Goal: Information Seeking & Learning: Learn about a topic

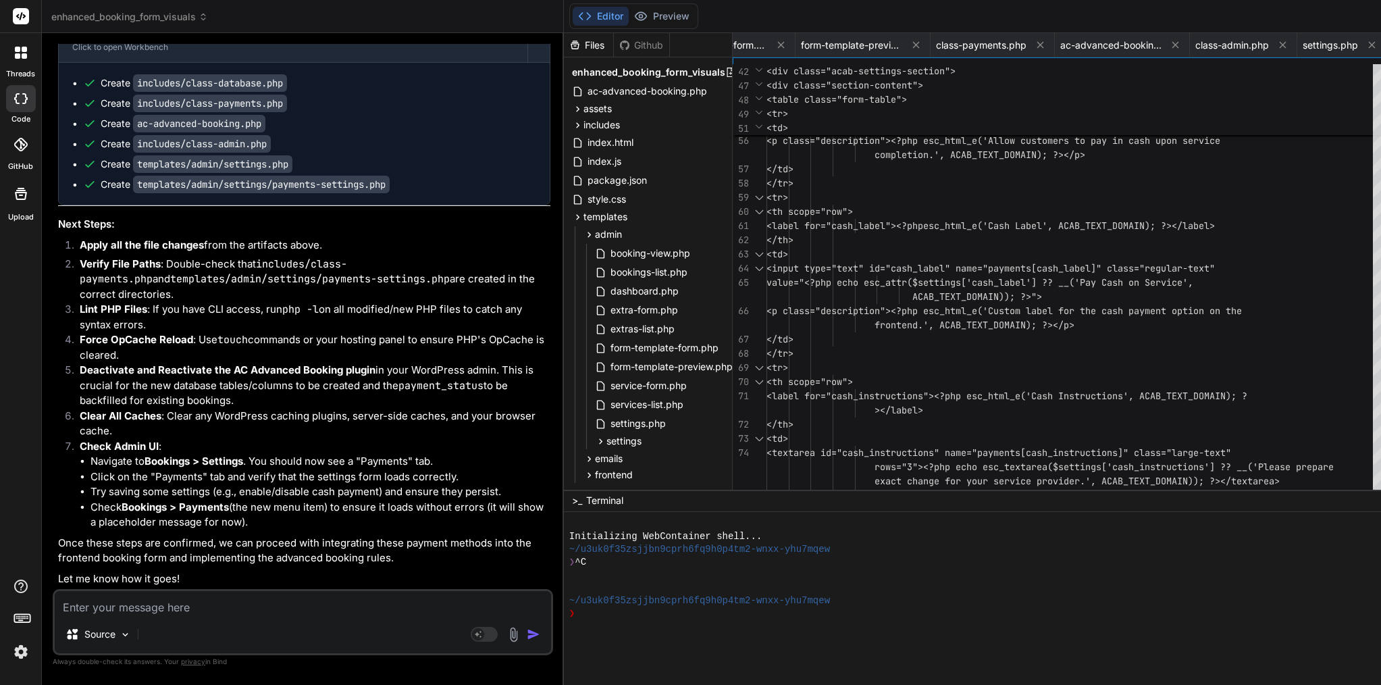
scroll to position [45018, 0]
click at [586, 88] on span "ac-advanced-booking.php" at bounding box center [647, 91] width 122 height 16
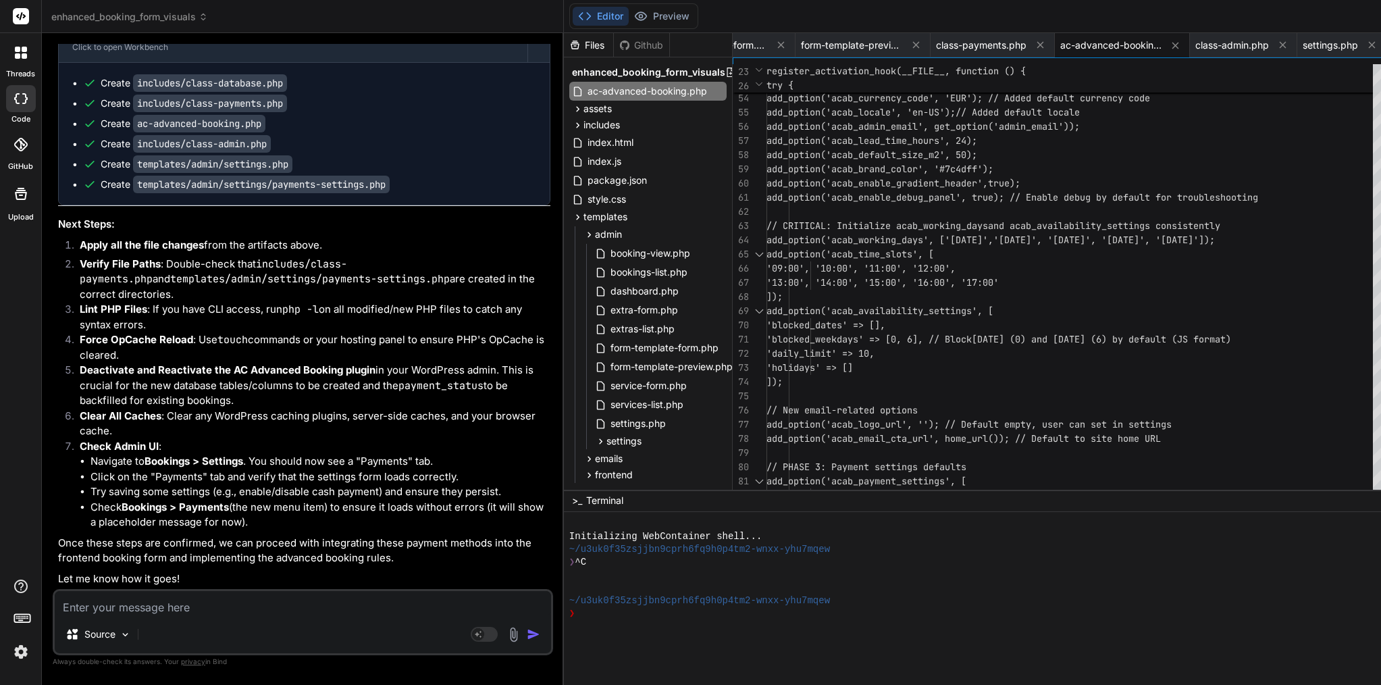
click at [895, 198] on span "add_option('acab_enable_debug_panel', true" at bounding box center [879, 197] width 227 height 12
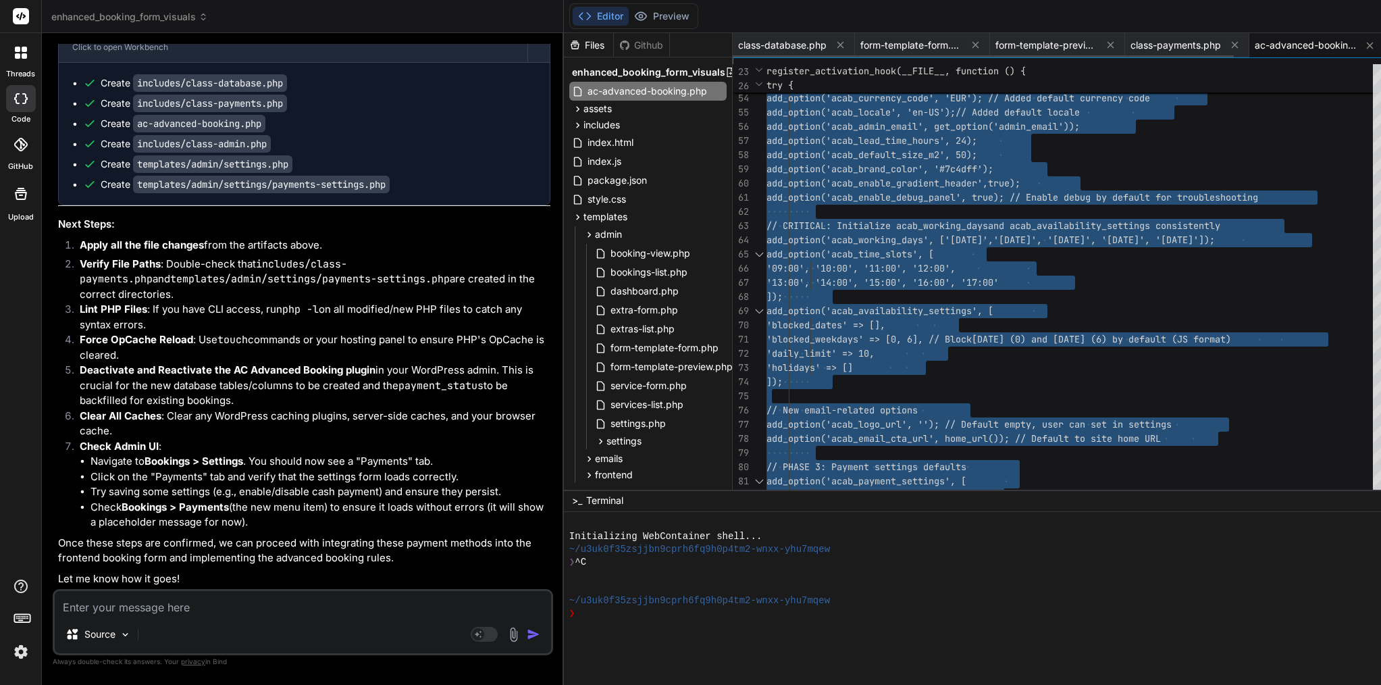
scroll to position [0, 0]
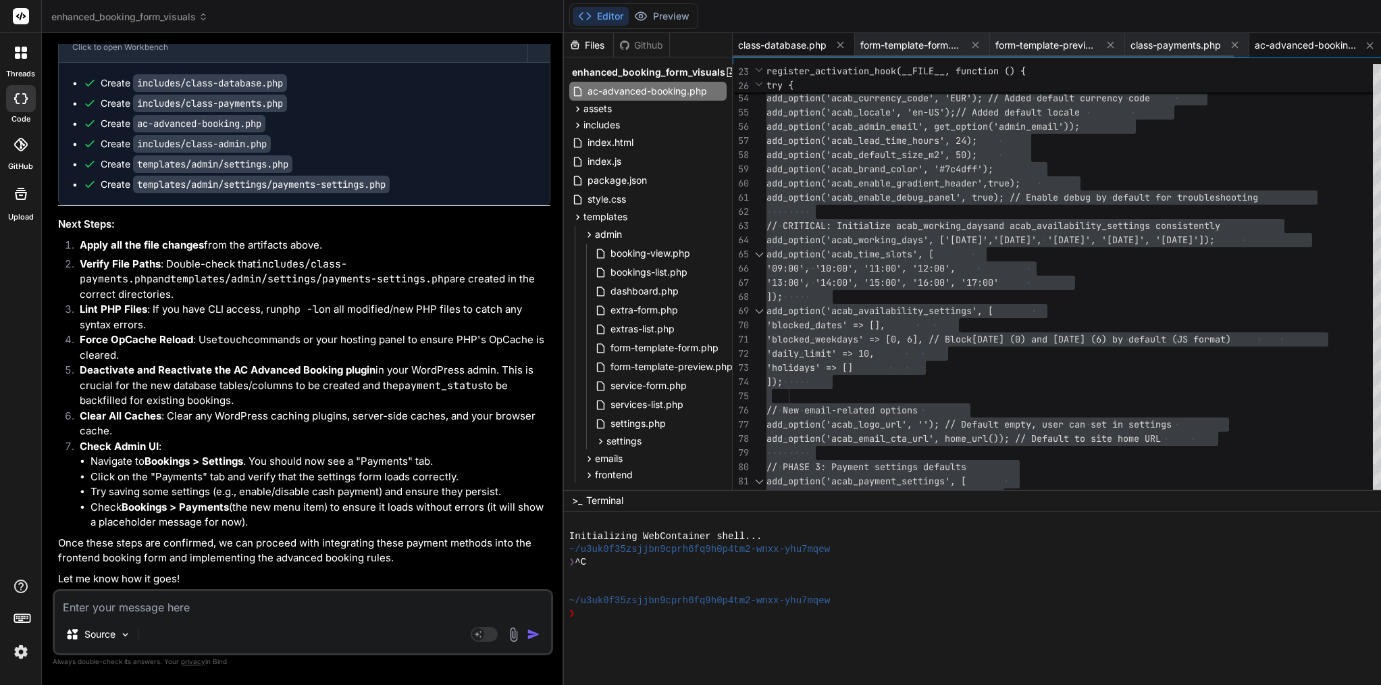
click at [738, 45] on span "class-database.php" at bounding box center [782, 45] width 88 height 14
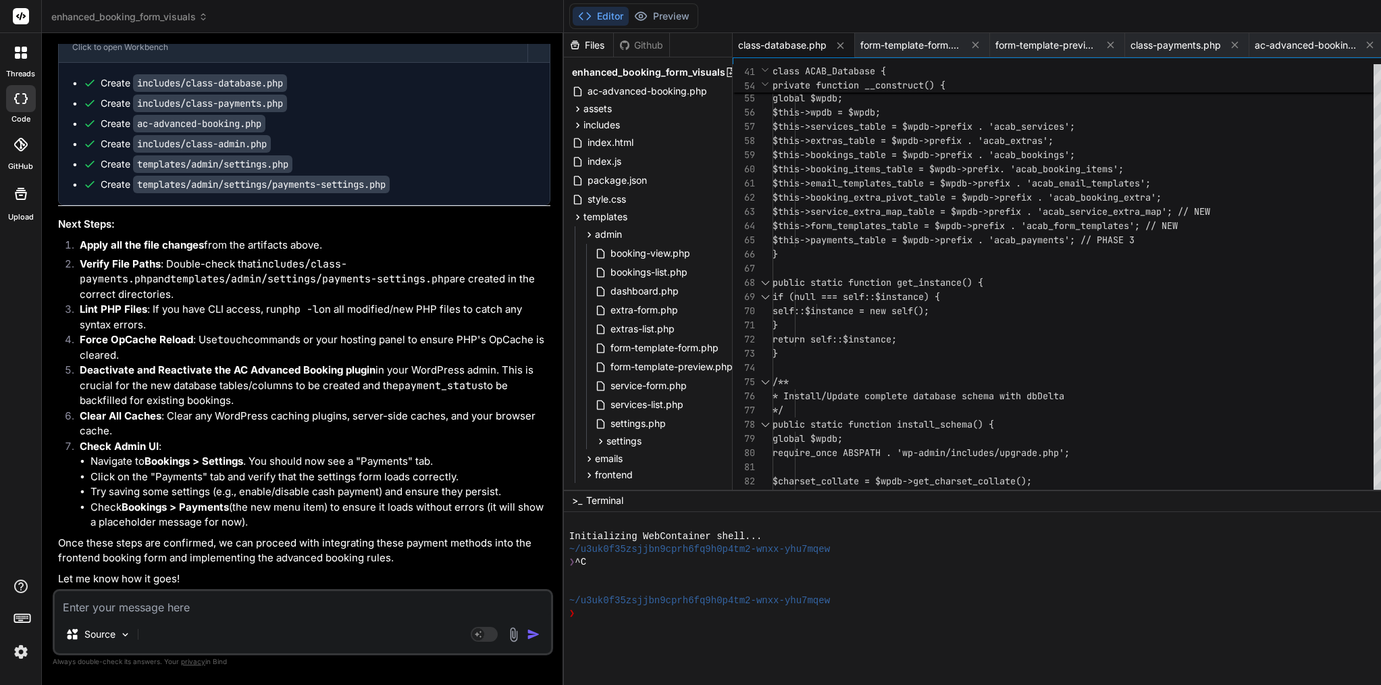
click at [772, 182] on span "$this->email_templates_table = $wpdb->pref" at bounding box center [885, 183] width 227 height 12
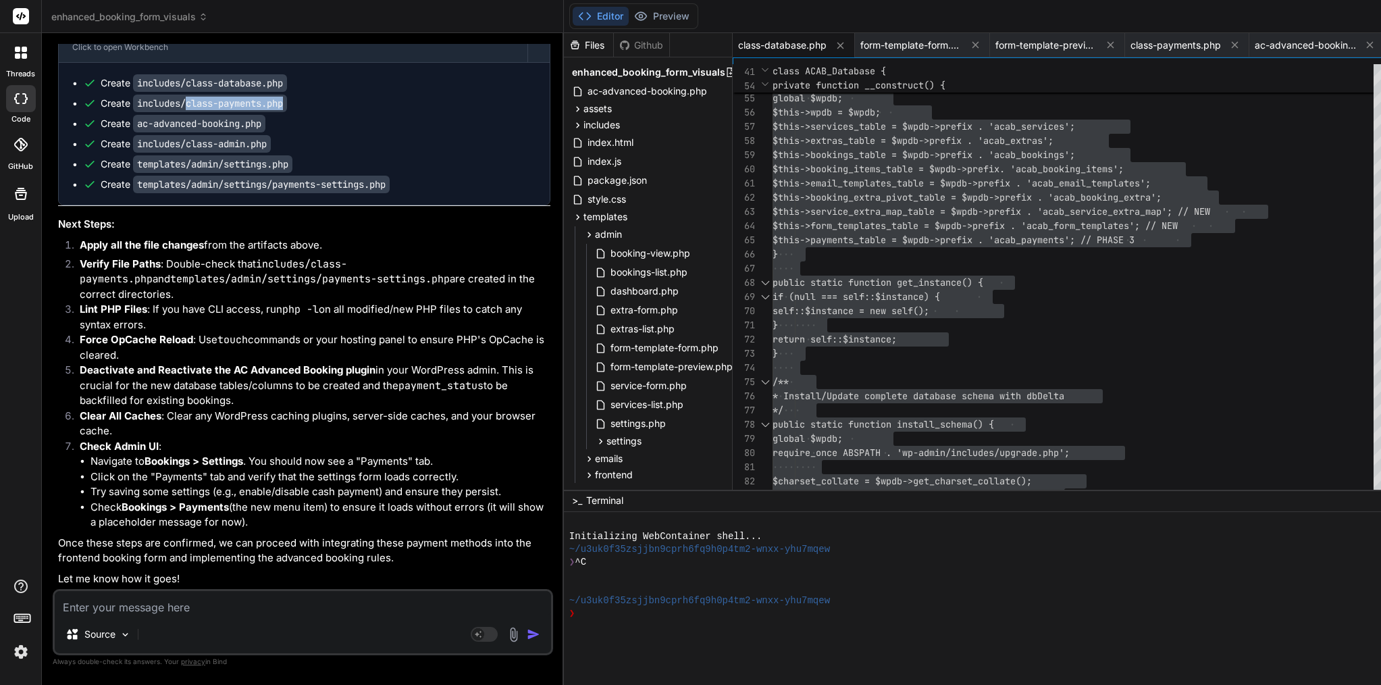
drag, startPoint x: 186, startPoint y: 132, endPoint x: 306, endPoint y: 134, distance: 119.6
click at [307, 110] on div "Create includes/class-payments.php" at bounding box center [309, 104] width 453 height 14
copy code "class-payments.php"
click at [1130, 42] on span "class-payments.php" at bounding box center [1175, 45] width 90 height 14
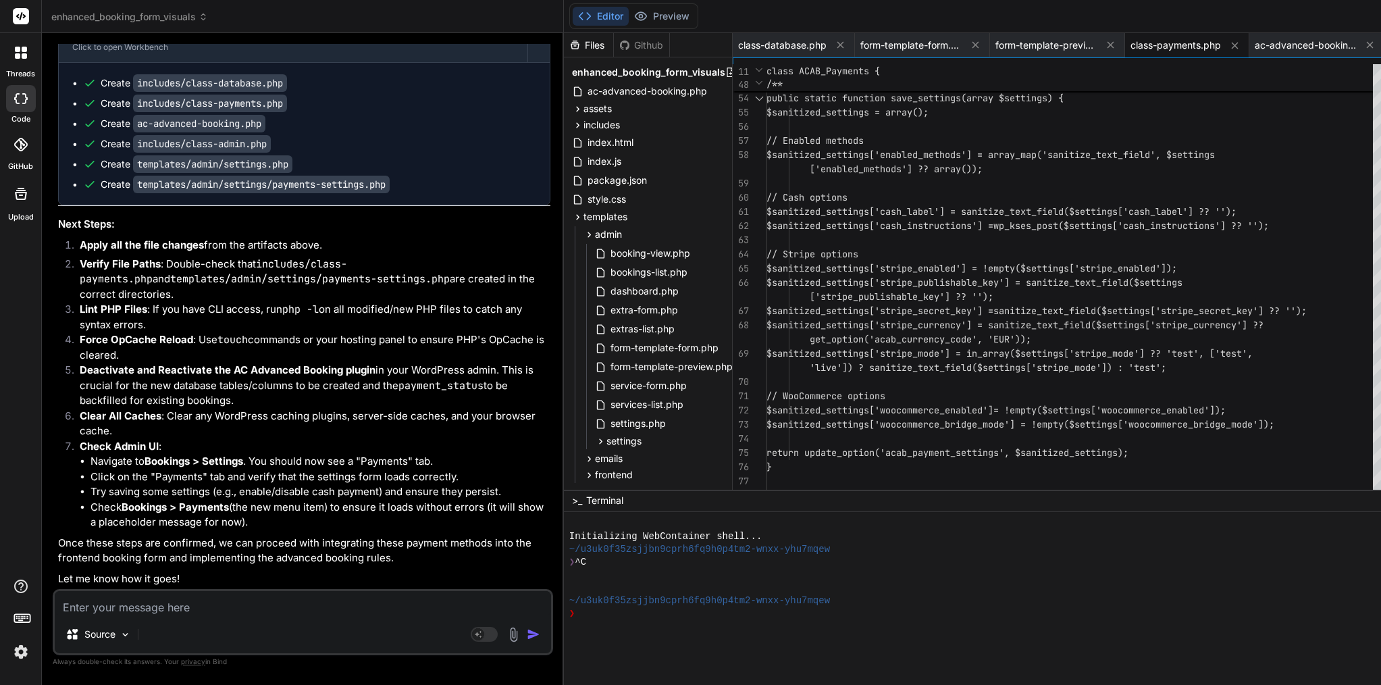
click at [831, 159] on span "$sanitized_settings['enabled_methods'] = a" at bounding box center [879, 155] width 227 height 12
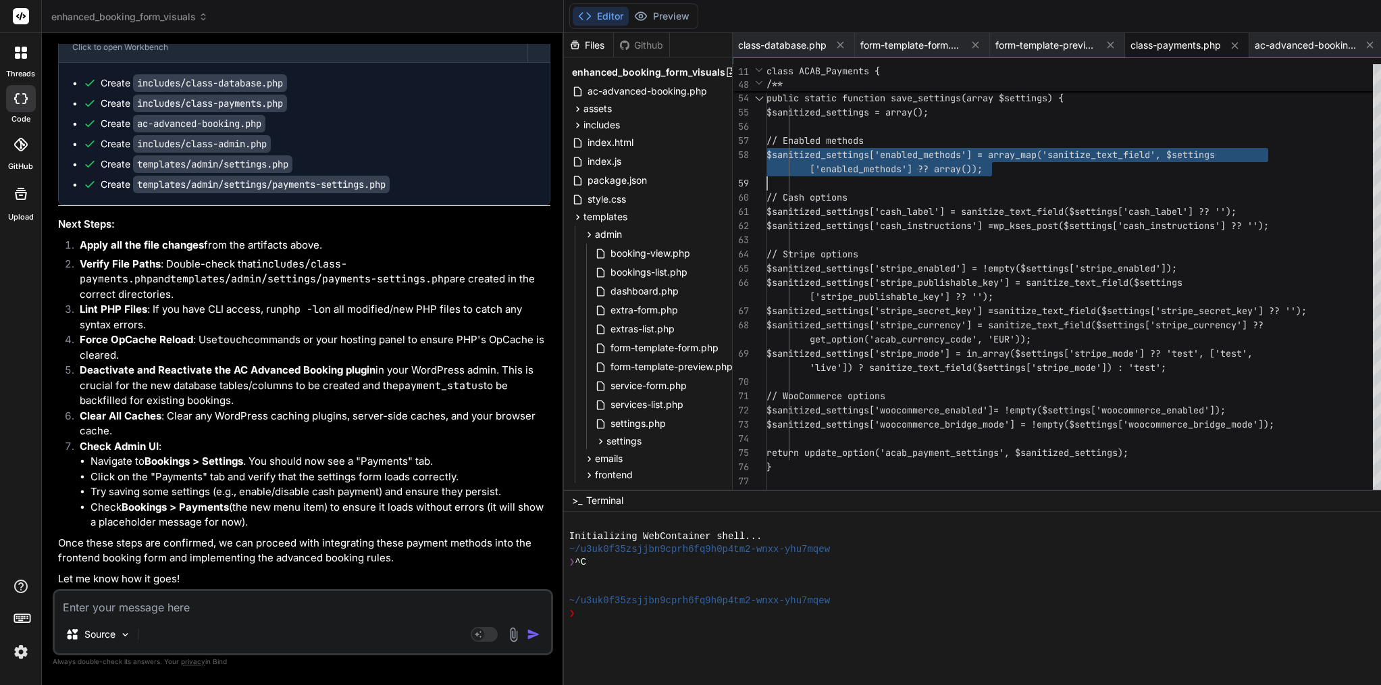
click at [831, 159] on span "$sanitized_settings['enabled_methods'] = a" at bounding box center [879, 155] width 227 height 12
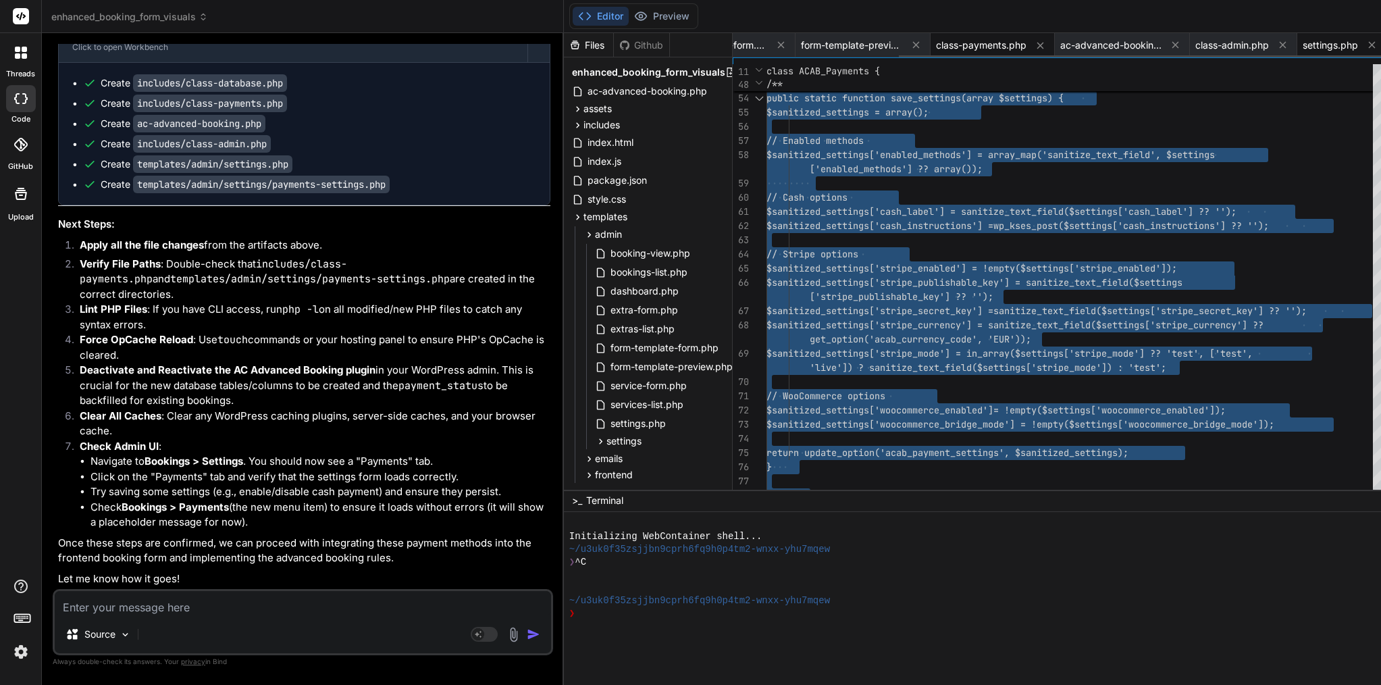
scroll to position [0, 207]
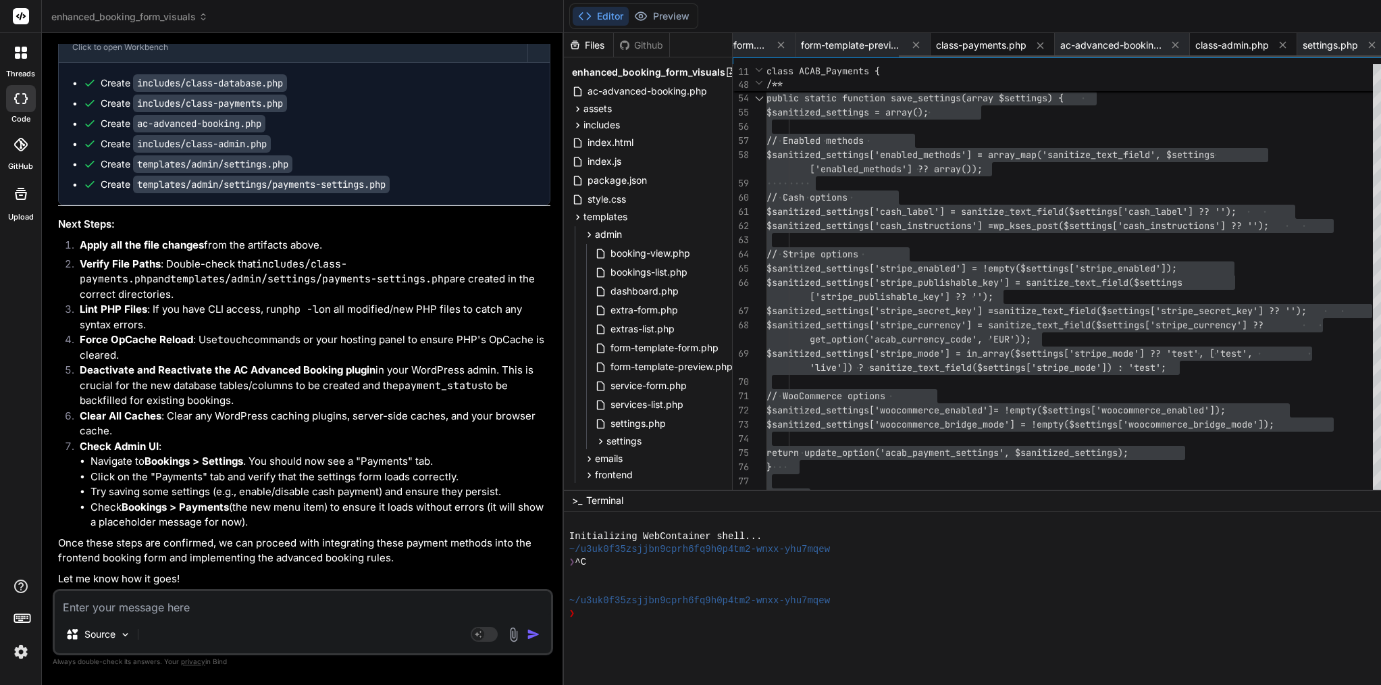
click at [1195, 42] on span "class-admin.php" at bounding box center [1232, 45] width 74 height 14
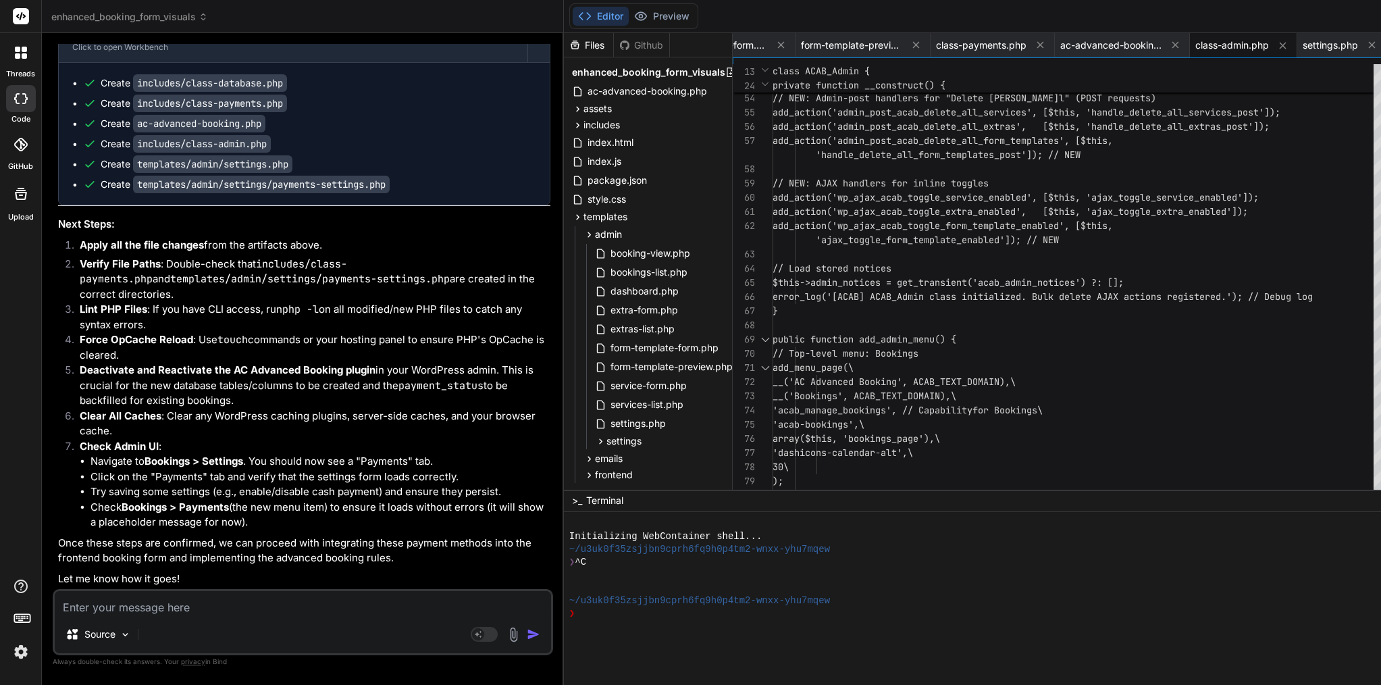
click at [865, 157] on span "'handle_delete_all_form_templates_post']); // NEW" at bounding box center [948, 155] width 265 height 12
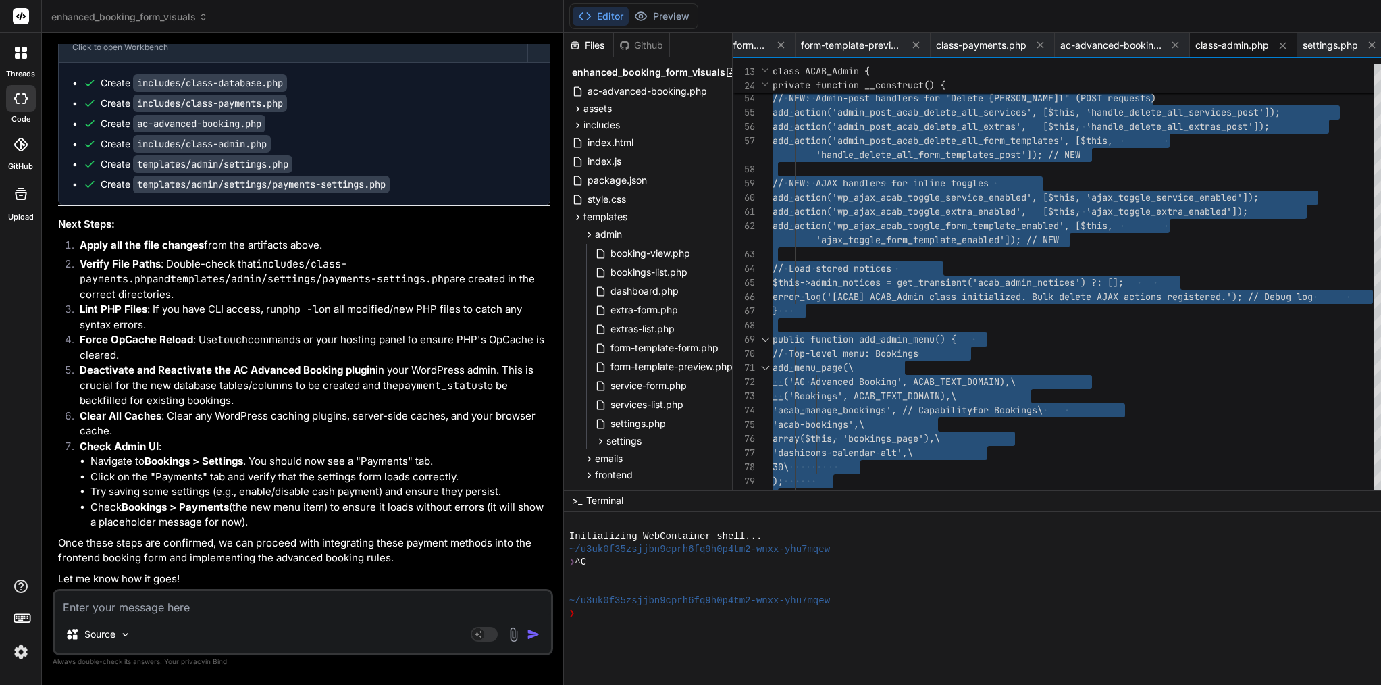
click at [865, 157] on span "'handle_delete_all_form_templates_post']); // NEW" at bounding box center [948, 155] width 265 height 12
click at [606, 439] on span "settings" at bounding box center [623, 441] width 35 height 14
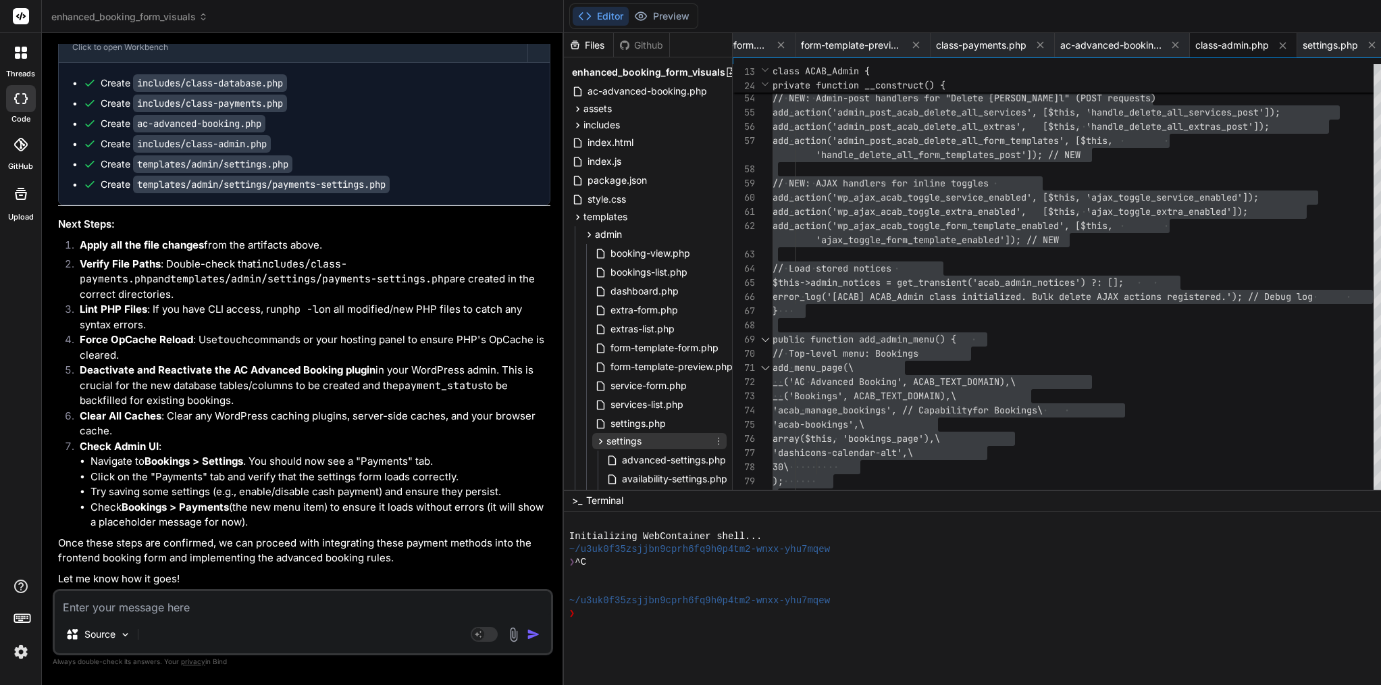
click at [606, 438] on span "settings" at bounding box center [623, 441] width 35 height 14
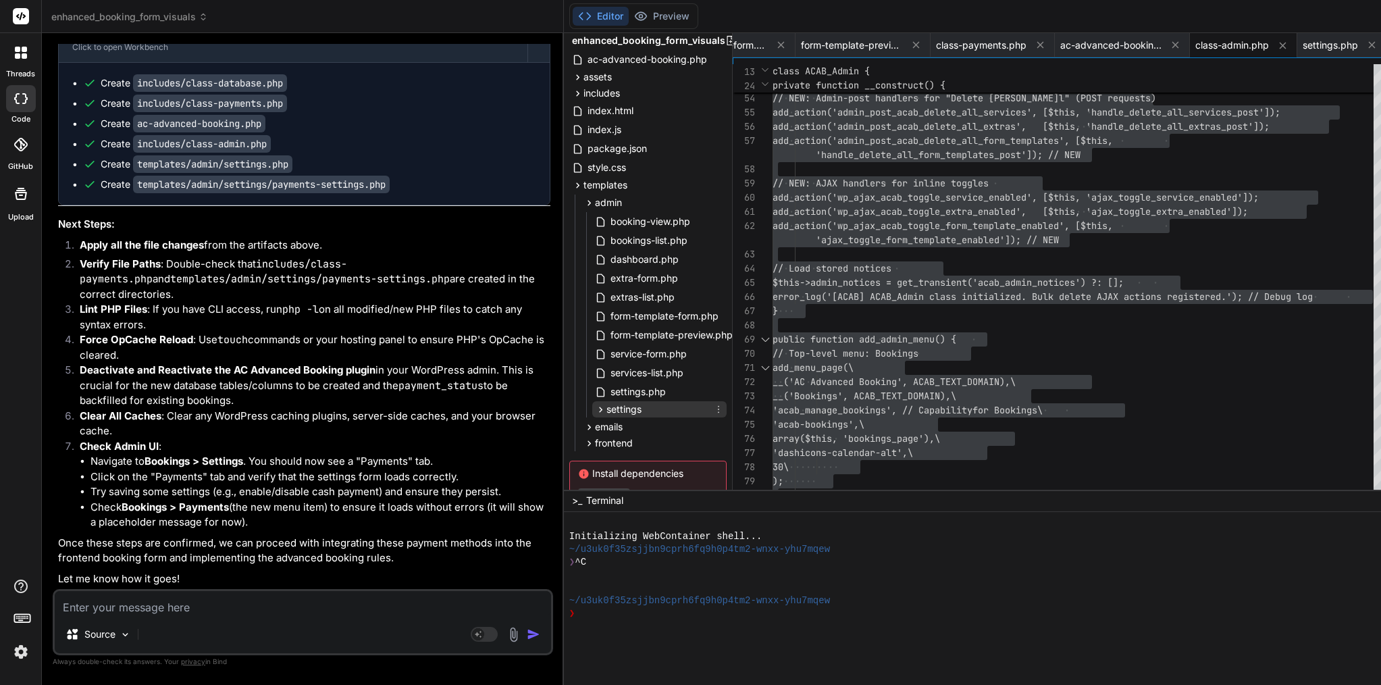
scroll to position [36, 0]
click at [609, 386] on span "settings.php" at bounding box center [638, 387] width 58 height 16
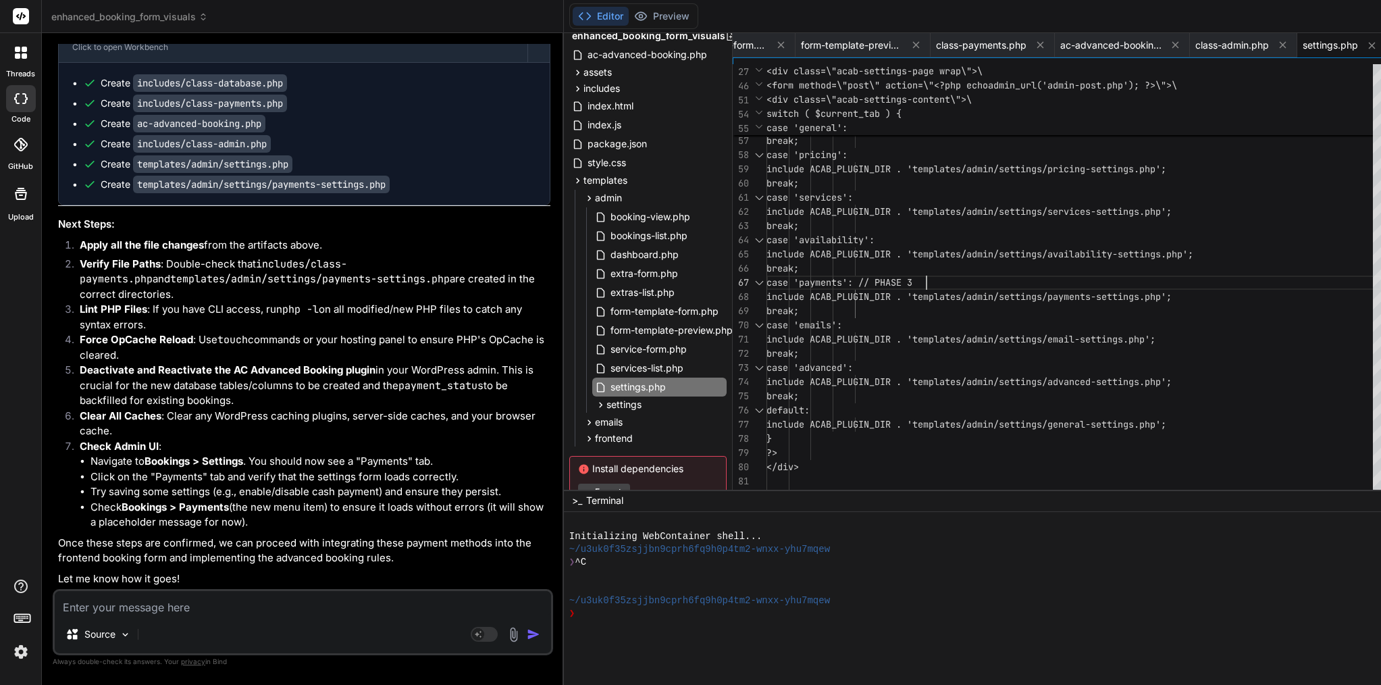
click at [848, 273] on div "break;" at bounding box center [1073, 268] width 614 height 14
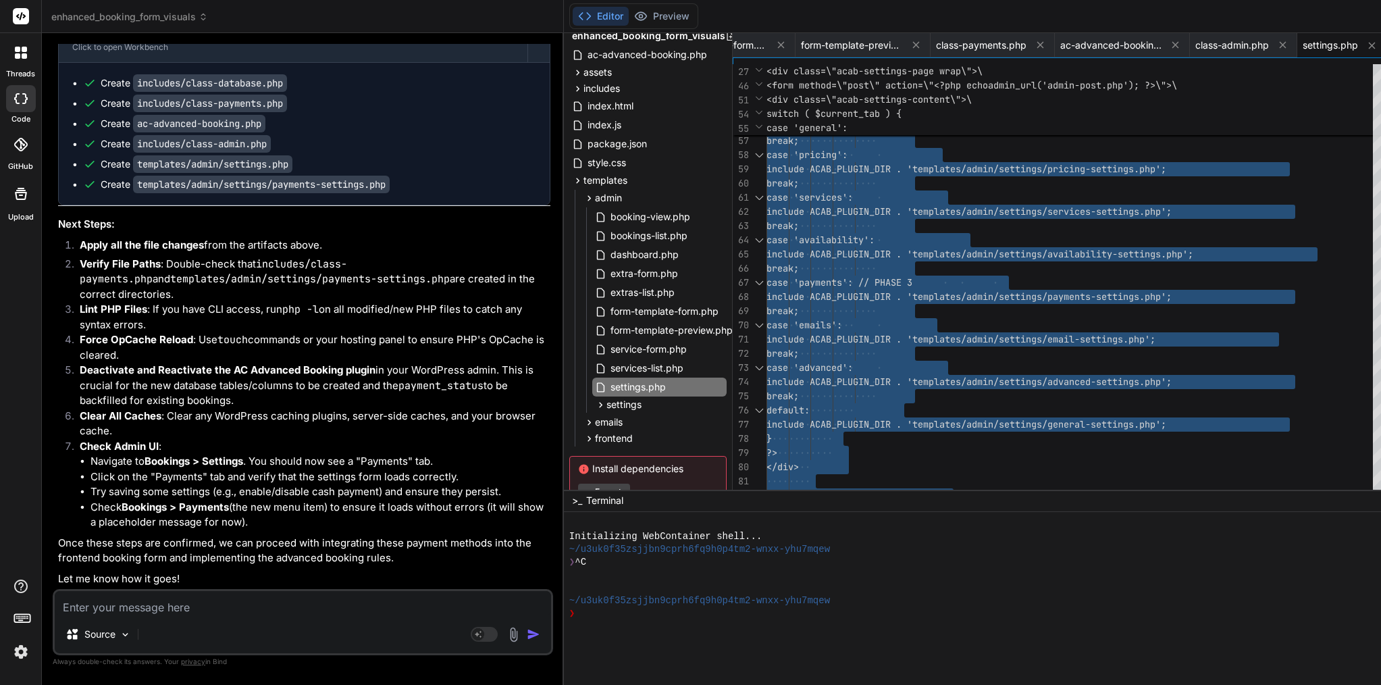
click at [848, 273] on div "break;" at bounding box center [1073, 268] width 614 height 14
click at [606, 404] on span "settings" at bounding box center [623, 405] width 35 height 14
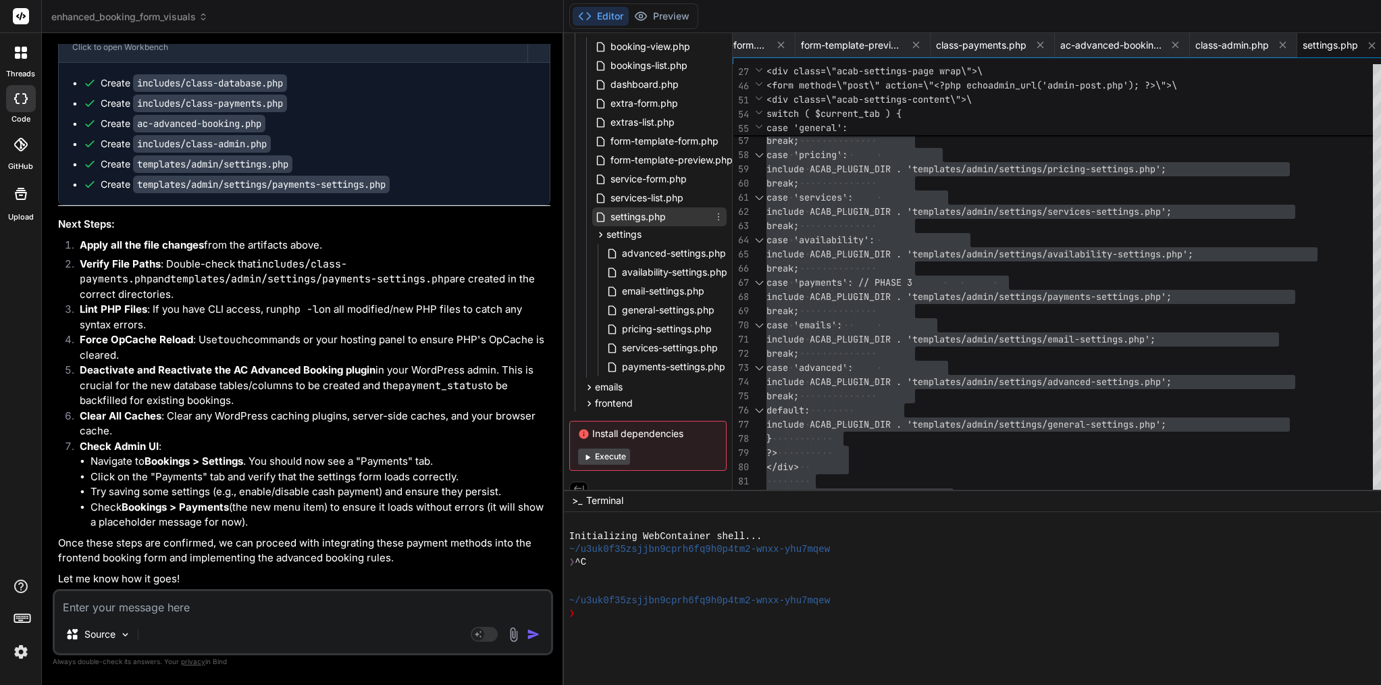
scroll to position [211, 0]
click at [621, 364] on span "payments-settings.php" at bounding box center [674, 362] width 106 height 16
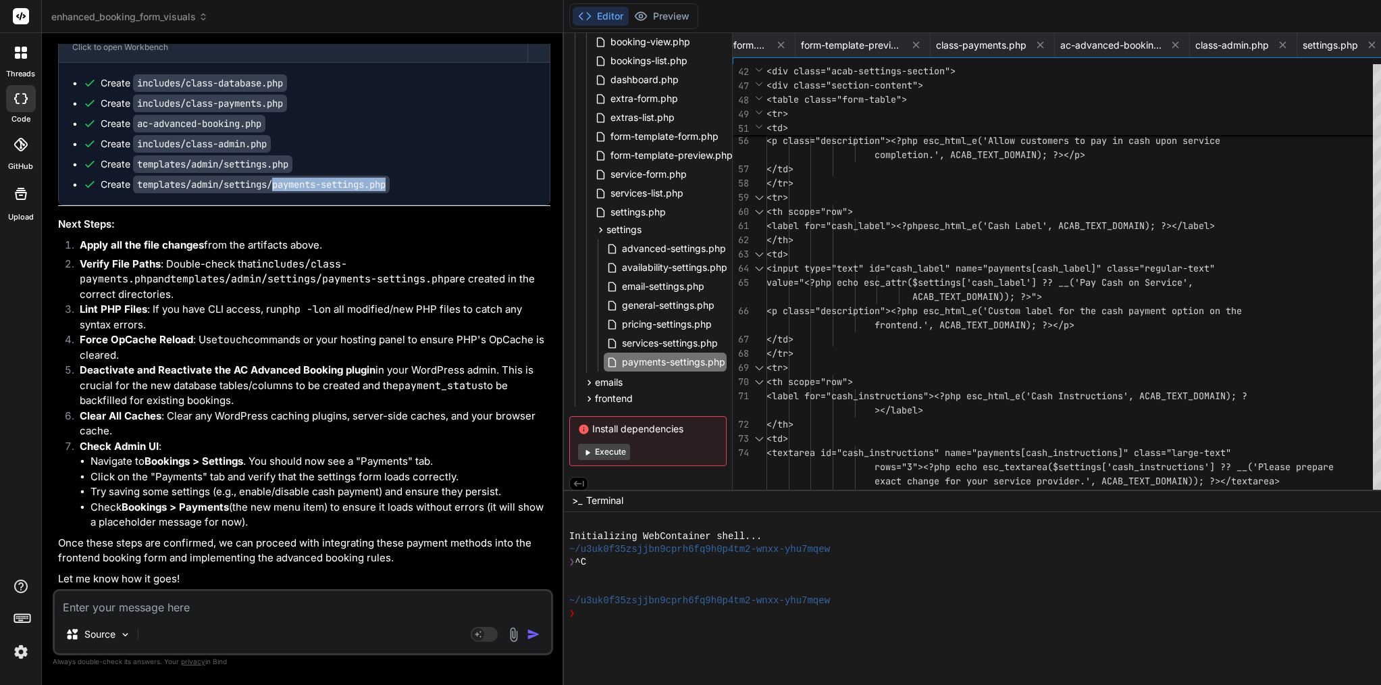
drag, startPoint x: 278, startPoint y: 209, endPoint x: 444, endPoint y: 206, distance: 166.1
click at [446, 191] on ul "Create includes/class-database.php Create includes/class-payments.php Create ac…" at bounding box center [304, 133] width 464 height 115
copy code "payments-settings.php"
click at [976, 282] on span "ttr($settings['cash_label'] ?? __('Pay Cash on Ser" at bounding box center [1026, 282] width 270 height 12
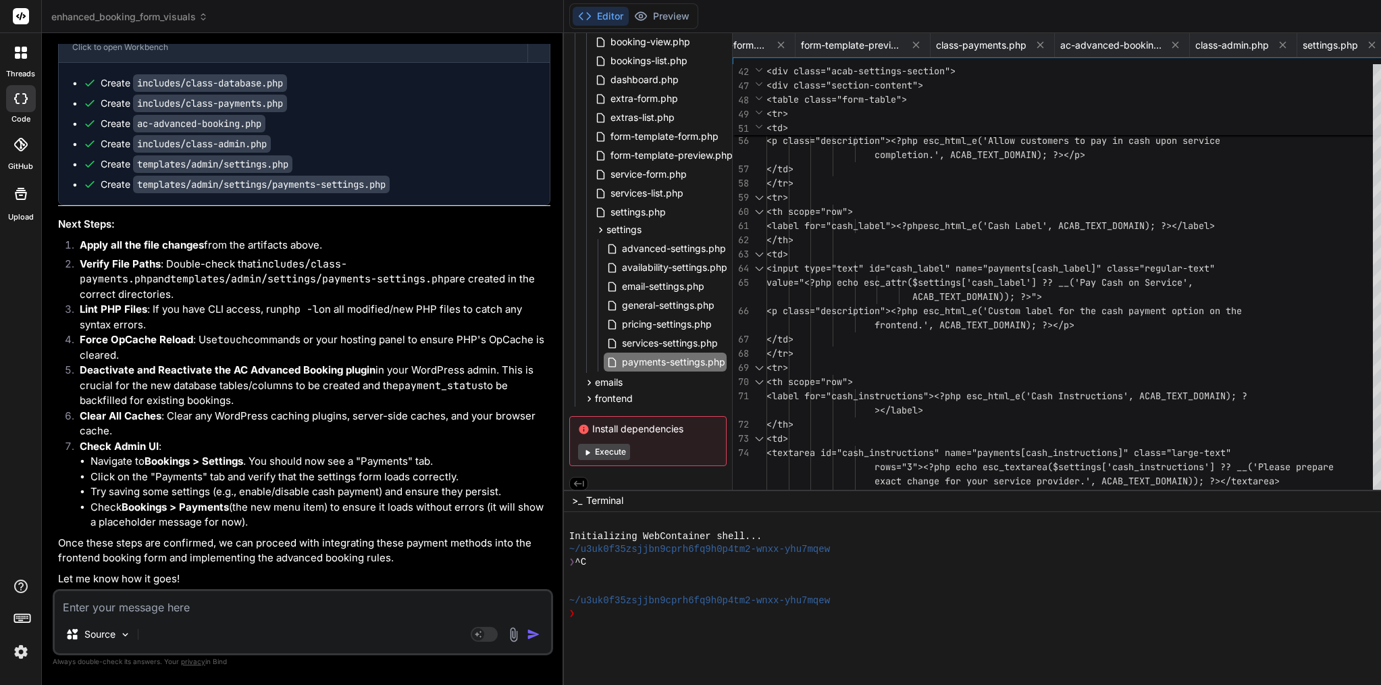
scroll to position [99, 0]
click at [841, 281] on span "value="<?php echo esc_a" at bounding box center [828, 282] width 124 height 12
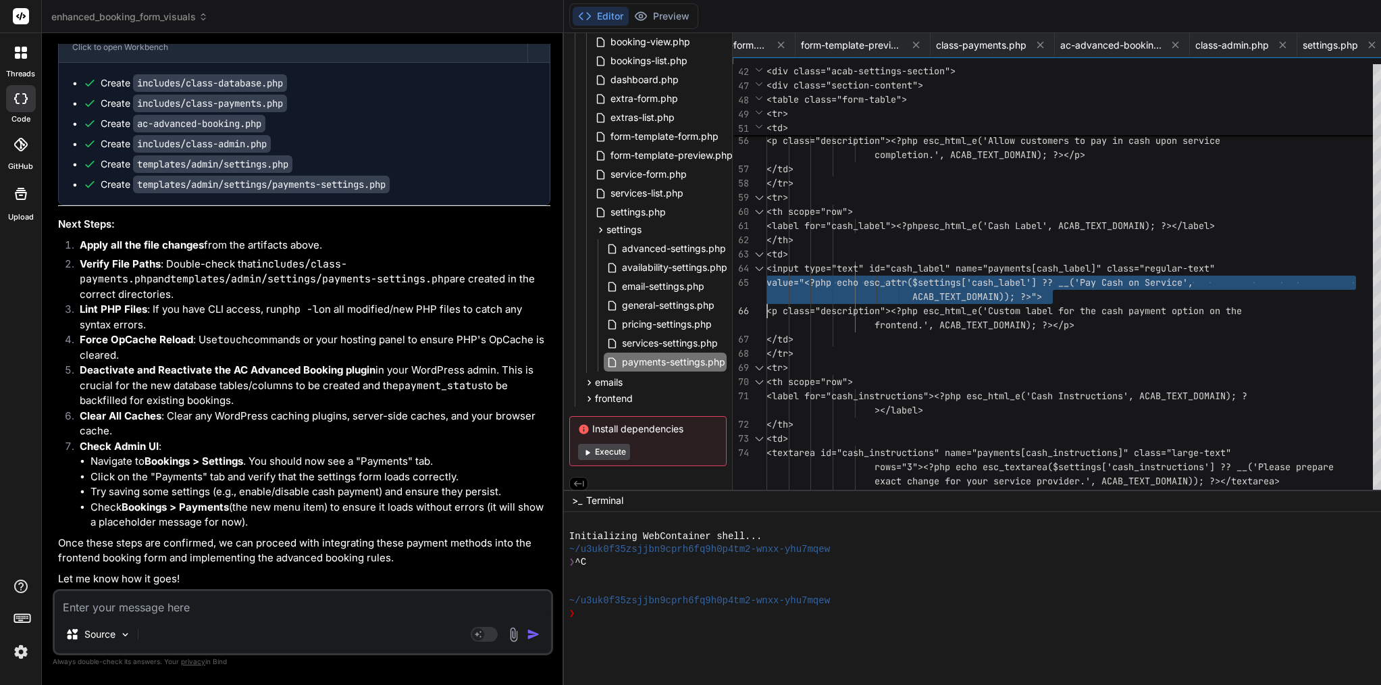
click at [841, 281] on span "value="<?php echo esc_a" at bounding box center [828, 282] width 124 height 12
type textarea "<?php /** * Admin Payments Settings Tab * Phase 3: New template for managing pa…"
click at [841, 281] on span "value="<?php echo esc_a" at bounding box center [828, 282] width 124 height 12
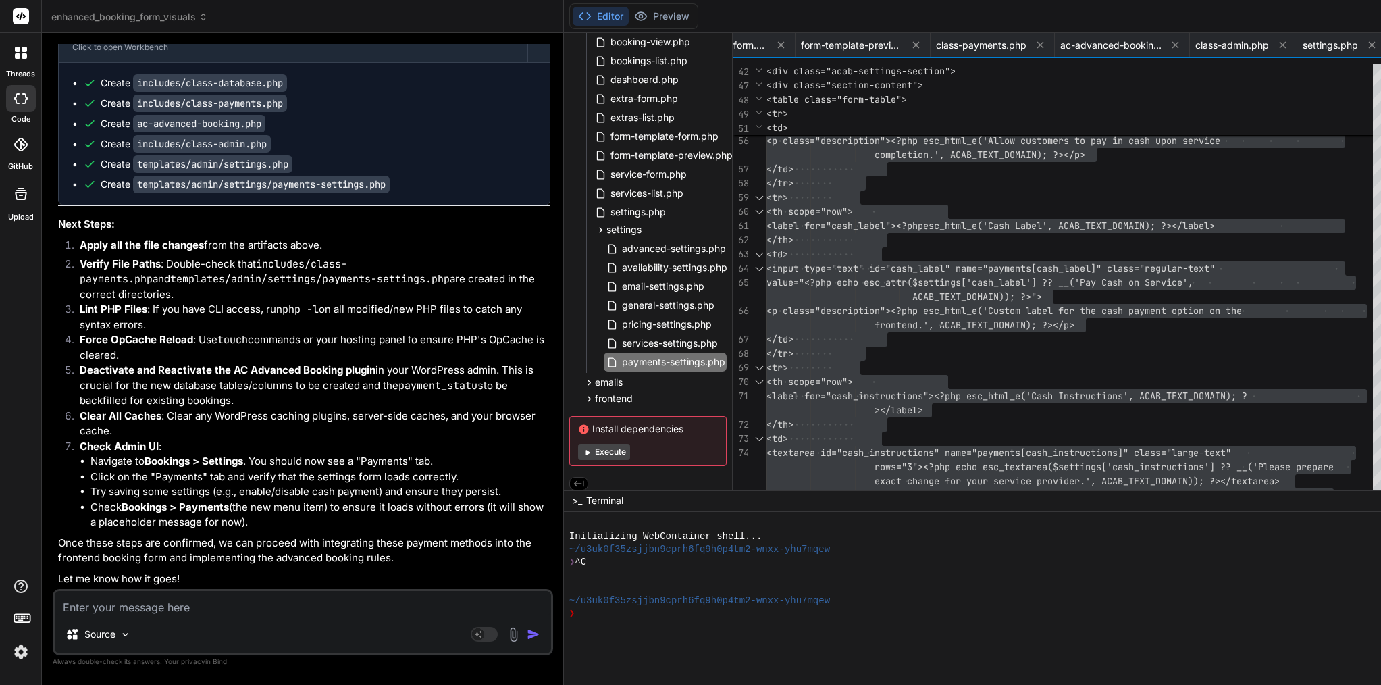
click at [317, 604] on textarea at bounding box center [303, 603] width 496 height 24
paste textarea "[[DATE] 16:06:17 UTC] PHP Parse error: syntax error, unexpected string content …"
type textarea "[[DATE] 16:06:17 UTC] PHP Parse error: syntax error, unexpected string content …"
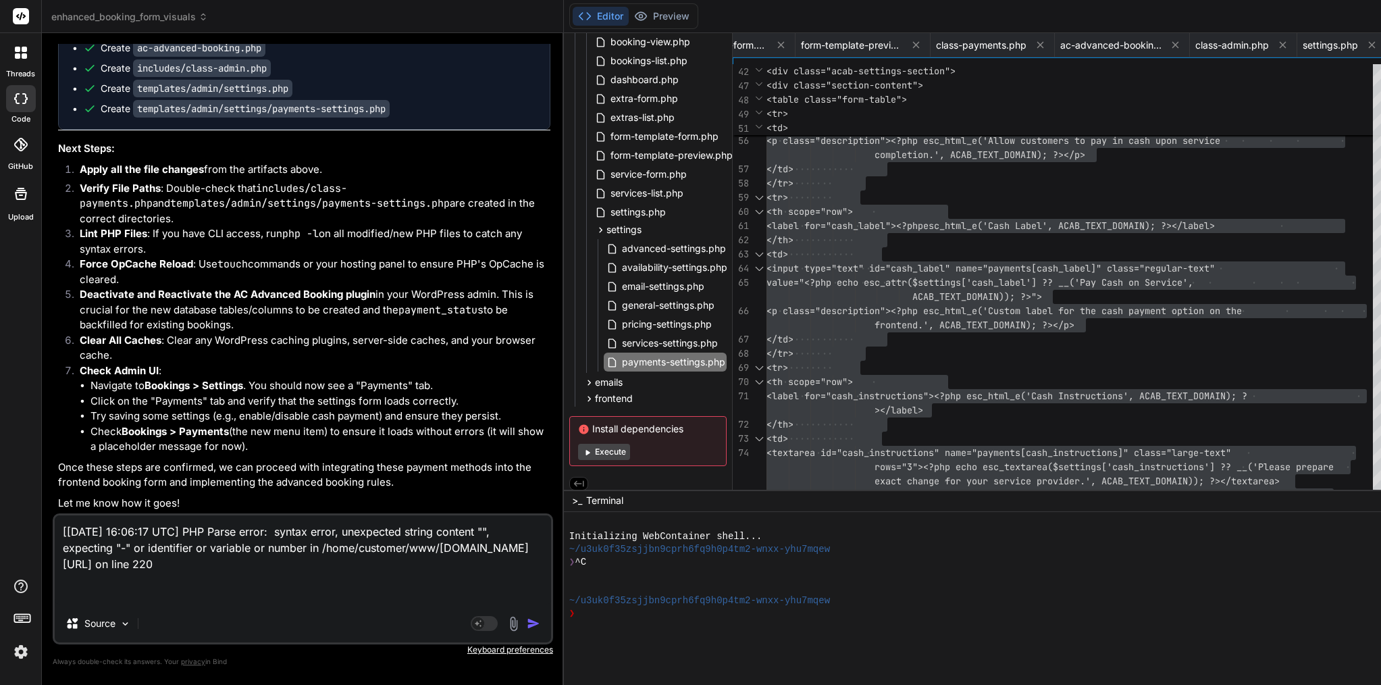
type textarea "x"
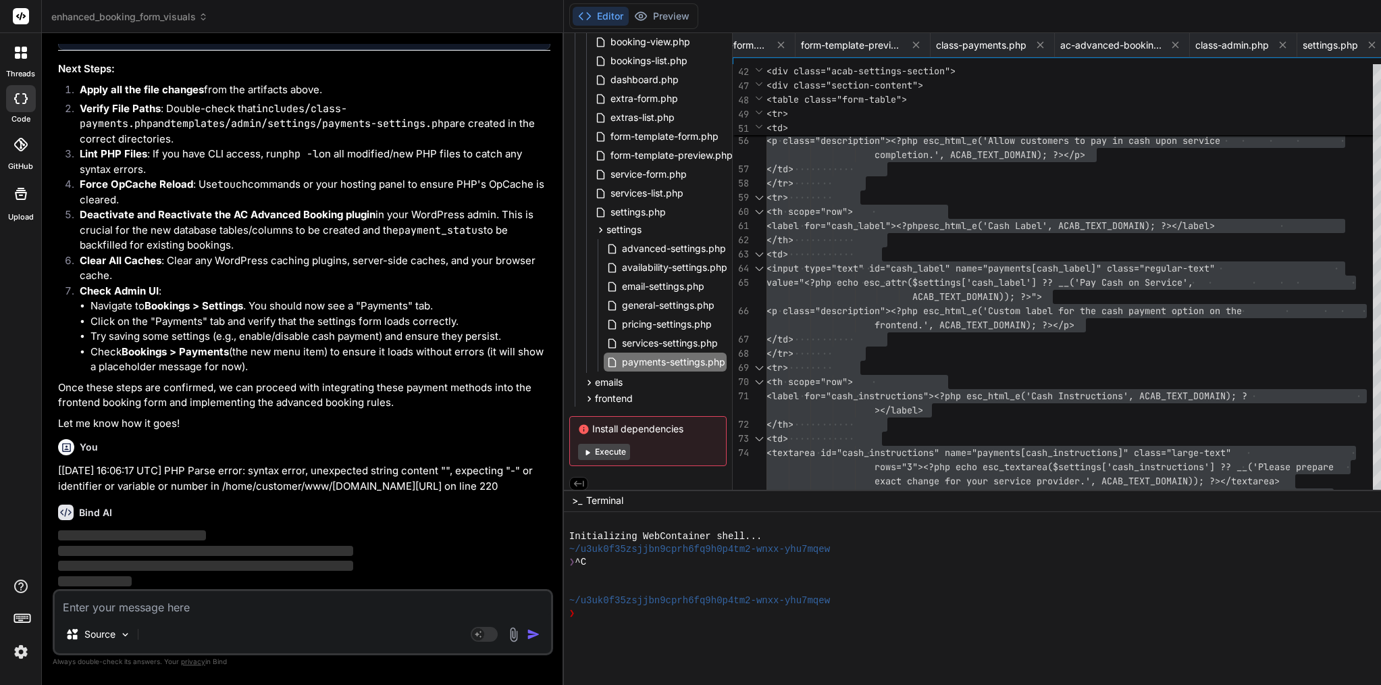
scroll to position [45253, 0]
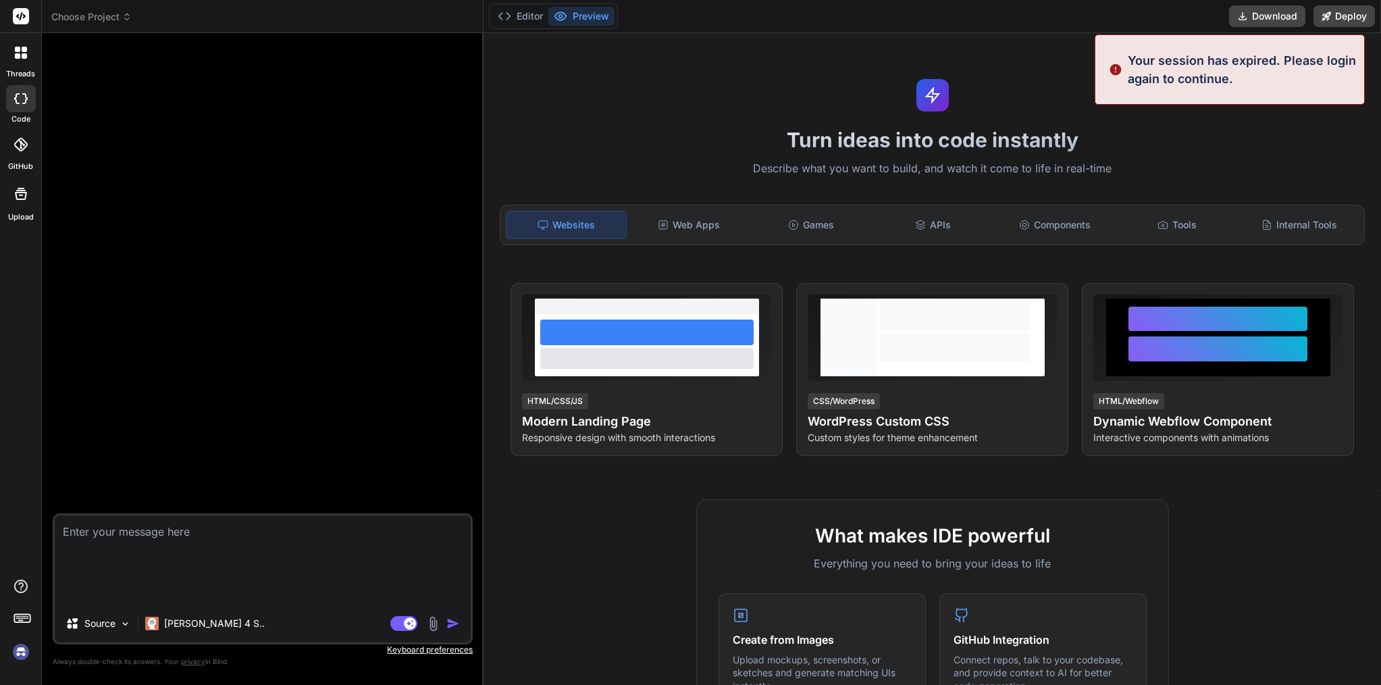
type textarea "x"
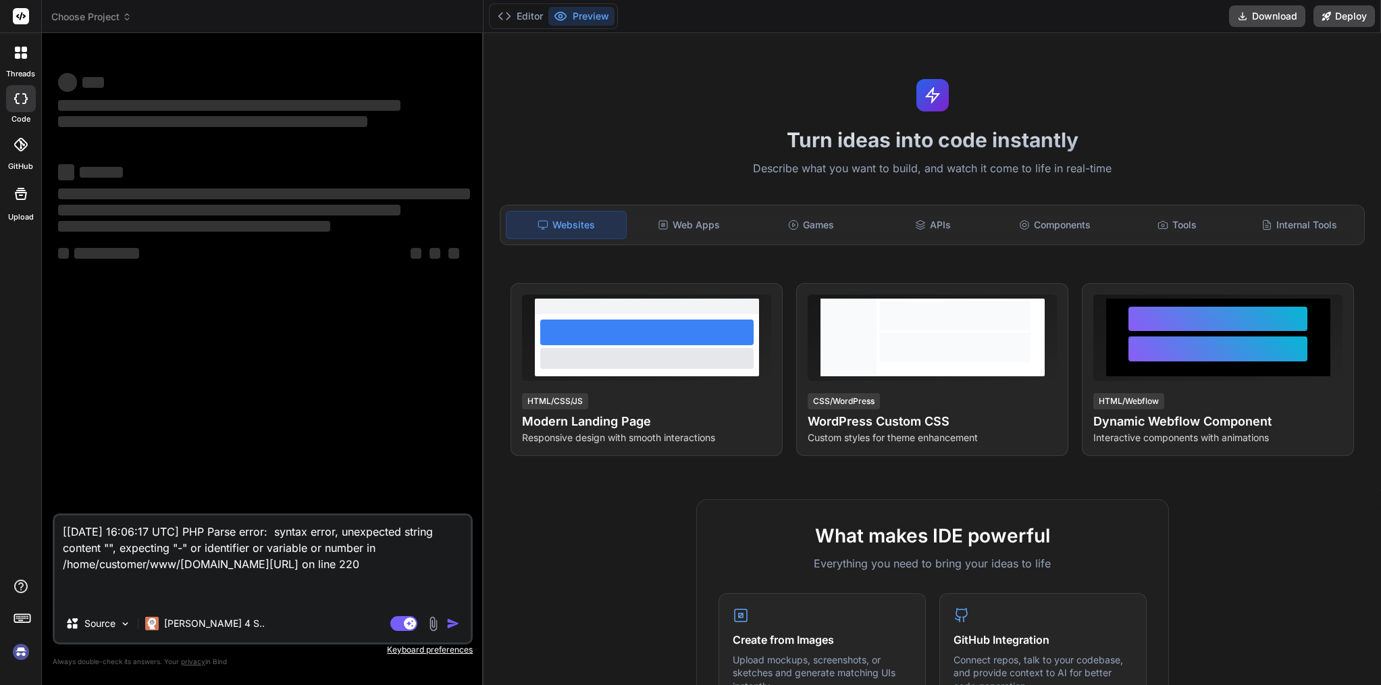
click at [111, 22] on span "Choose Project" at bounding box center [91, 17] width 80 height 14
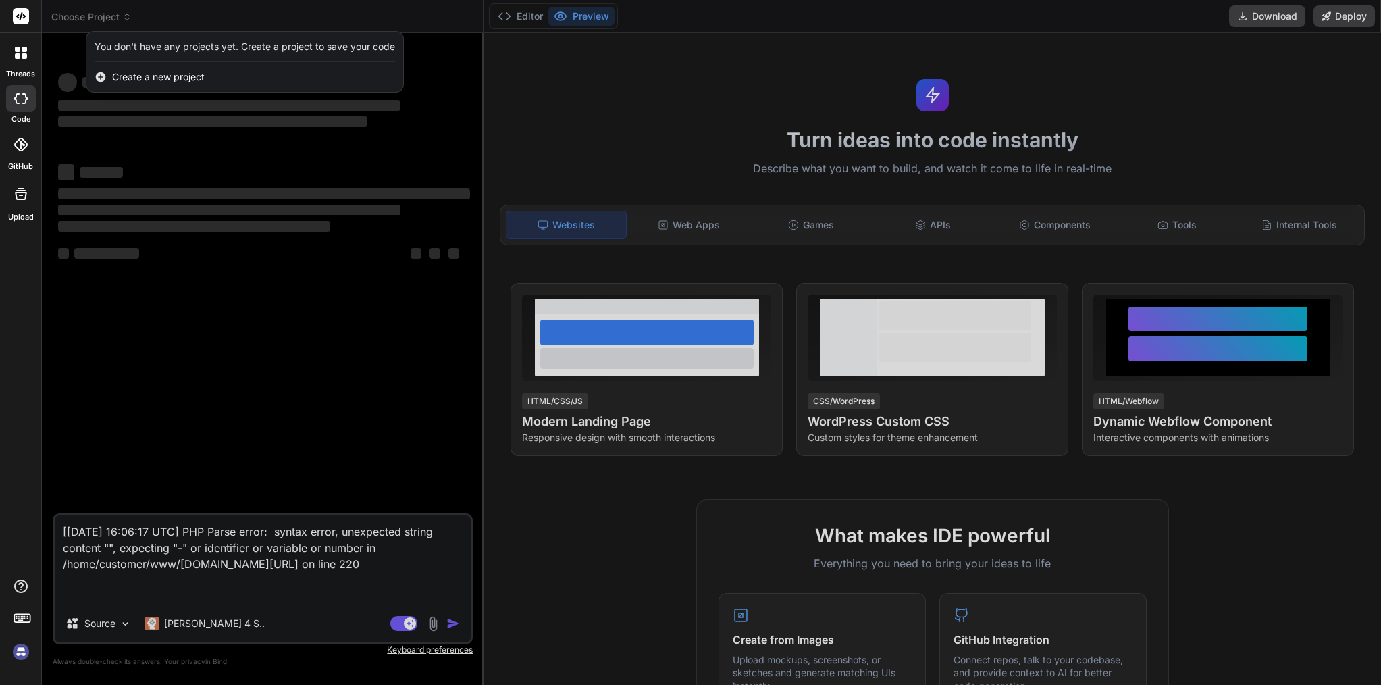
click at [182, 184] on div at bounding box center [690, 342] width 1381 height 685
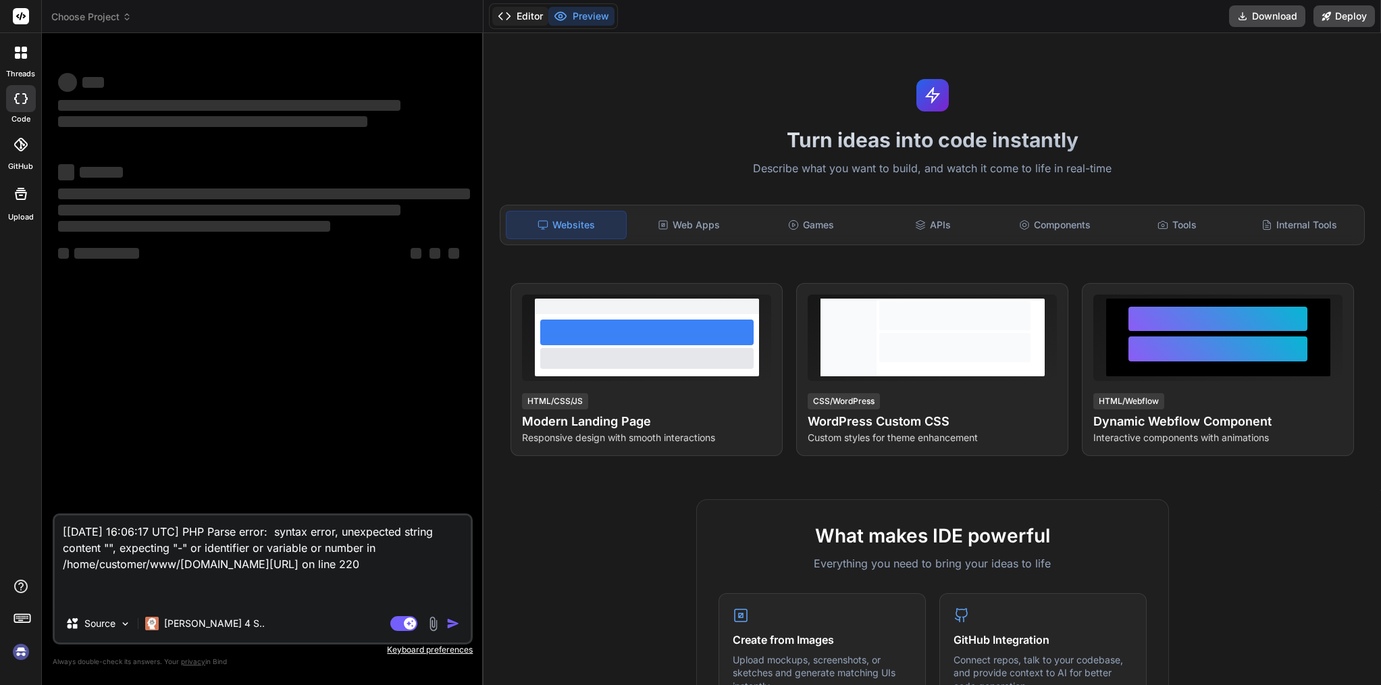
click at [532, 13] on button "Editor" at bounding box center [520, 16] width 56 height 19
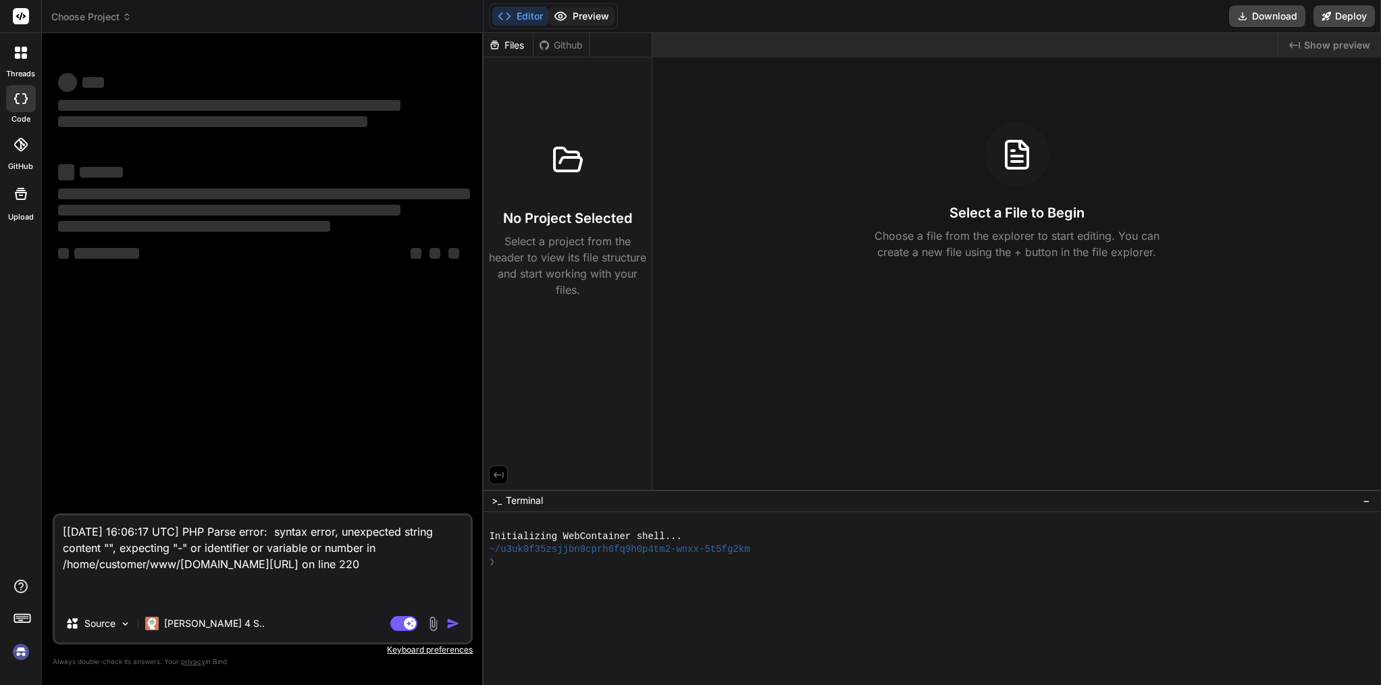
click at [575, 16] on button "Preview" at bounding box center [581, 16] width 66 height 19
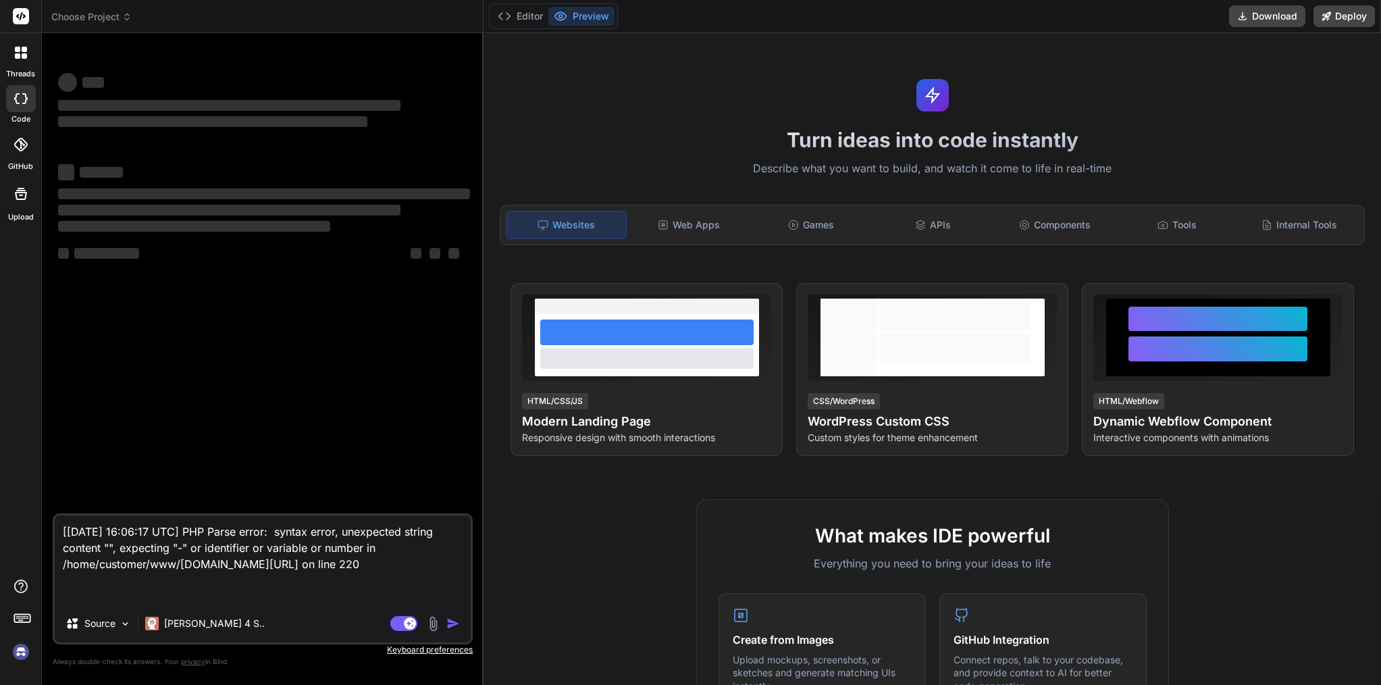
click at [16, 656] on img at bounding box center [20, 651] width 23 height 23
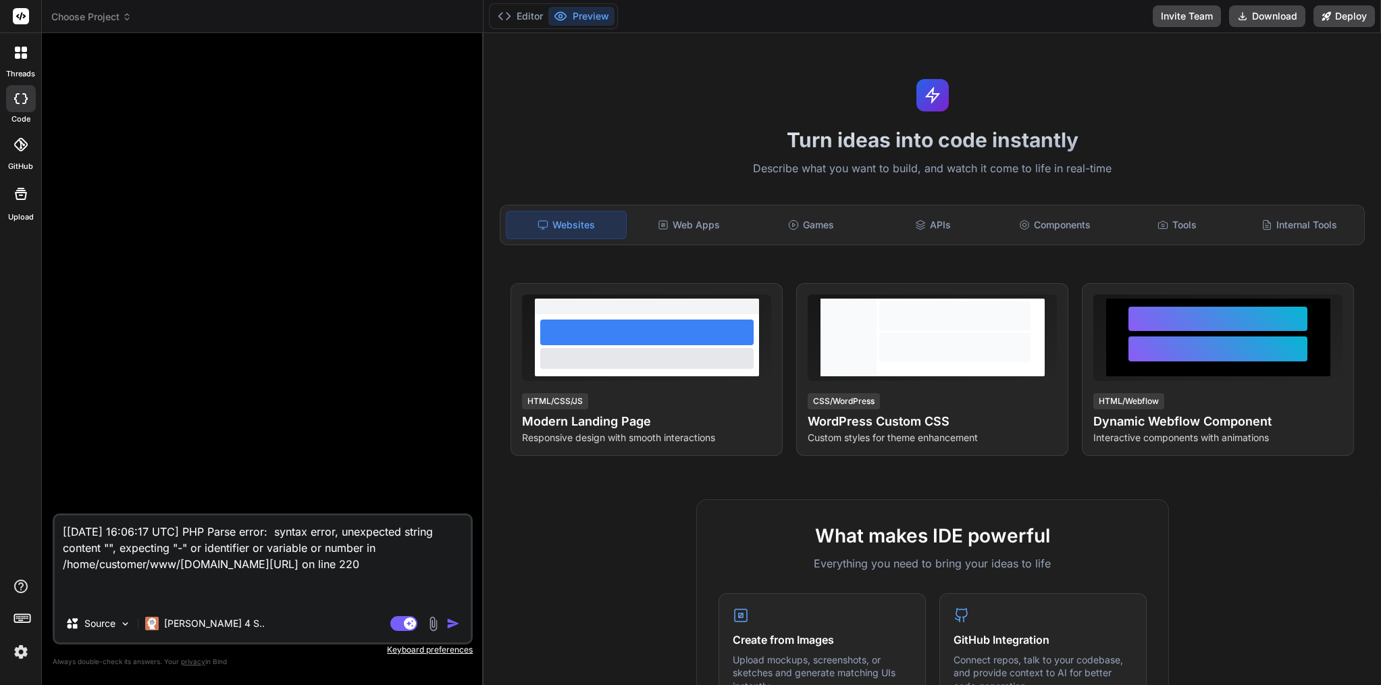
click at [117, 15] on span "Choose Project" at bounding box center [91, 17] width 80 height 14
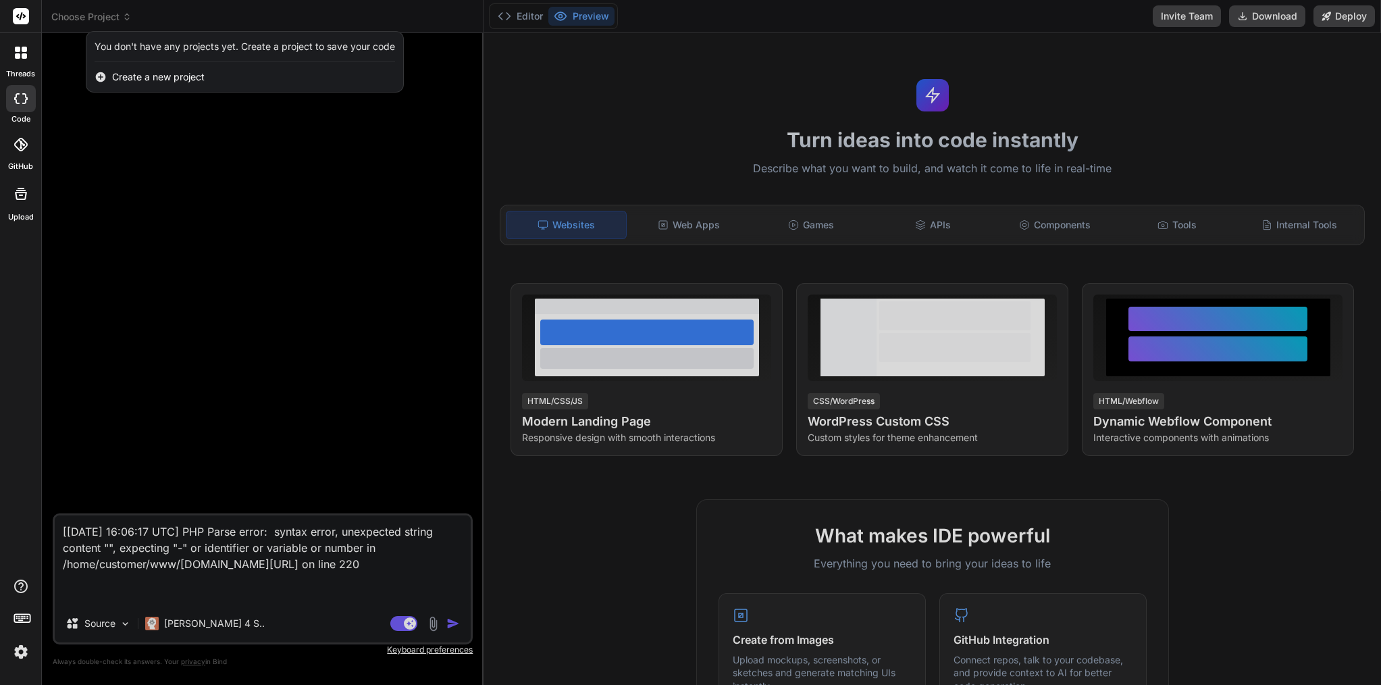
click at [166, 286] on div at bounding box center [690, 342] width 1381 height 685
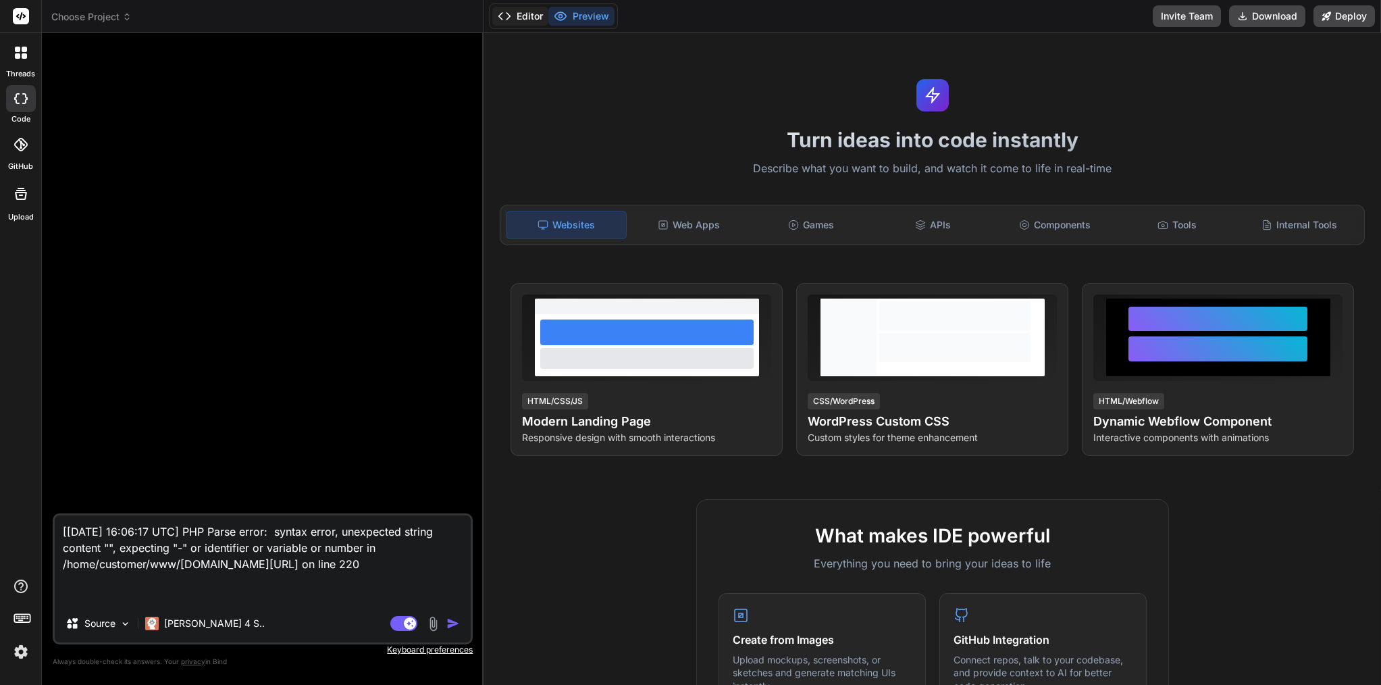
click at [524, 16] on button "Editor" at bounding box center [520, 16] width 56 height 19
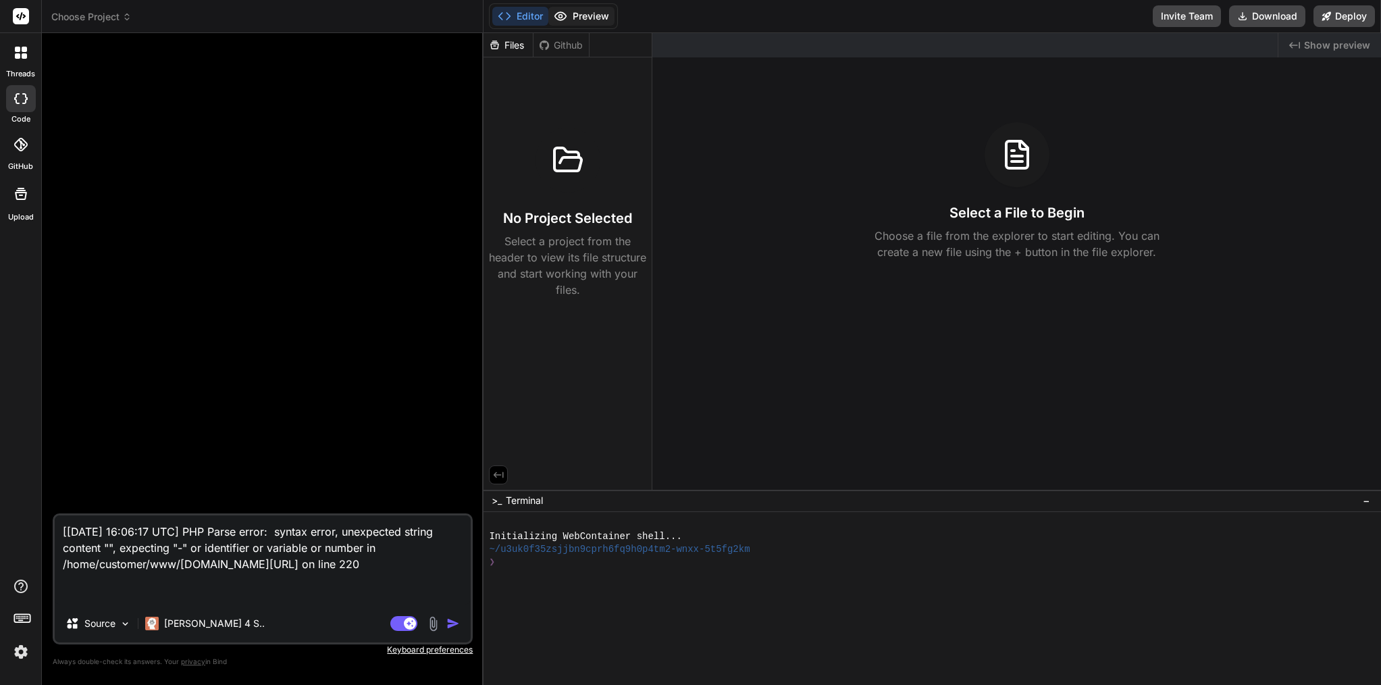
click at [583, 14] on button "Preview" at bounding box center [581, 16] width 66 height 19
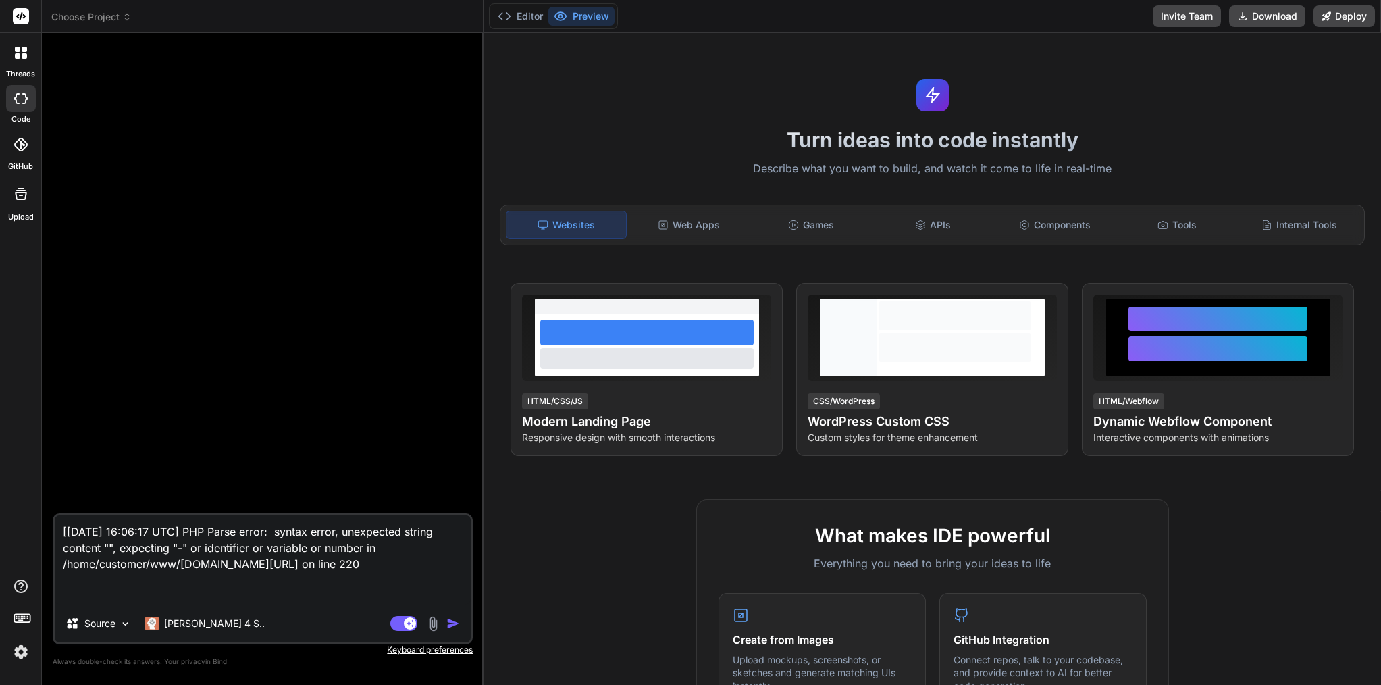
click at [27, 651] on img at bounding box center [20, 651] width 23 height 23
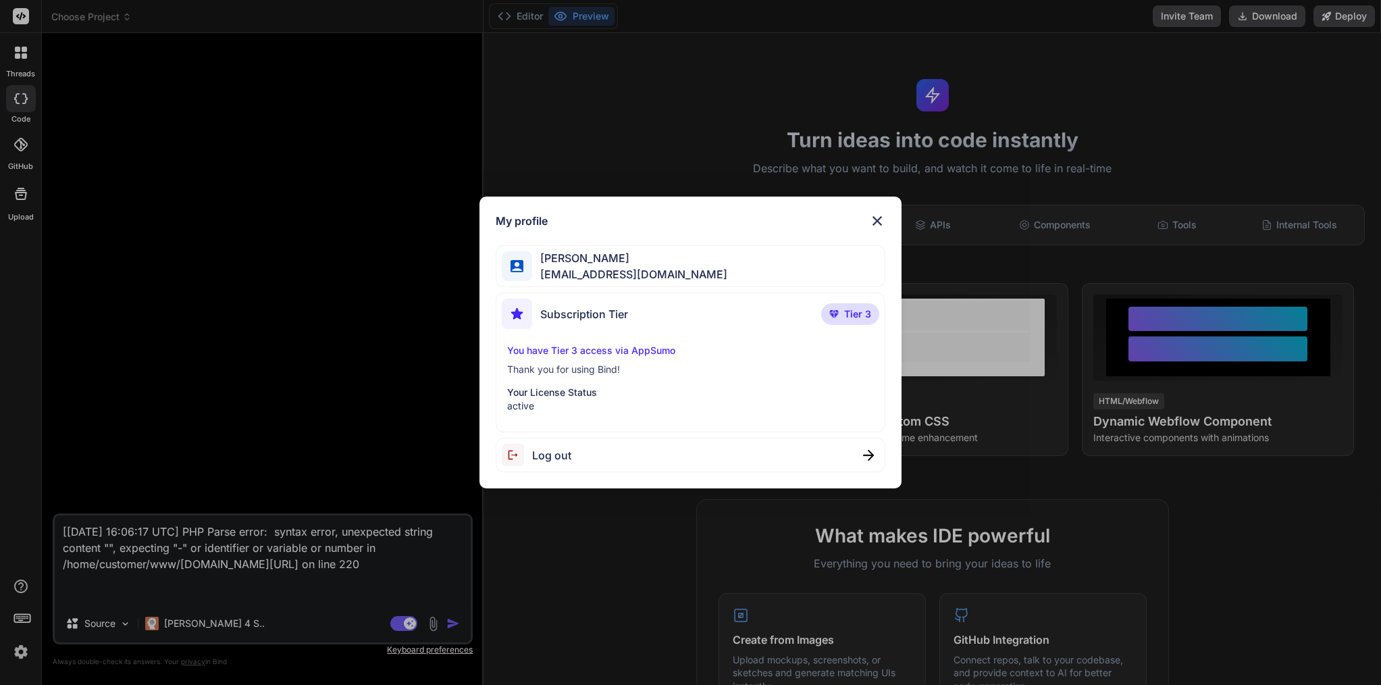
click at [882, 222] on img at bounding box center [877, 221] width 16 height 16
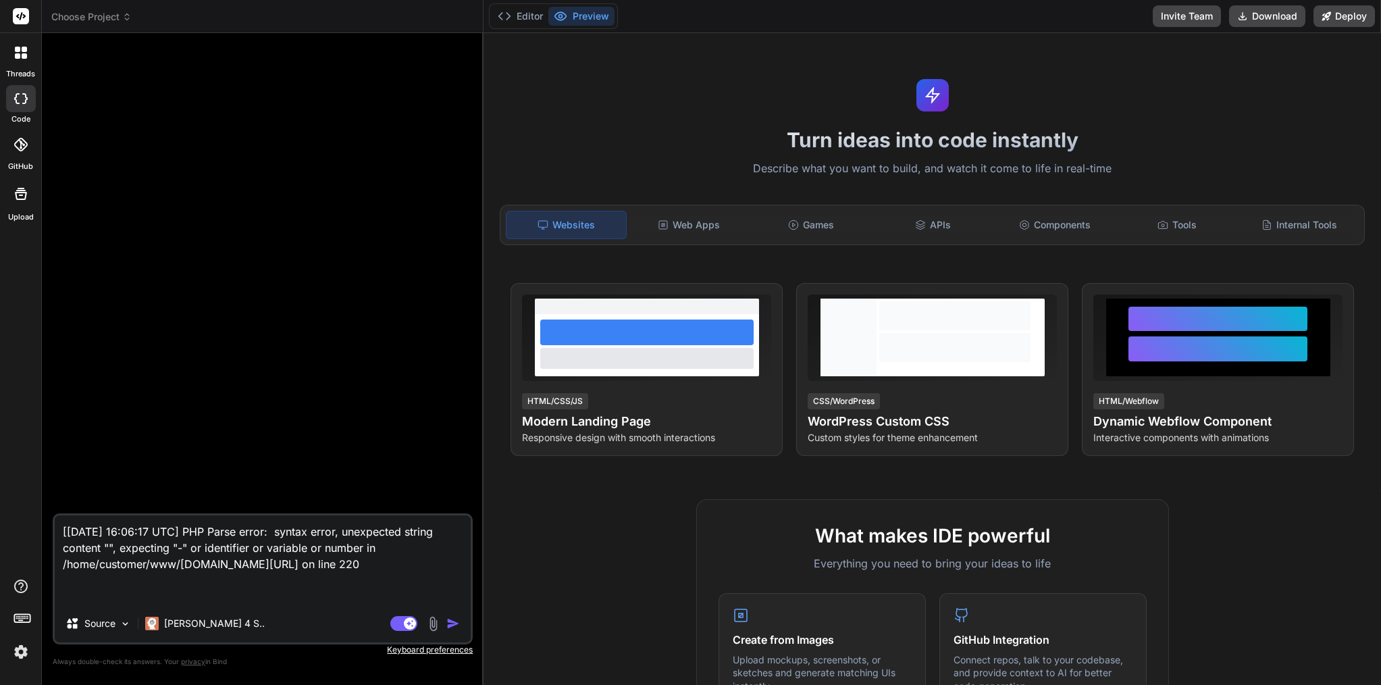
click at [82, 15] on span "Choose Project" at bounding box center [91, 17] width 80 height 14
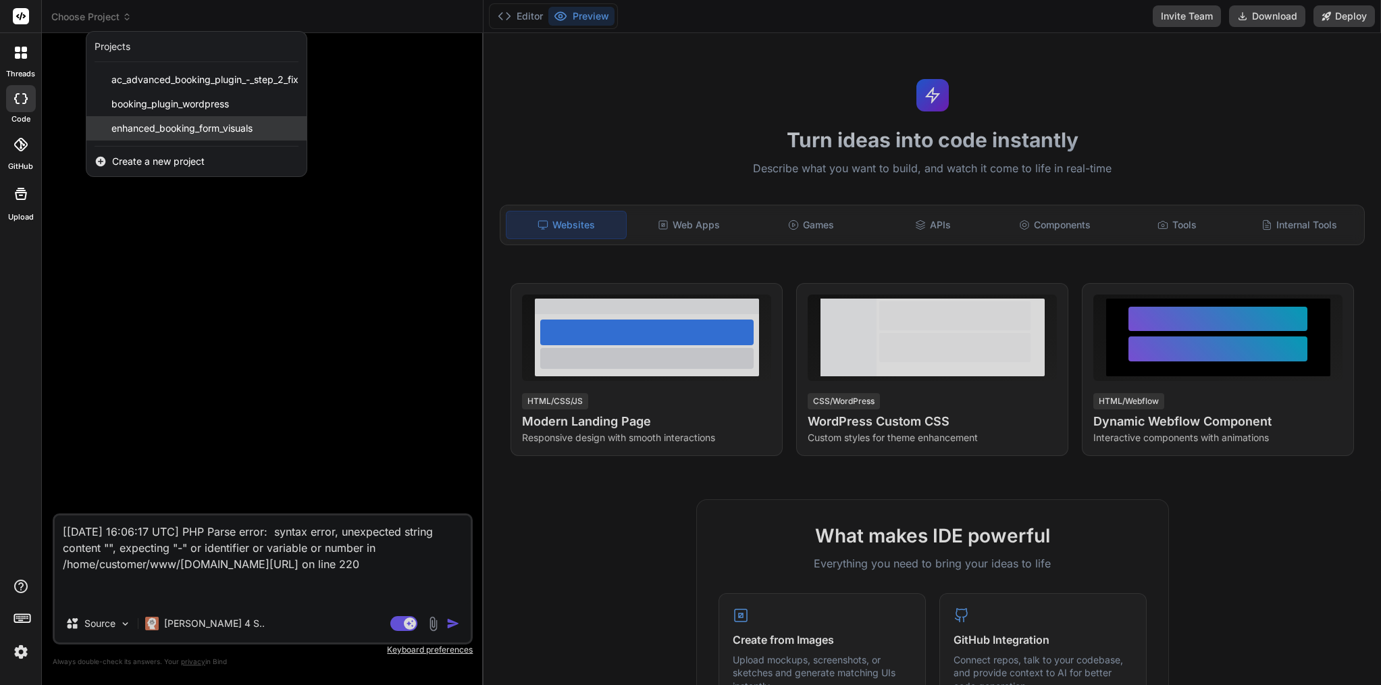
click at [142, 125] on span "enhanced_booking_form_visuals" at bounding box center [181, 129] width 141 height 14
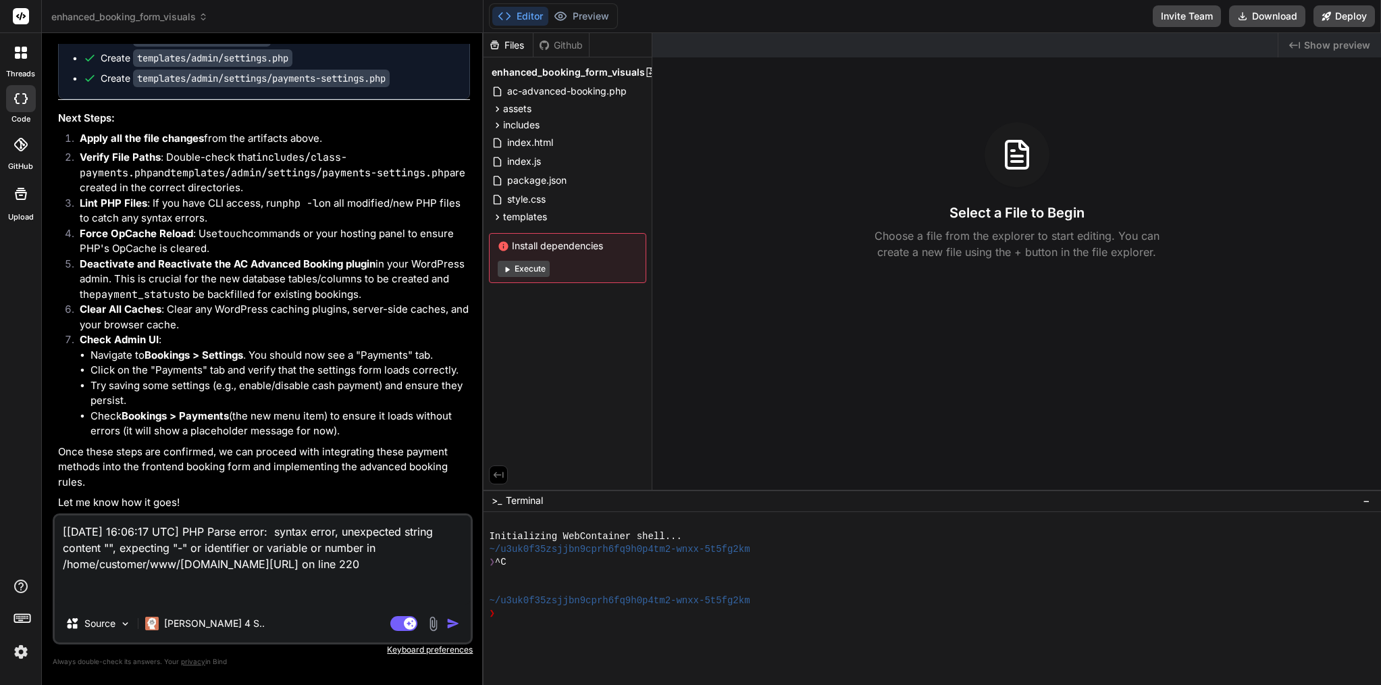
scroll to position [8564, 0]
click at [163, 620] on div "[PERSON_NAME] 4 S.." at bounding box center [205, 624] width 120 height 14
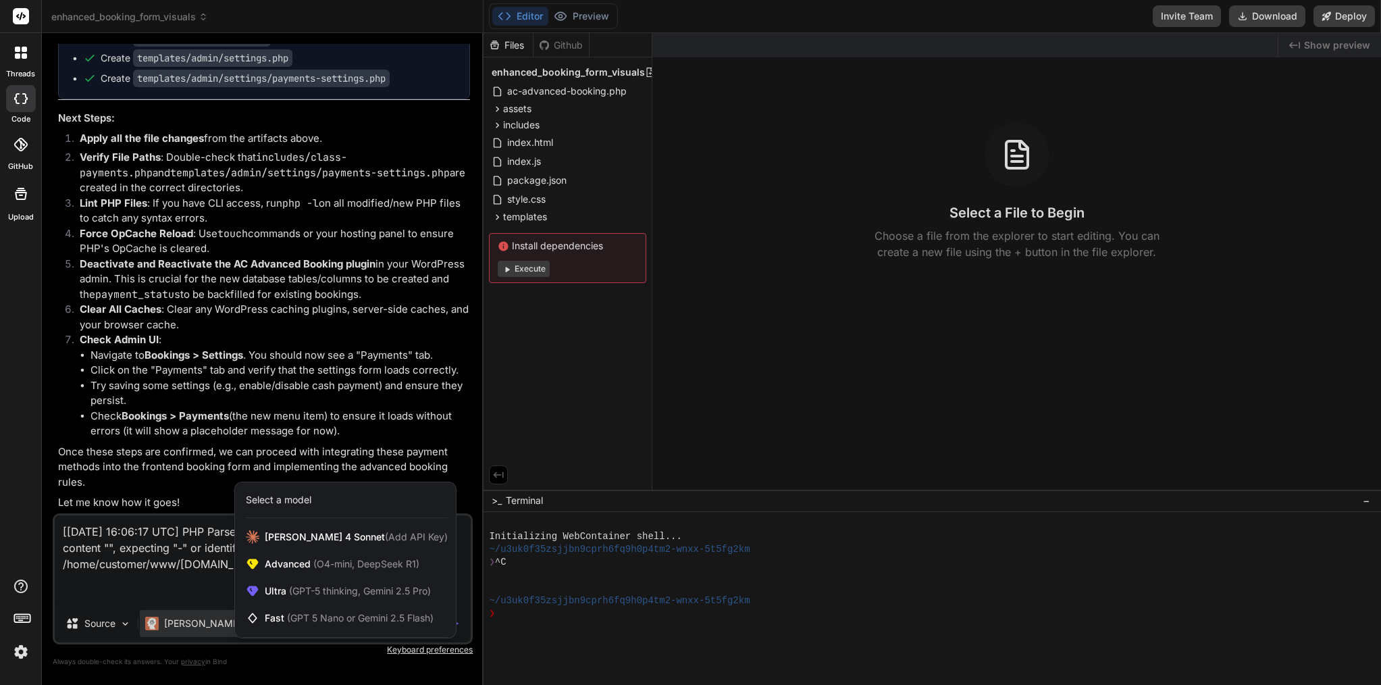
click at [188, 565] on div at bounding box center [690, 342] width 1381 height 685
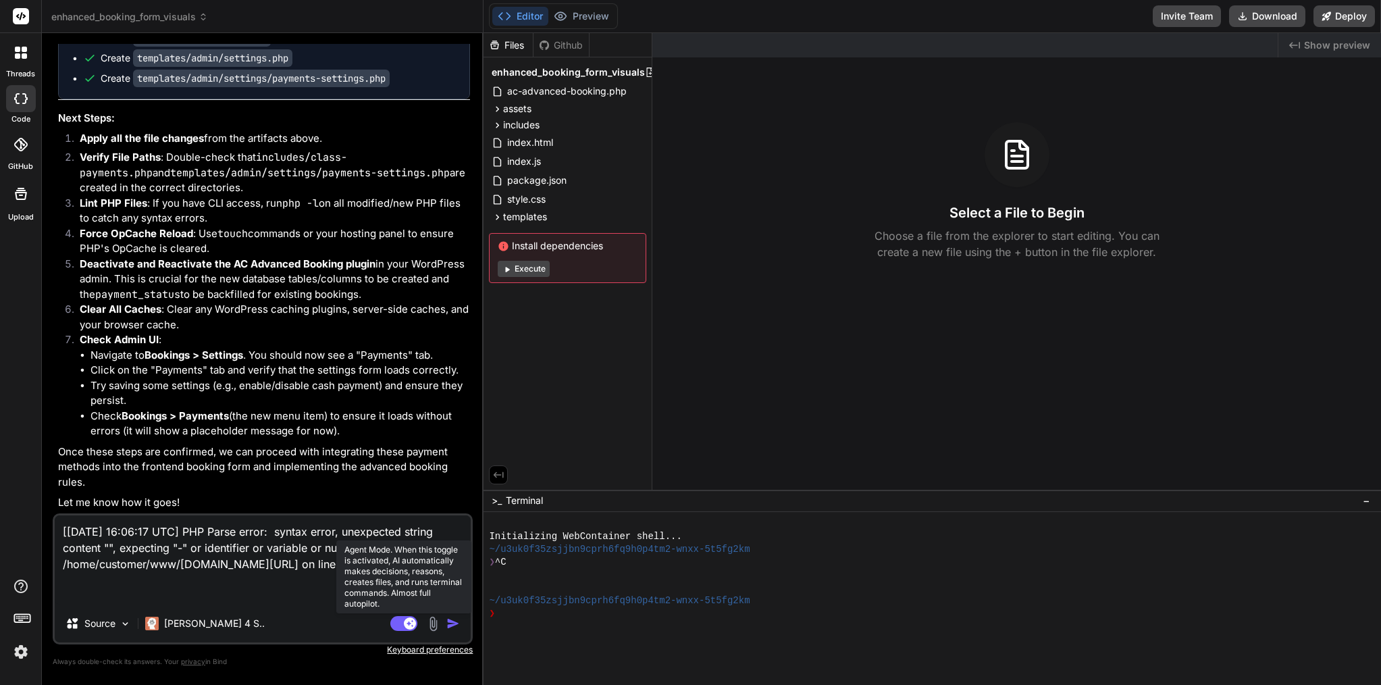
click at [402, 621] on rect at bounding box center [403, 623] width 27 height 15
click at [450, 625] on img "button" at bounding box center [453, 624] width 14 height 14
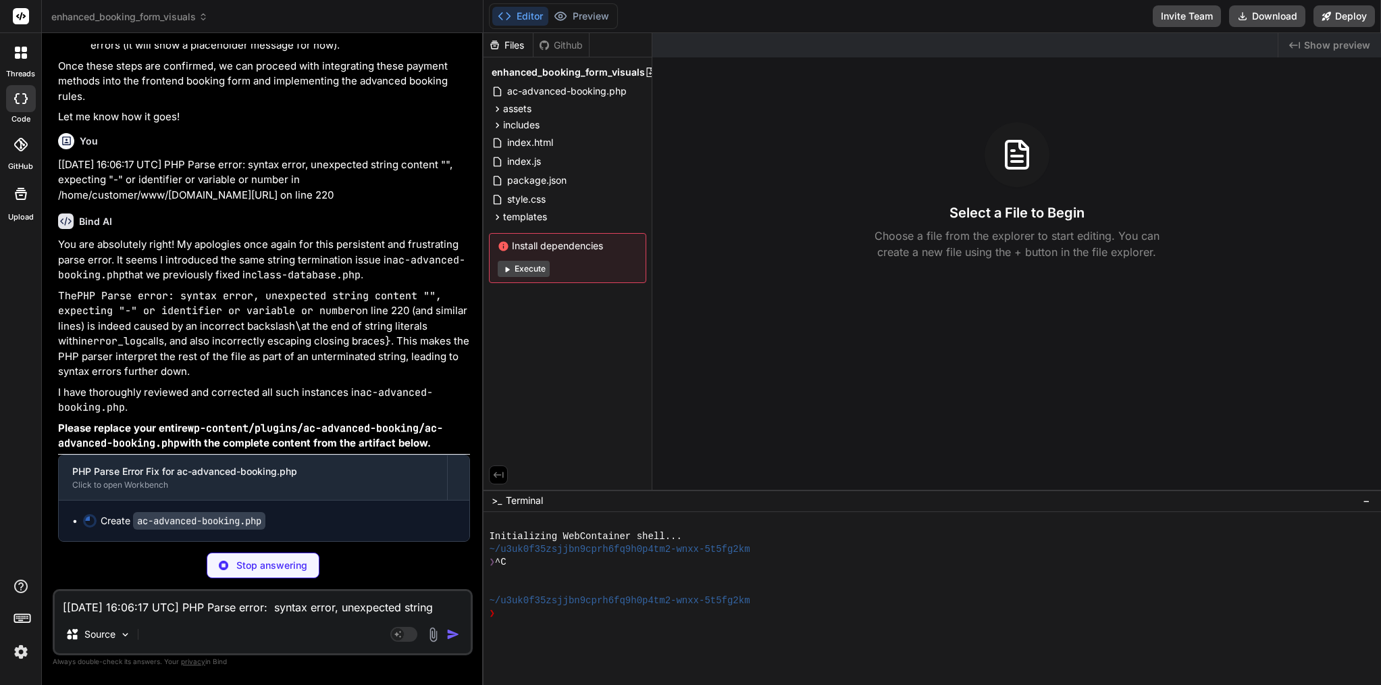
scroll to position [8959, 0]
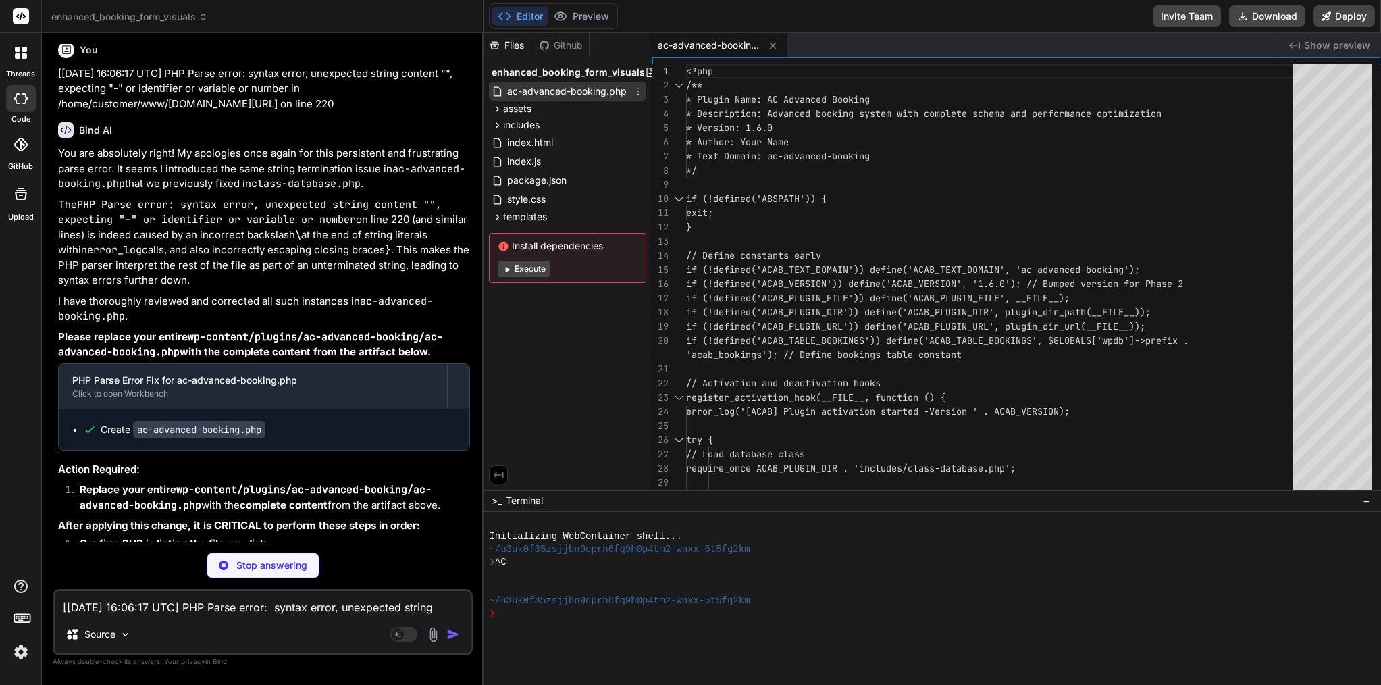
type textarea "x"
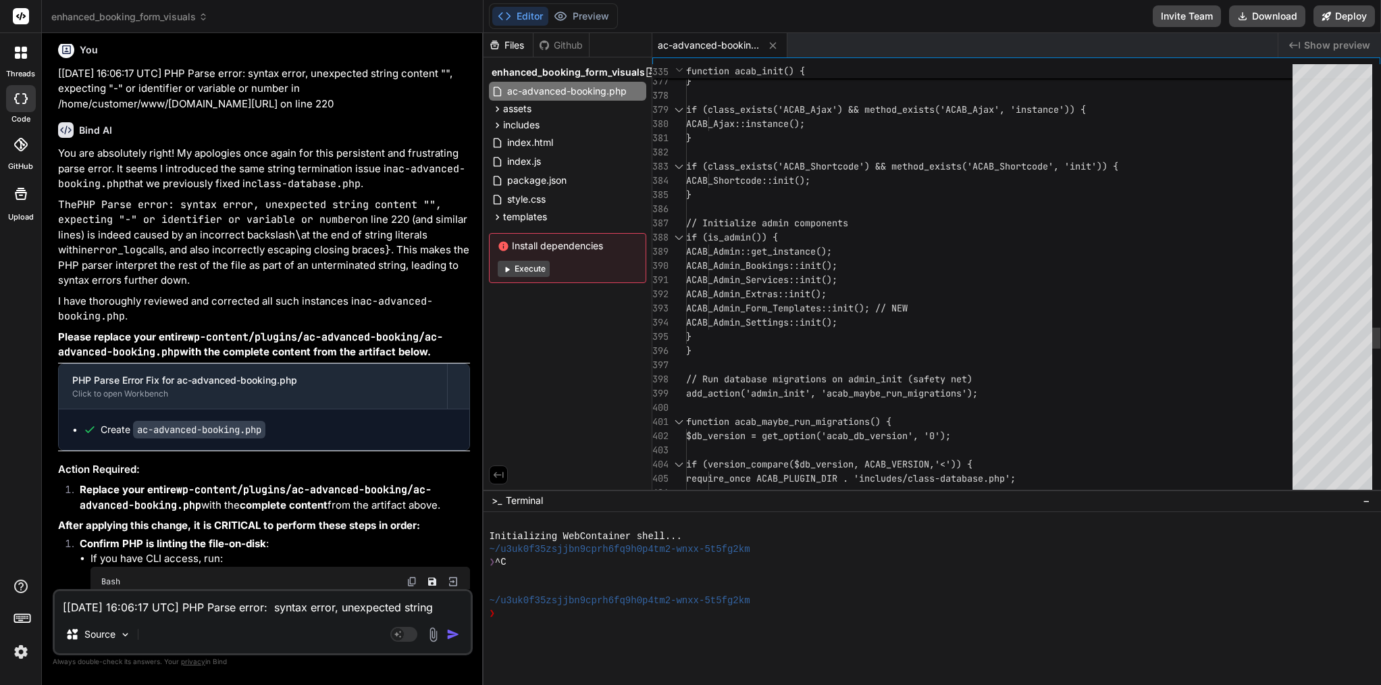
click at [802, 282] on span "ACAB_Admin_Services::init();" at bounding box center [761, 279] width 151 height 12
type textarea "<?php /** * Plugin Name: AC Advanced Booking * Description: Advanced booking sy…"
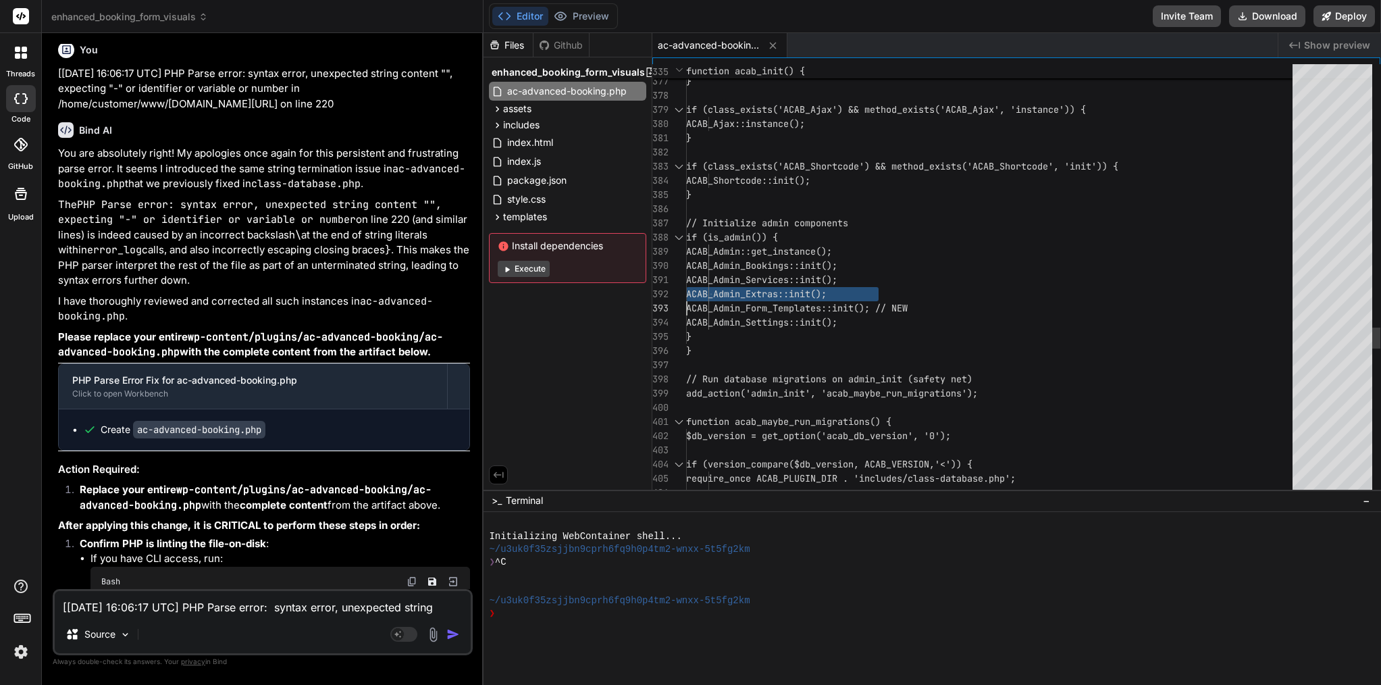
click at [802, 282] on span "ACAB_Admin_Services::init();" at bounding box center [761, 279] width 151 height 12
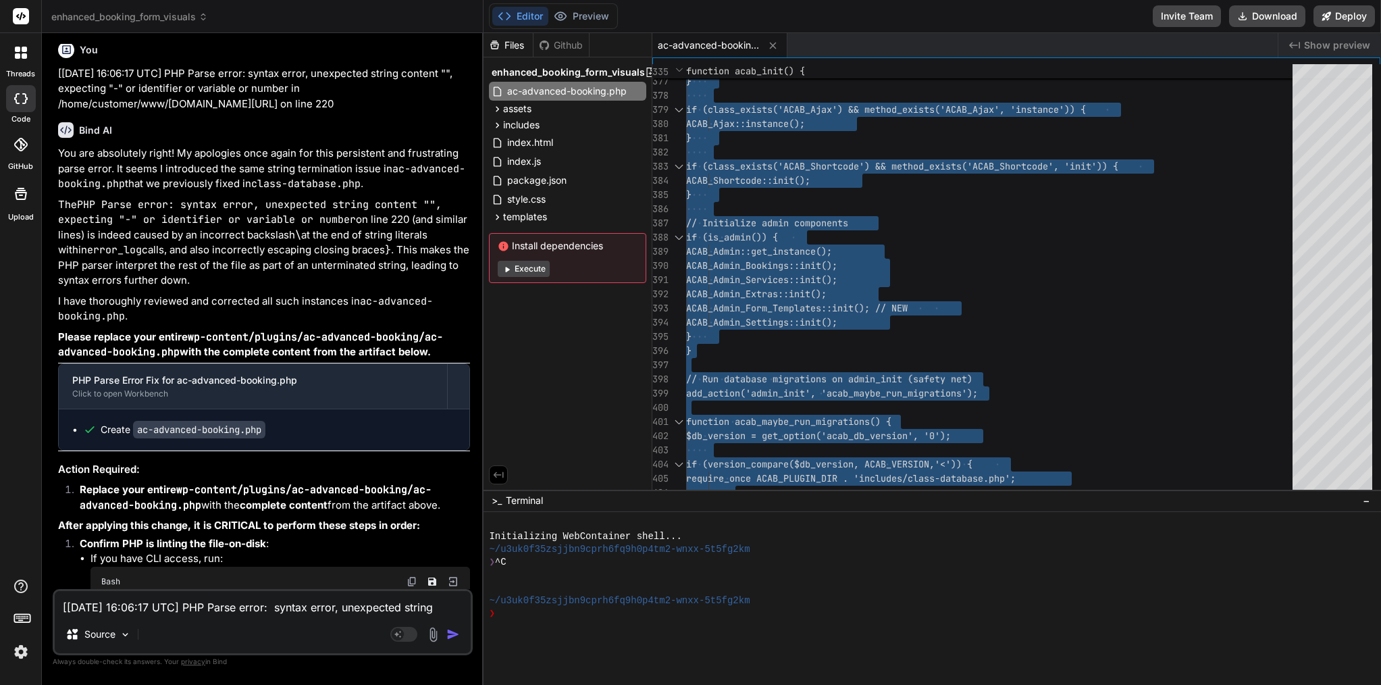
click at [255, 615] on div "[07-Sep-2025 16:06:17 UTC] PHP Parse error: syntax error, unexpected string con…" at bounding box center [263, 622] width 420 height 66
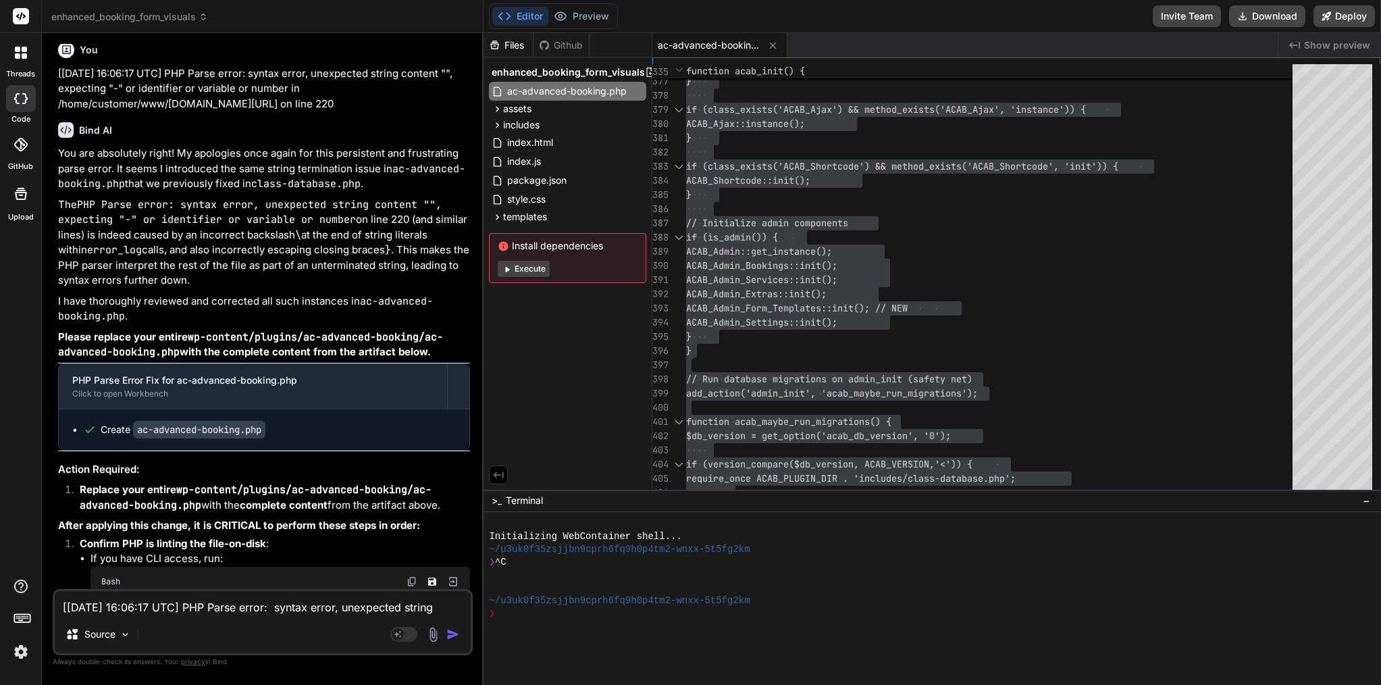
click at [253, 603] on textarea "[[DATE] 16:06:17 UTC] PHP Parse error: syntax error, unexpected string content …" at bounding box center [263, 603] width 416 height 24
paste textarea "[07-Sep-2025 16:12:31 UTC] [ACAB] Plugin activation started - Version 1.6.0 [07…"
type textarea "[07-Sep-2025 16:12:31 UTC] [ACAB] Plugin activation started - Version 1.6.0 [07…"
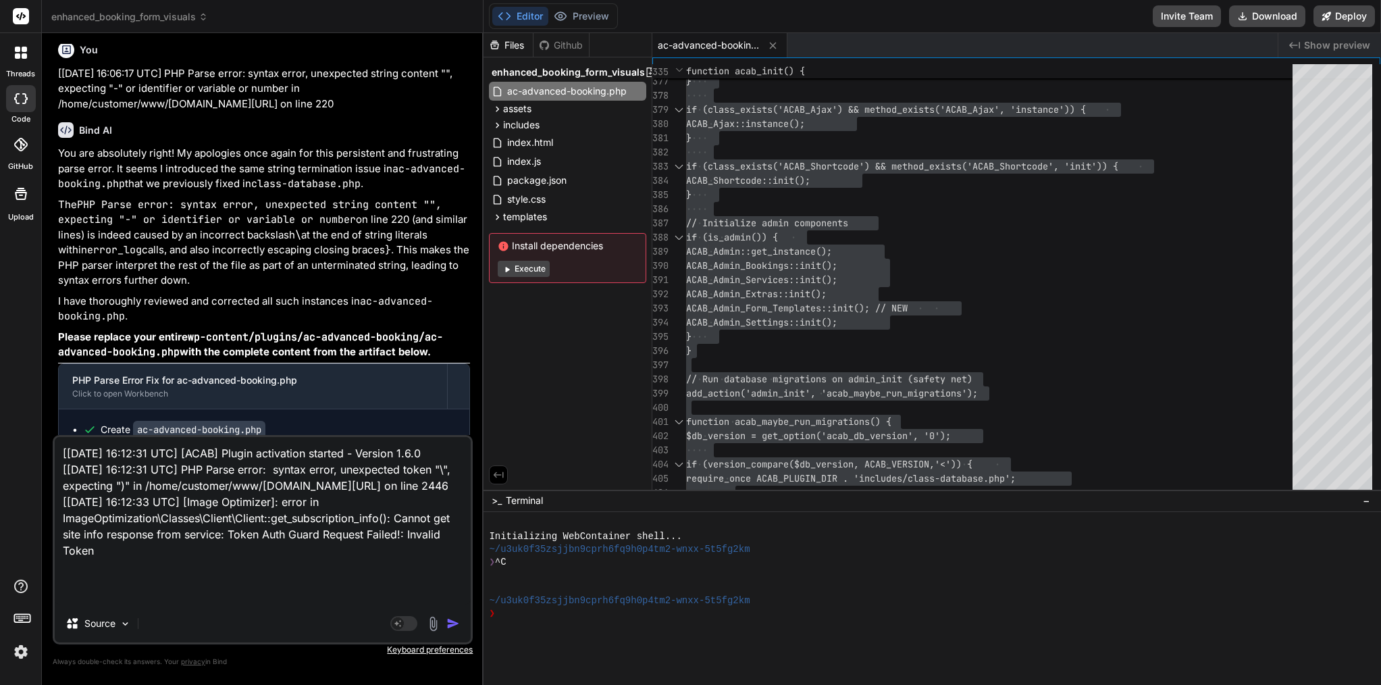
type textarea "x"
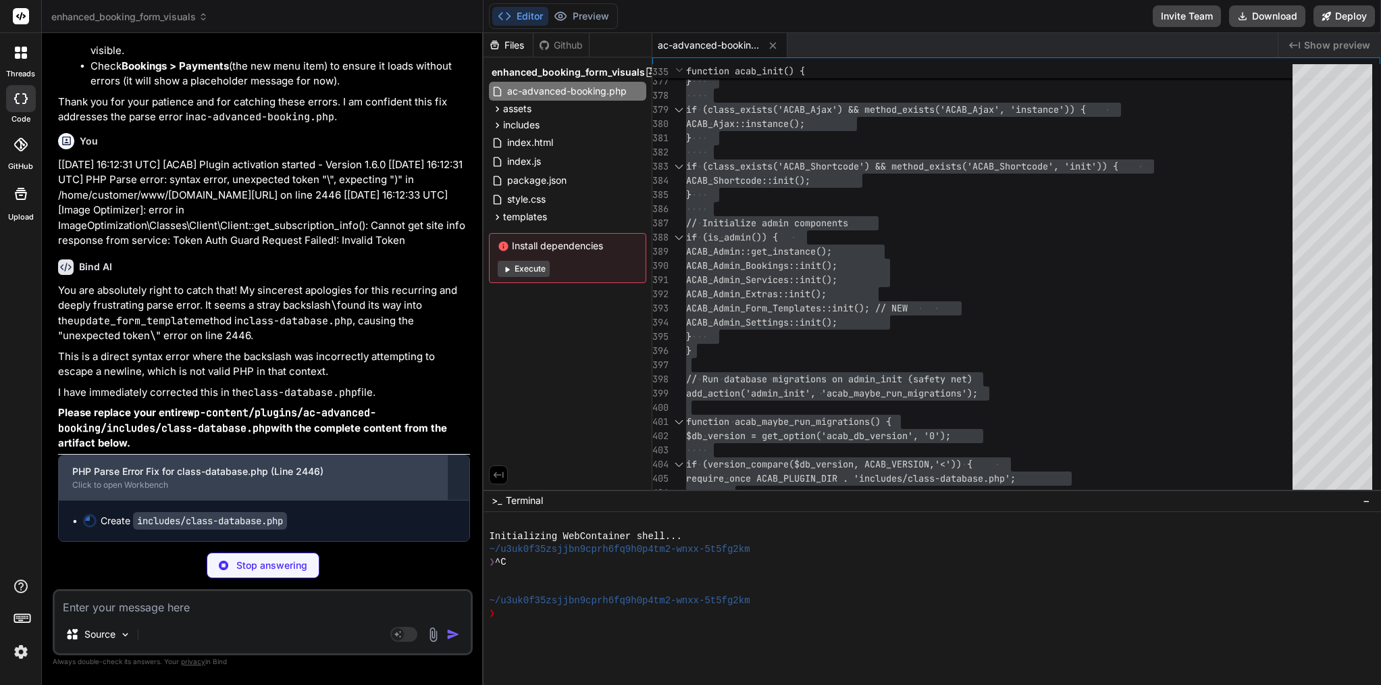
scroll to position [9991, 0]
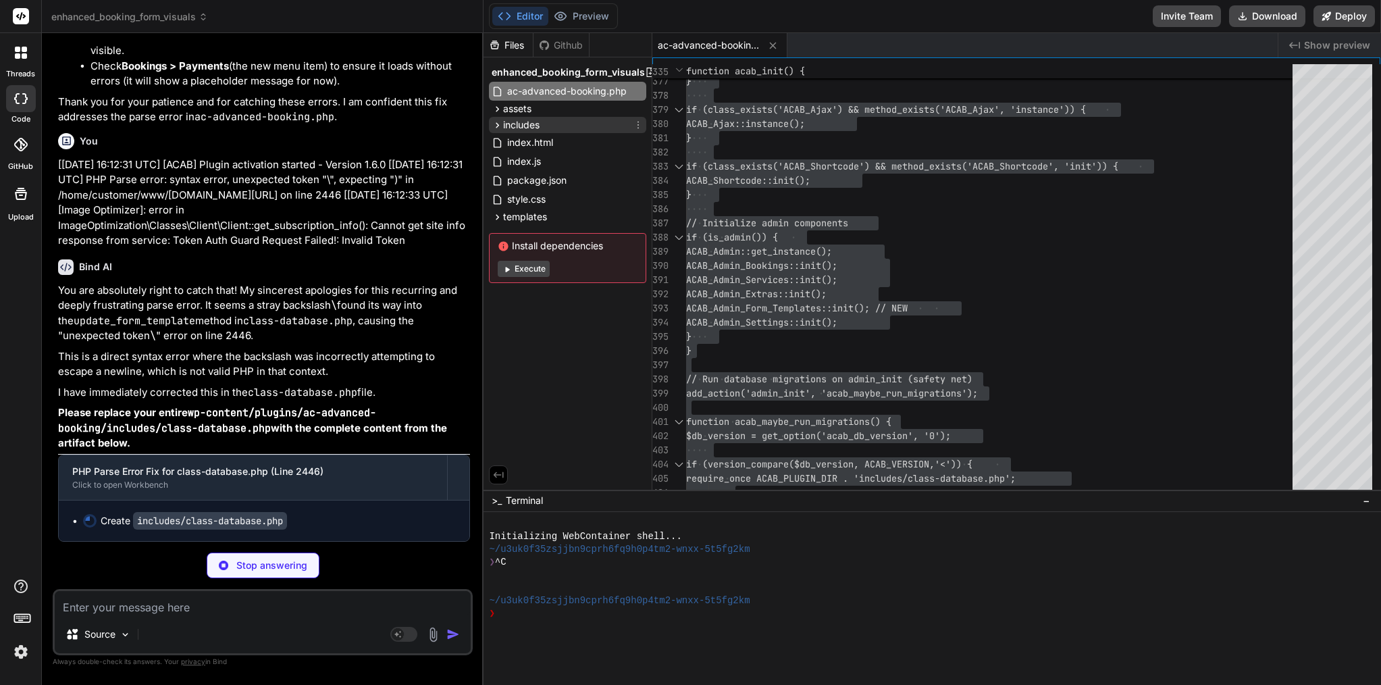
click at [521, 126] on span "includes" at bounding box center [521, 125] width 36 height 14
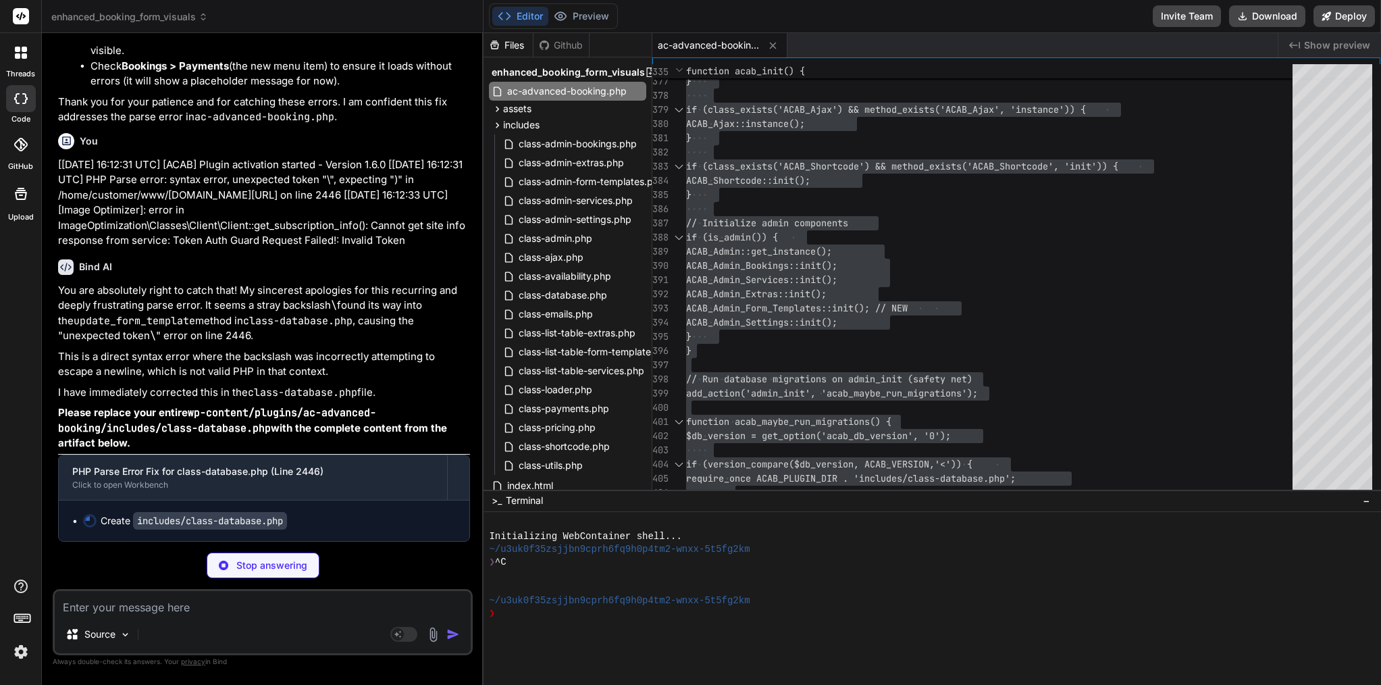
scroll to position [0, 0]
click at [1366, 500] on span "−" at bounding box center [1366, 501] width 7 height 14
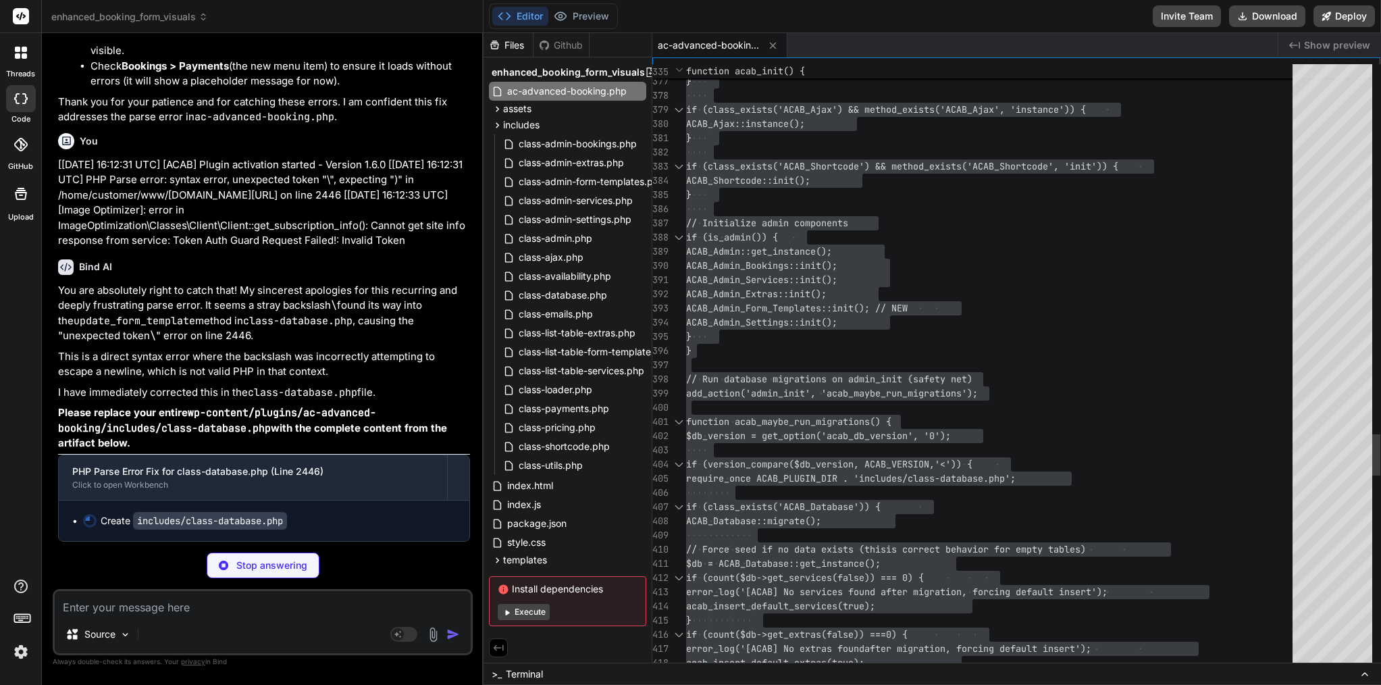
type textarea "x"
type textarea "// Run database migrations on admin_init (safety net) add_action('admin_init', …"
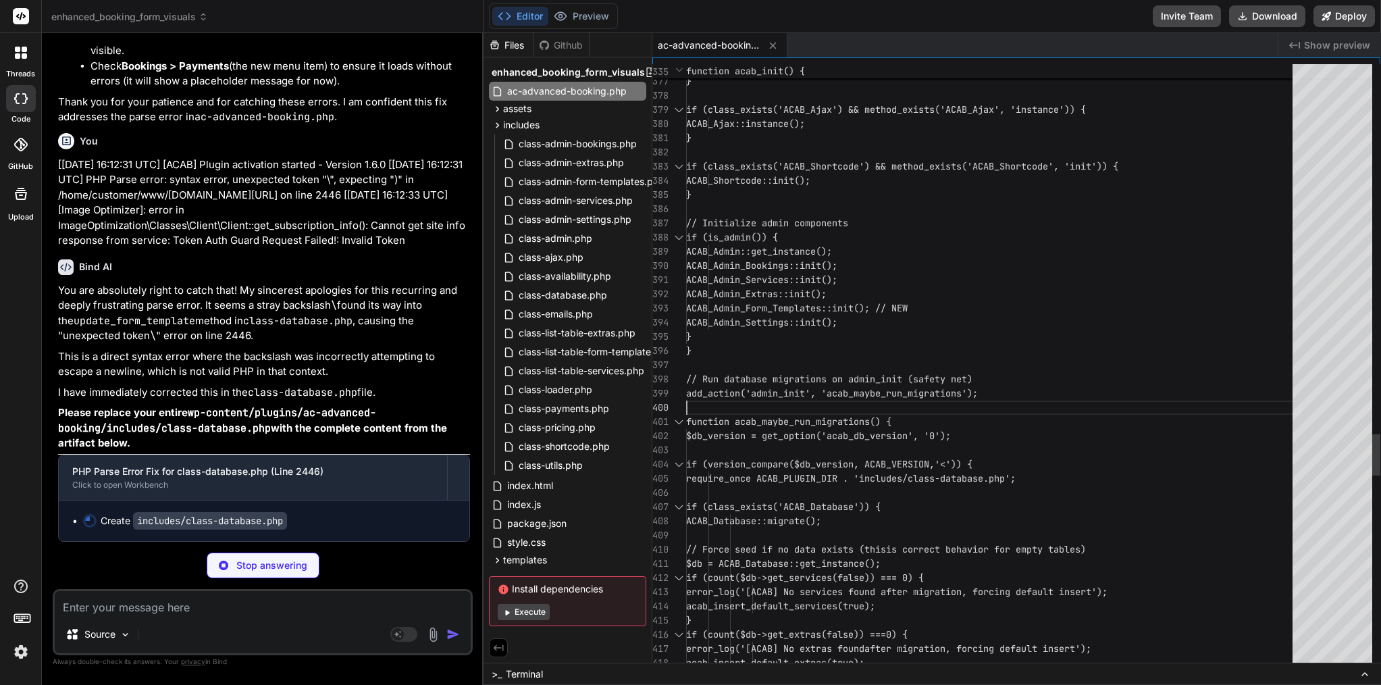
click at [987, 397] on div "add_action('admin_init', 'acab_maybe_run_migration s');" at bounding box center [993, 393] width 614 height 14
type textarea "x"
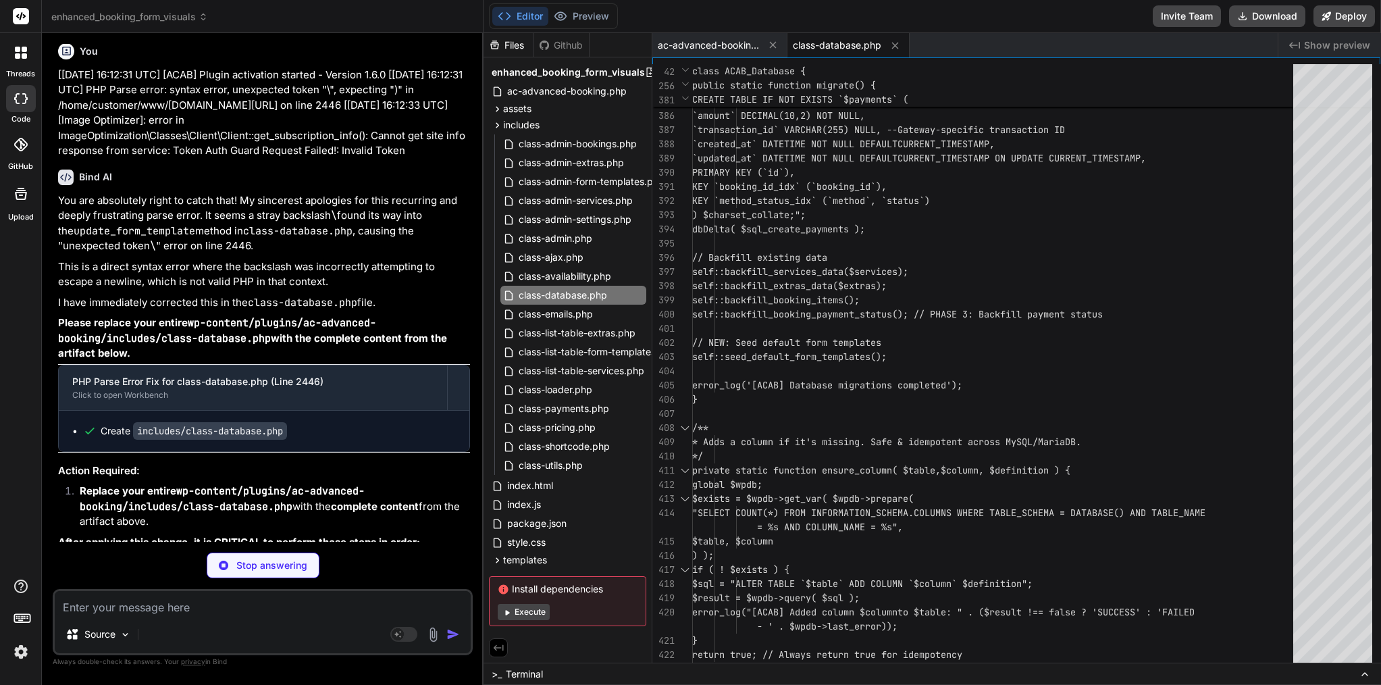
type textarea "x"
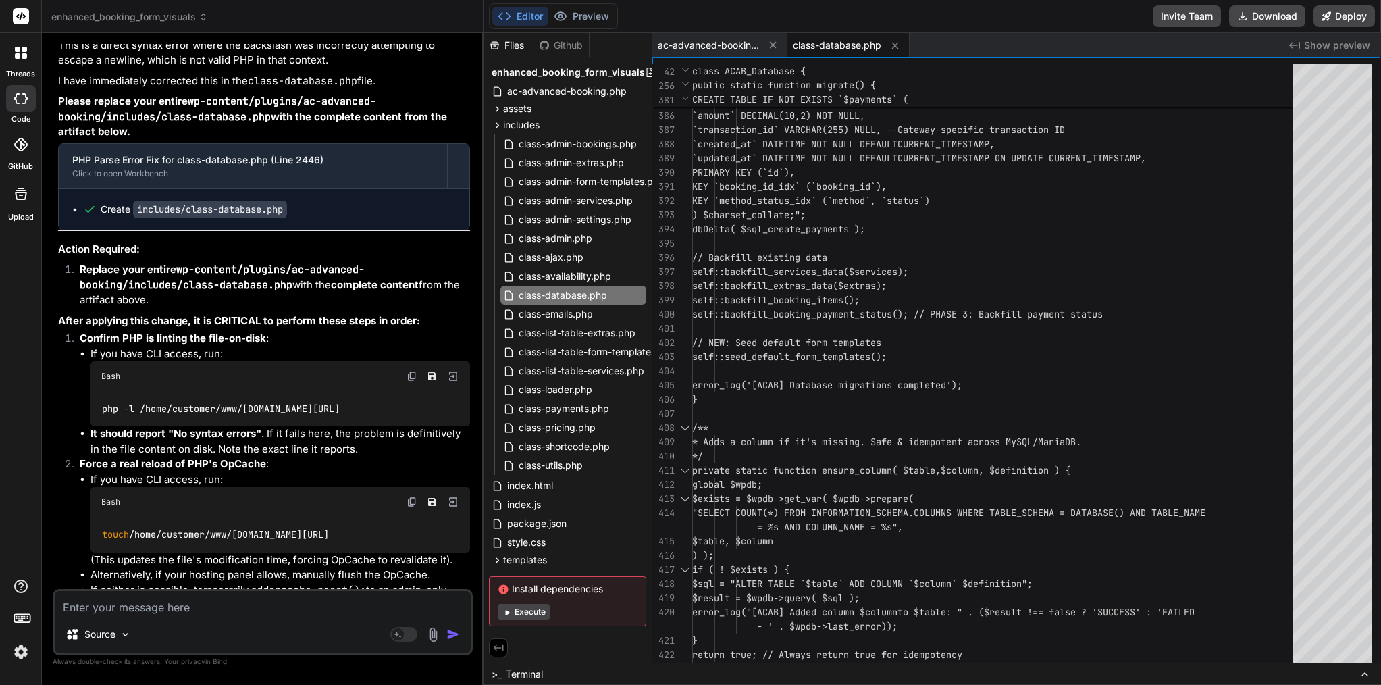
scroll to position [10219, 0]
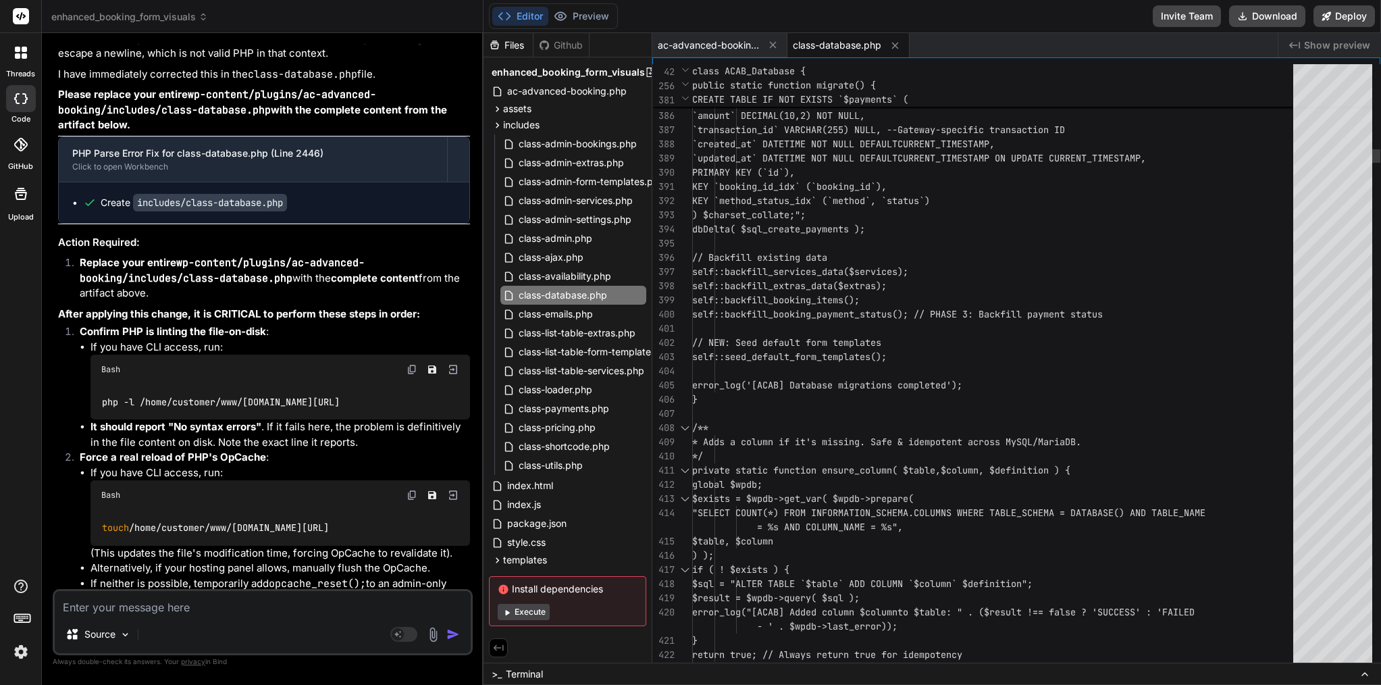
click at [919, 317] on span "self::backfill_booking_payment_status(); /" at bounding box center [805, 314] width 227 height 12
type textarea "<?php /** * ACAB Database Management - Enhanced with Better Error Handling & Se…"
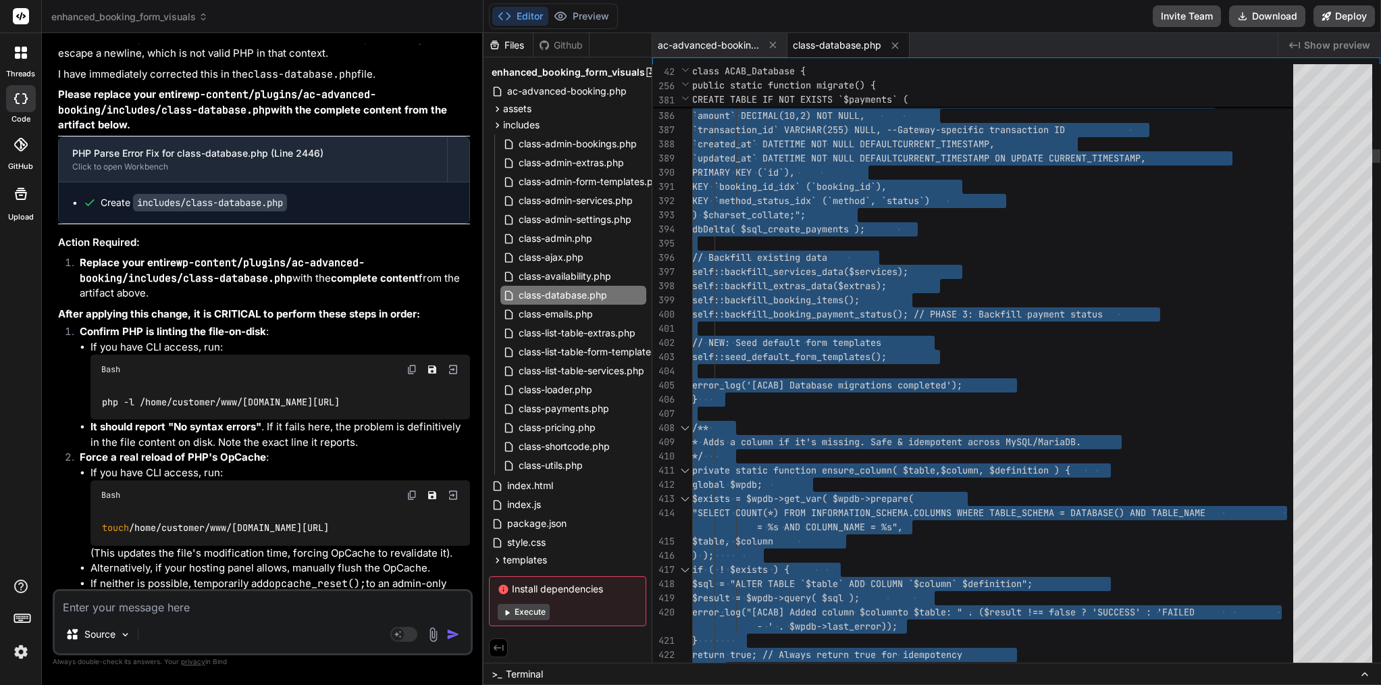
click at [919, 317] on span "self::backfill_booking_payment_status(); /" at bounding box center [805, 314] width 227 height 12
click at [182, 611] on textarea at bounding box center [263, 603] width 416 height 24
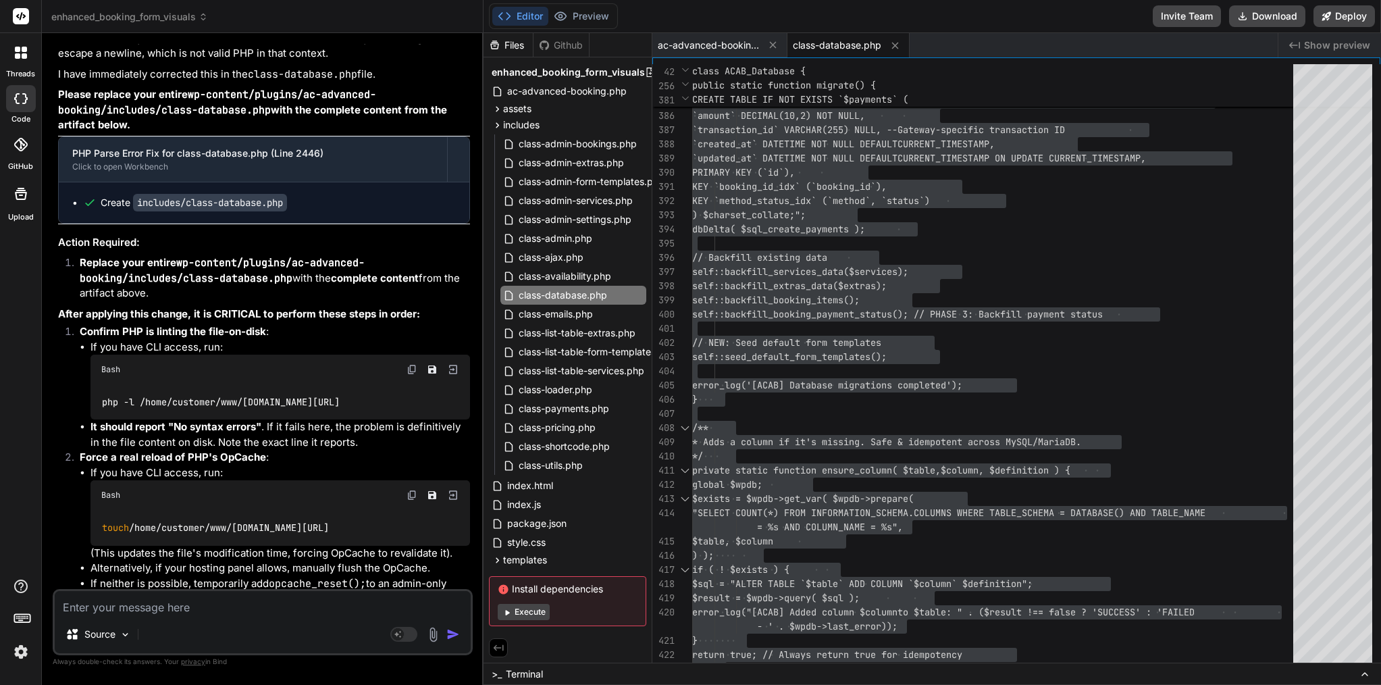
paste textarea "[07-Sep-2025 16:16:08 UTC] [ACAB] Plugin activation started - Version 1.6.0 [07…"
type textarea "[07-Sep-2025 16:16:08 UTC] [ACAB] Plugin activation started - Version 1.6.0 [07…"
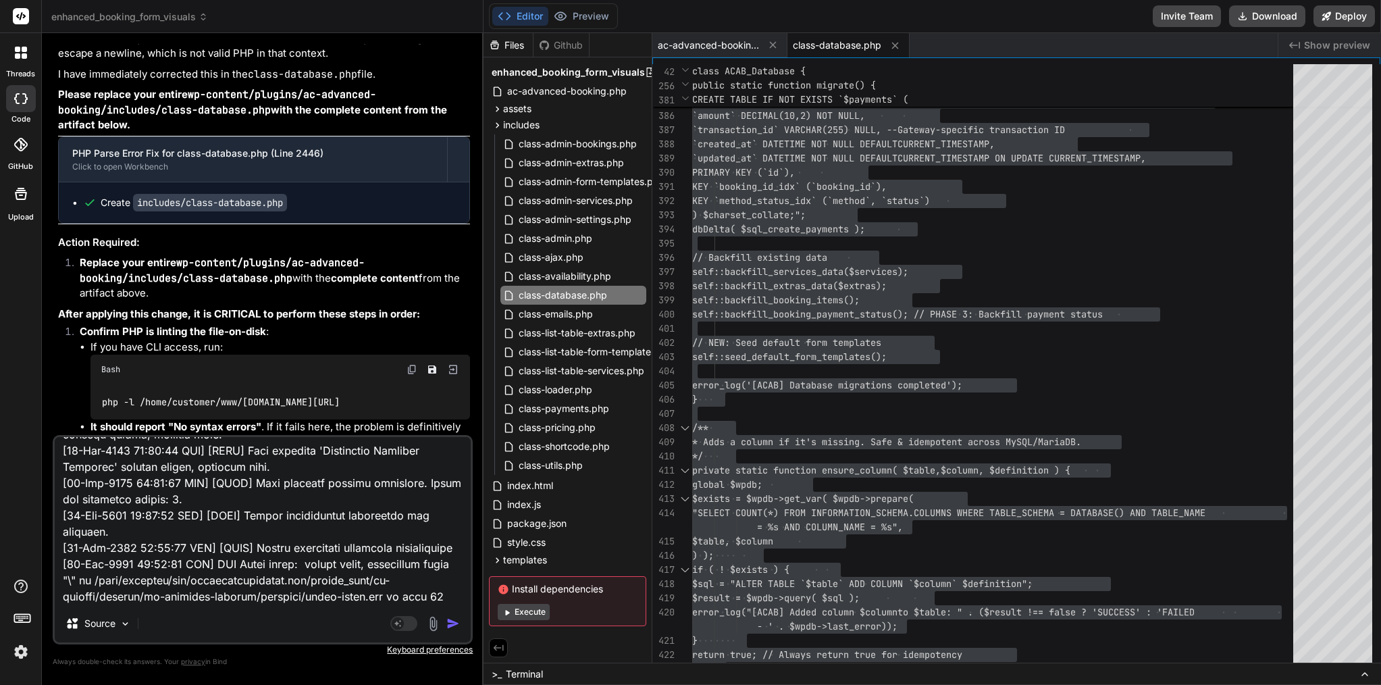
type textarea "x"
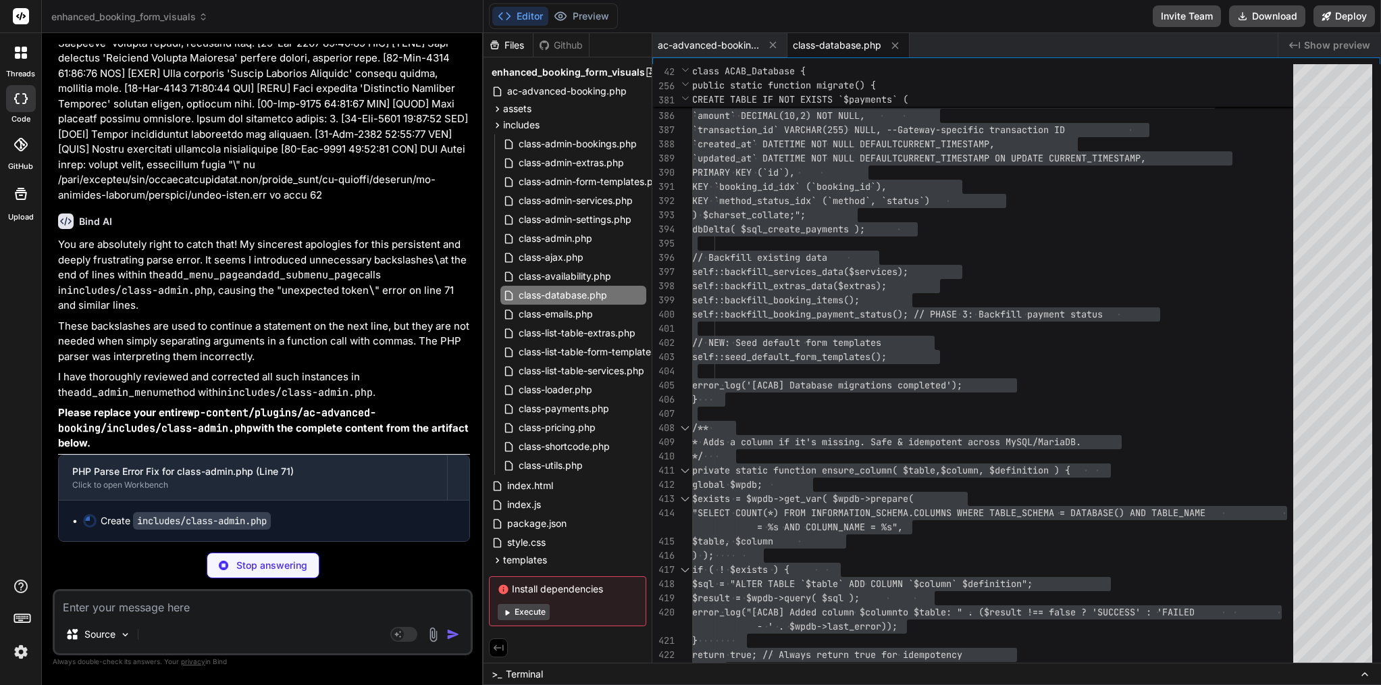
scroll to position [15940, 0]
type textarea "x"
type textarea "<a href="<?php echo esc_url($enable_all_url); ?>" class="button button-small">E…"
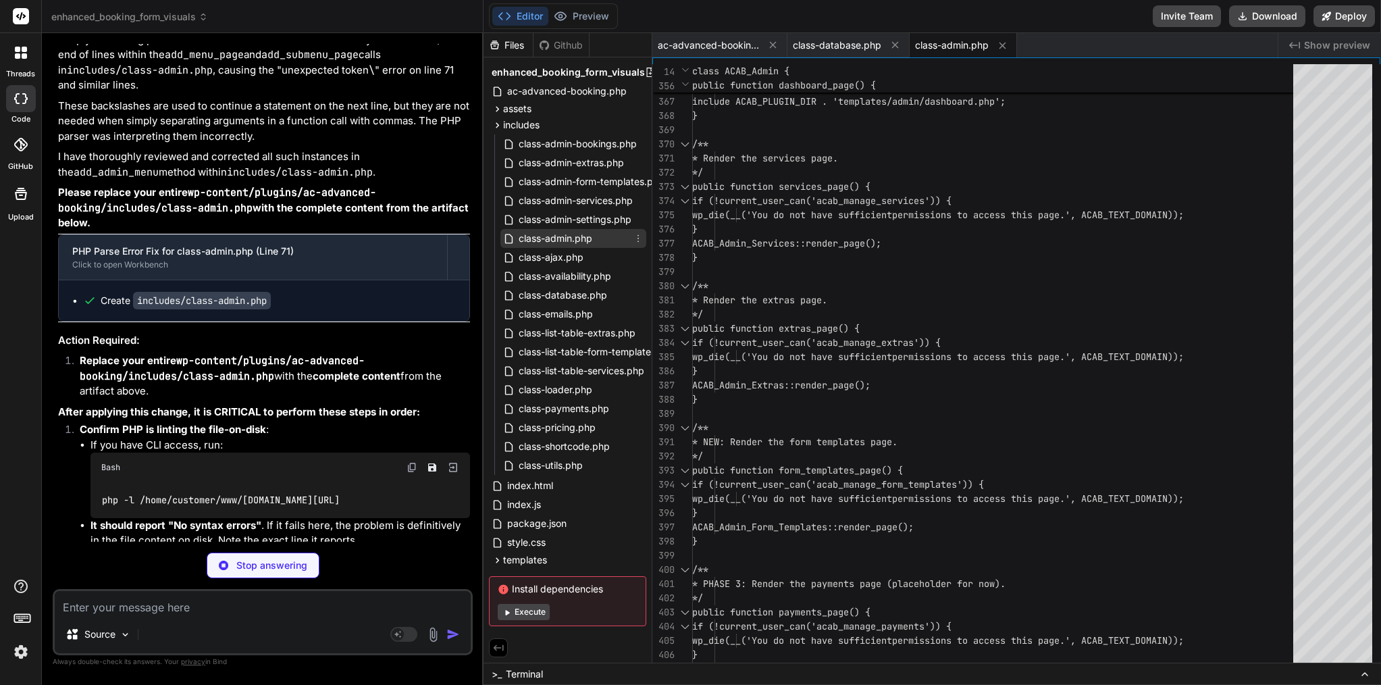
type textarea "x"
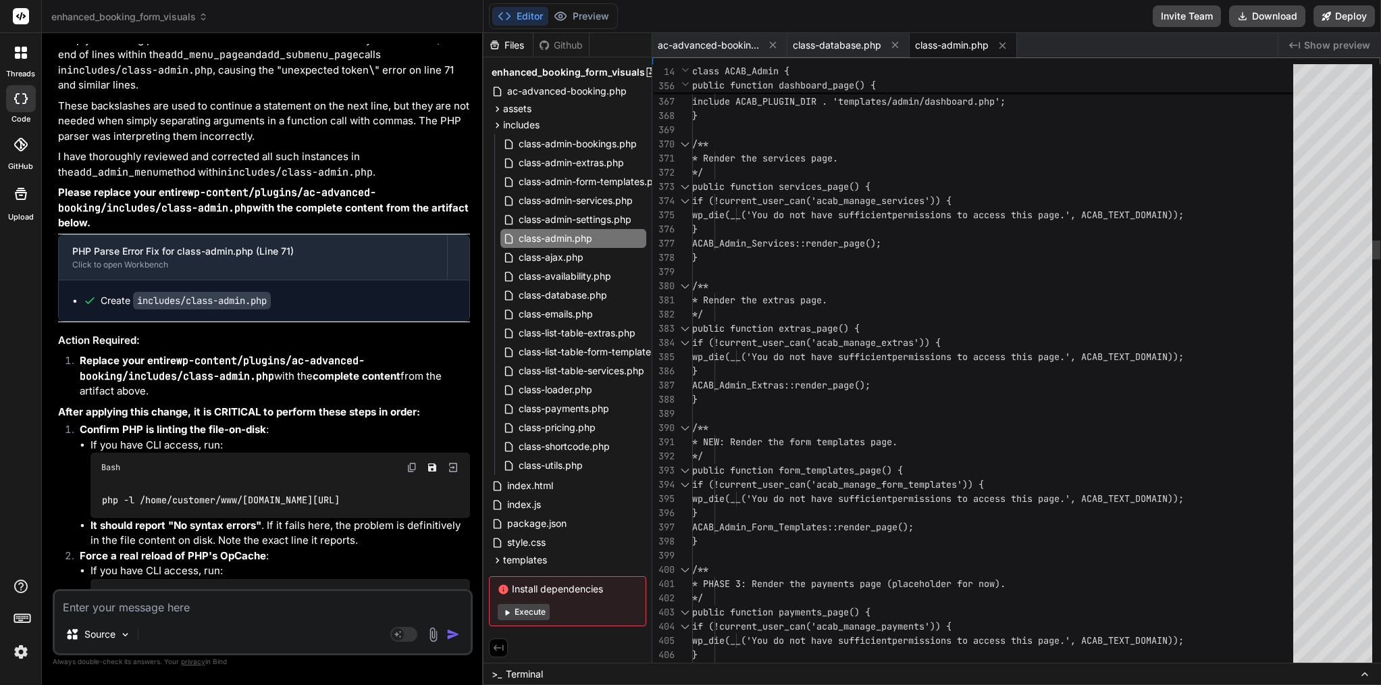
click at [831, 236] on div "}" at bounding box center [996, 229] width 609 height 14
type textarea "<?php /** * WordPress Admin interface for AC Advanced Booking * Central dispatc…"
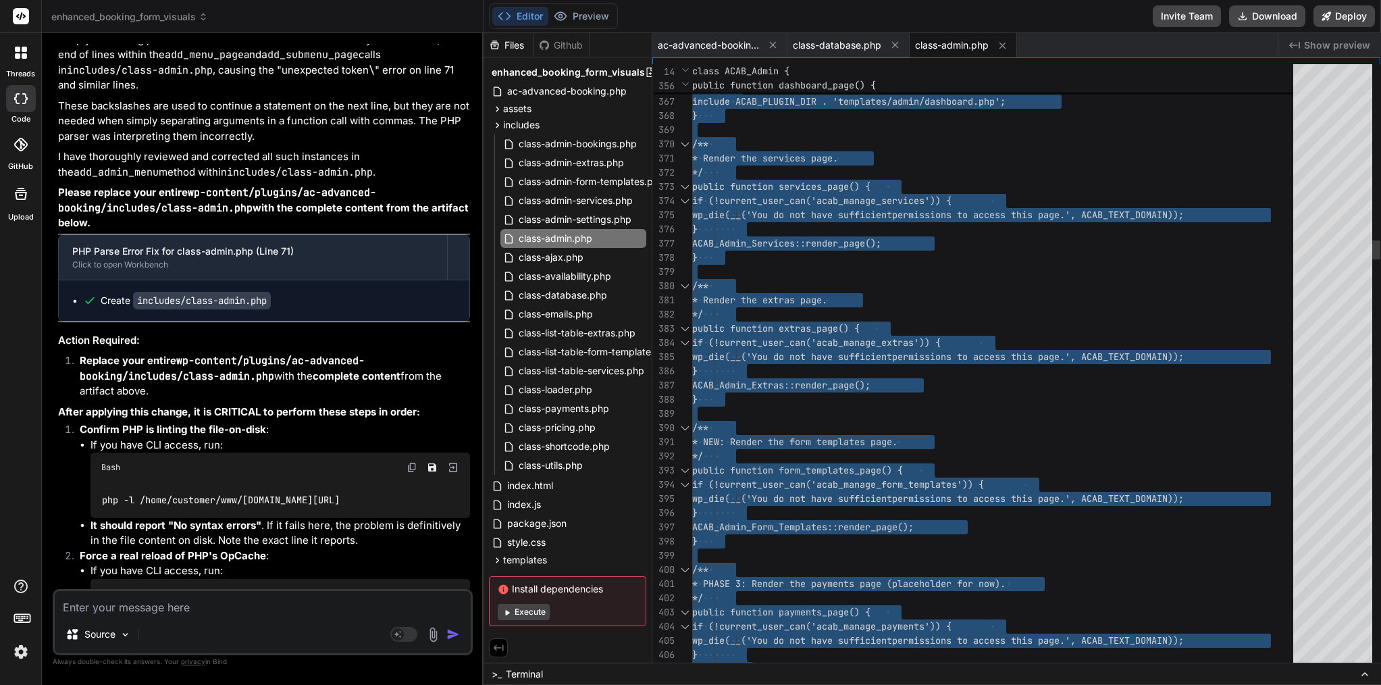
click at [831, 236] on div "}" at bounding box center [996, 229] width 609 height 14
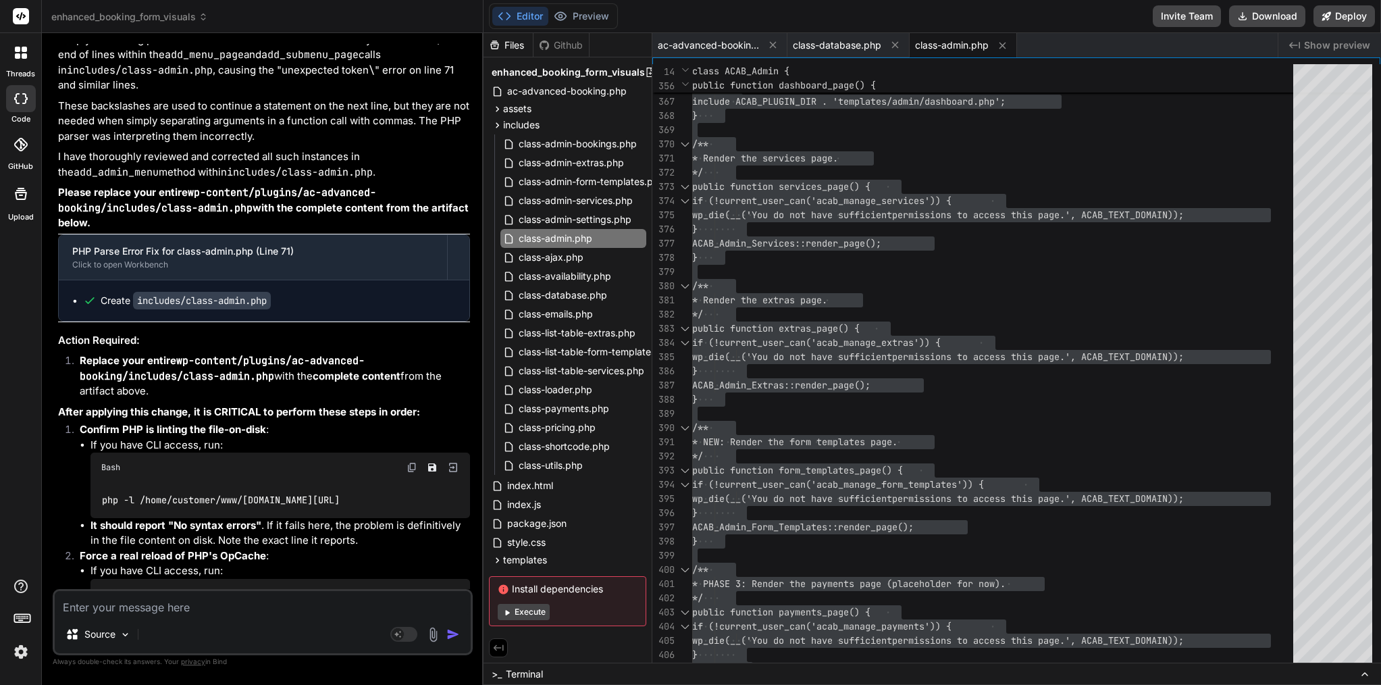
click at [163, 605] on textarea at bounding box center [263, 603] width 416 height 24
type textarea "c"
type textarea "x"
type textarea "co"
type textarea "x"
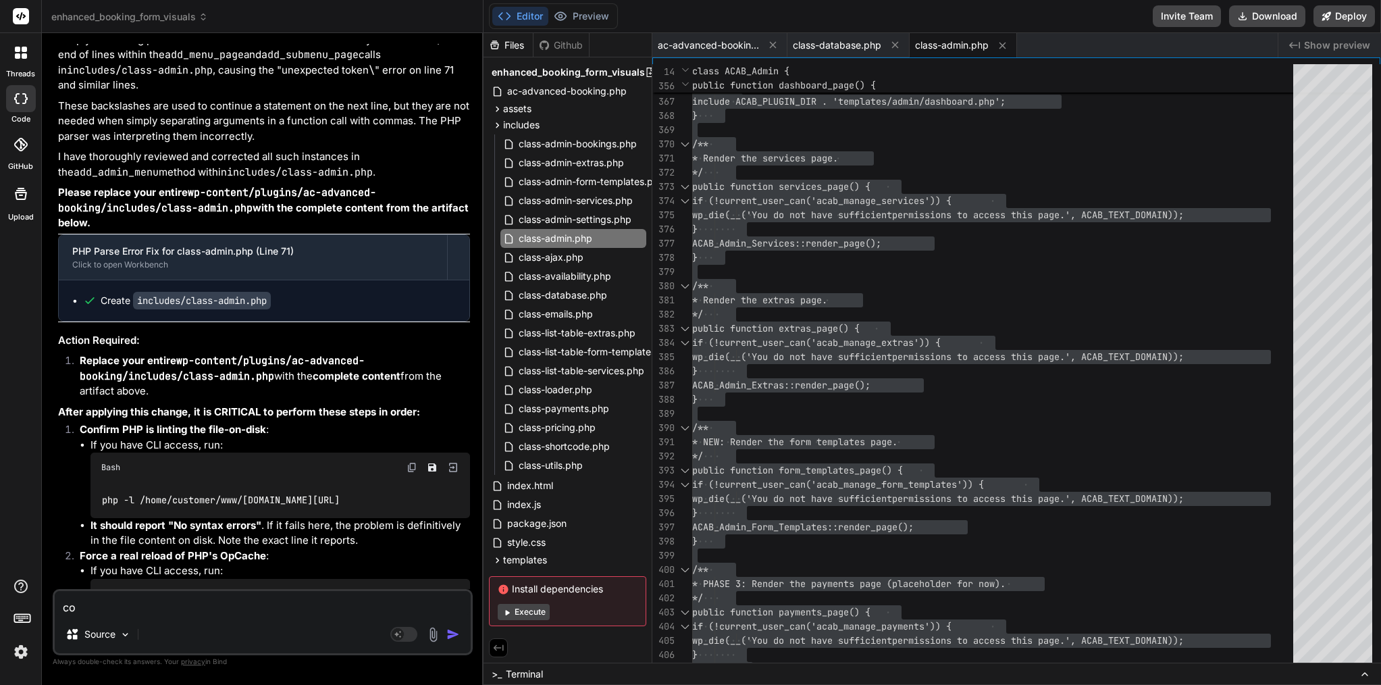
type textarea "cou"
type textarea "x"
type textarea "coul"
type textarea "x"
type textarea "could"
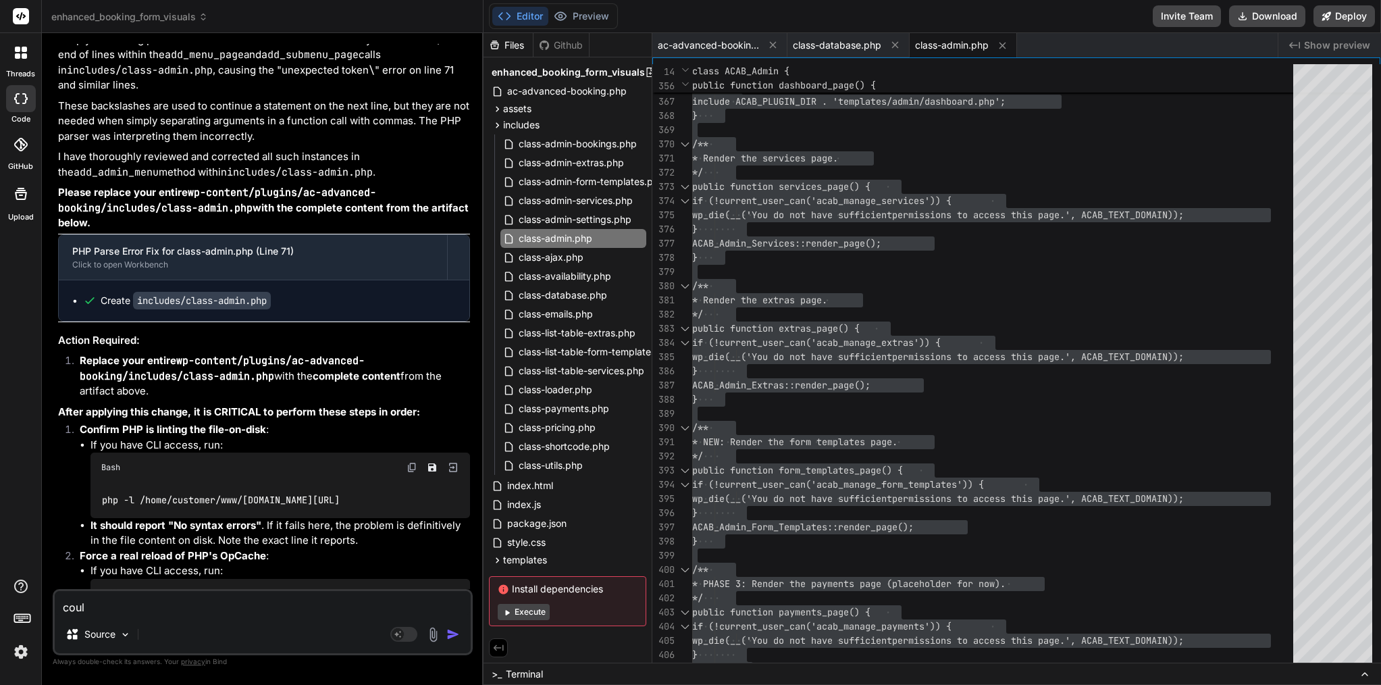
type textarea "x"
type textarea "could"
type textarea "x"
type textarea "could y"
type textarea "x"
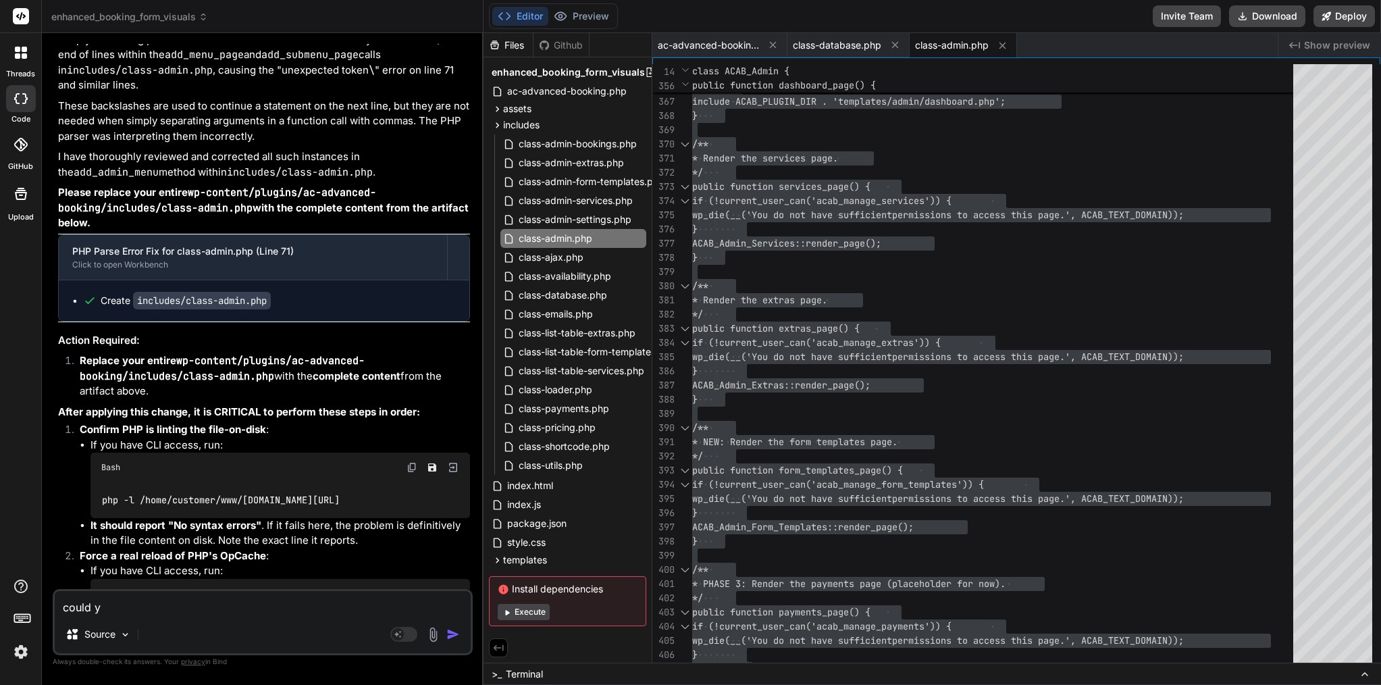
type textarea "could yo"
type textarea "x"
type textarea "could you"
type textarea "x"
type textarea "could you"
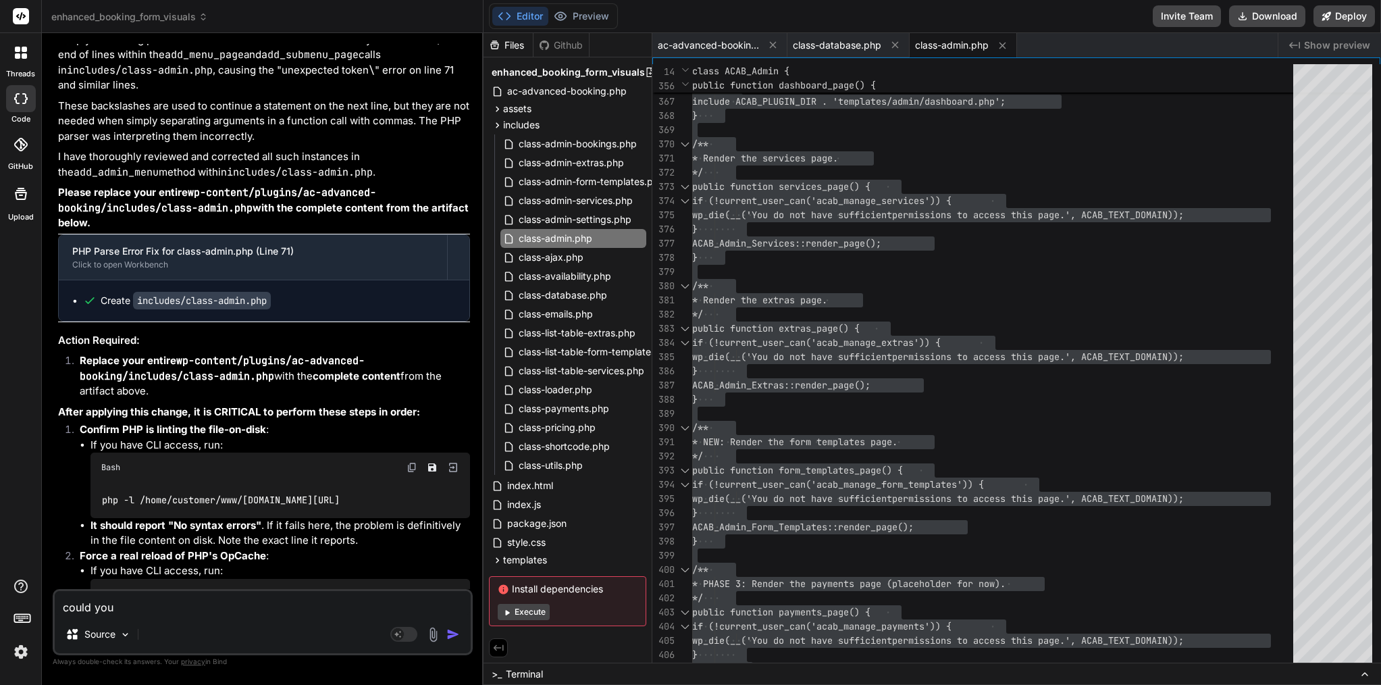
type textarea "x"
type textarea "could you w"
type textarea "x"
type textarea "could you wr"
type textarea "x"
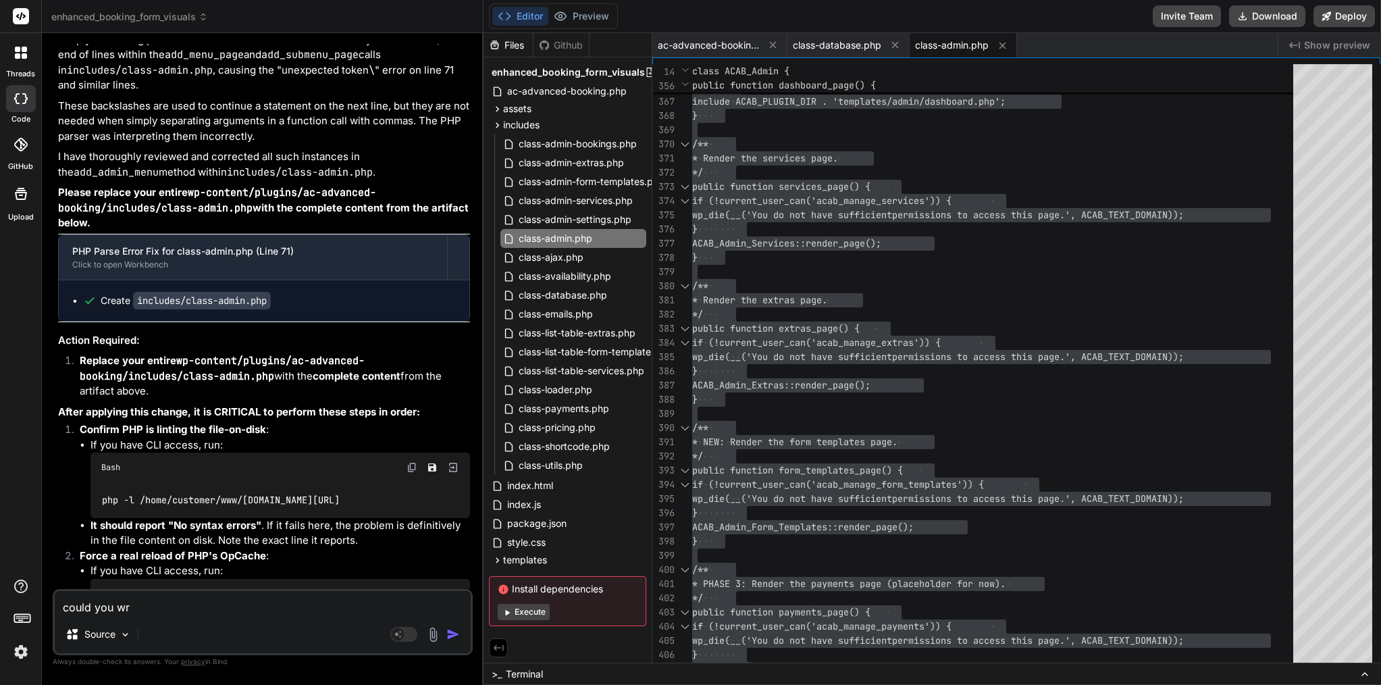
type textarea "could you wri"
type textarea "x"
type textarea "could you writ"
type textarea "x"
type textarea "could you write"
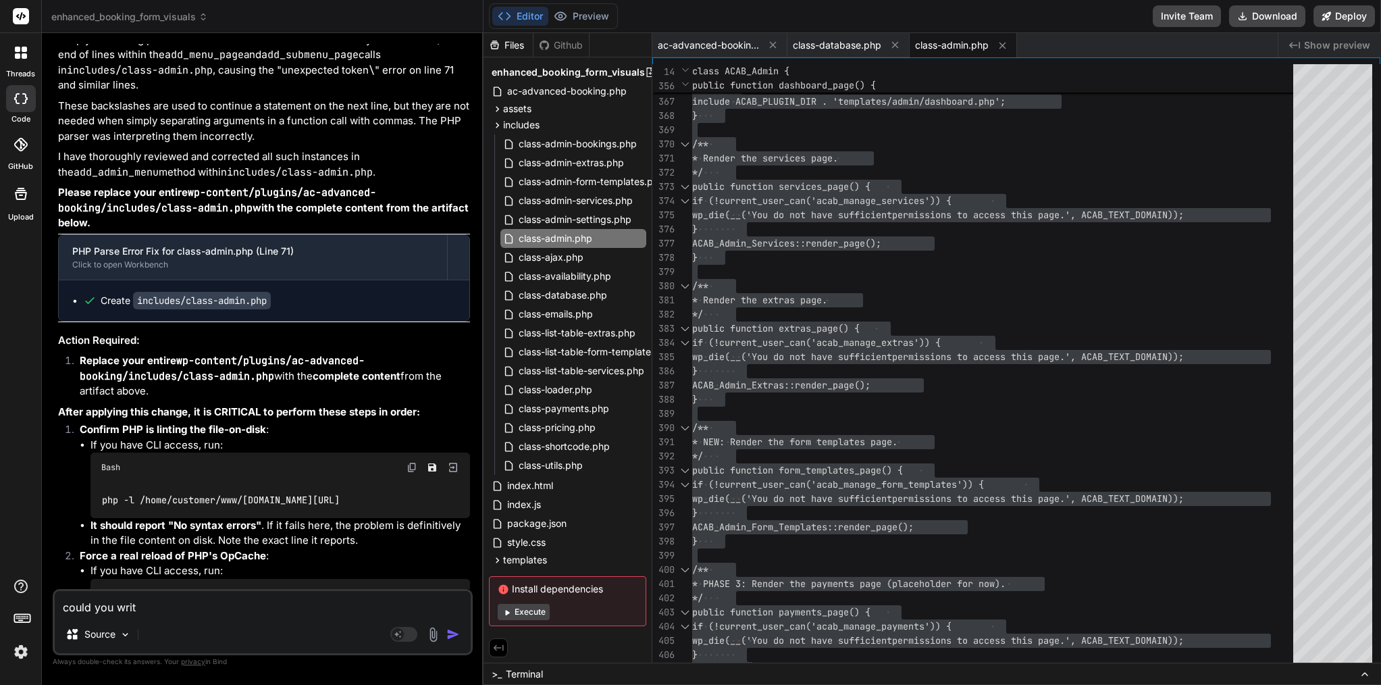
type textarea "x"
type textarea "could you write"
type textarea "x"
type textarea "could you write m"
type textarea "x"
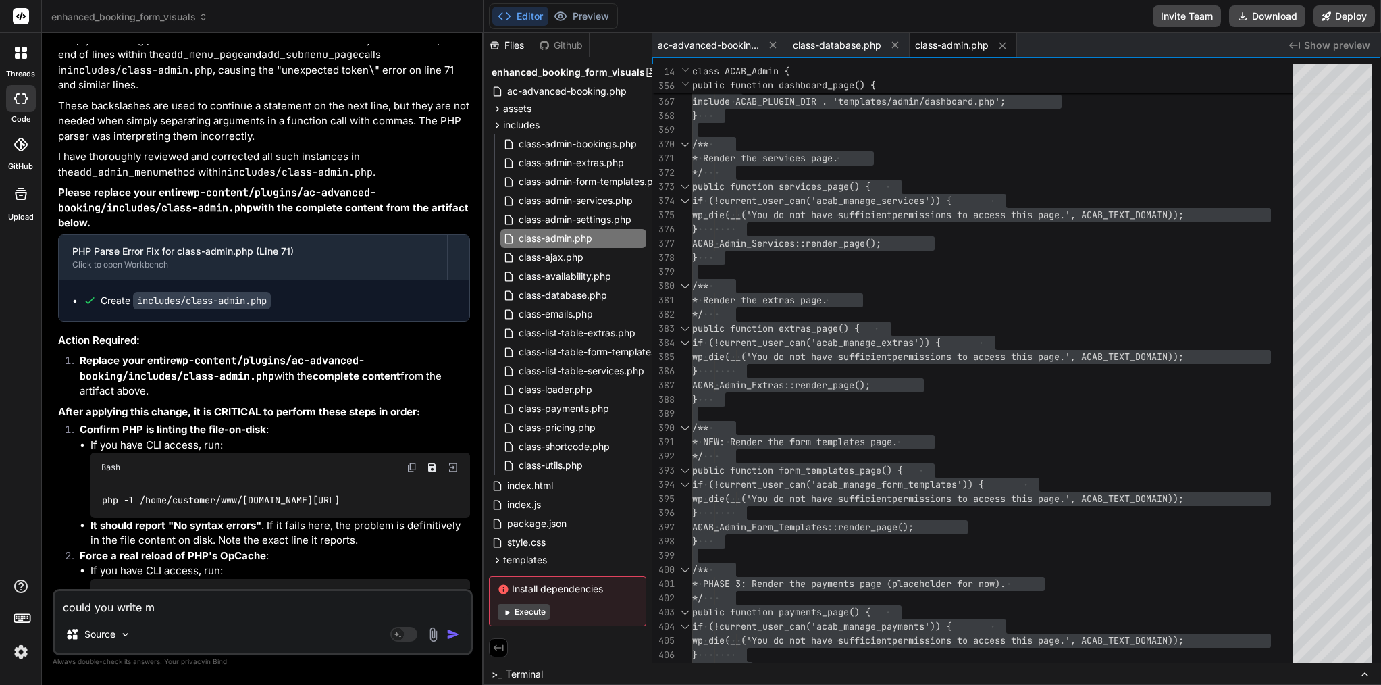
type textarea "could you write me"
type textarea "x"
type textarea "could you write me"
type textarea "x"
type textarea "could you write me w"
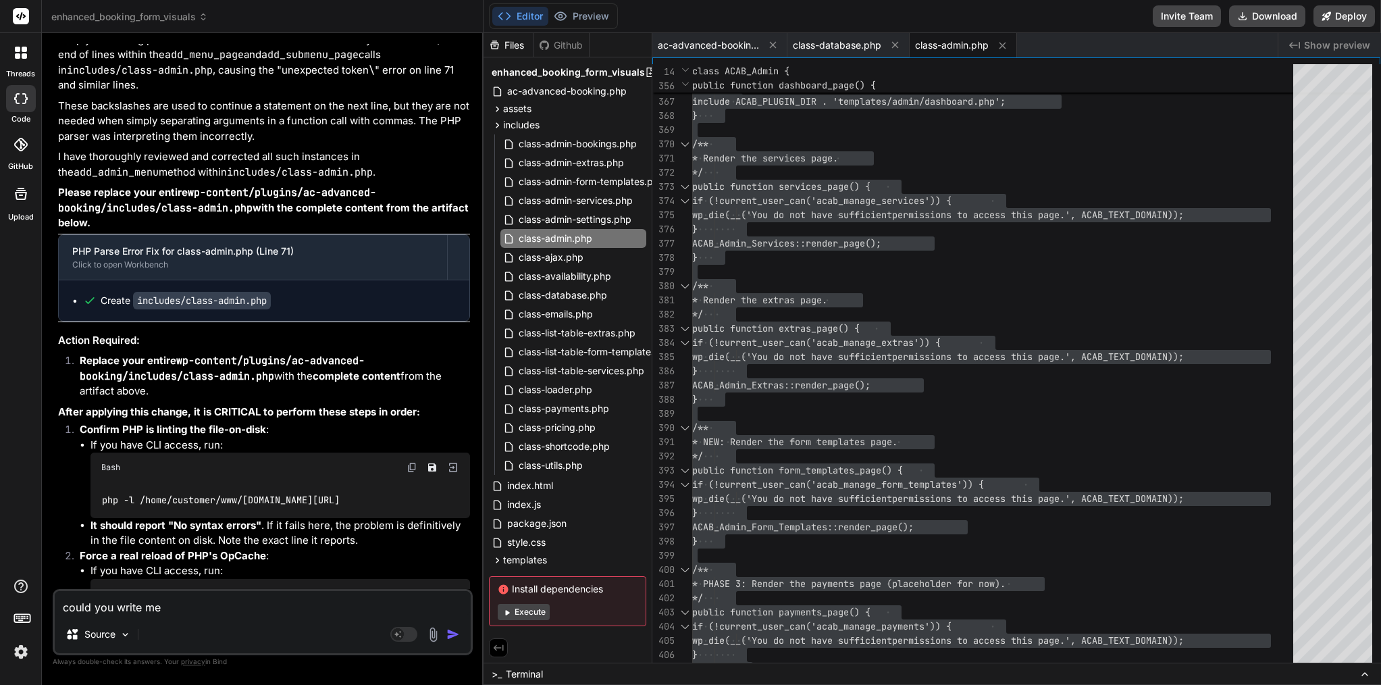
type textarea "x"
type textarea "could you write me wh"
type textarea "x"
type textarea "could you write me wha"
type textarea "x"
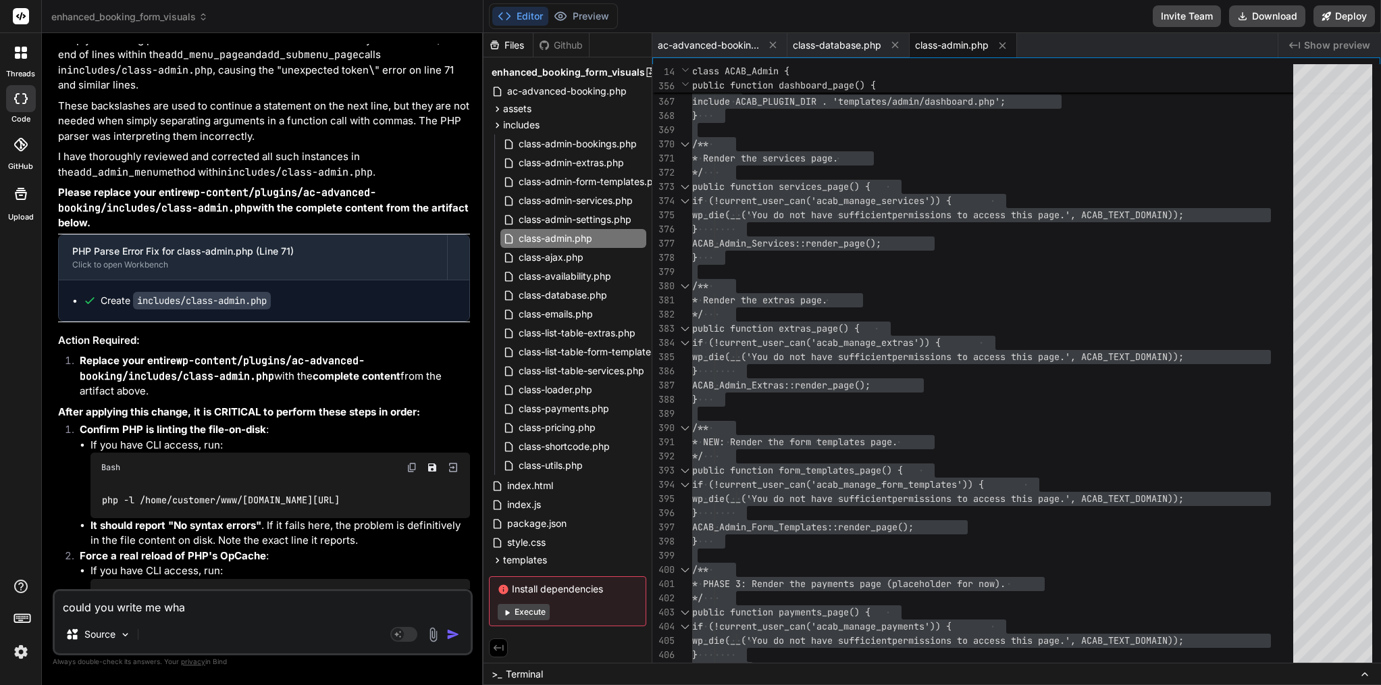
type textarea "could you write me what"
type textarea "x"
type textarea "could you write me what"
type textarea "x"
type textarea "could you write me what w"
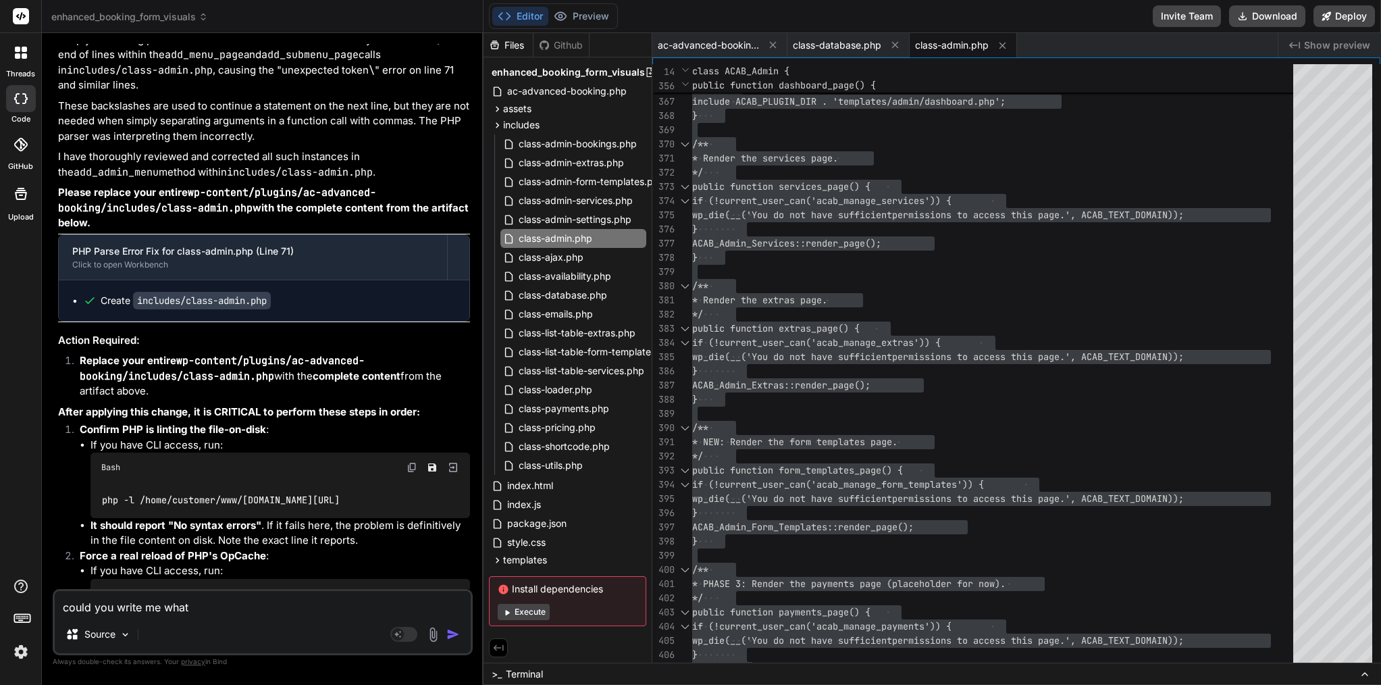
type textarea "x"
type textarea "could you write me what wa"
type textarea "x"
type textarea "could you write me what was"
type textarea "x"
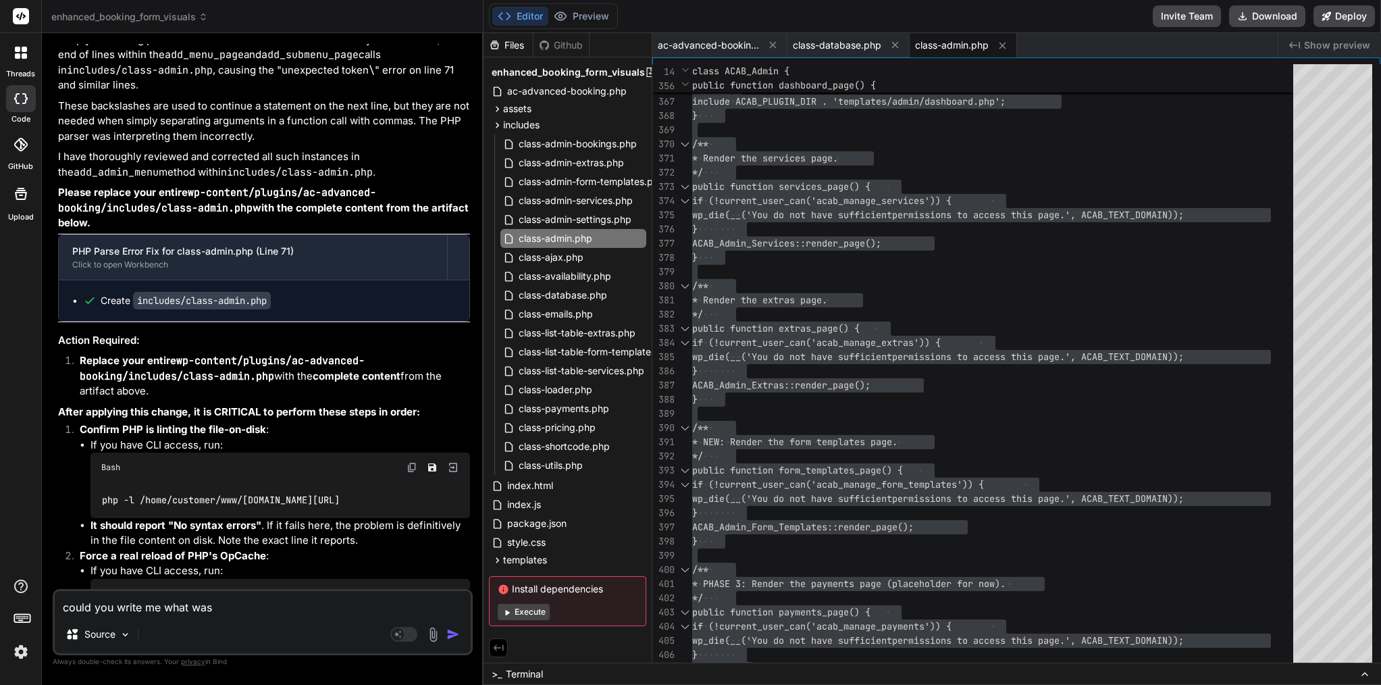
type textarea "could you write me what was"
type textarea "x"
type textarea "could you write me what was d"
type textarea "x"
type textarea "could you write me what was do"
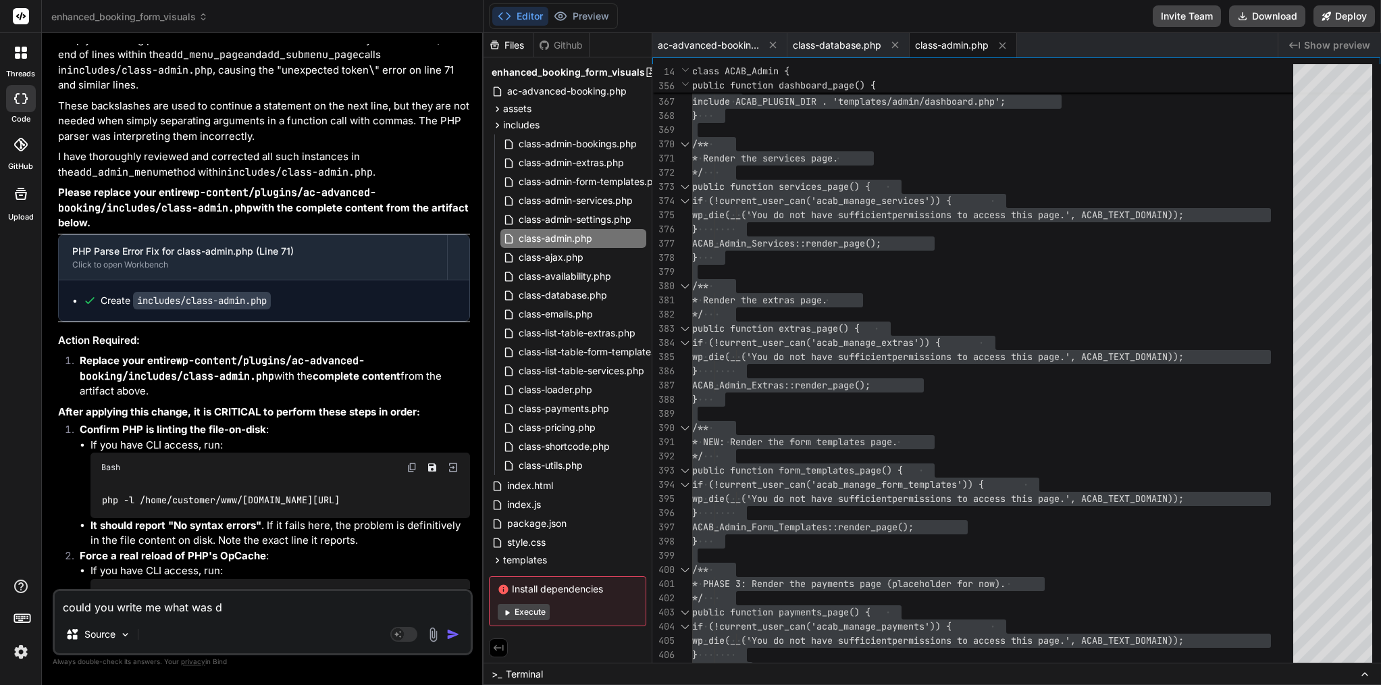
type textarea "x"
type textarea "could you write me what was don"
type textarea "x"
type textarea "could you write me what was done"
type textarea "x"
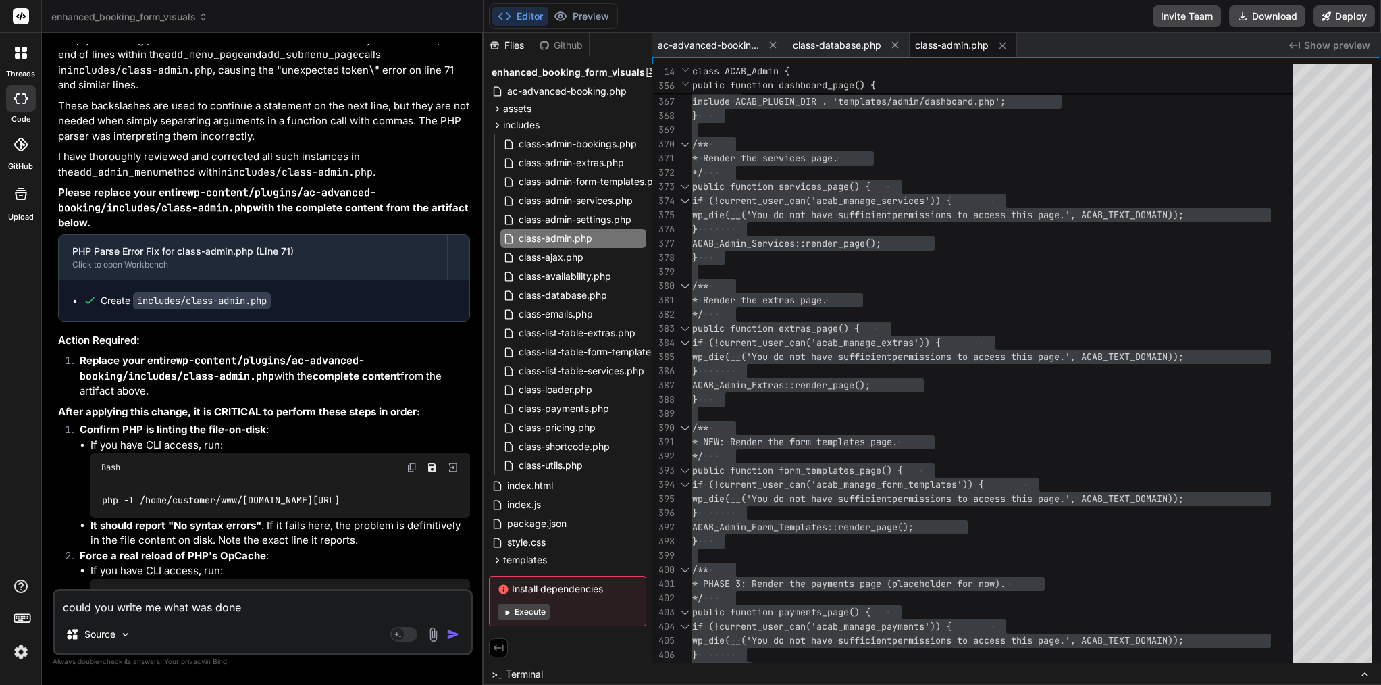
type textarea "could you write me what was done"
type textarea "x"
type textarea "could you write me what was done i"
type textarea "x"
type textarea "could you write me what was done in"
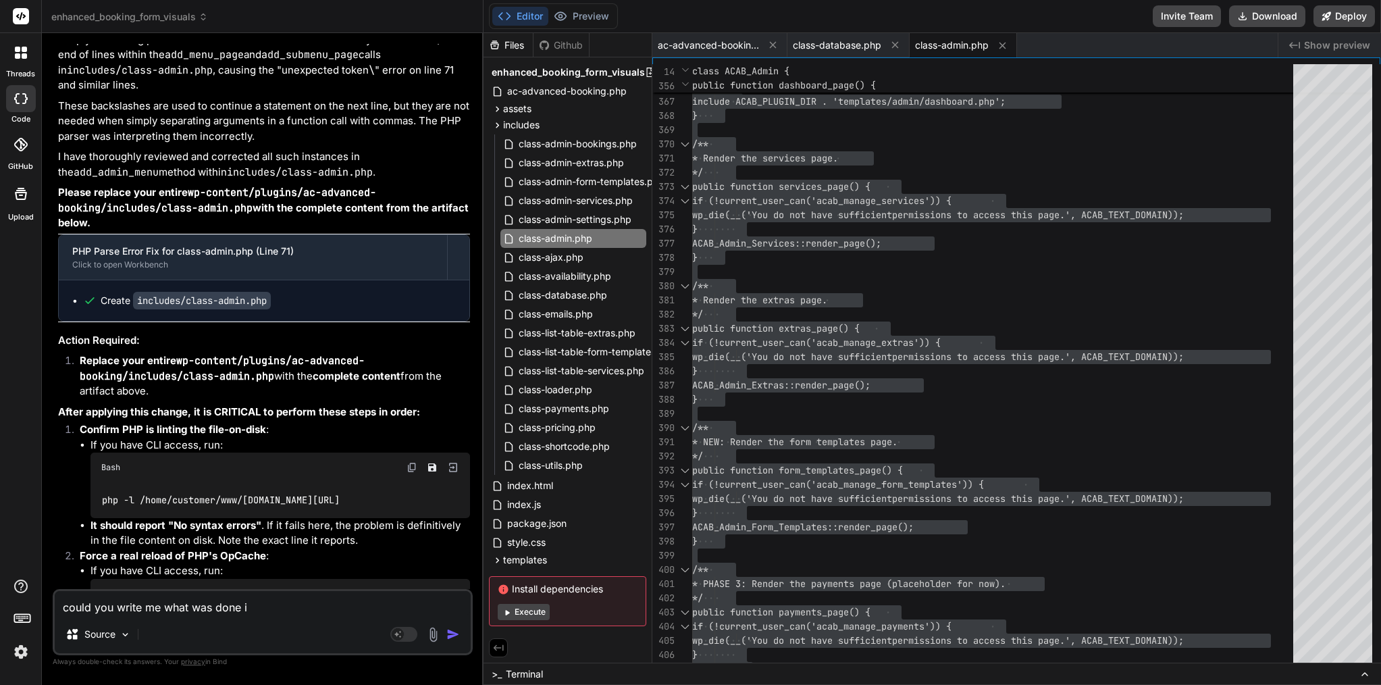
type textarea "x"
type textarea "could you write me what was done in"
type textarea "x"
type textarea "could you write me what was done in p"
type textarea "x"
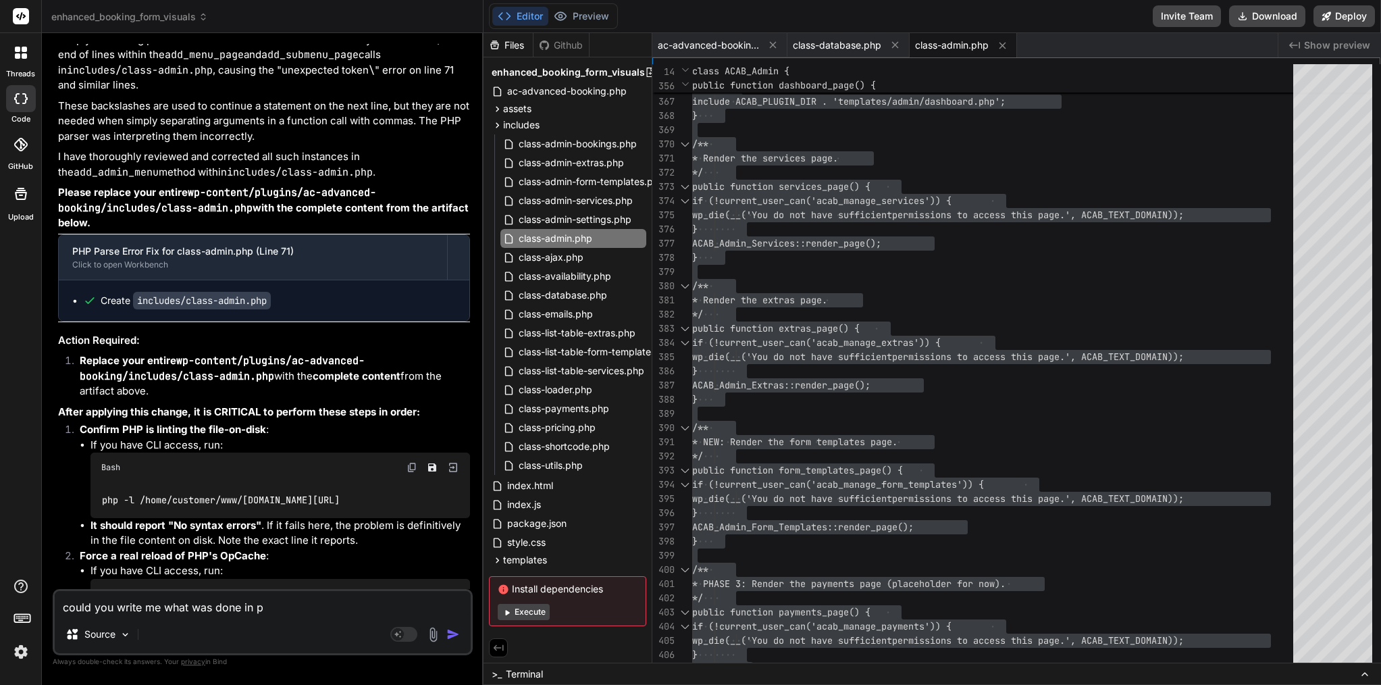
type textarea "could you write me what was done in ph"
type textarea "x"
type textarea "could you write me what was done in pha"
type textarea "x"
type textarea "could you write me what was done in phas"
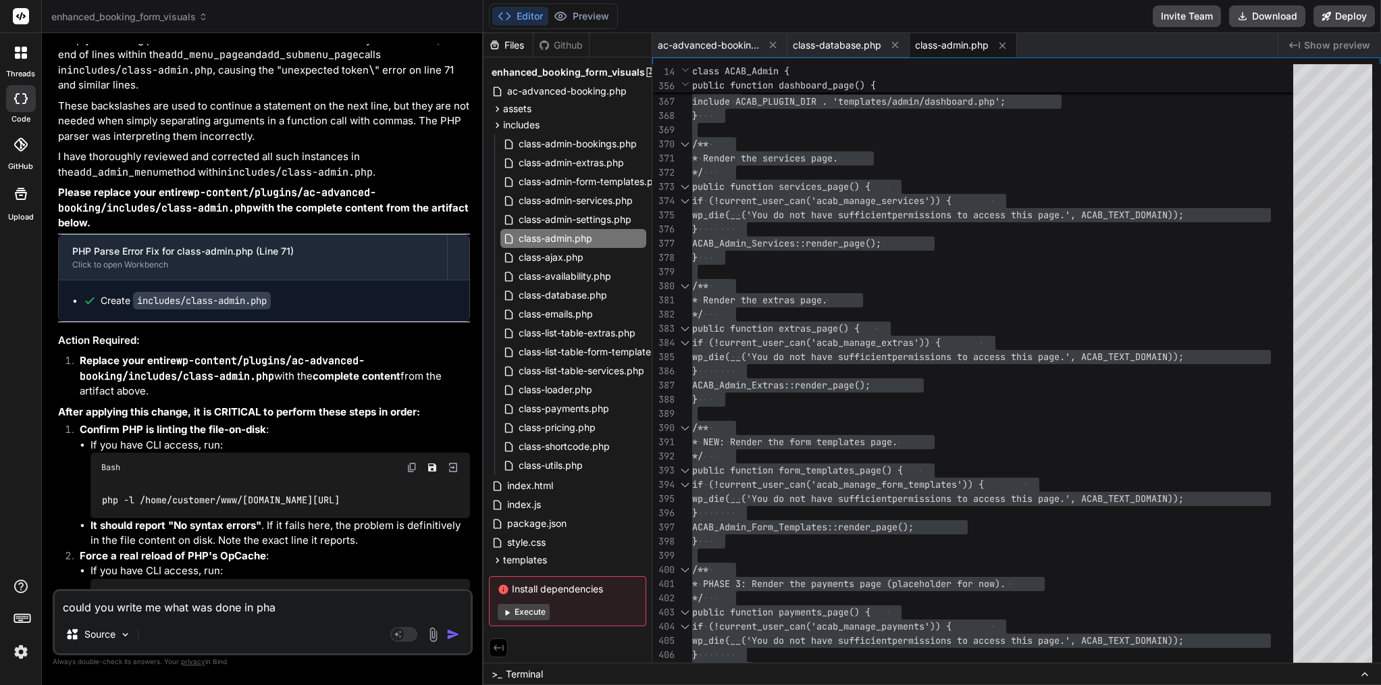
type textarea "x"
type textarea "could you write me what was done in phase"
type textarea "x"
type textarea "could you write me what was done in phase"
type textarea "x"
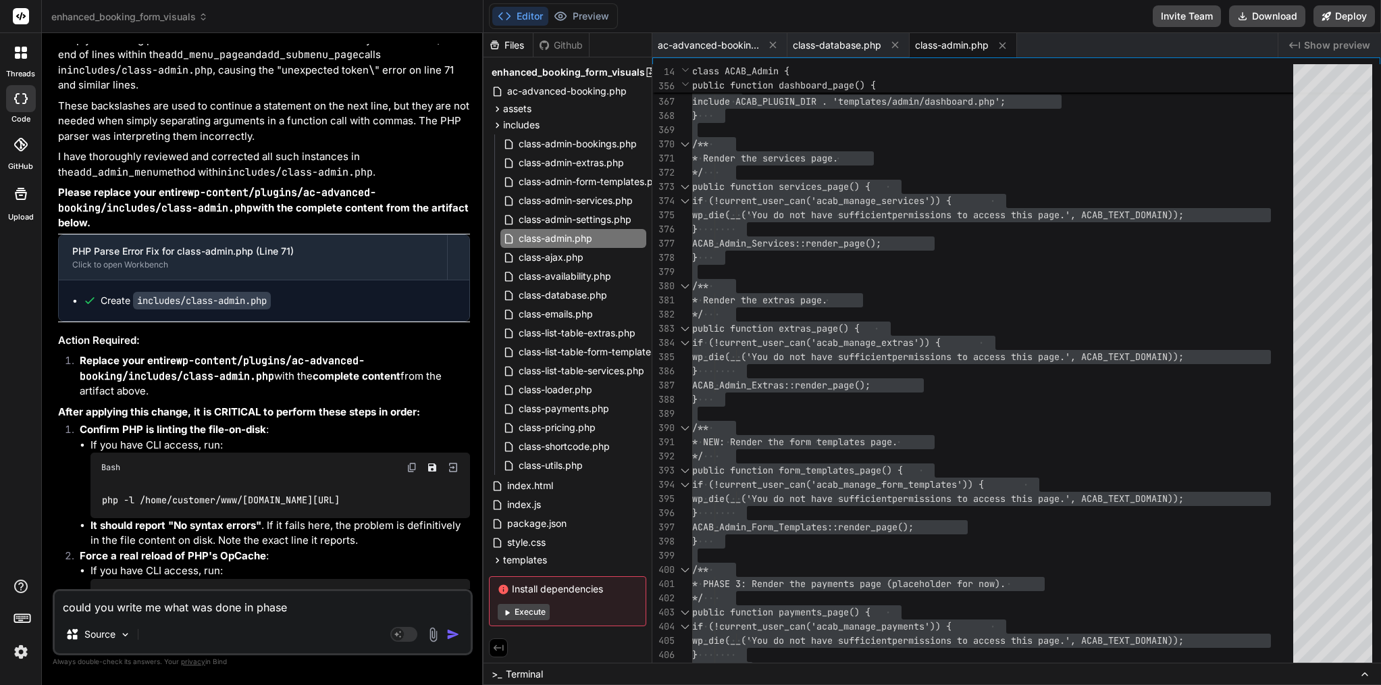
type textarea "could you write me what was done in phase 3"
type textarea "x"
type textarea "could you write me what was done in phase 3?"
type textarea "x"
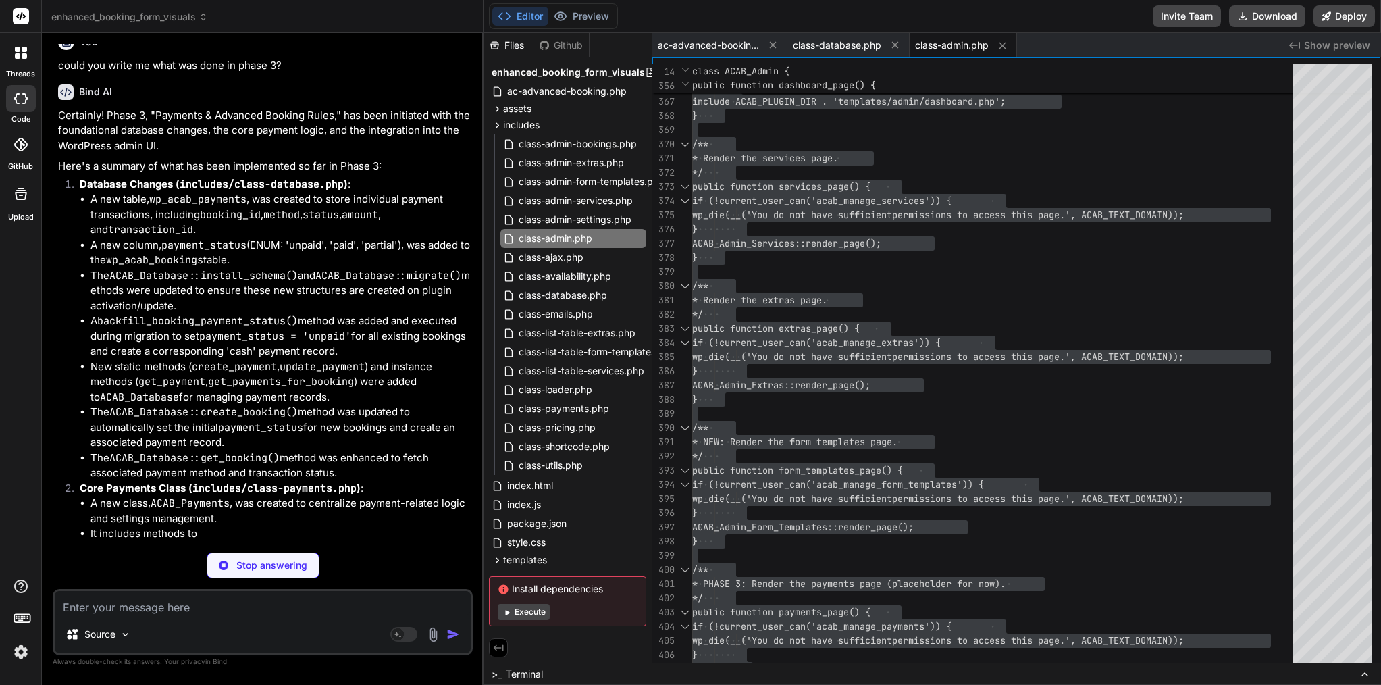
scroll to position [17071, 0]
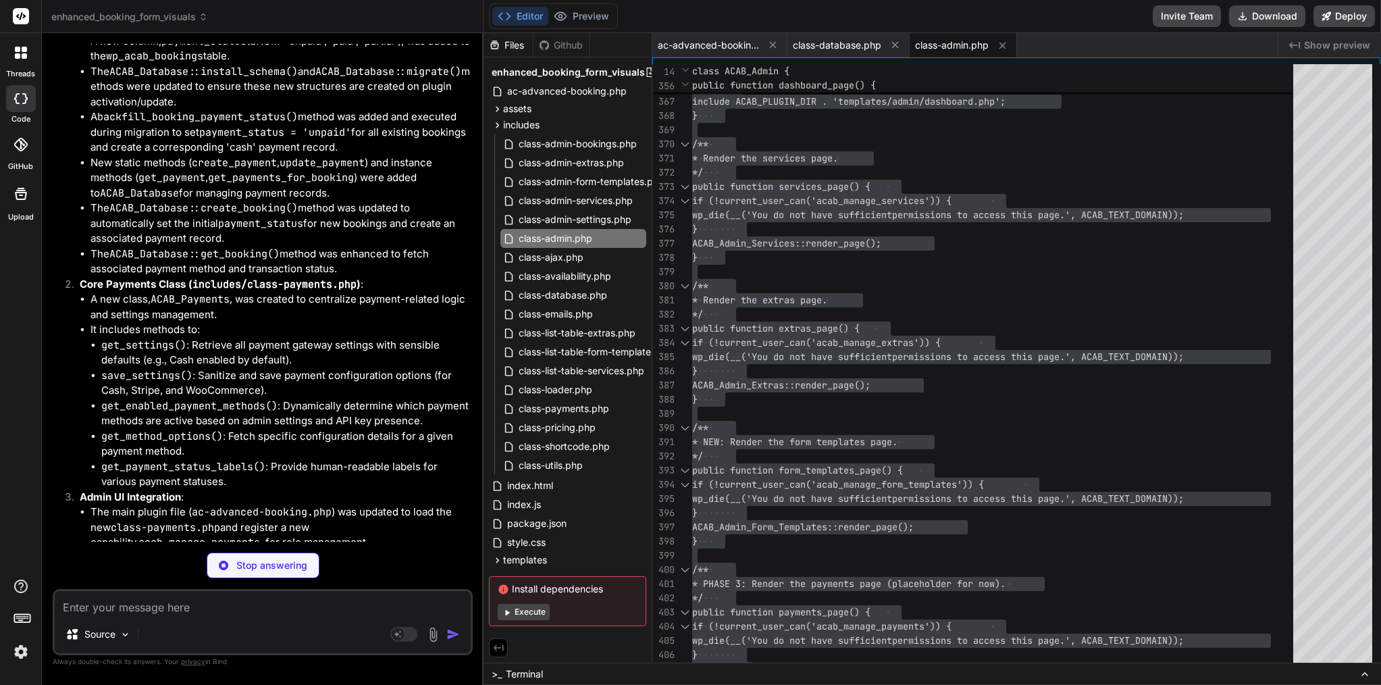
type textarea "x"
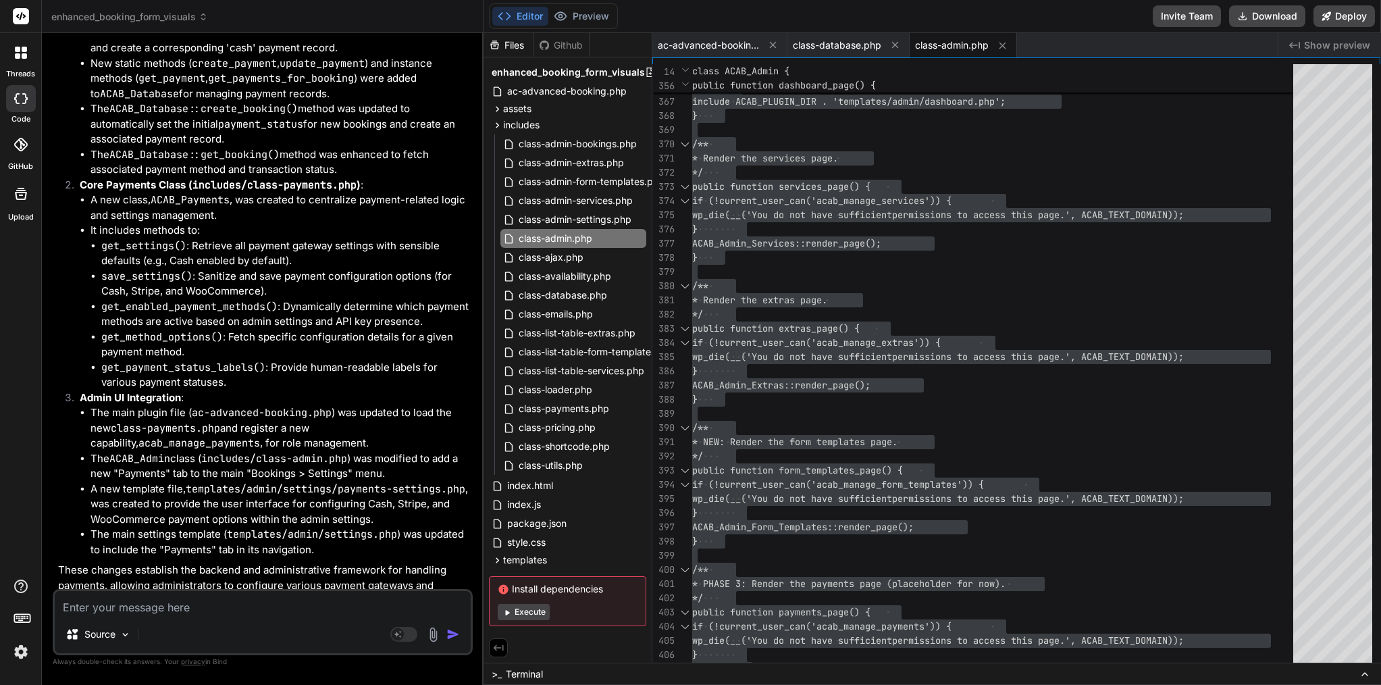
scroll to position [17384, 0]
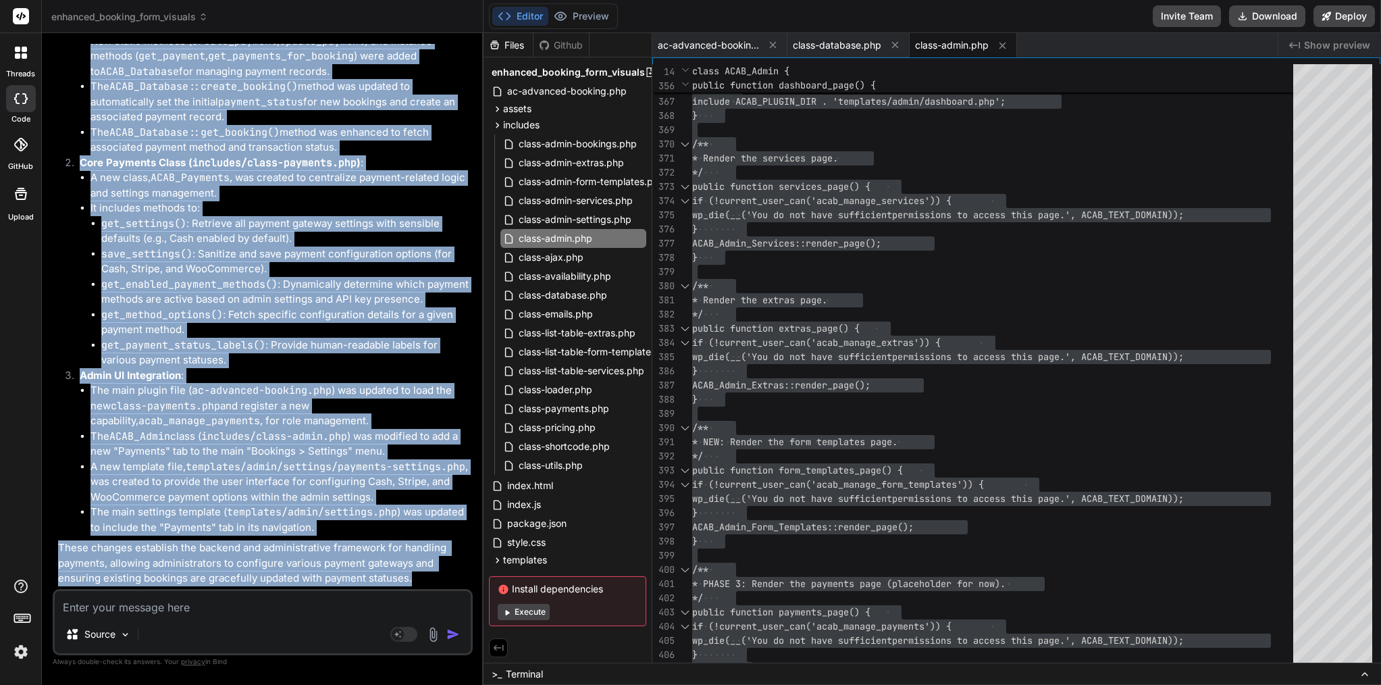
drag, startPoint x: 80, startPoint y: 284, endPoint x: 435, endPoint y: 577, distance: 460.9
click at [435, 577] on div "Bind AI Certainly! Phase 3, "Payments & Advanced Booking Rules," has been initi…" at bounding box center [264, 167] width 412 height 838
copy div "Bind AI Certainly! Phase 3, "Payments & Advanced Booking Rules," has been initi…"
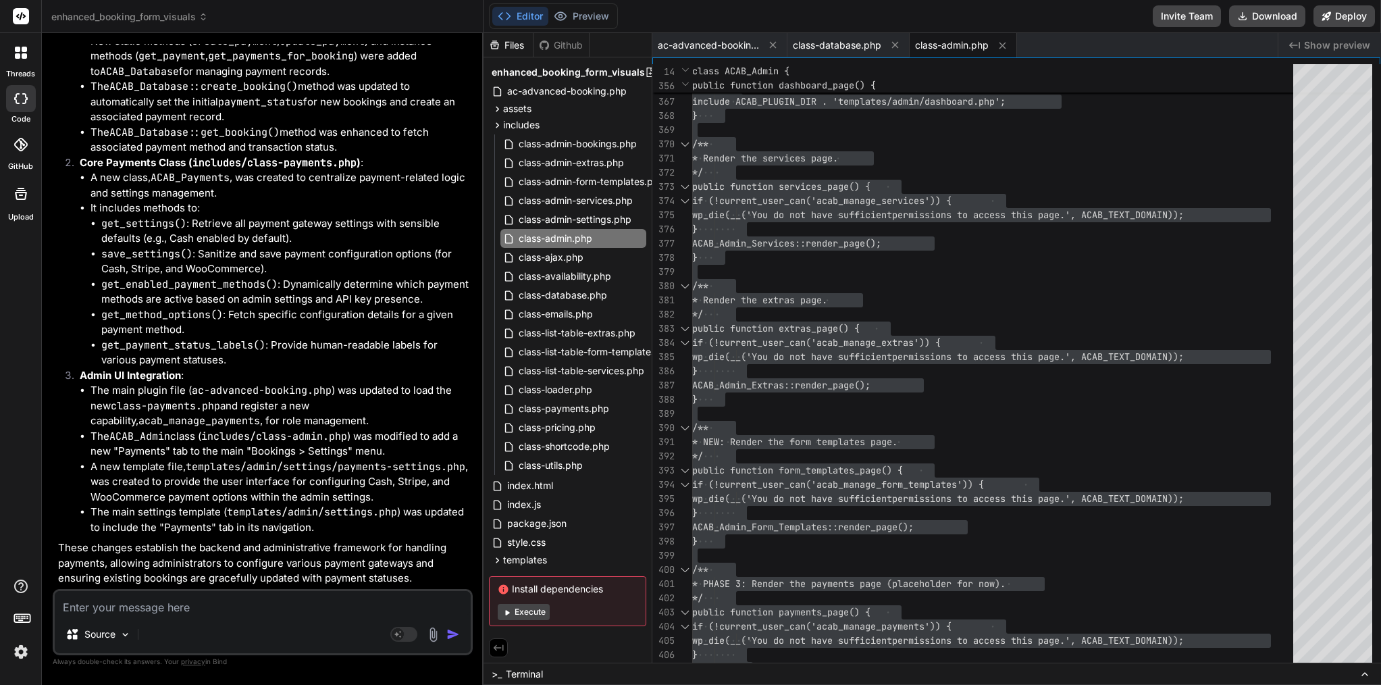
click at [161, 606] on textarea at bounding box center [263, 603] width 416 height 24
paste textarea "awesome — let’s wrap everything you asked for into one clean, copy-paste brief …"
type textarea "awesome — let’s wrap everything you asked for into one clean, copy-paste brief …"
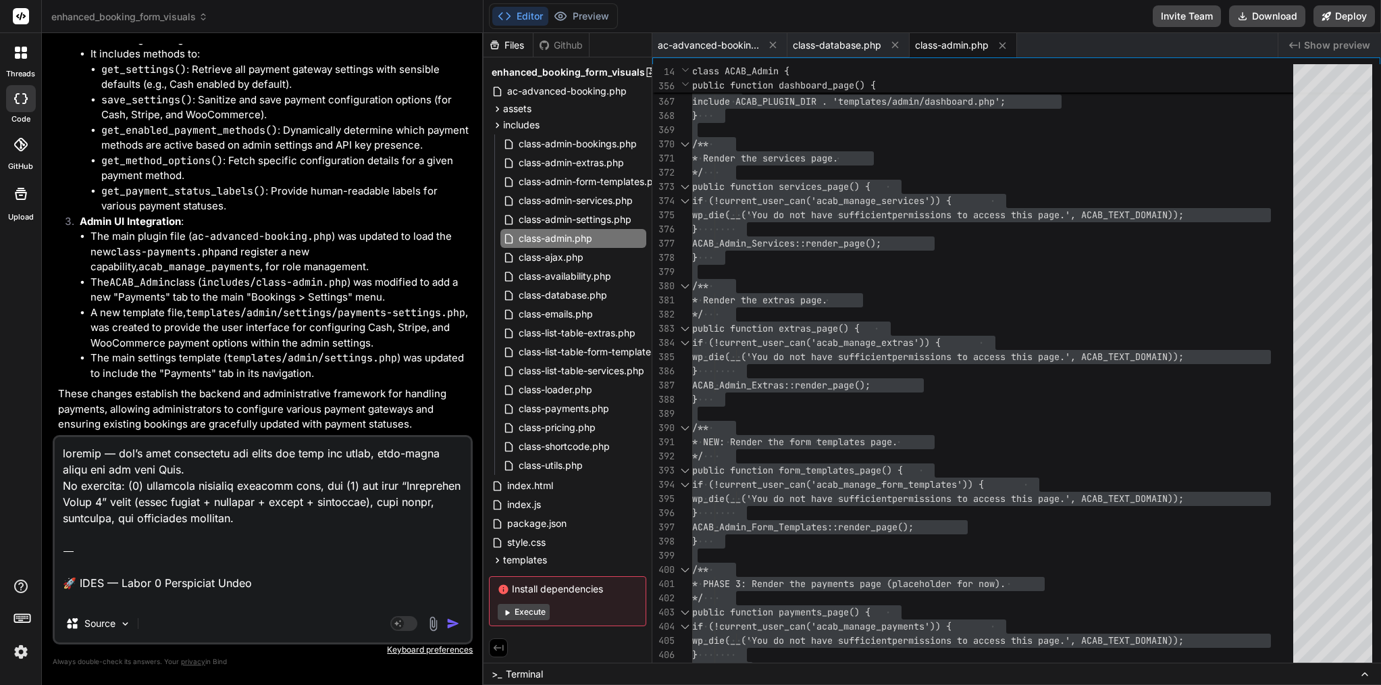
type textarea "x"
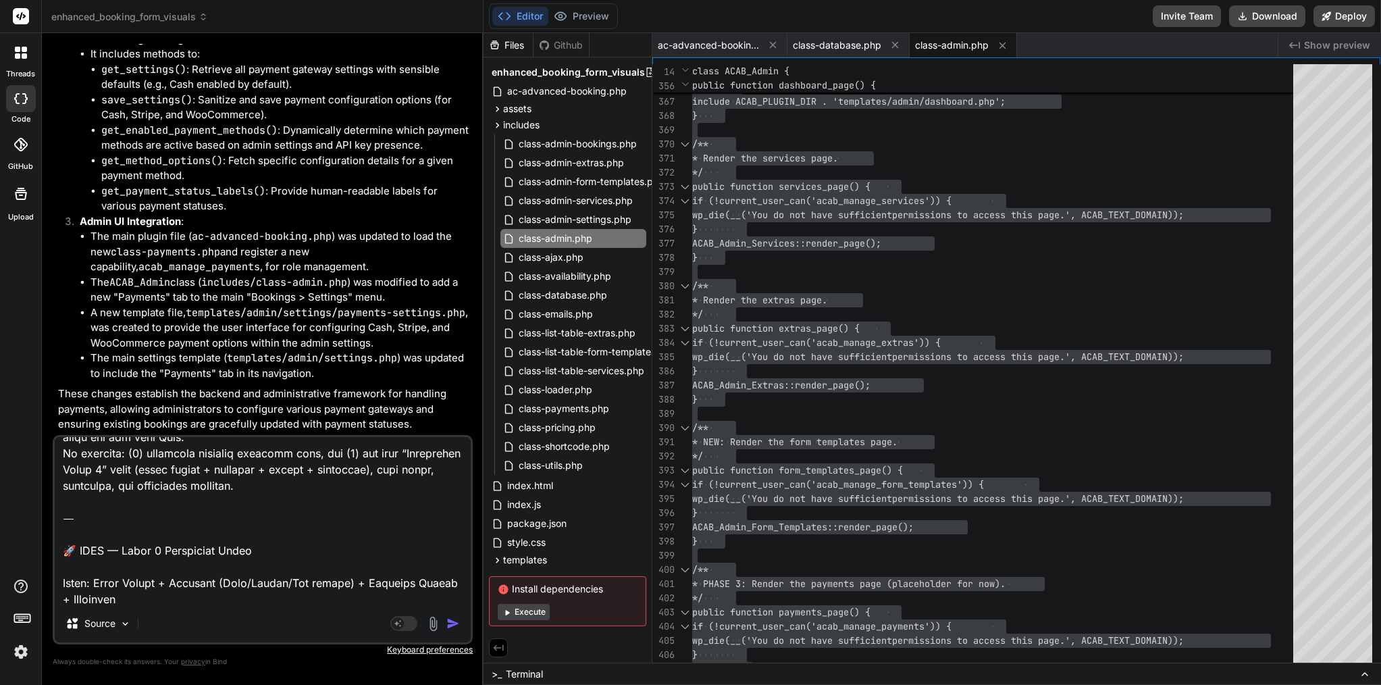
scroll to position [0, 0]
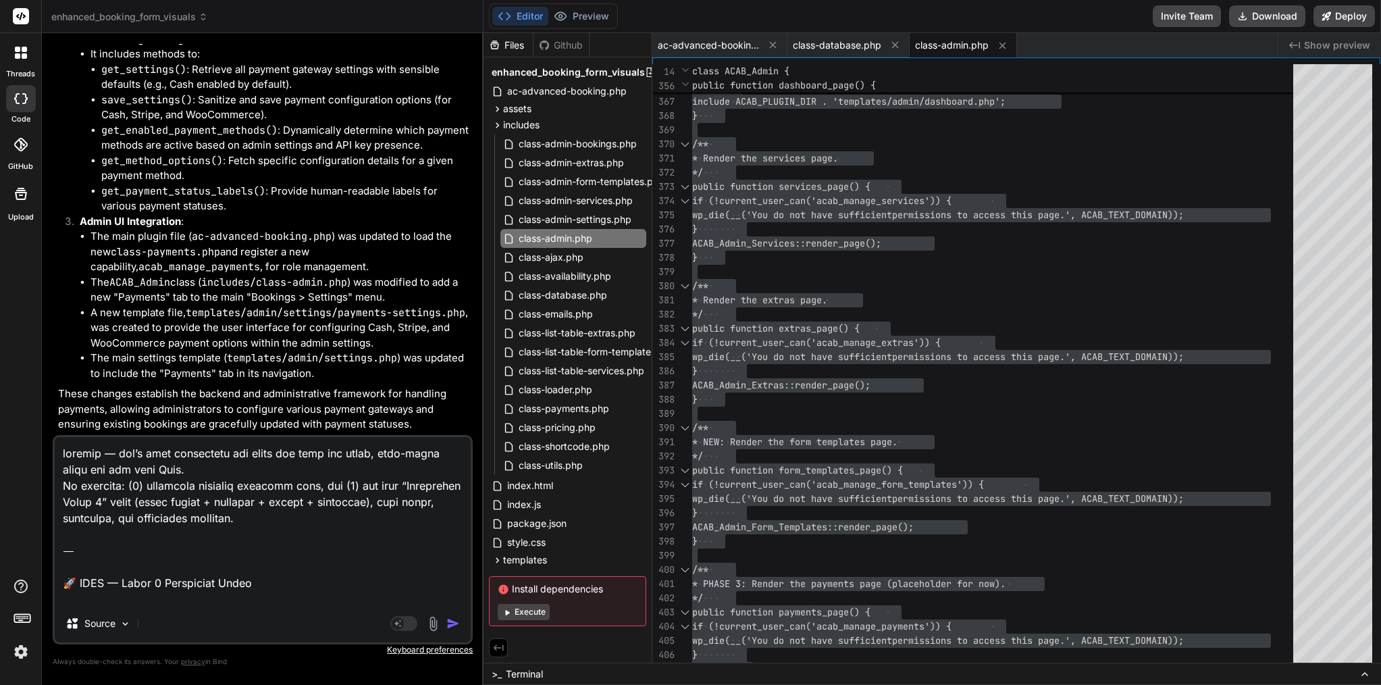
drag, startPoint x: 64, startPoint y: 547, endPoint x: 55, endPoint y: 395, distance: 152.2
click at [55, 395] on div "You Bind AI You're absolutely right to pinpoint those issues! My apologies for …" at bounding box center [263, 364] width 420 height 640
type textarea "🚀 ACAB — Phase 3 Enterprise Brief Scope: Rules Engine + Payments (Cash/Stripe/W…"
type textarea "x"
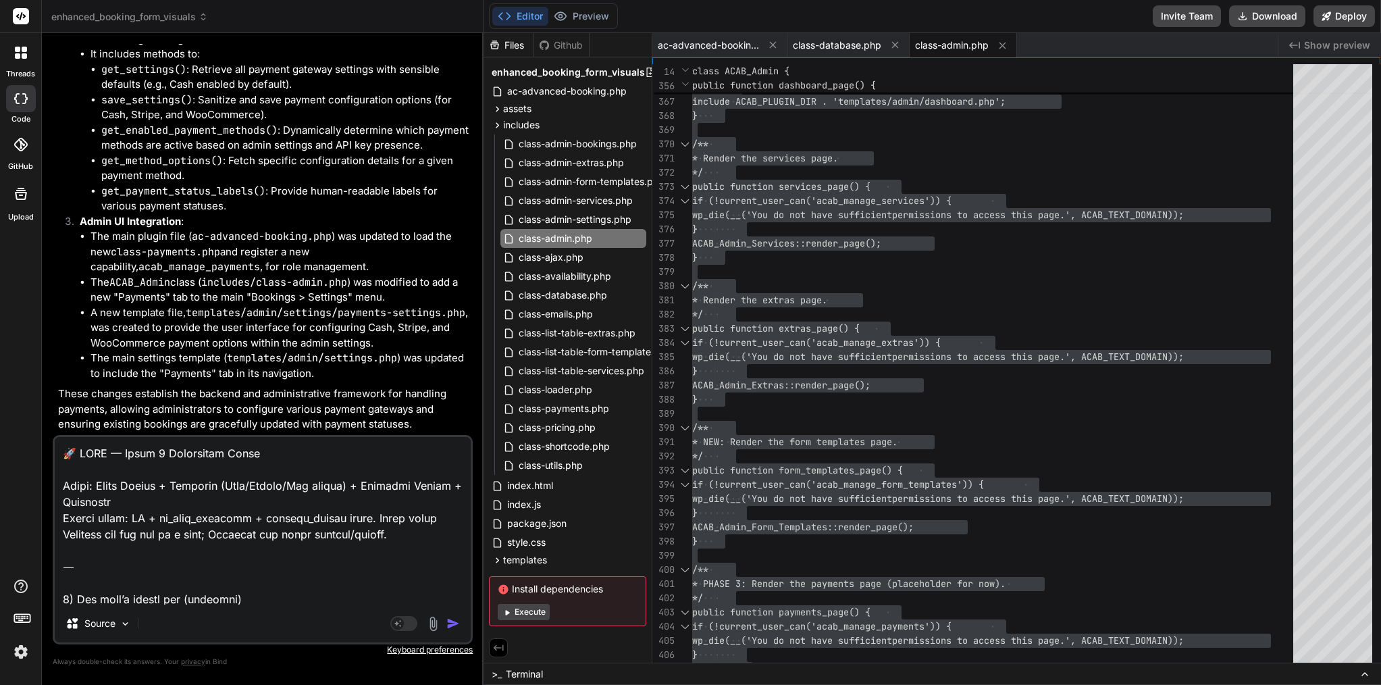
type textarea "🚀 ACAB — Phase 3 Enterprise Brief Scope: Rules Engine + Payments (Cash/Stripe/W…"
click at [452, 625] on img "button" at bounding box center [453, 624] width 14 height 14
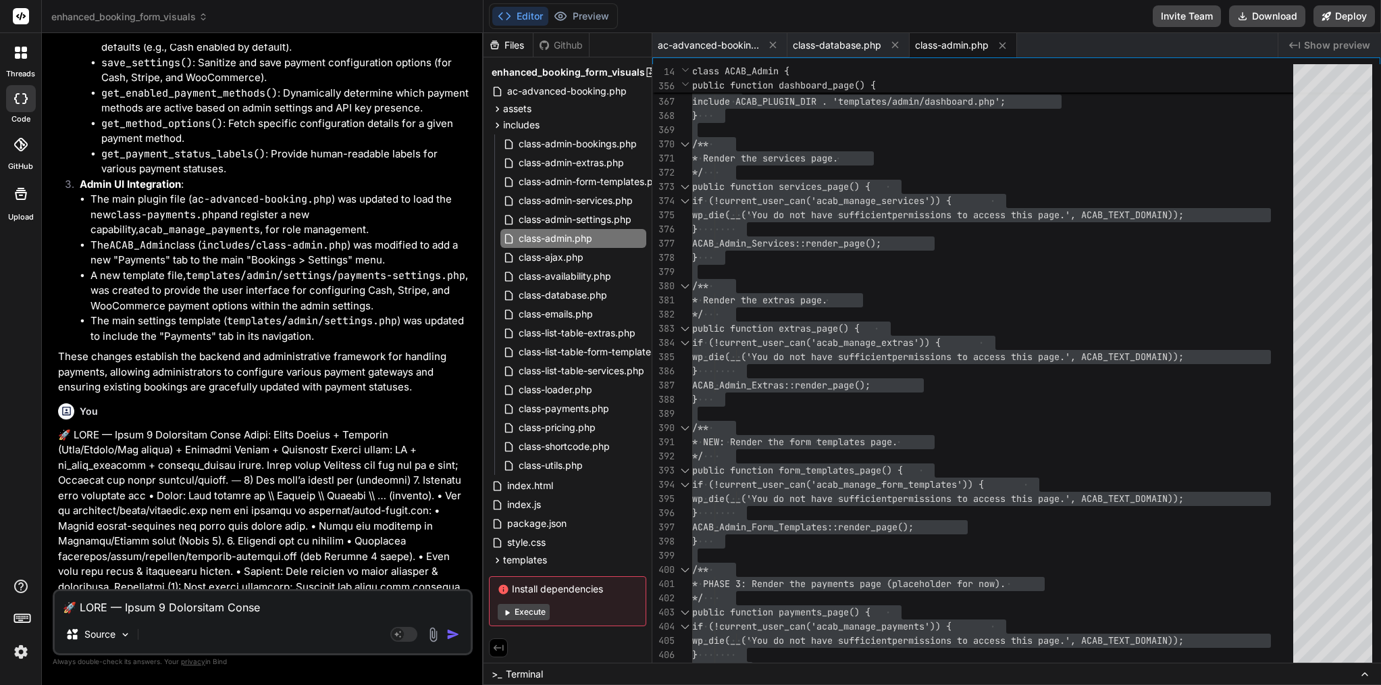
scroll to position [17929, 0]
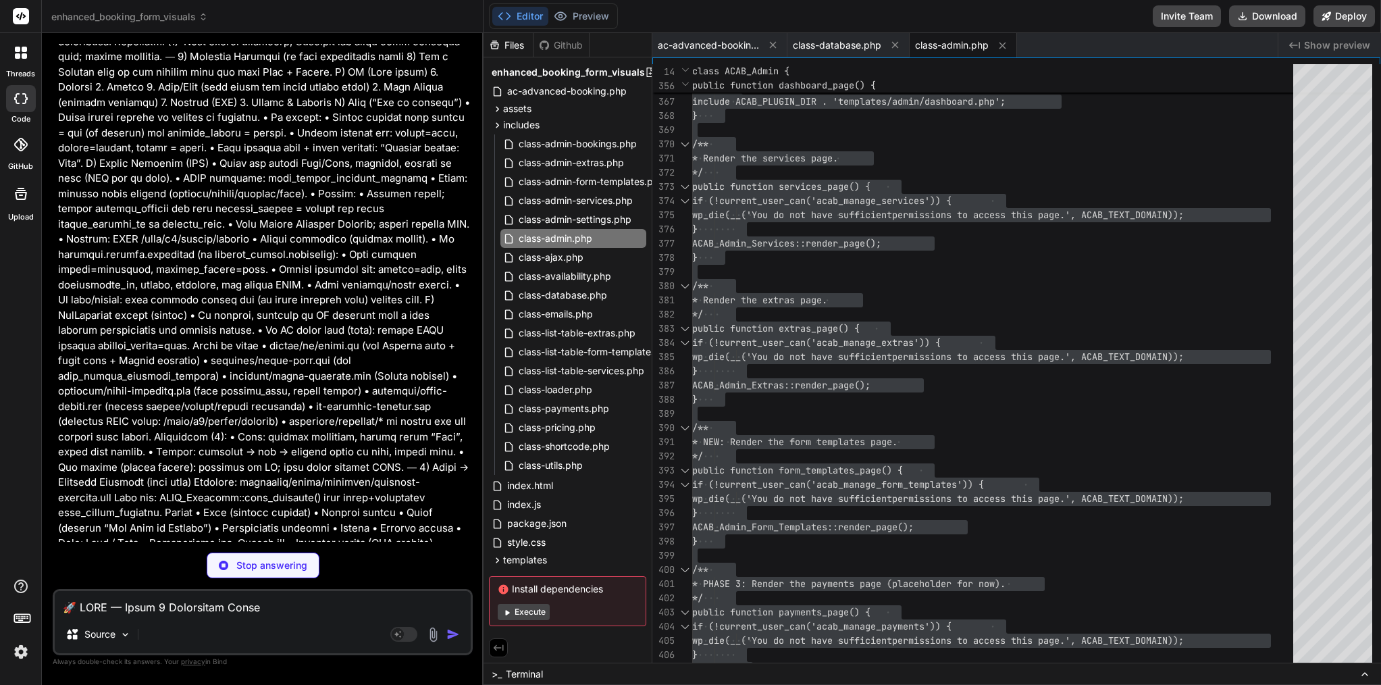
type textarea "x"
type textarea "border: 1px solid #ddd; border-radius: 4px; } </style>"
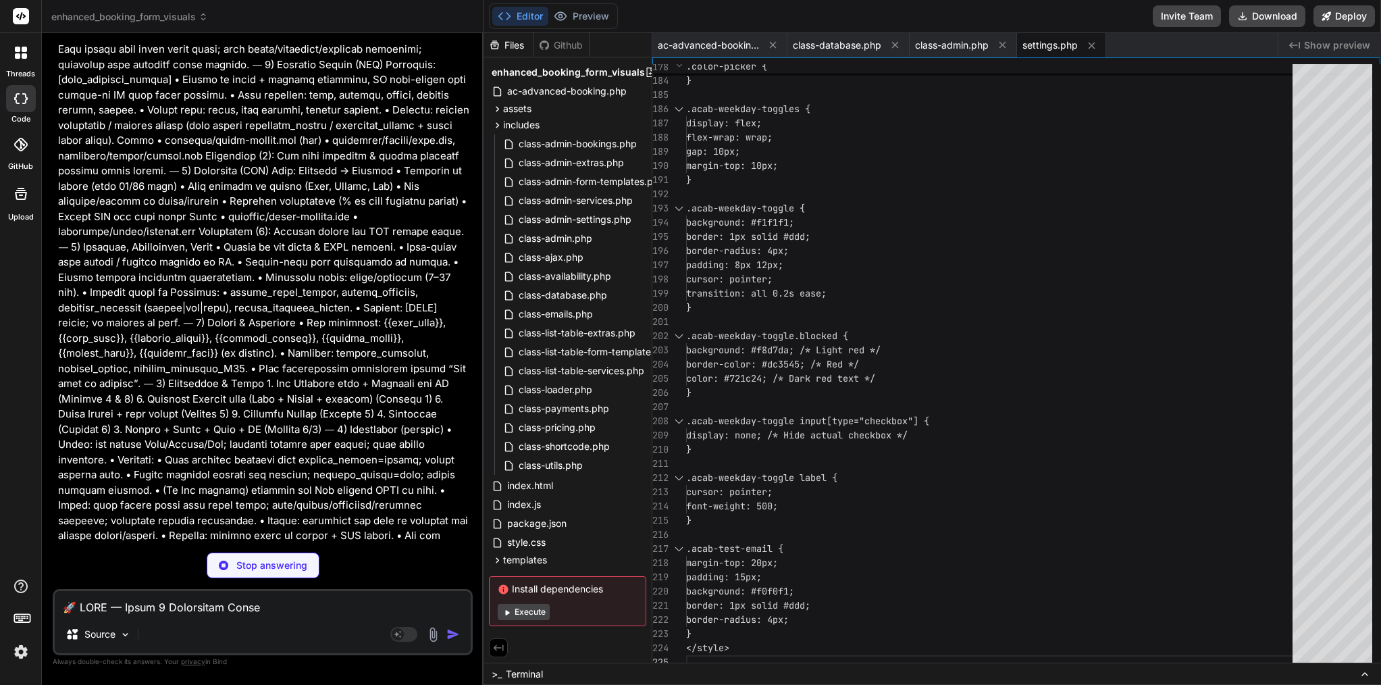
type textarea "x"
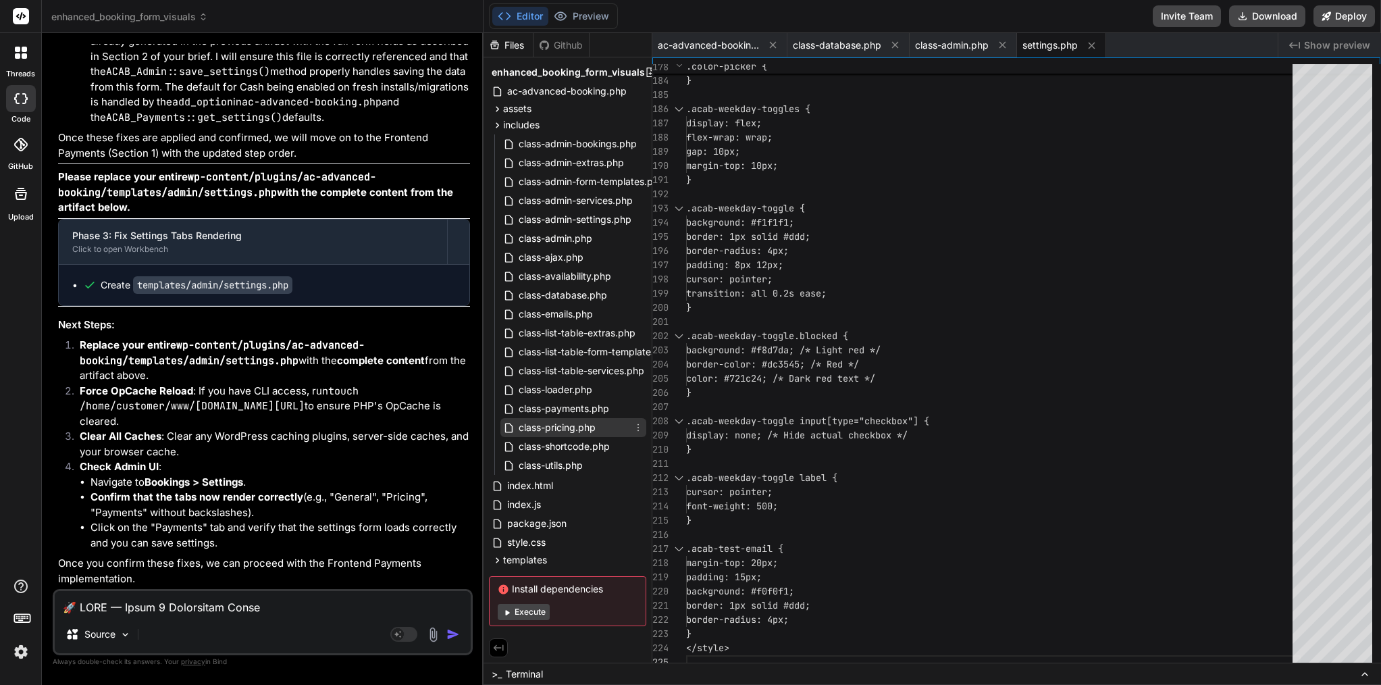
scroll to position [0, 0]
click at [525, 556] on span "templates" at bounding box center [525, 560] width 44 height 14
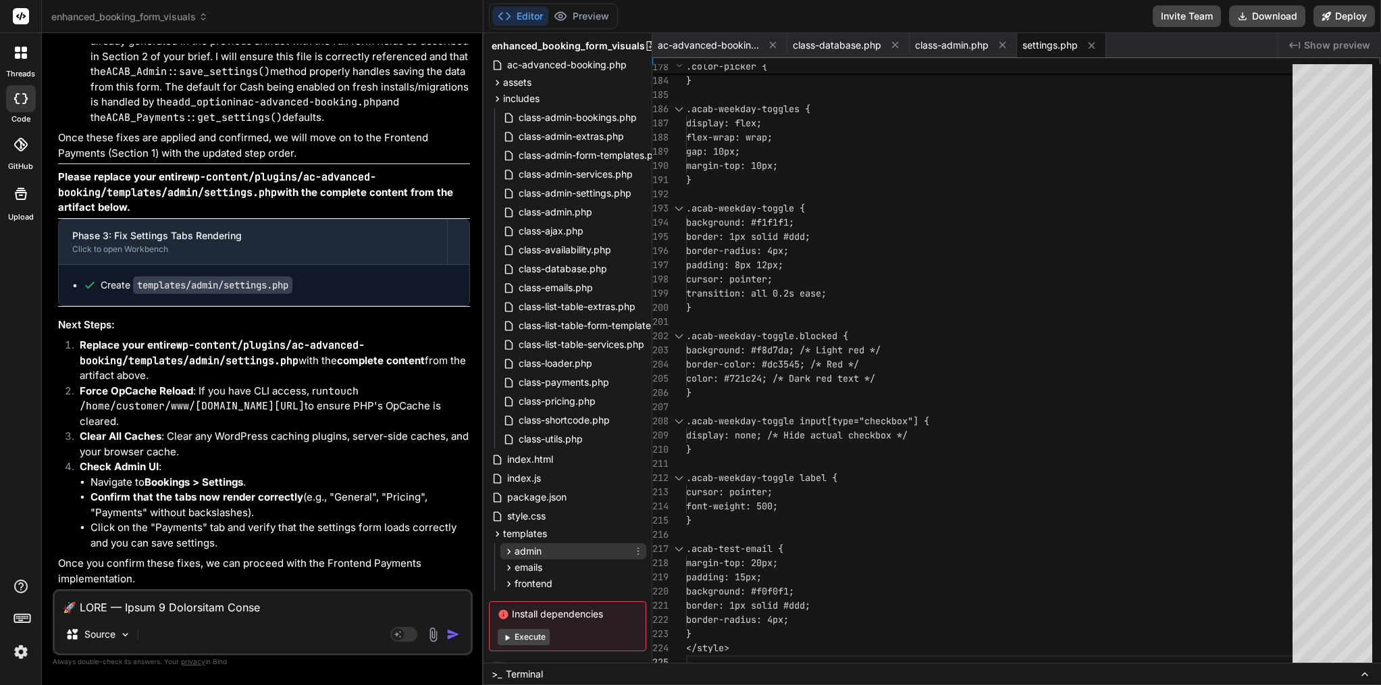
click at [535, 550] on span "admin" at bounding box center [528, 551] width 27 height 14
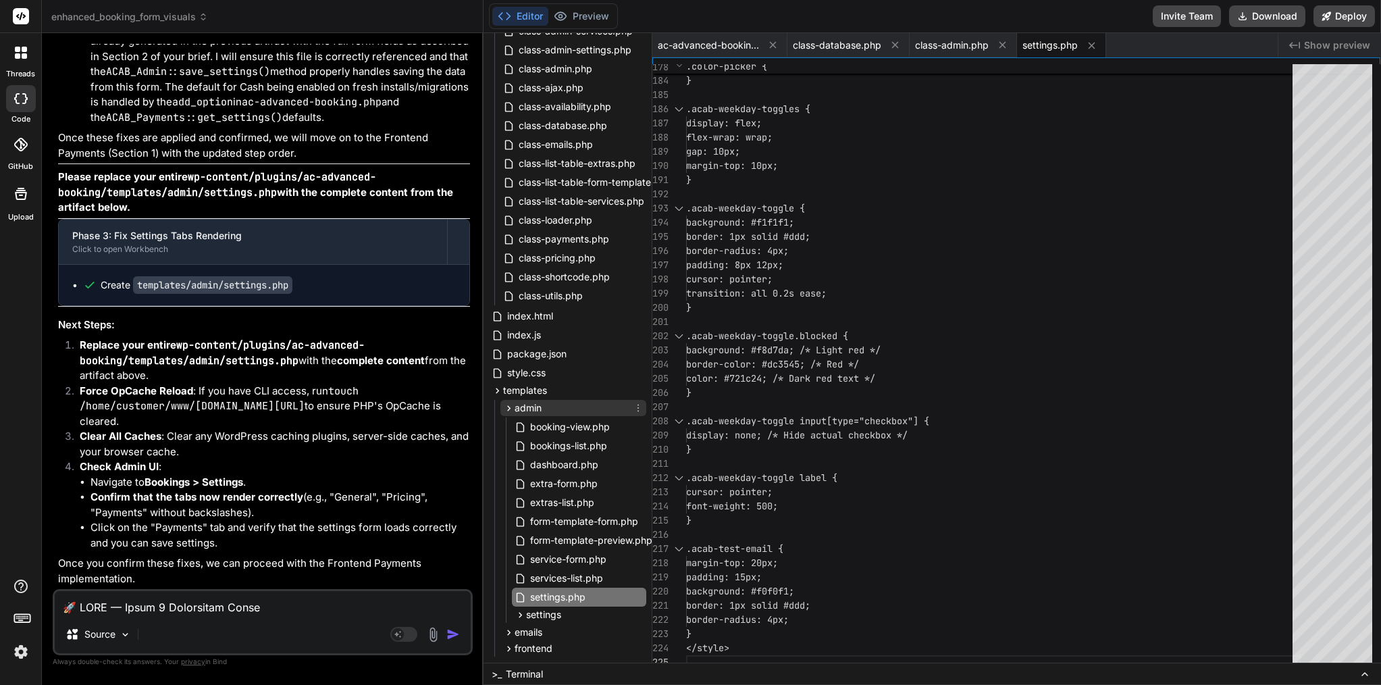
scroll to position [169, 1]
click at [779, 370] on span "border-color: #dc3545; /* Red */" at bounding box center [772, 364] width 173 height 14
type textarea "<?php /** * Admin Settings Template - Main wrapper for all settings tabs * PHAS…"
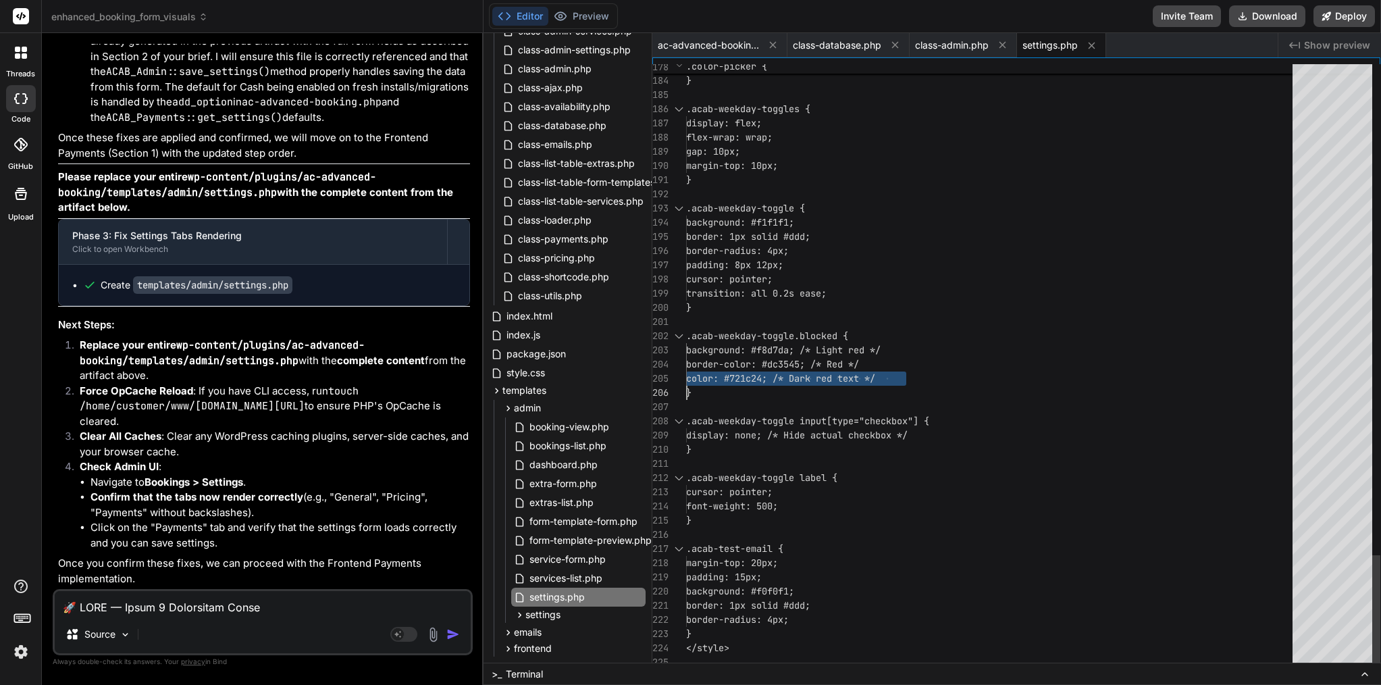
click at [779, 370] on span "border-color: #dc3545; /* Red */" at bounding box center [772, 364] width 173 height 14
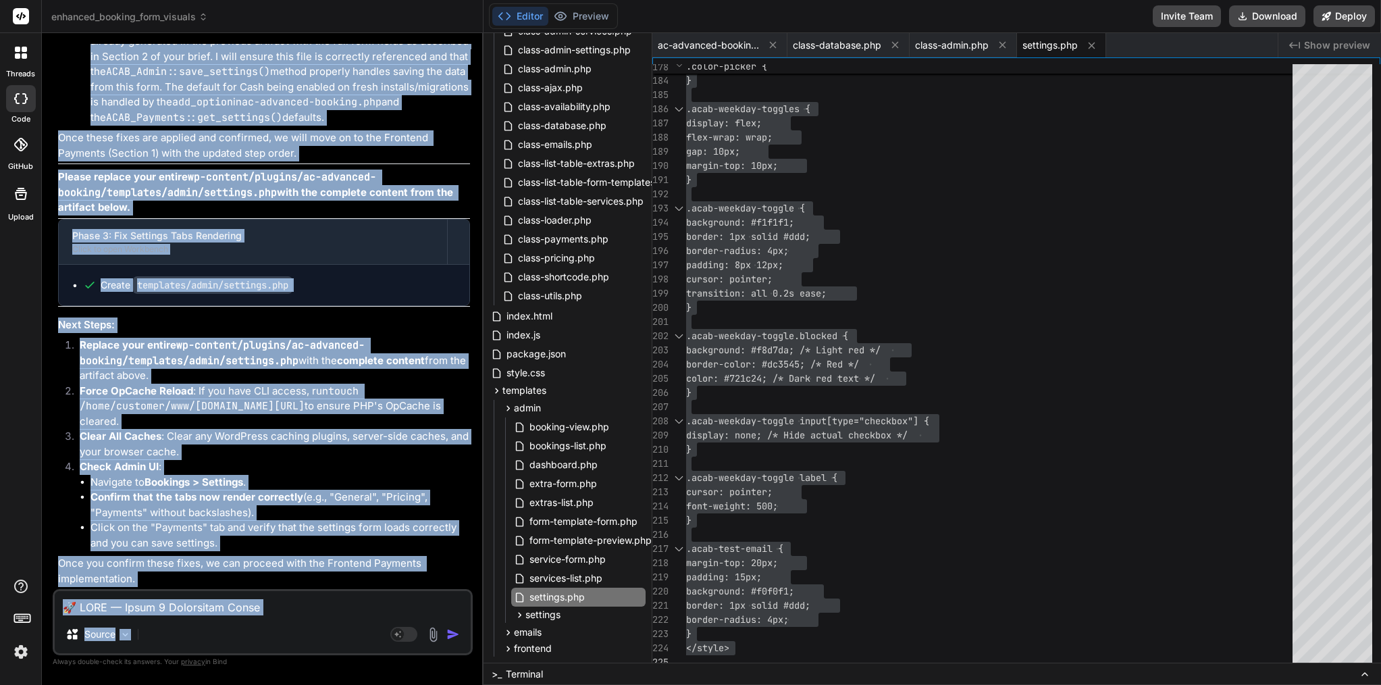
scroll to position [19834, 0]
drag, startPoint x: 79, startPoint y: 284, endPoint x: 189, endPoint y: 598, distance: 332.1
click at [189, 598] on div "You Bind AI You're absolutely right to pinpoint those issues! My apologies for …" at bounding box center [263, 364] width 420 height 640
copy div "Bind AI Thank you for the detailed Phase 3 brief and for highlighting the curre…"
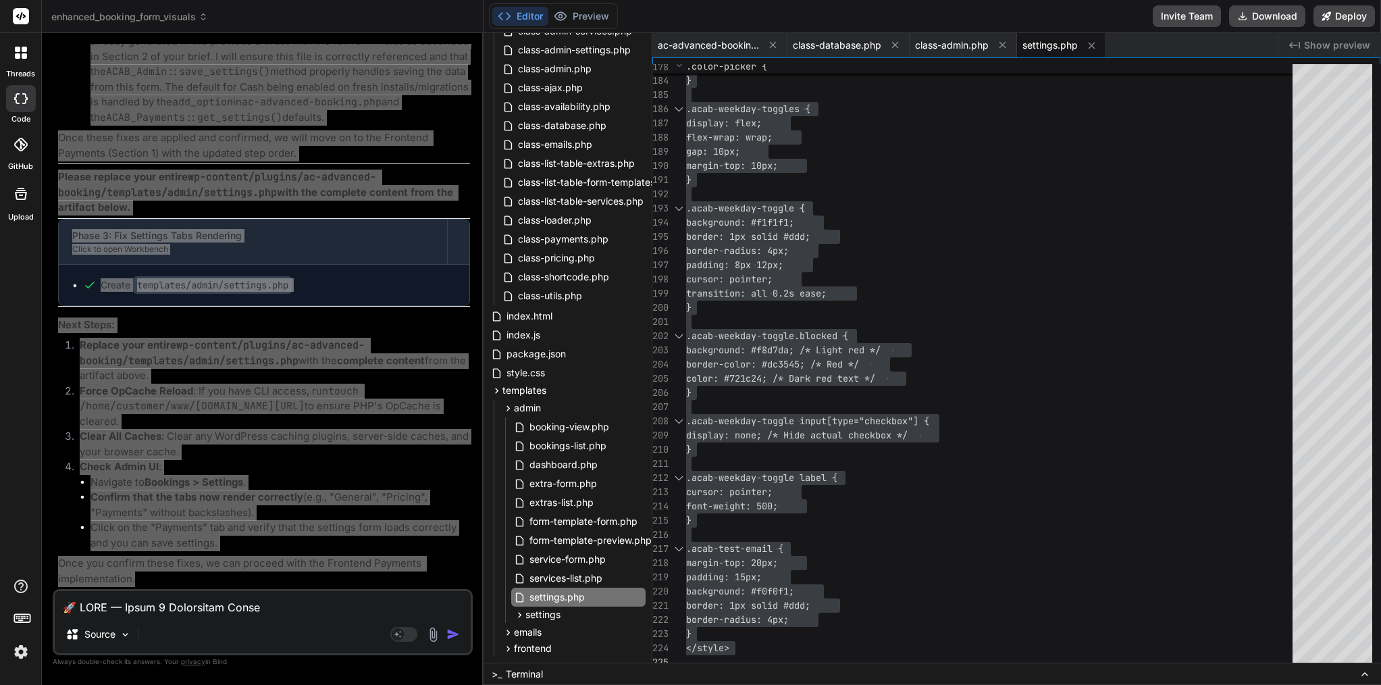
scroll to position [0, 0]
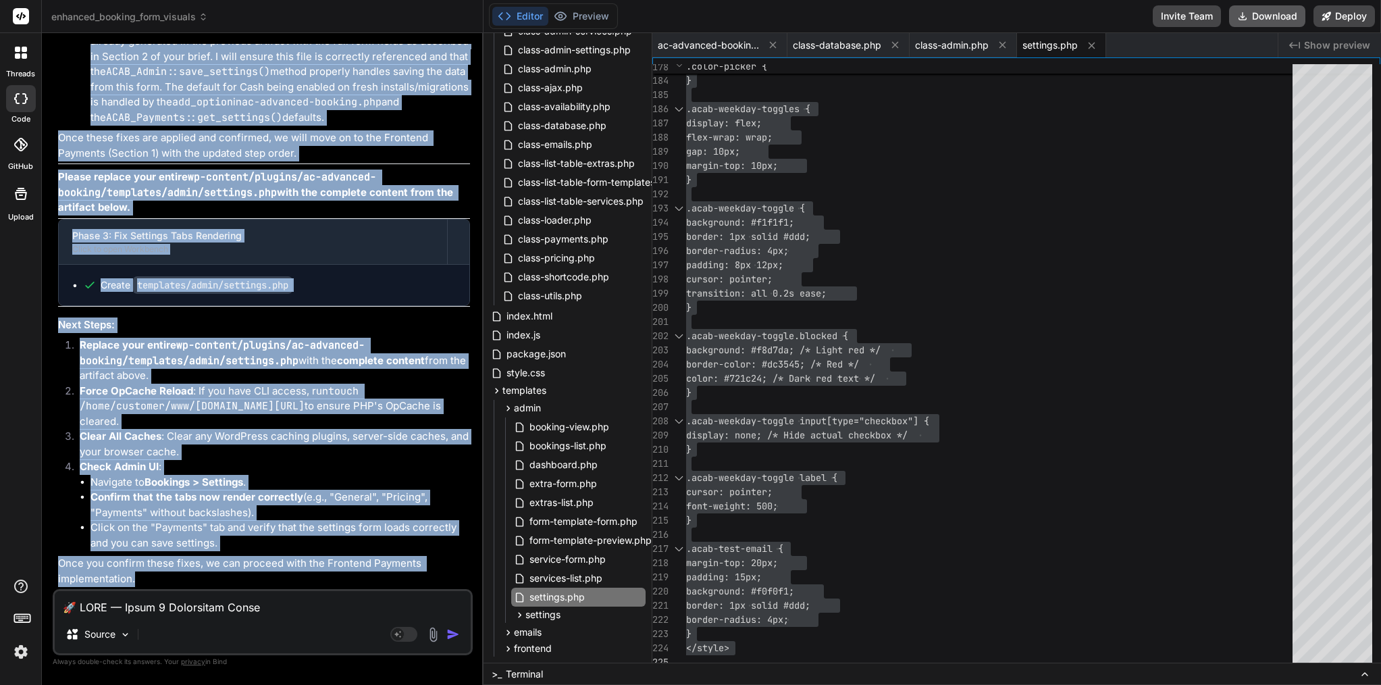
click at [1272, 14] on button "Download" at bounding box center [1267, 16] width 76 height 22
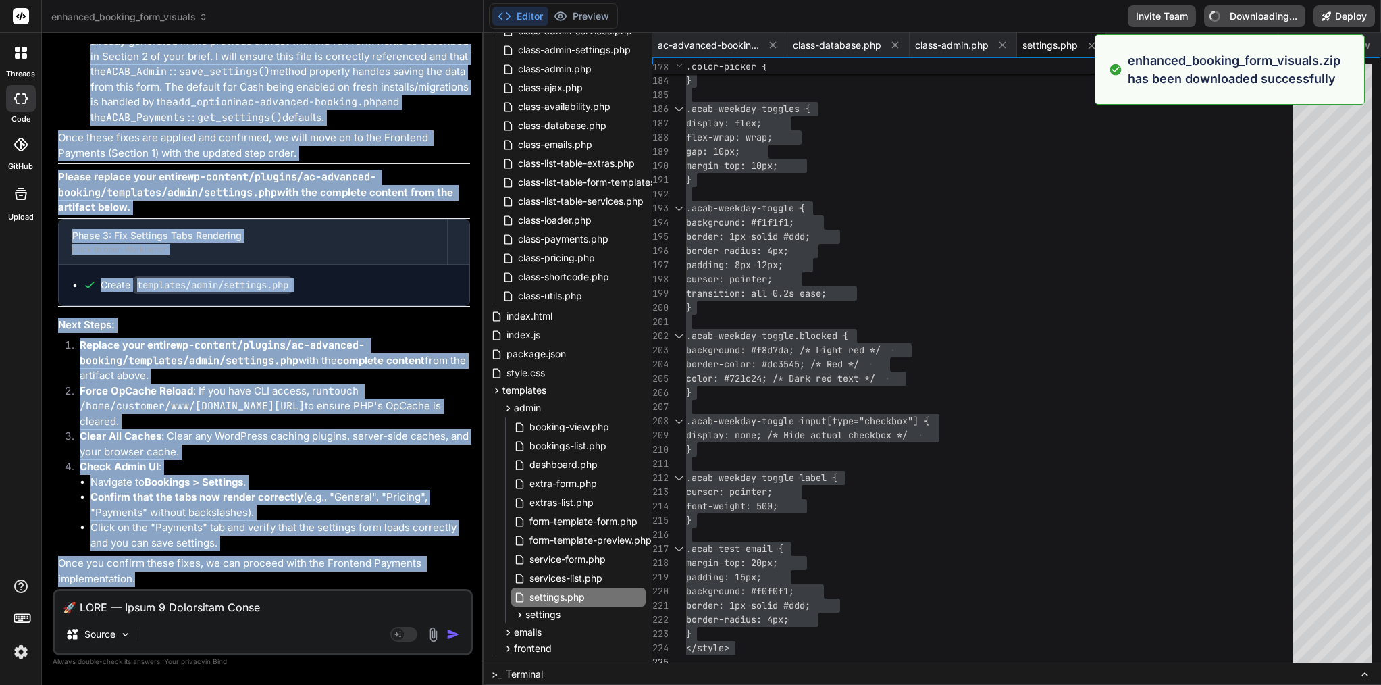
type textarea "x"
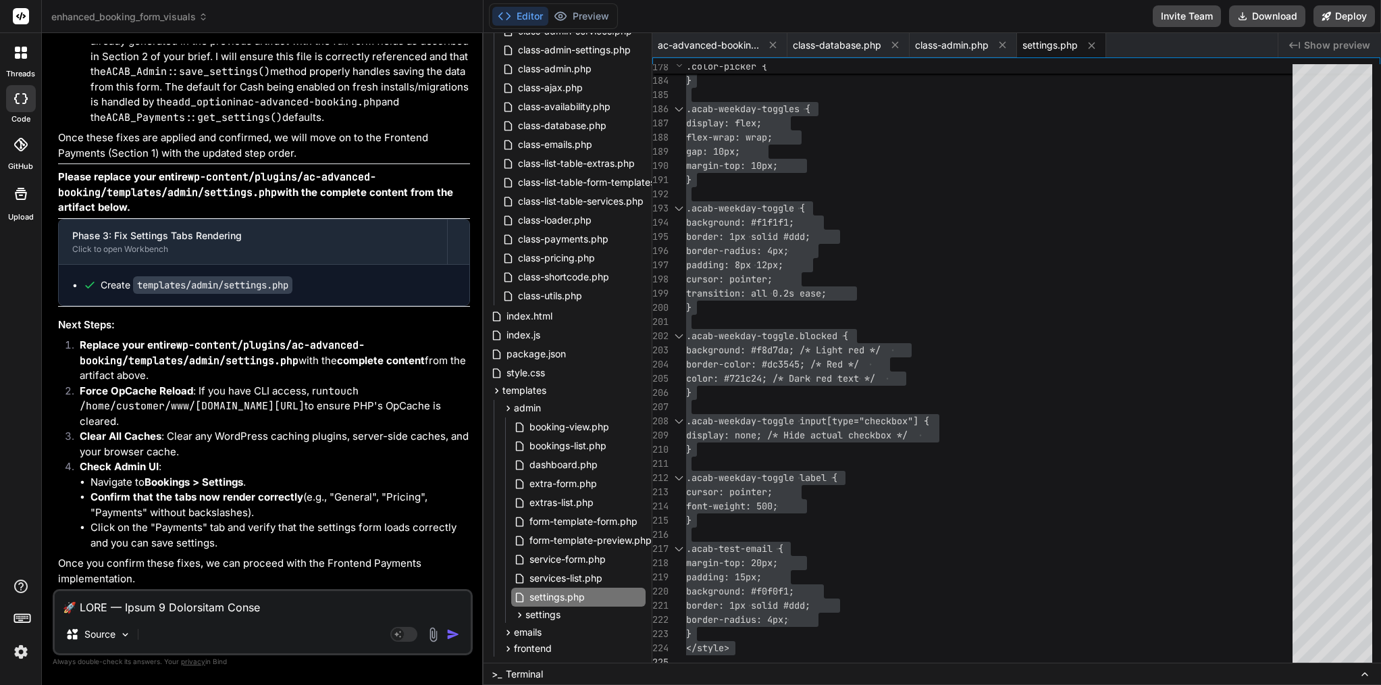
click at [148, 608] on textarea at bounding box center [263, 603] width 416 height 24
paste textarea "Totally—here’s a clean snapshot of what’s still left in Phase 3 plus a copy-pas…"
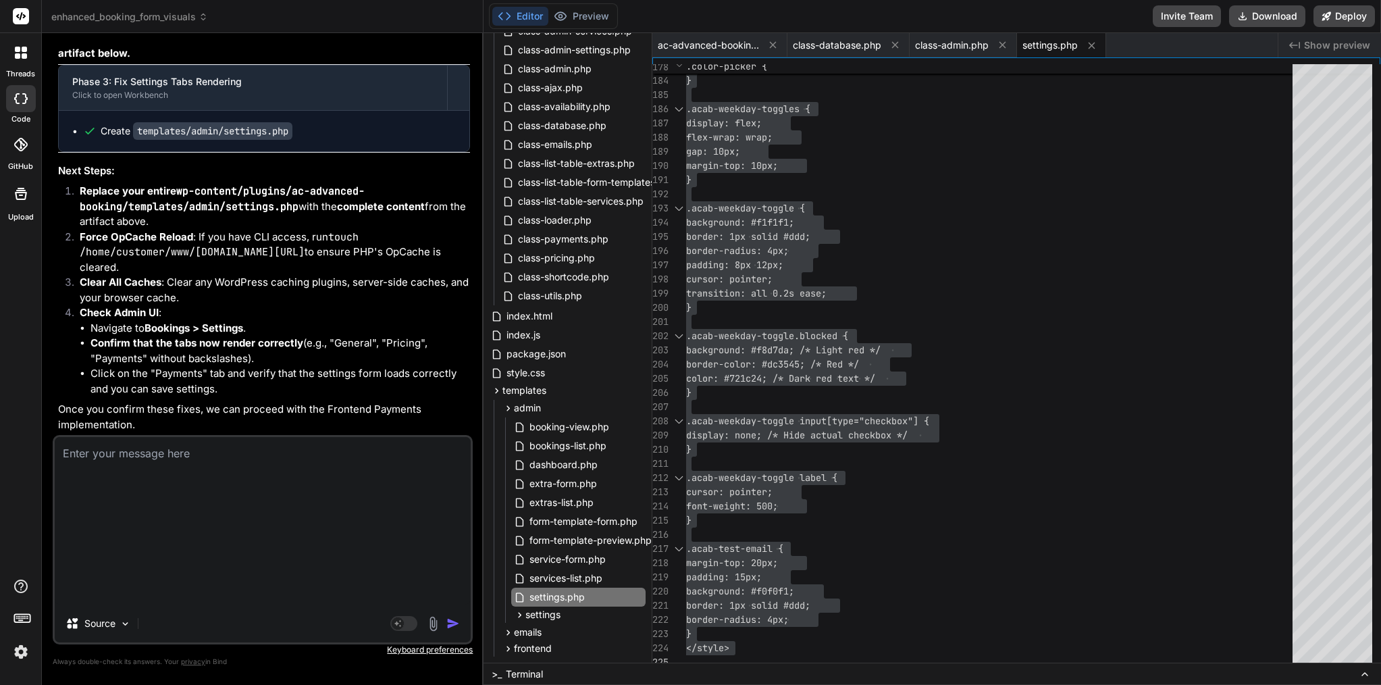
type textarea "Totally—here’s a clean snapshot of what’s still left in Phase 3 plus a copy-pas…"
type textarea "x"
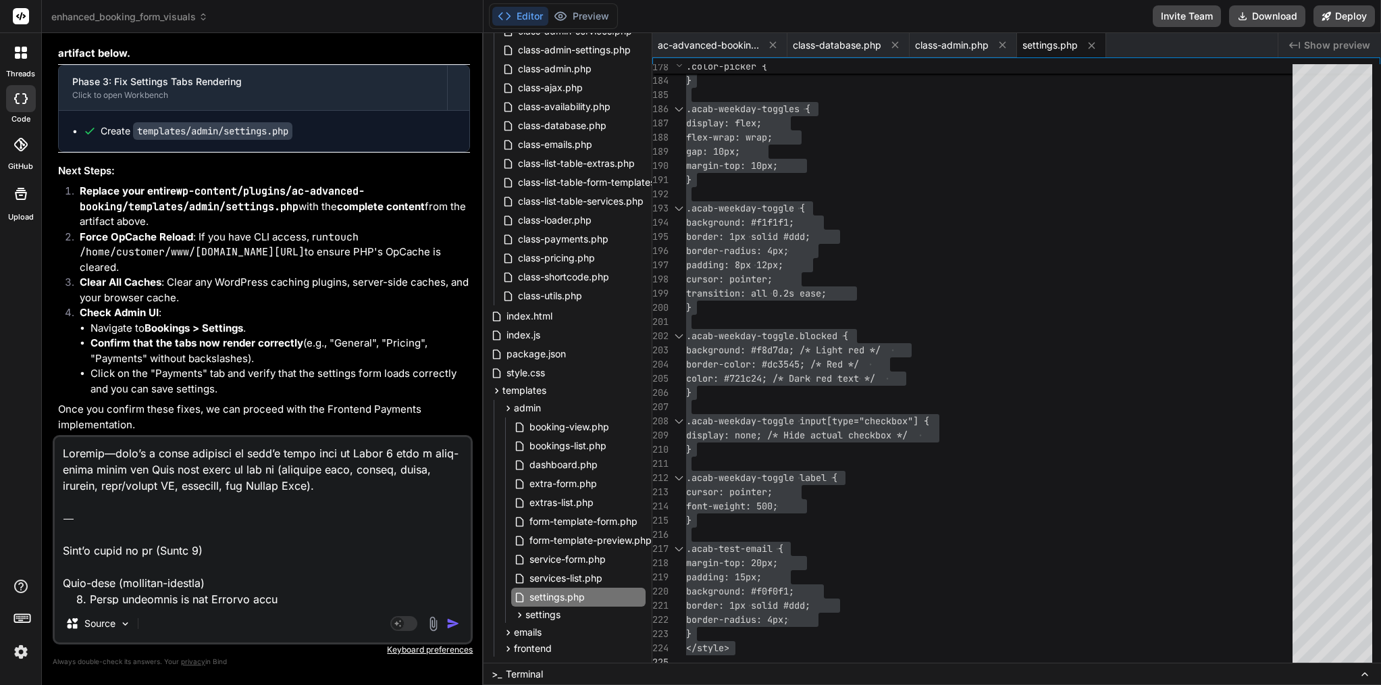
scroll to position [3455, 0]
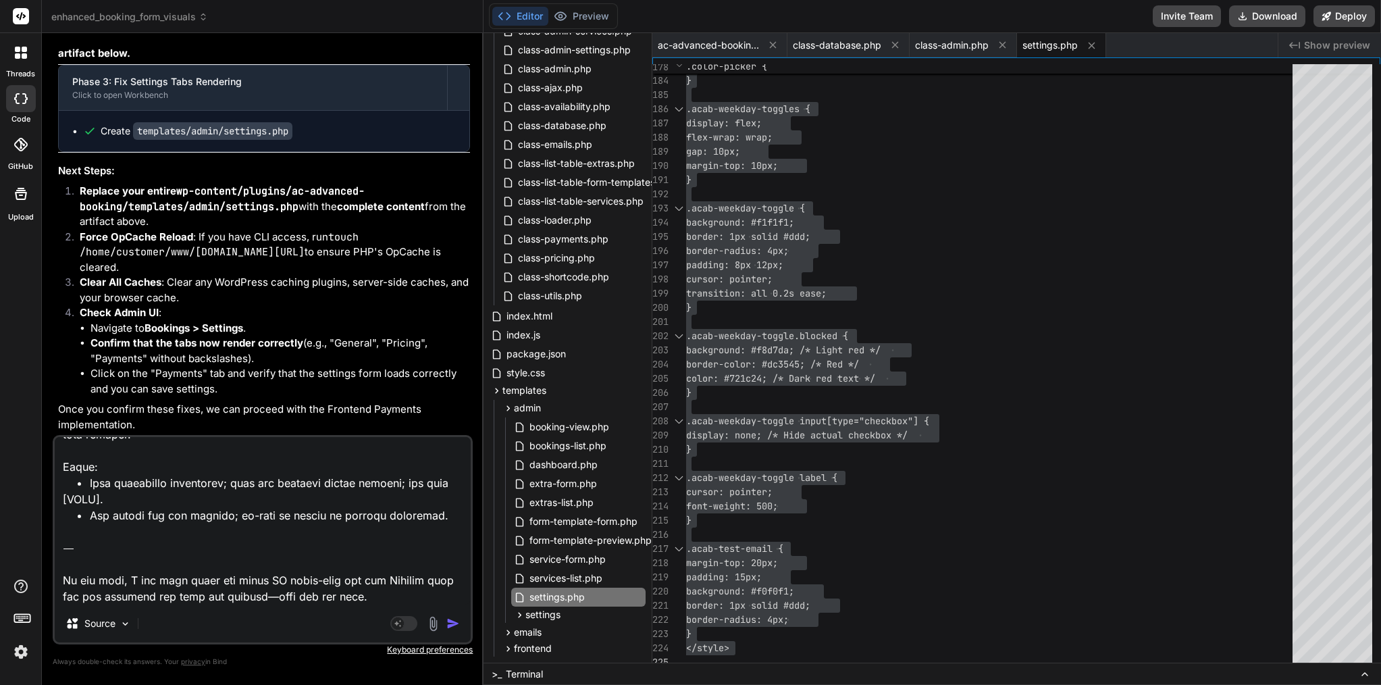
drag, startPoint x: 336, startPoint y: 595, endPoint x: 54, endPoint y: 540, distance: 287.6
click at [54, 540] on div "Source Agent Mode. When this toggle is activated, AI automatically makes decisi…" at bounding box center [263, 539] width 420 height 209
type textarea "Totally—here’s a clean snapshot of what’s still left in Phase 3 plus a copy-pas…"
type textarea "x"
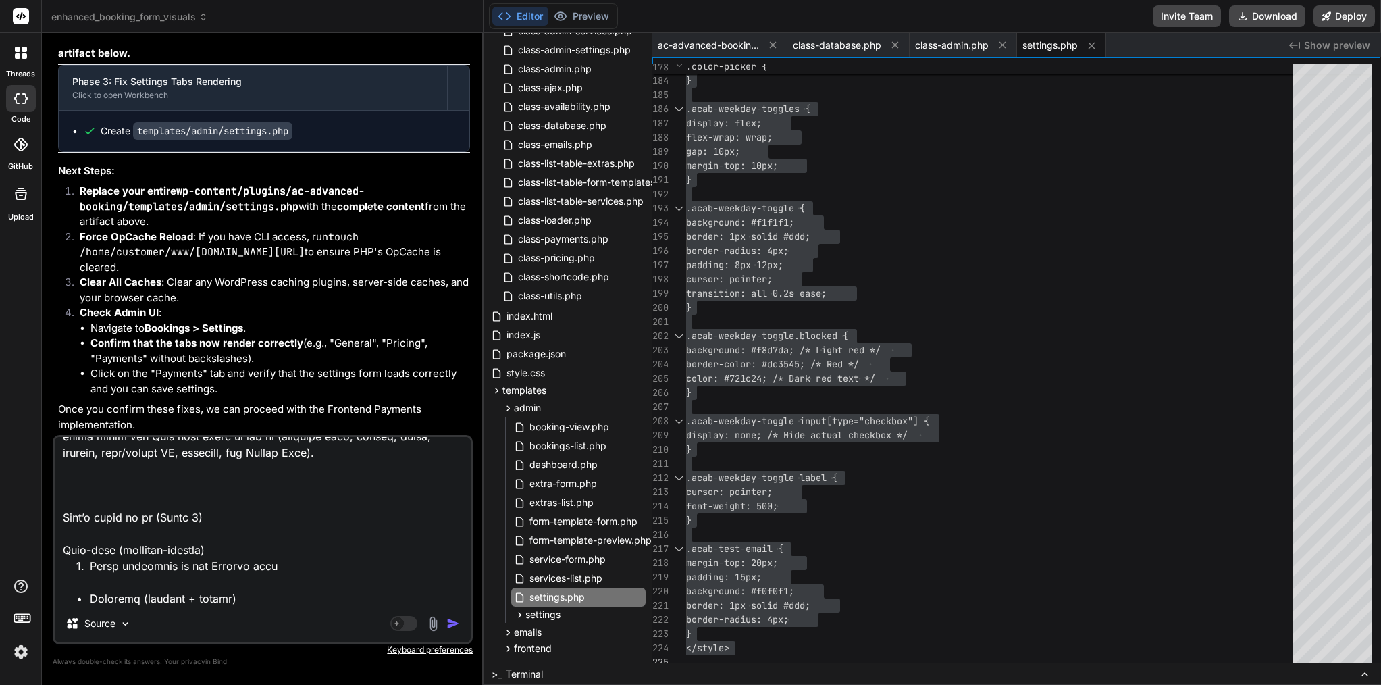
scroll to position [36, 0]
click at [70, 511] on textarea at bounding box center [263, 520] width 416 height 167
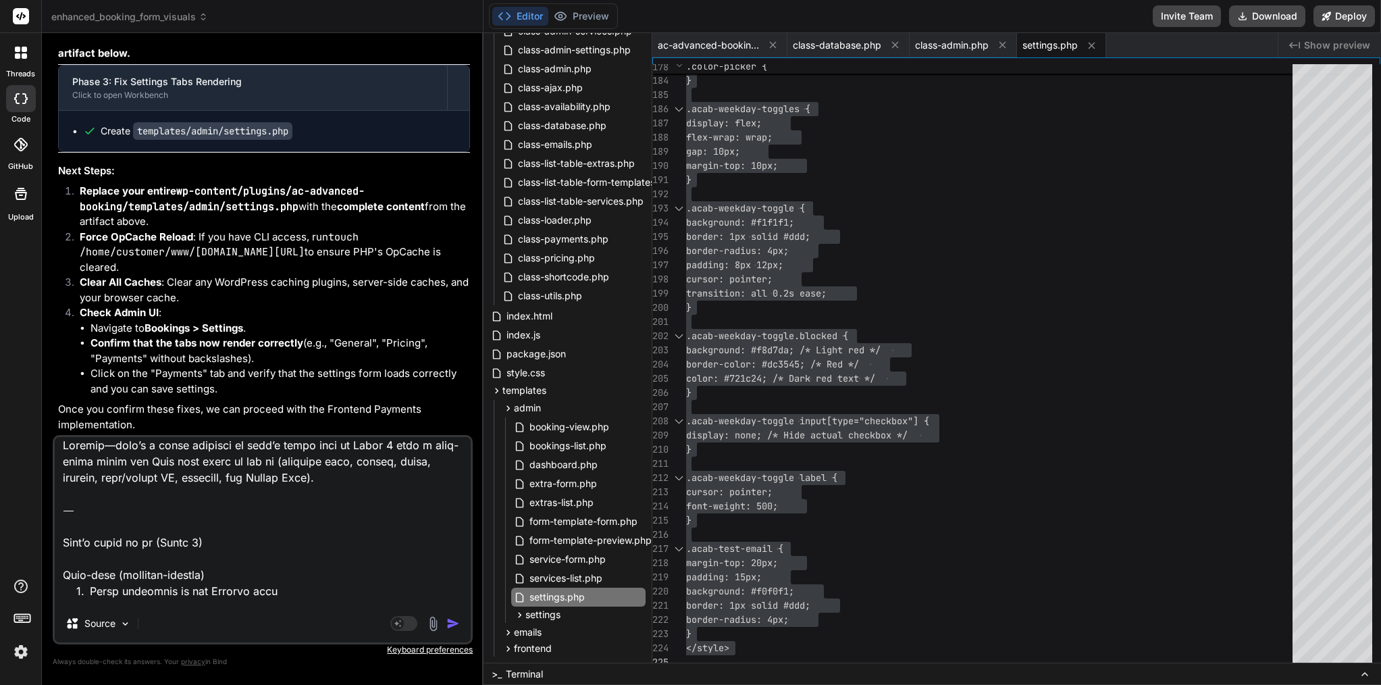
scroll to position [0, 0]
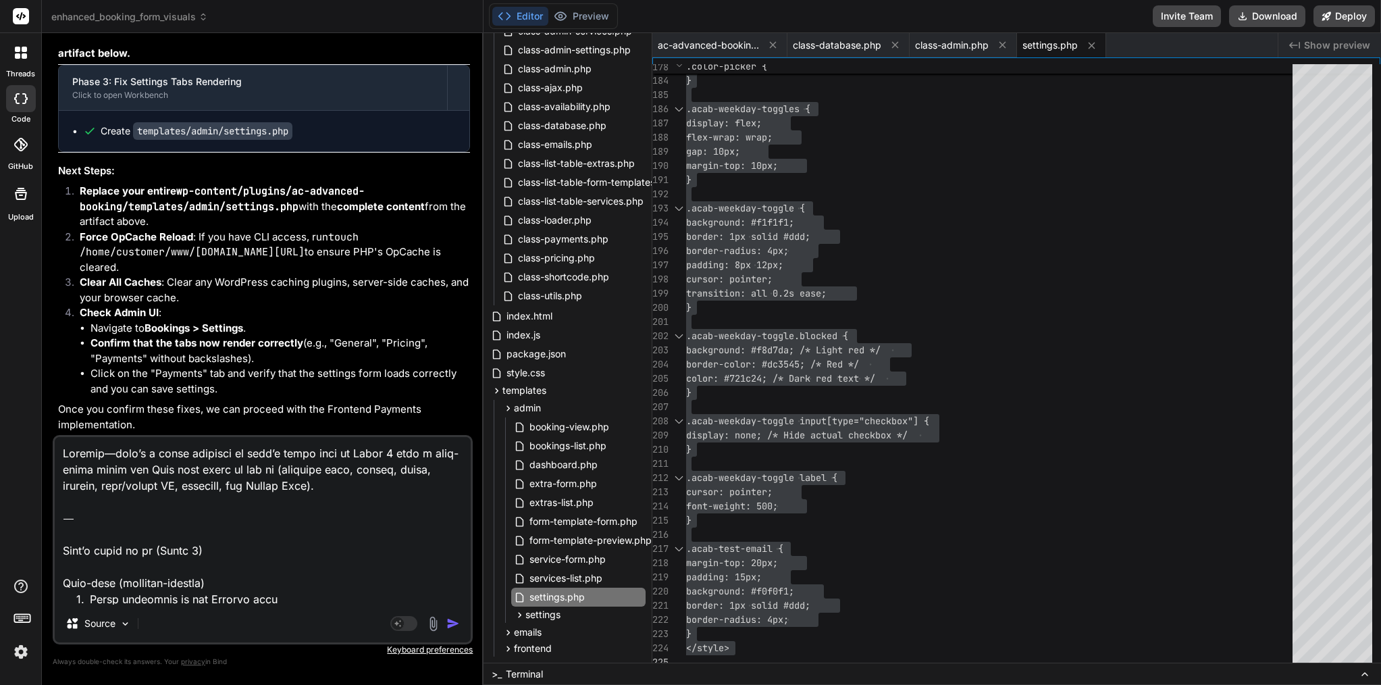
drag, startPoint x: 65, startPoint y: 510, endPoint x: 125, endPoint y: 448, distance: 86.0
click at [91, 412] on div "You Bind AI You're absolutely right to pinpoint those issues! My apologies for …" at bounding box center [263, 364] width 420 height 640
type textarea "What’s still to do (Phase 3) Must-have (customer-visible) 1. Total breakdown on…"
type textarea "x"
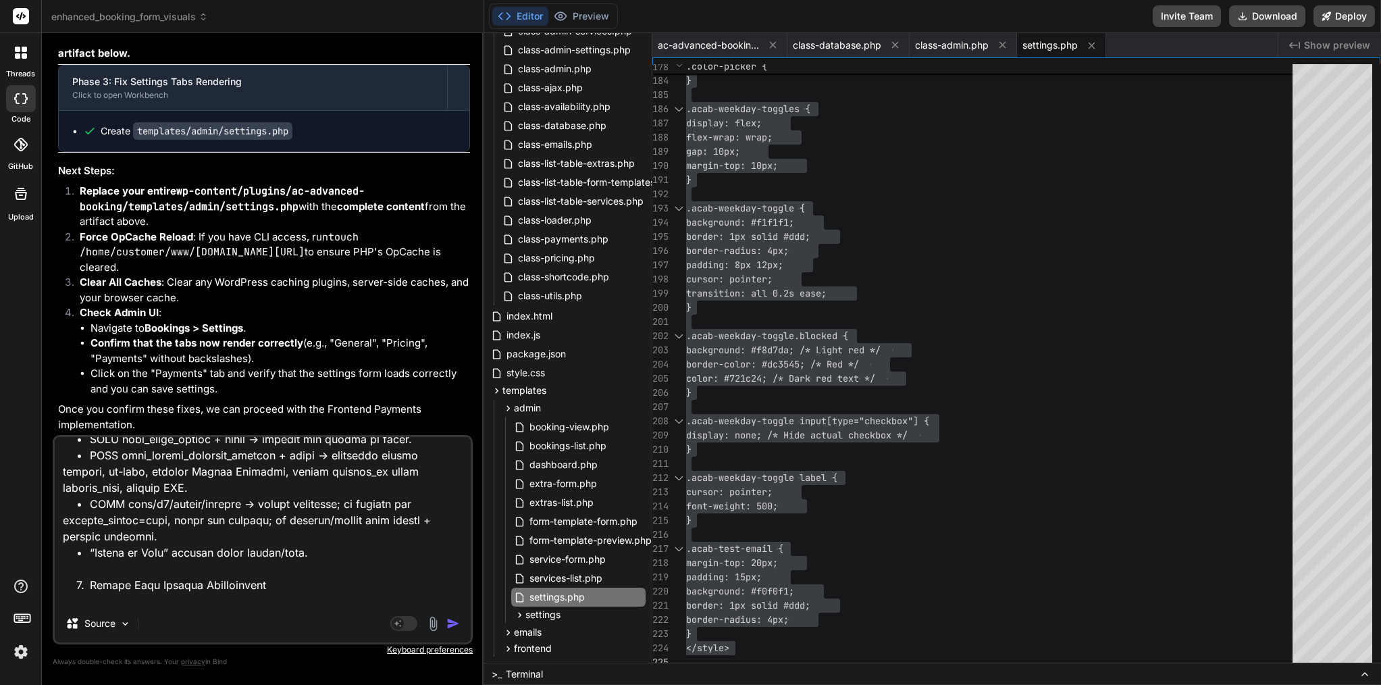
scroll to position [2998, 0]
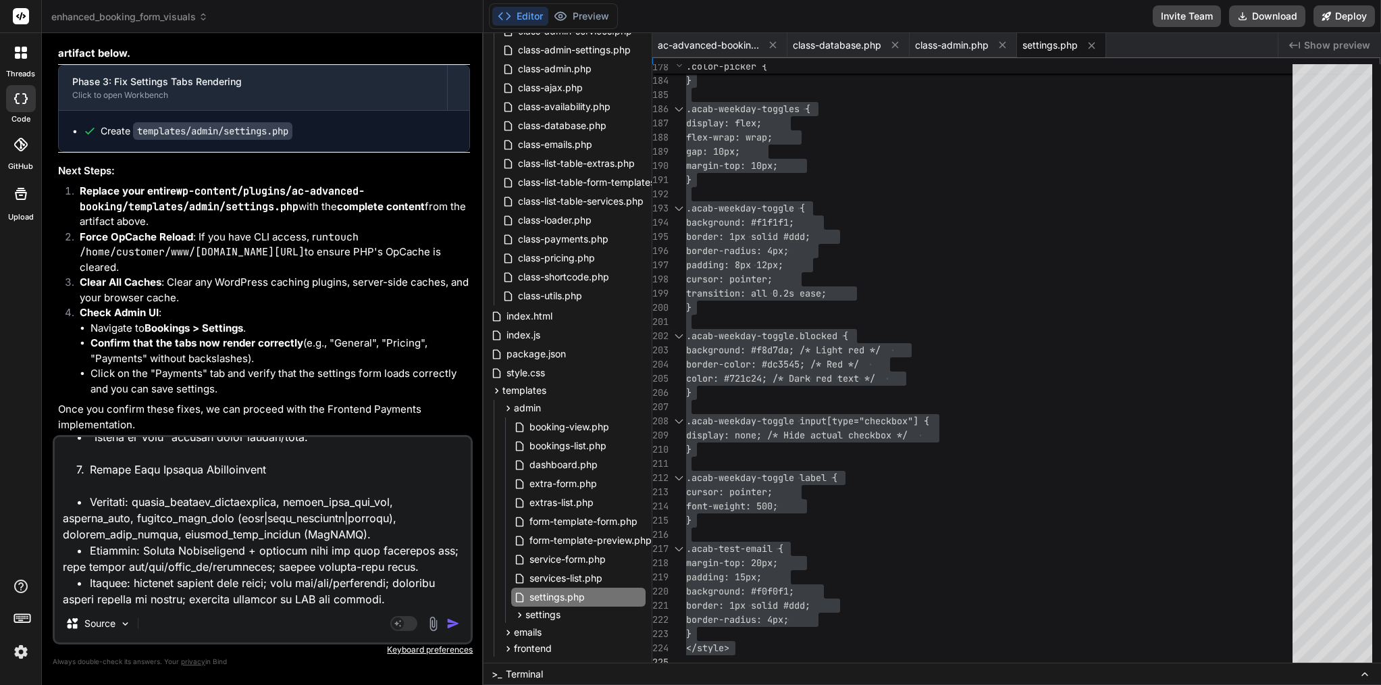
type textarea "What’s still to do (Phase 3) Must-have (customer-visible) 1. Total breakdown on…"
click at [461, 619] on button "button" at bounding box center [455, 624] width 19 height 14
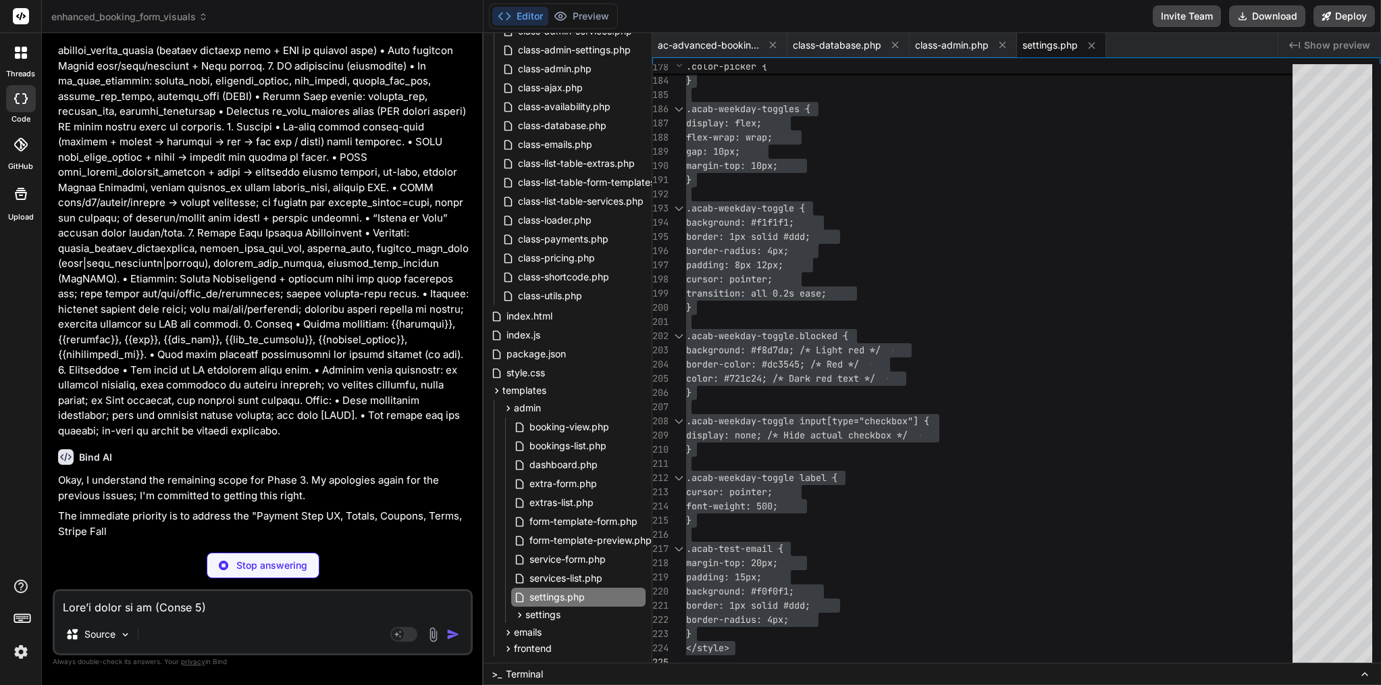
scroll to position [21372, 0]
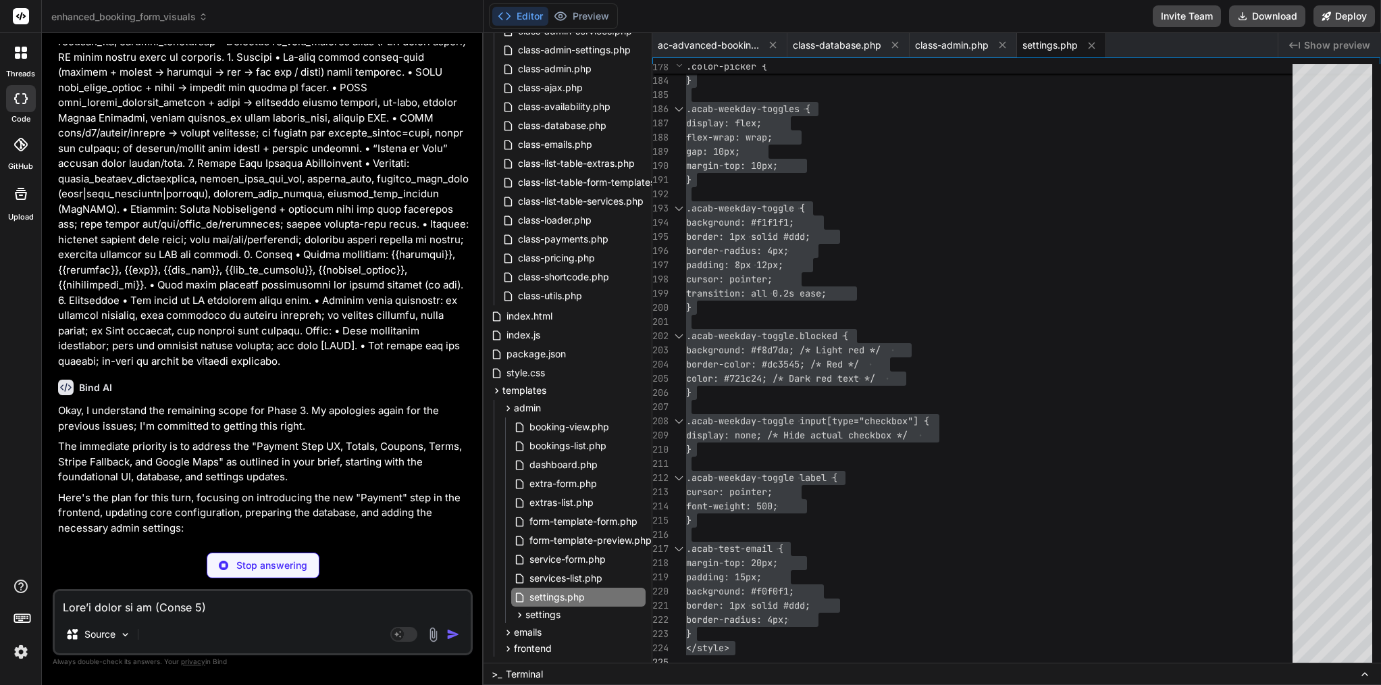
type textarea "x"
type textarea "cash_instructions: 'Please prepare exact change for your service provider.', //…"
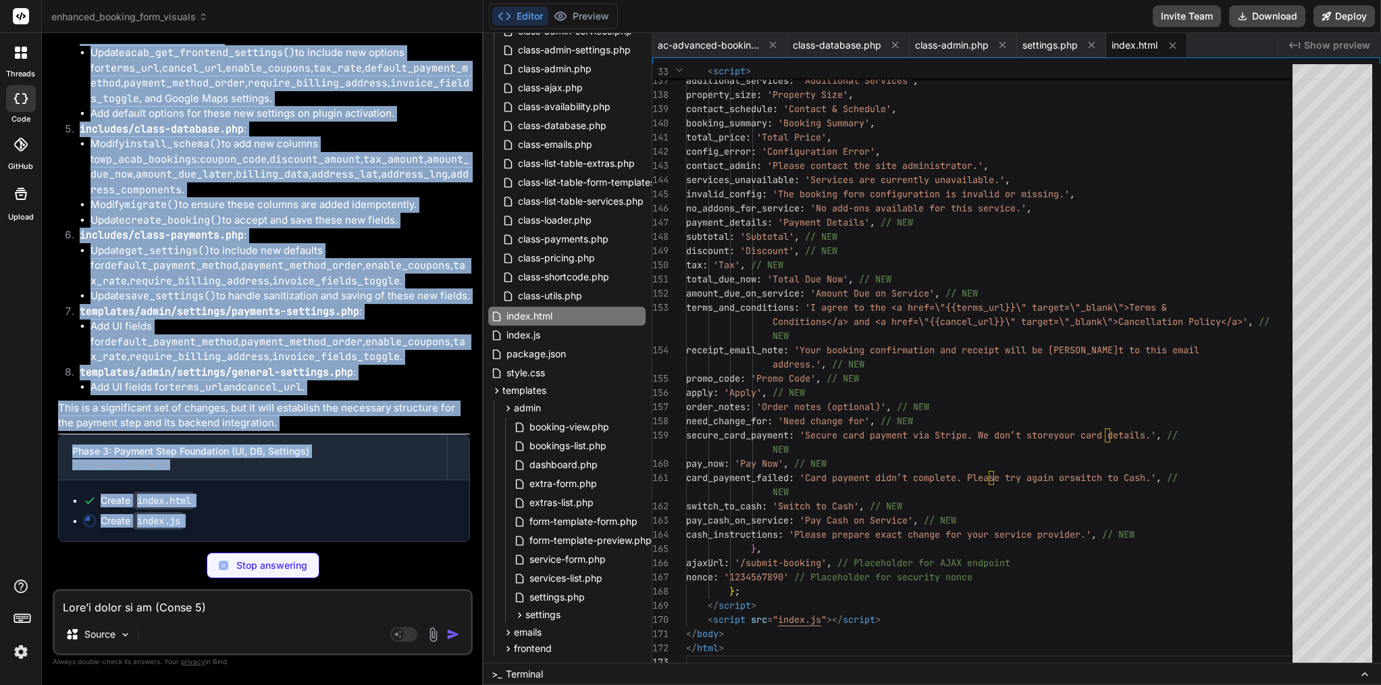
scroll to position [22454, 0]
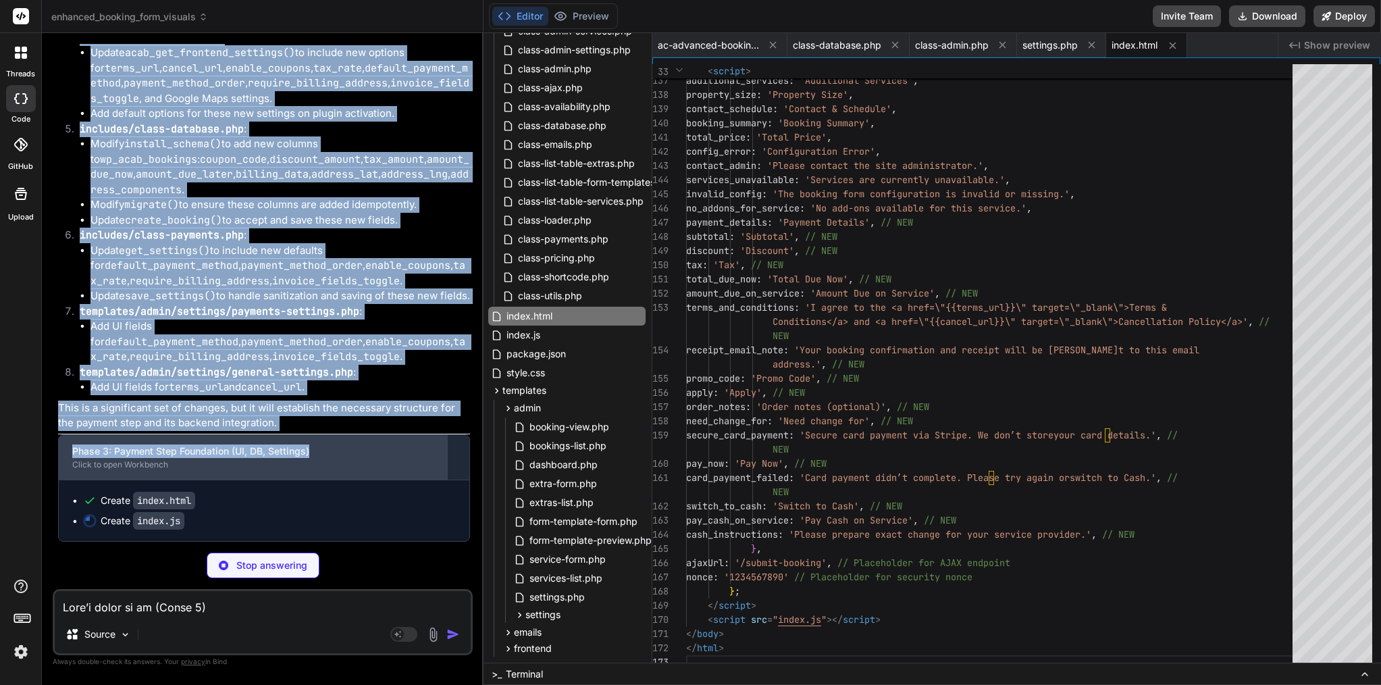
drag, startPoint x: 79, startPoint y: 74, endPoint x: 344, endPoint y: 455, distance: 463.8
copy div "Bind AI Okay, I understand the remaining scope for Phase 3. My apologies again …"
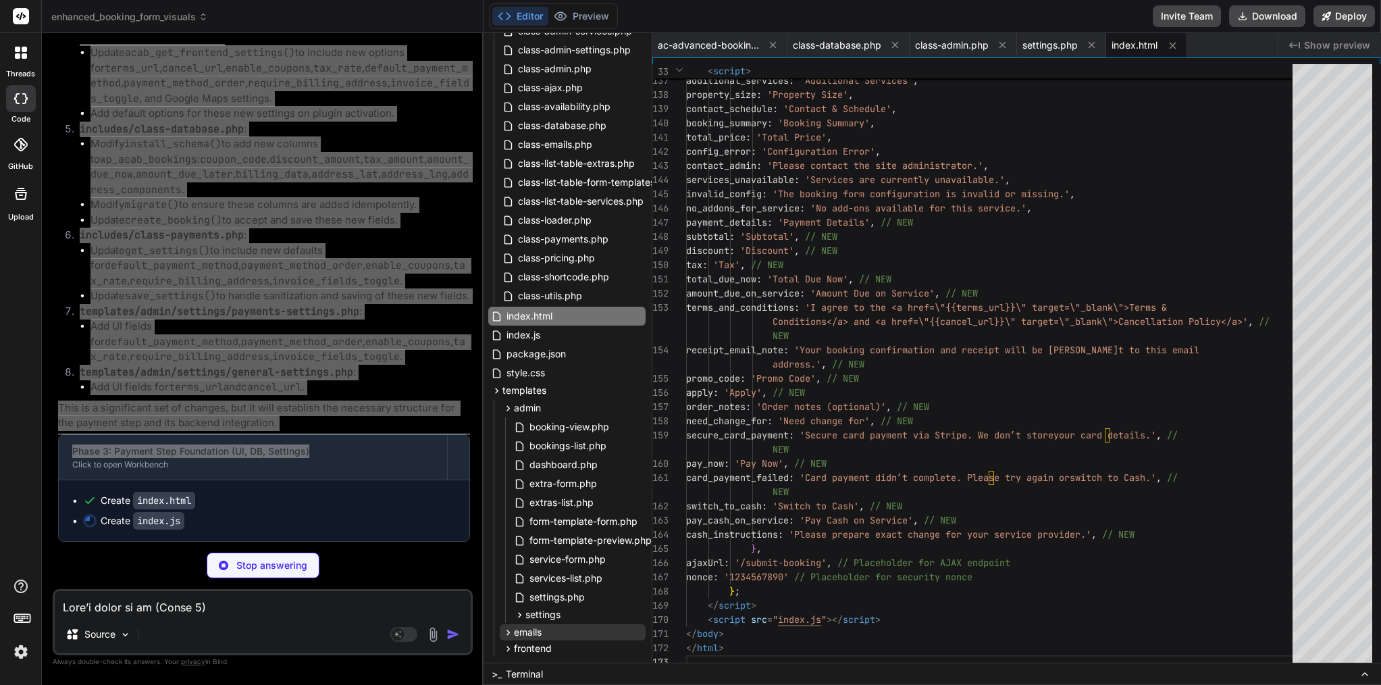
type textarea "x"
type textarea "} } })();"
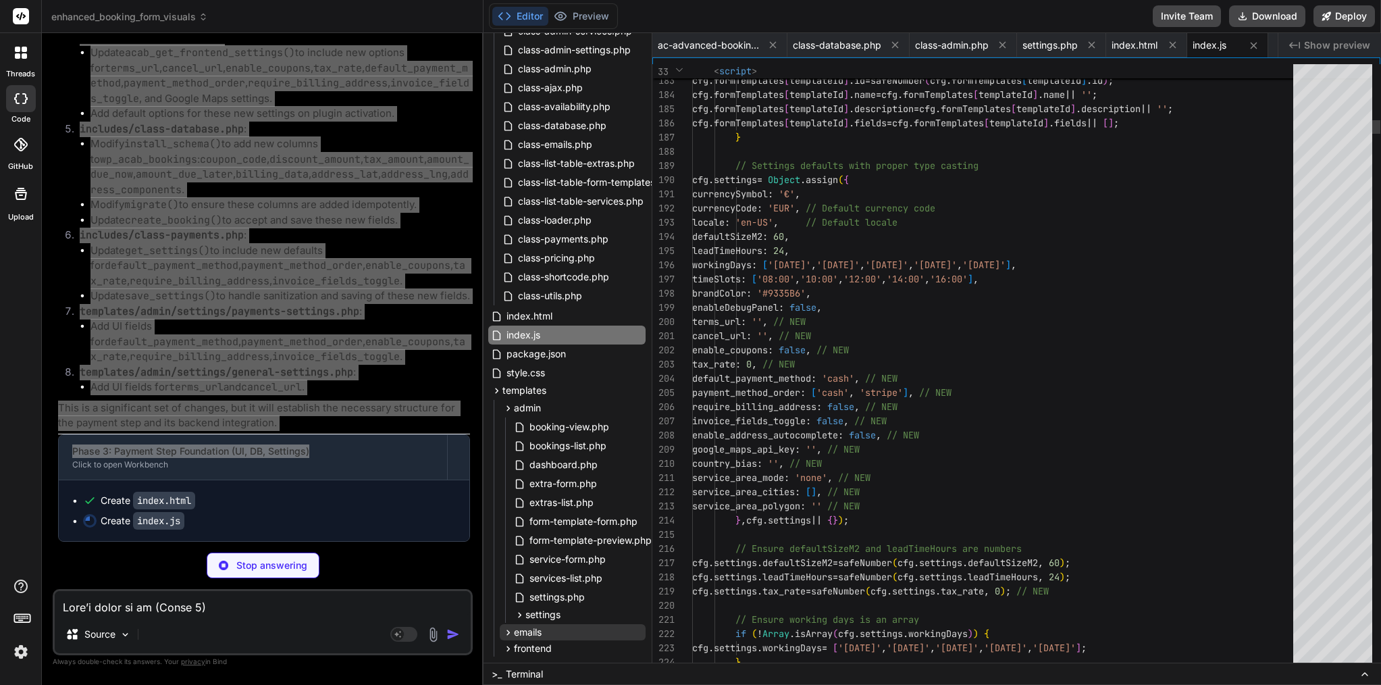
scroll to position [57, 0]
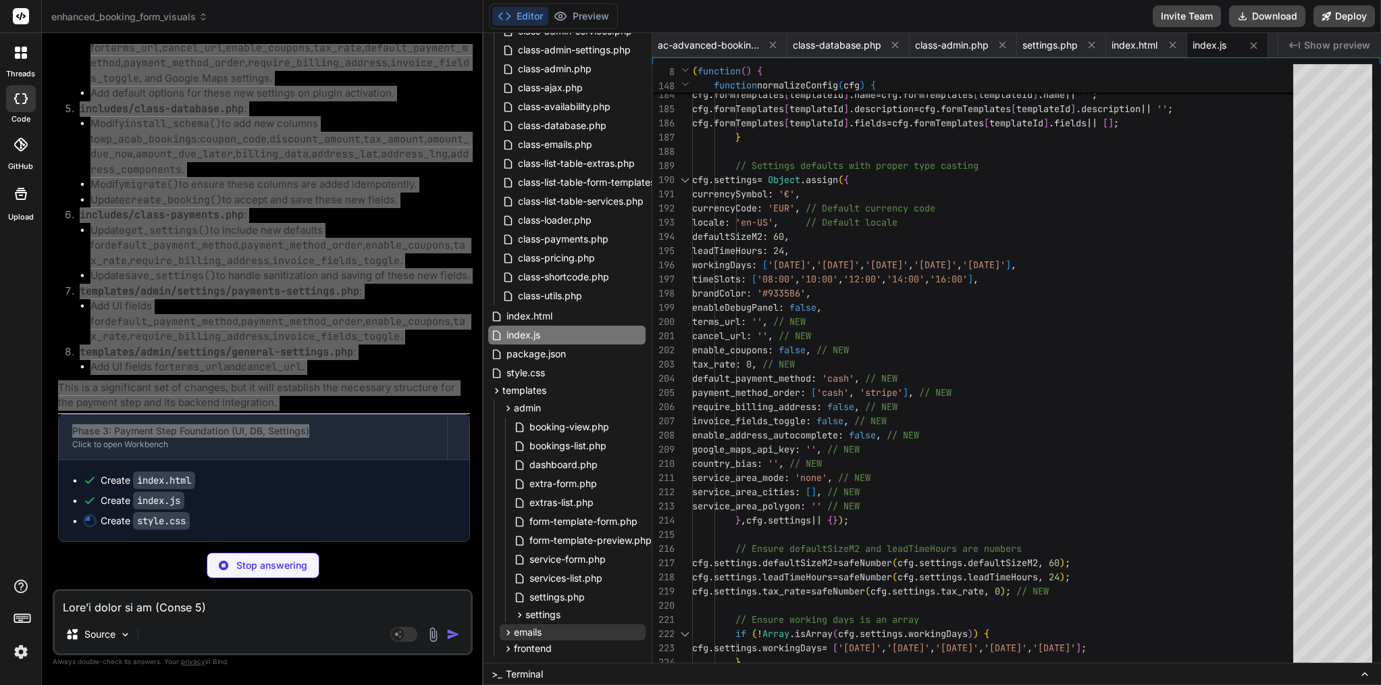
type textarea "x"
type textarea "border-radius: var(--acab-radius-small); } .acab-booking-wrapper::-webkit-scrol…"
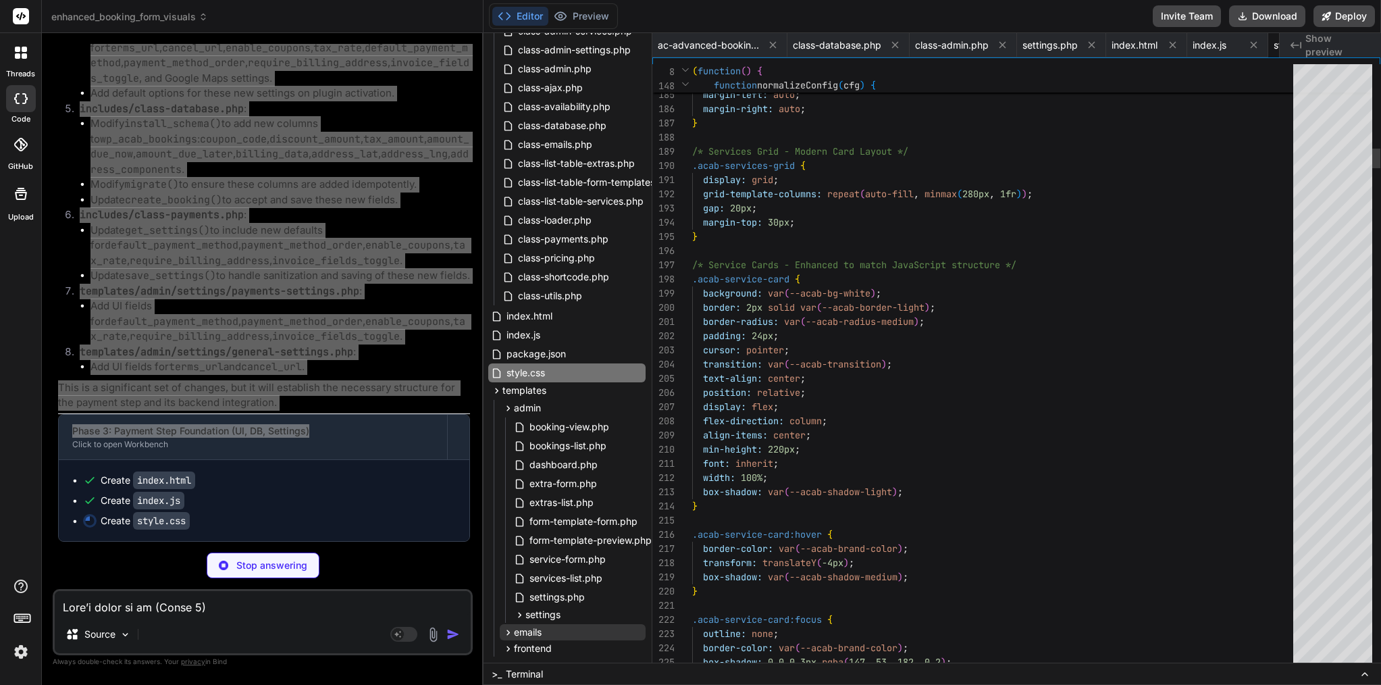
scroll to position [0, 71]
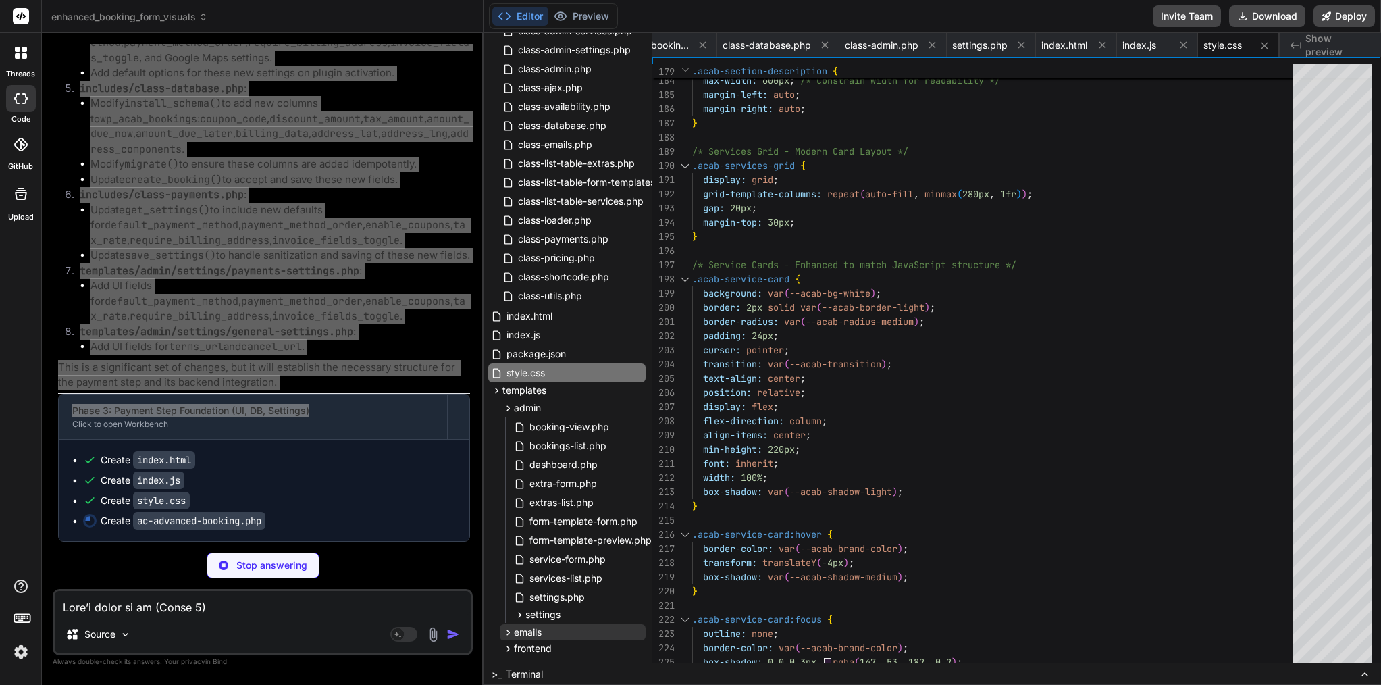
type textarea "x"
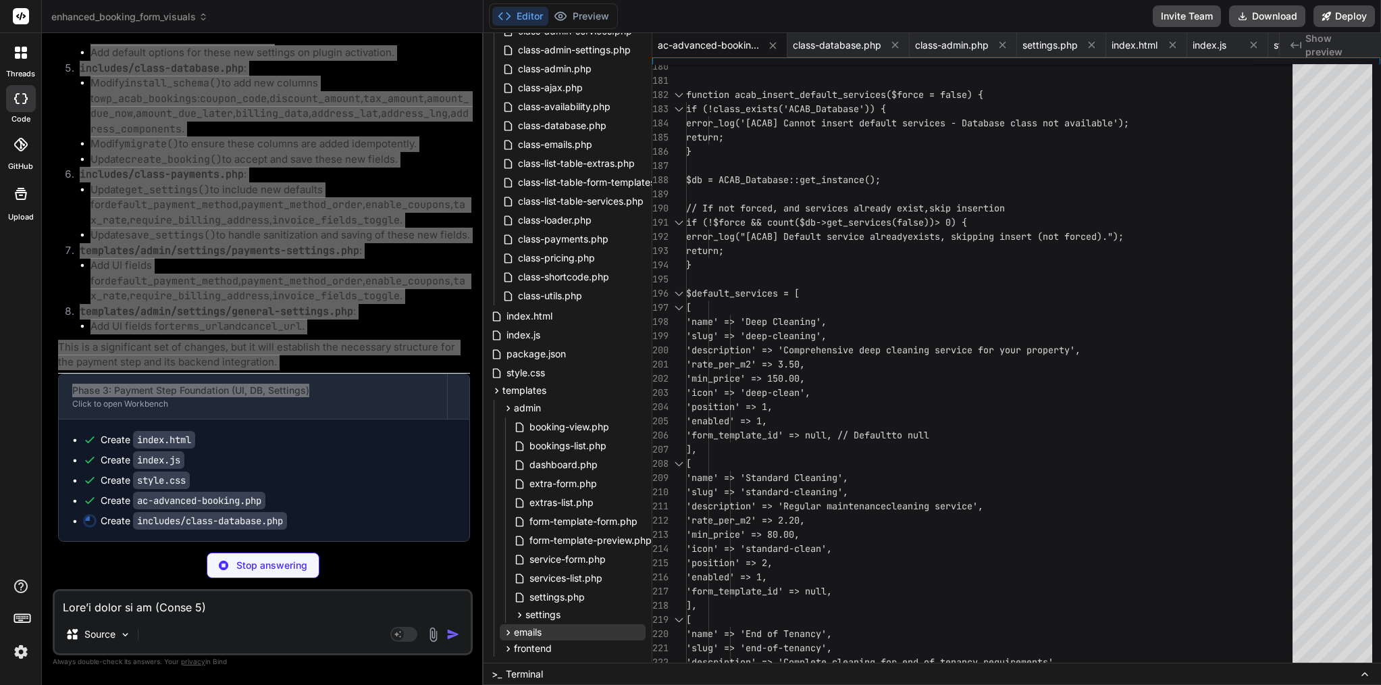
click at [411, 136] on li "Modify install_schema() to add new columns to wp_acab_bookings : coupon_code , …" at bounding box center [279, 106] width 379 height 61
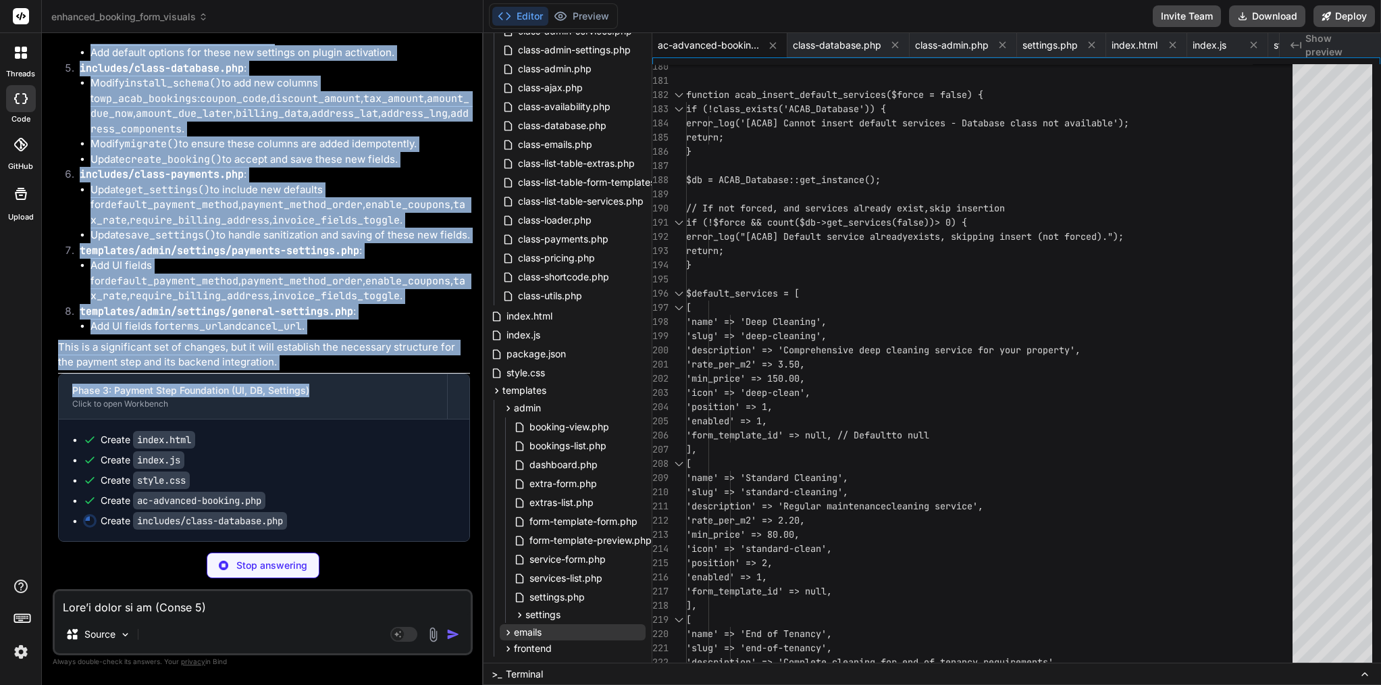
click at [411, 136] on li "Modify install_schema() to add new columns to wp_acab_bookings : coupon_code , …" at bounding box center [279, 106] width 379 height 61
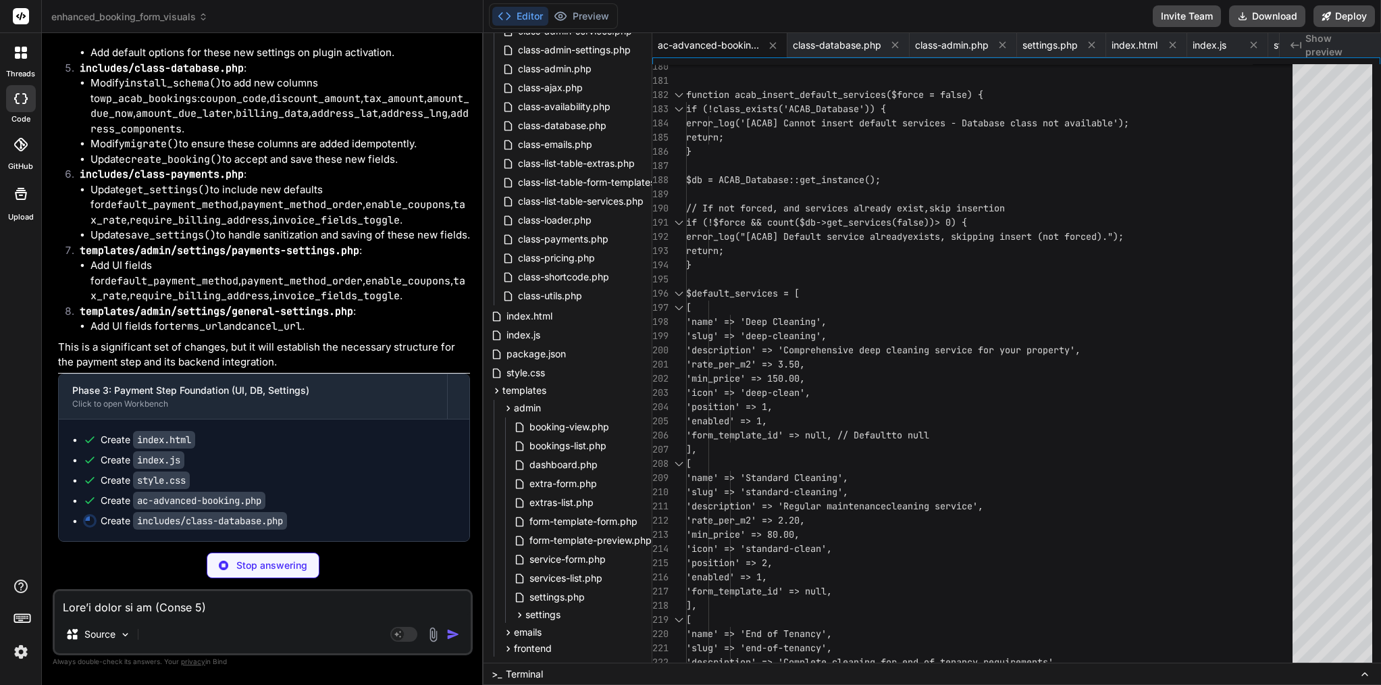
scroll to position [0, 0]
type textarea "x"
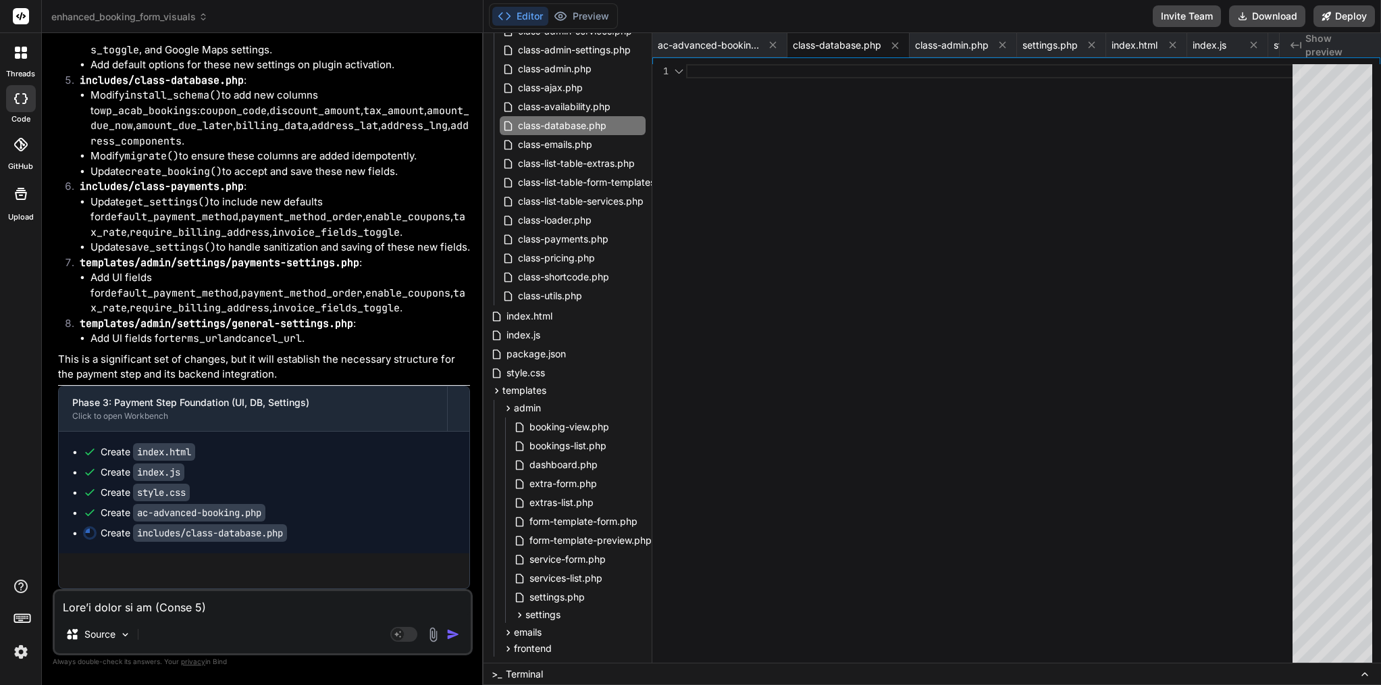
scroll to position [22502, 0]
click at [245, 573] on span "This message appears to be truncated. The response may be incomplete." at bounding box center [254, 571] width 333 height 14
copy span "truncated"
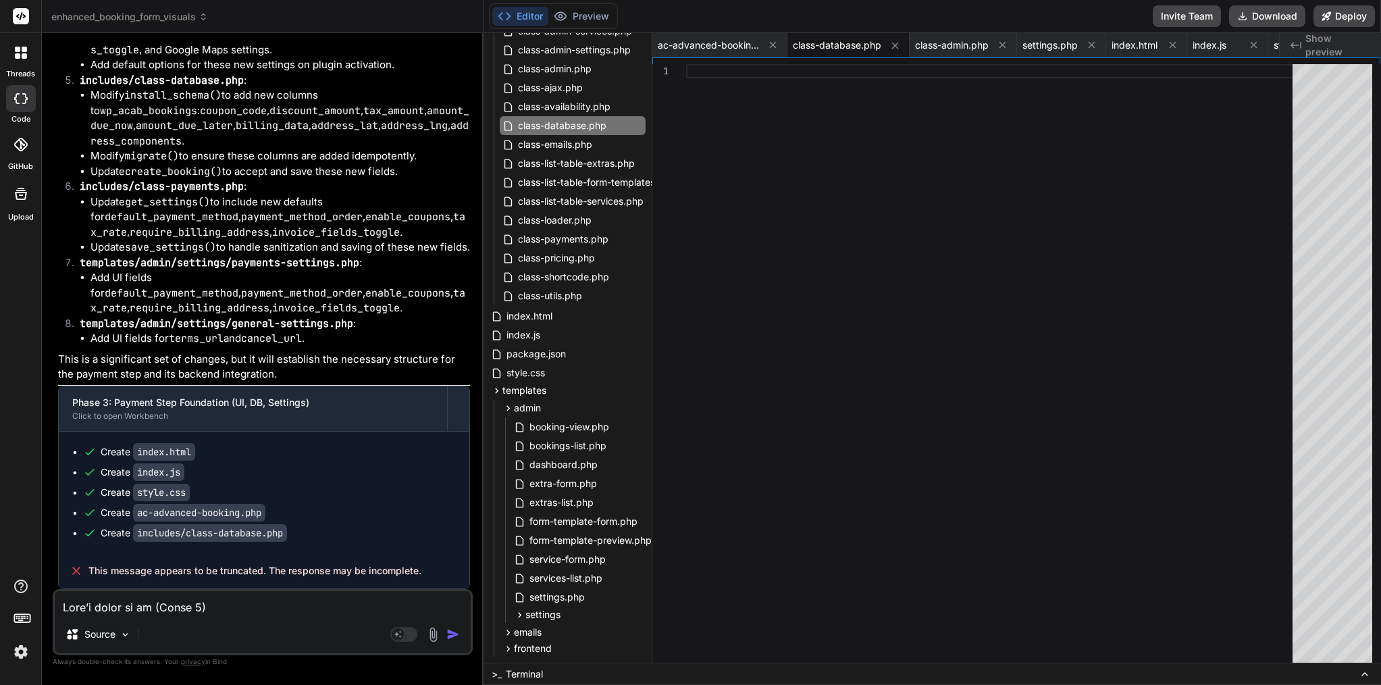
click at [234, 602] on textarea at bounding box center [263, 603] width 416 height 24
paste textarea "This message appears to be truncated. The response may be incomplete."
type textarea "This message appears to be truncated. The response may be incomplete."
type textarea "x"
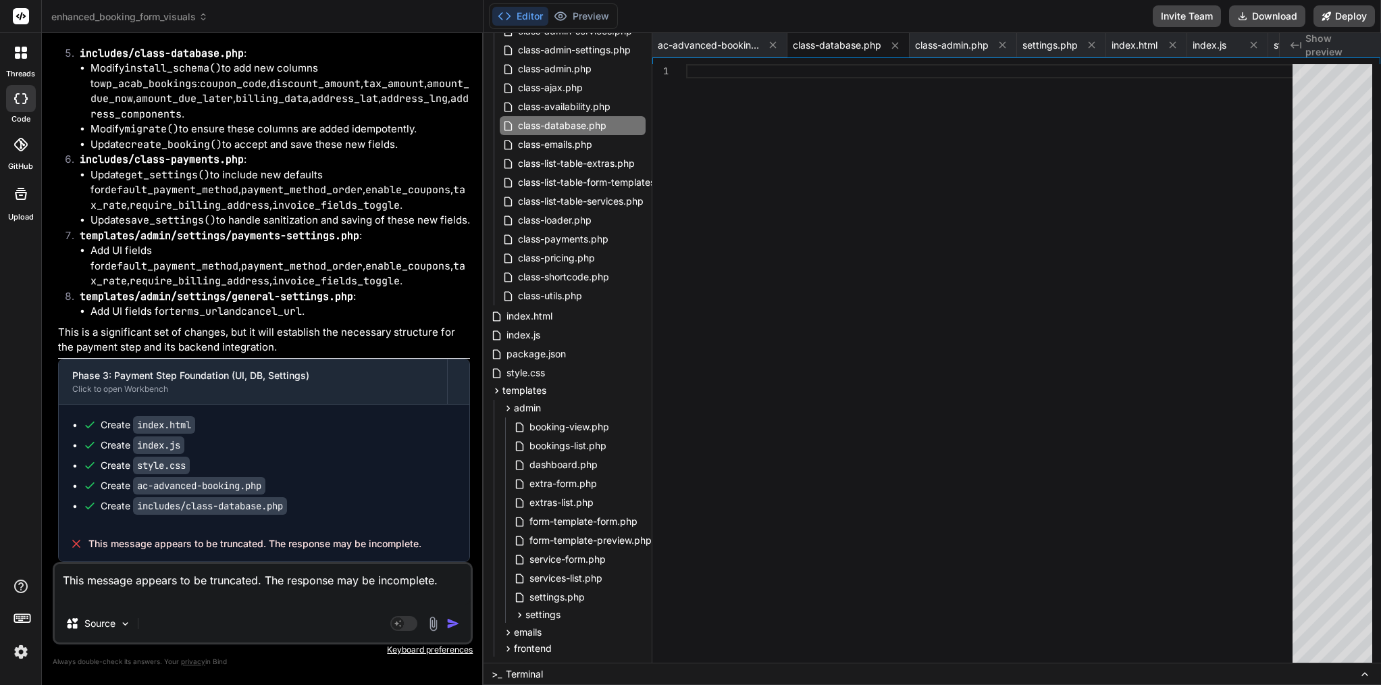
type textarea "This message appears to be truncated. The response may be incomplete. p"
type textarea "x"
type textarea "This message appears to be truncated. The response may be incomplete. pl"
type textarea "x"
type textarea "This message appears to be truncated. The response may be incomplete. ple"
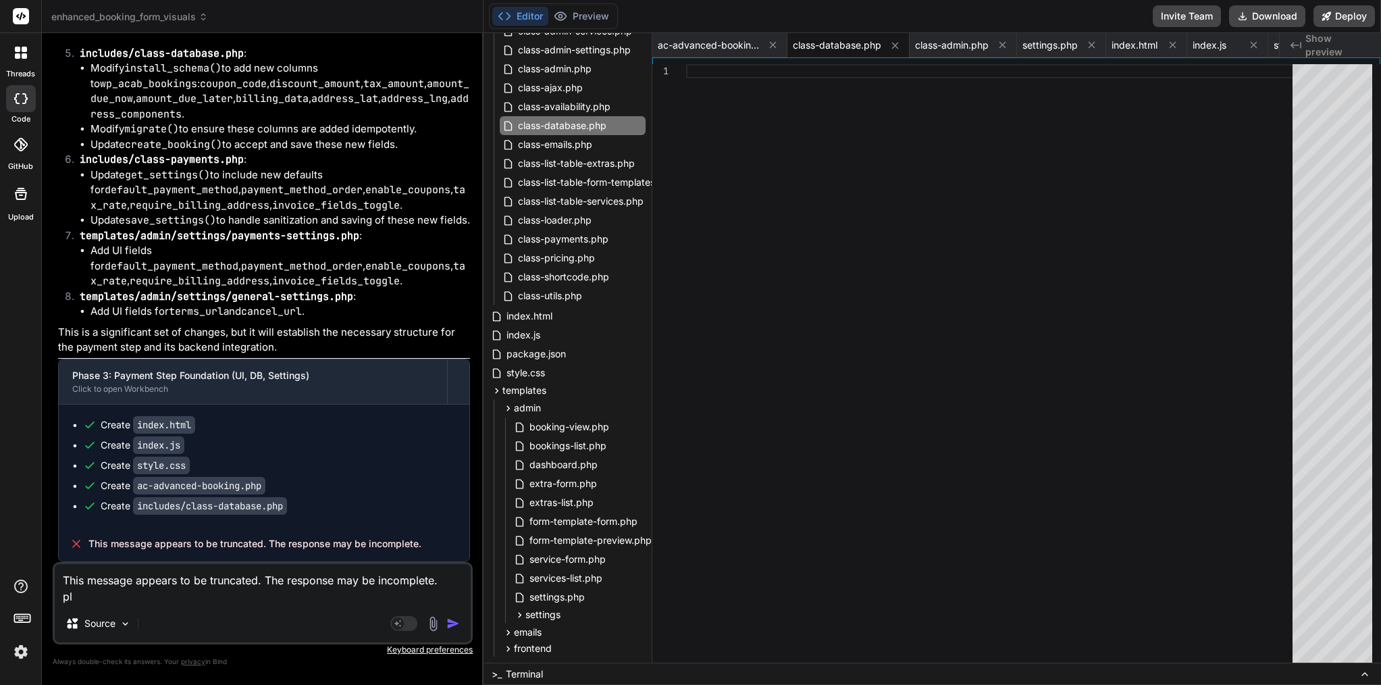
type textarea "x"
type textarea "This message appears to be truncated. The response may be incomplete. plea"
type textarea "x"
type textarea "This message appears to be truncated. The response may be incomplete. pleas"
type textarea "x"
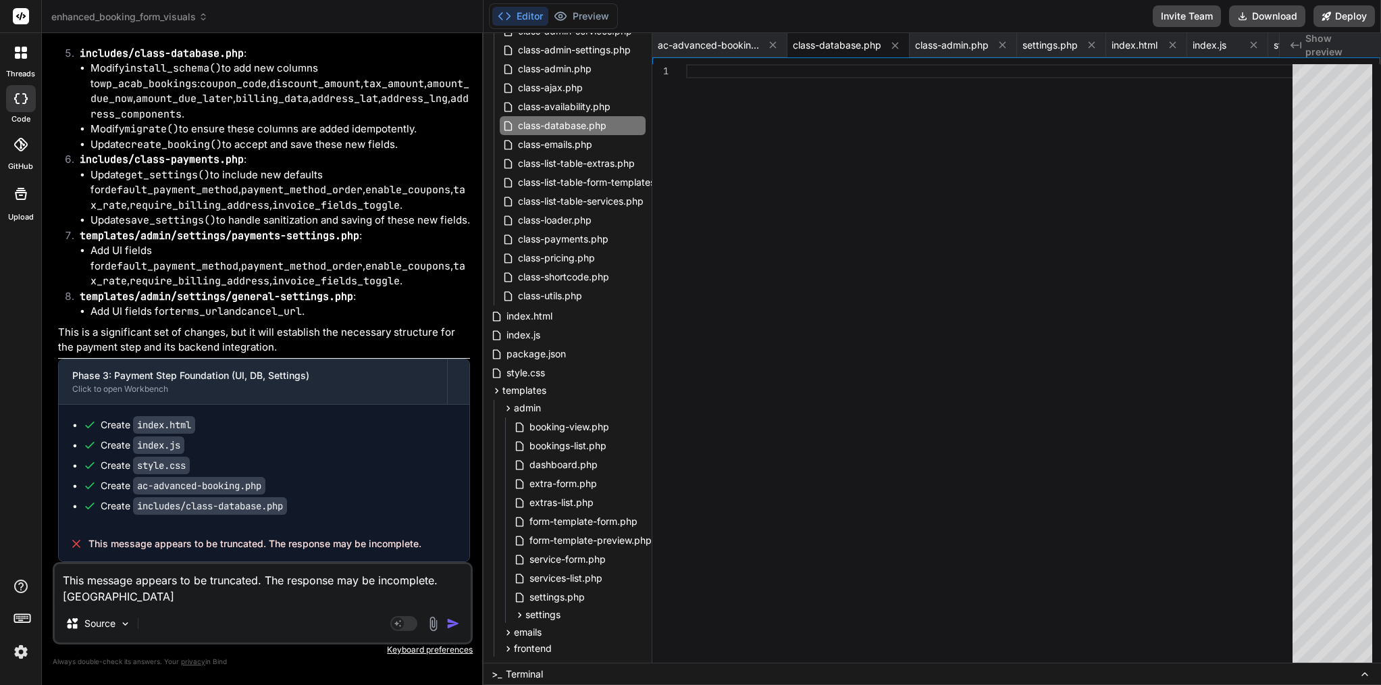
type textarea "This message appears to be truncated. The response may be incomplete. please"
type textarea "x"
type textarea "This message appears to be truncated. The response may be incomplete. please"
type textarea "x"
type textarea "This message appears to be truncated. The response may be incomplete. please c"
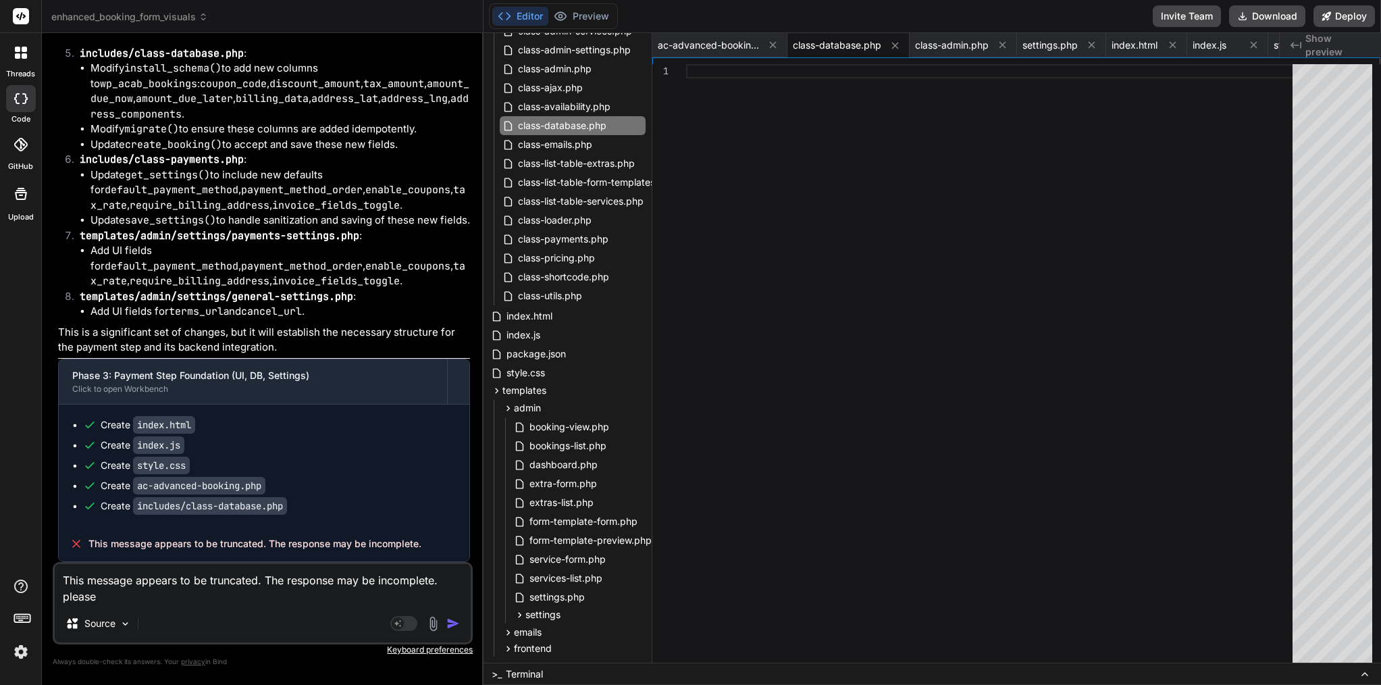
type textarea "x"
type textarea "This message appears to be truncated. The response may be incomplete. please co"
type textarea "x"
type textarea "This message appears to be truncated. The response may be incomplete. please con"
type textarea "x"
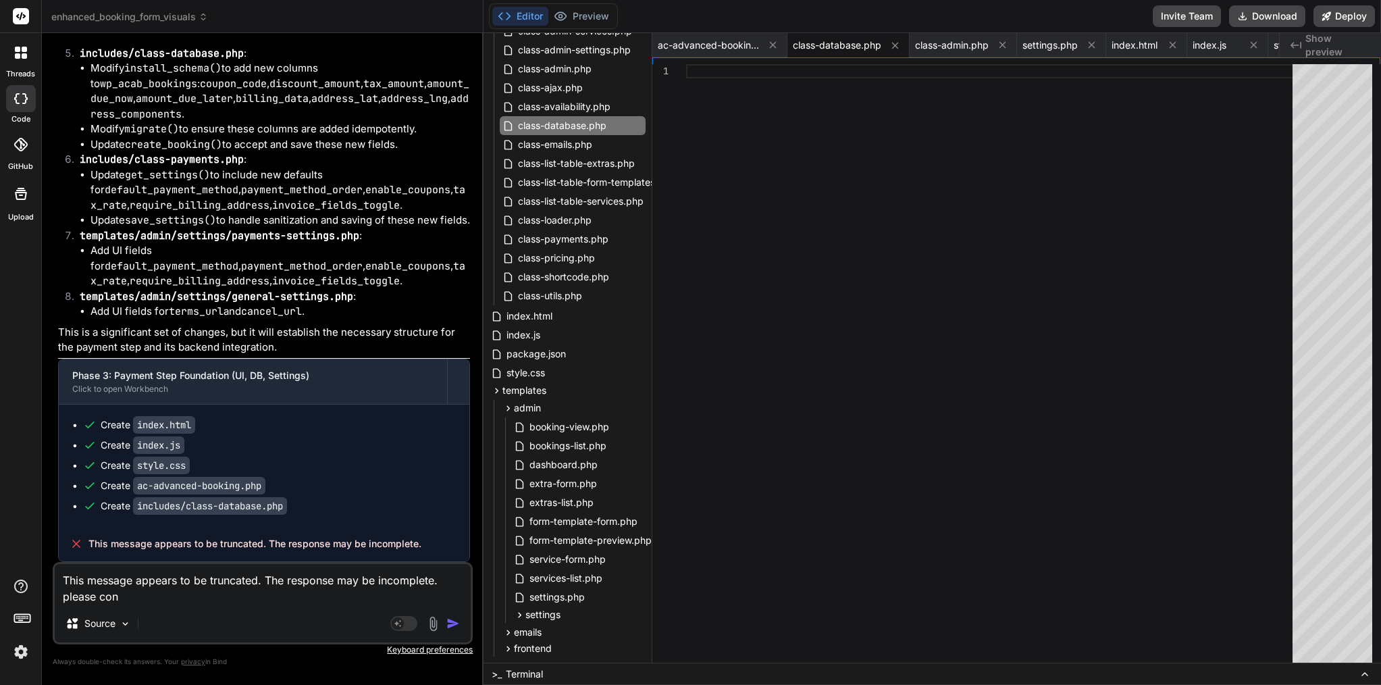
type textarea "This message appears to be truncated. The response may be incomplete. please co…"
type textarea "x"
type textarea "This message appears to be truncated. The response may be incomplete. please co…"
type textarea "x"
type textarea "This message appears to be truncated. The response may be incomplete. please co…"
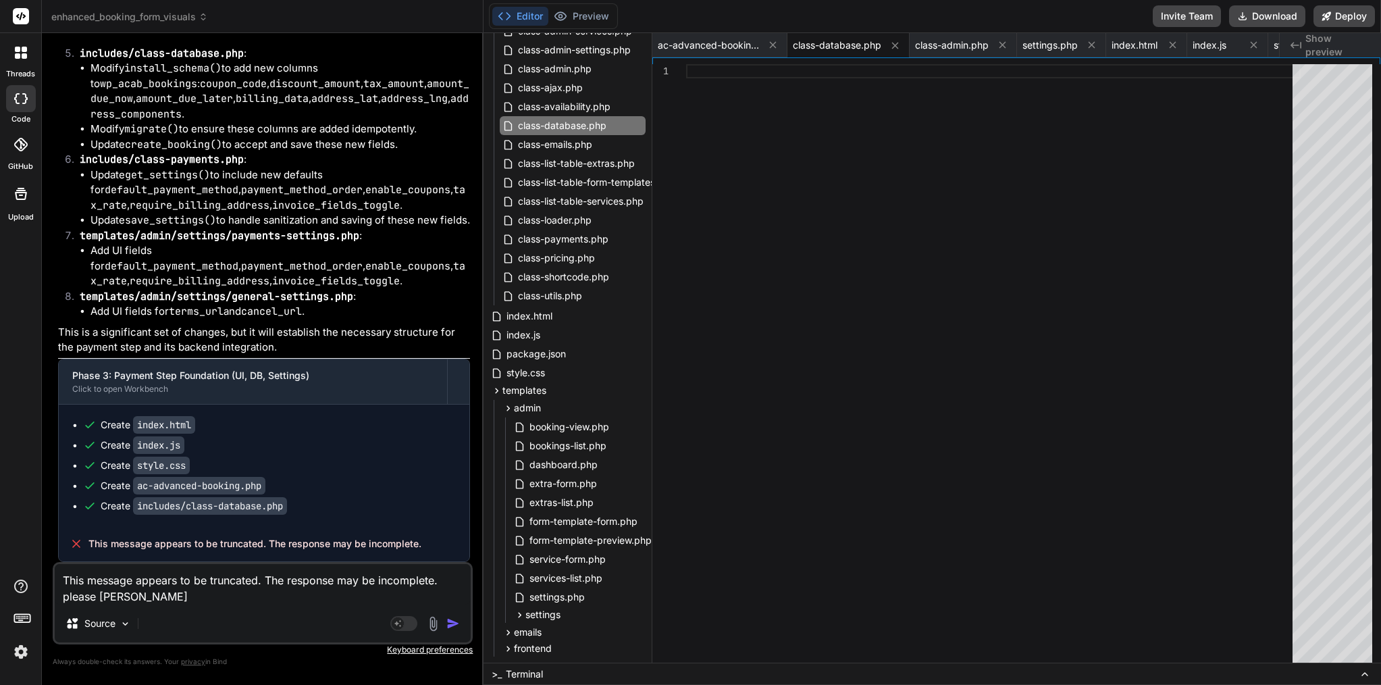
type textarea "x"
type textarea "This message appears to be truncated. The response may be incomplete. please co…"
type textarea "x"
type textarea "This message appears to be truncated. The response may be incomplete. please co…"
type textarea "x"
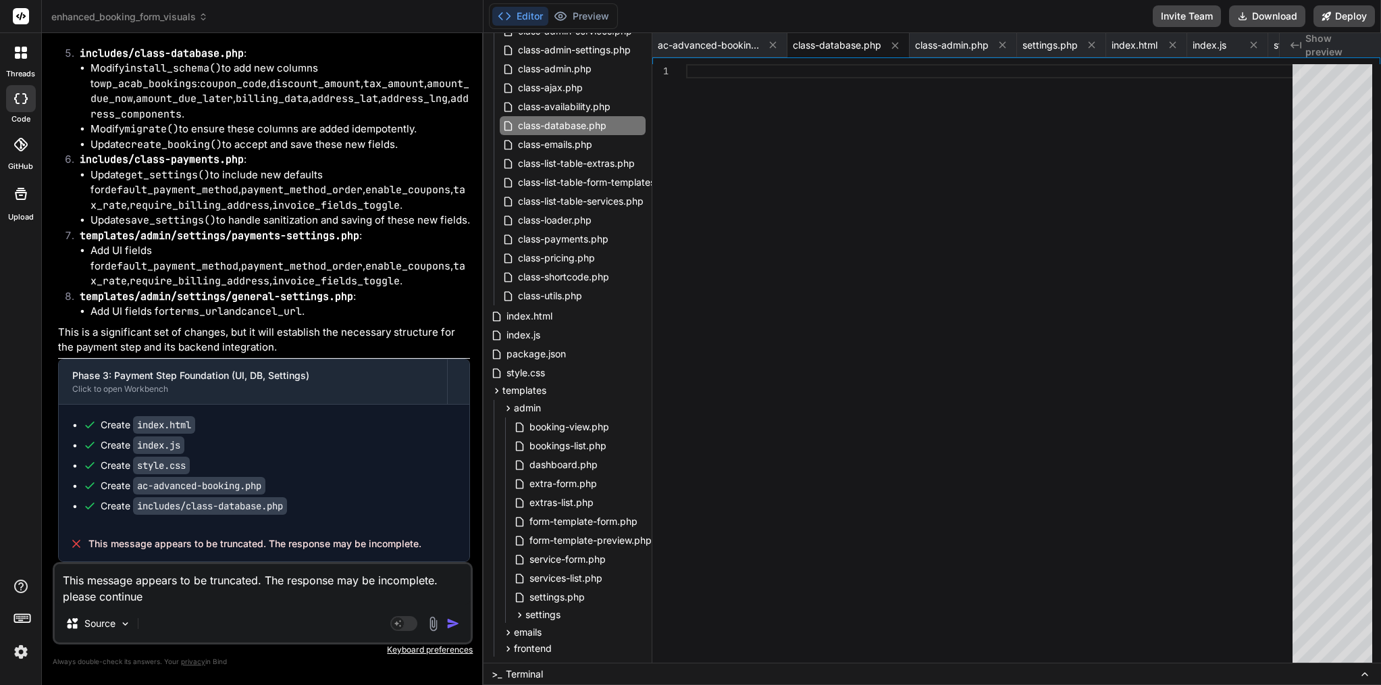
type textarea "This message appears to be truncated. The response may be incomplete. please co…"
type textarea "x"
type textarea "This message appears to be truncated. The response may be incomplete. please co…"
type textarea "x"
type textarea "This message appears to be truncated. The response may be incomplete. please co…"
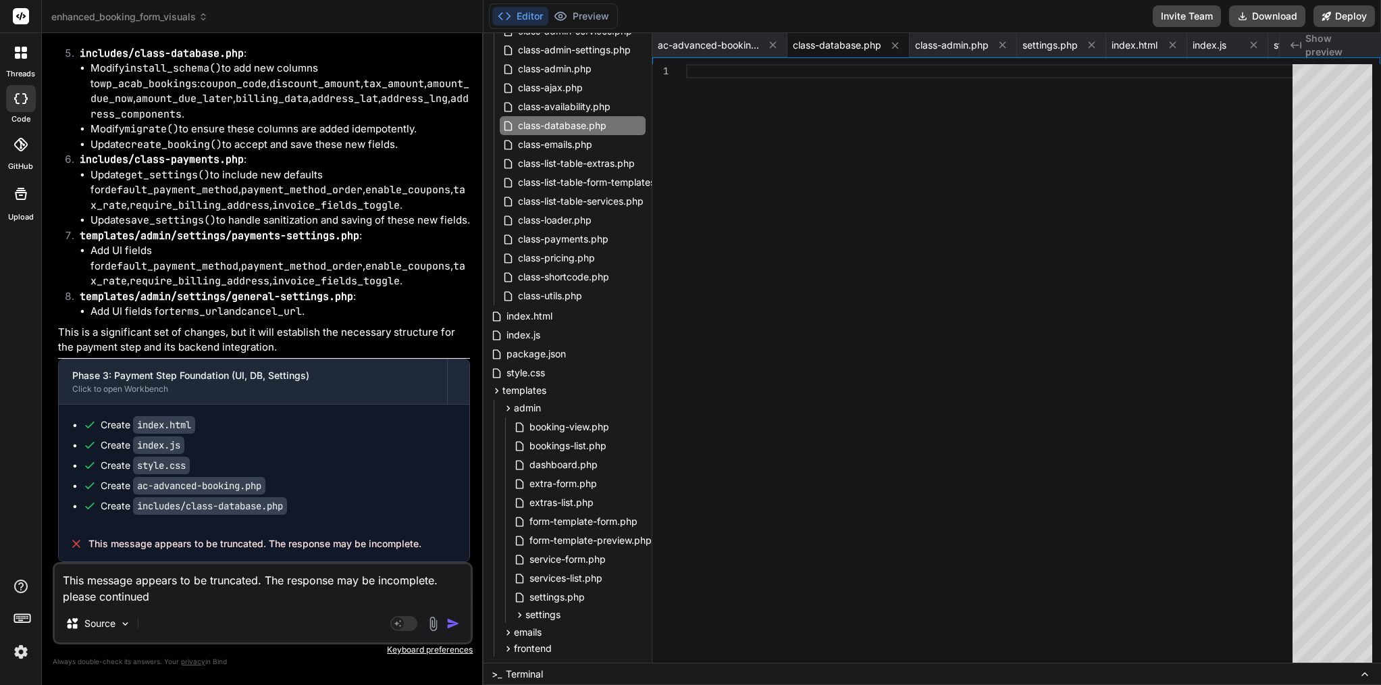
type textarea "x"
type textarea "This message appears to be truncated. The response may be incomplete. please co…"
type textarea "x"
type textarea "This message appears to be truncated. The response may be incomplete. please co…"
type textarea "x"
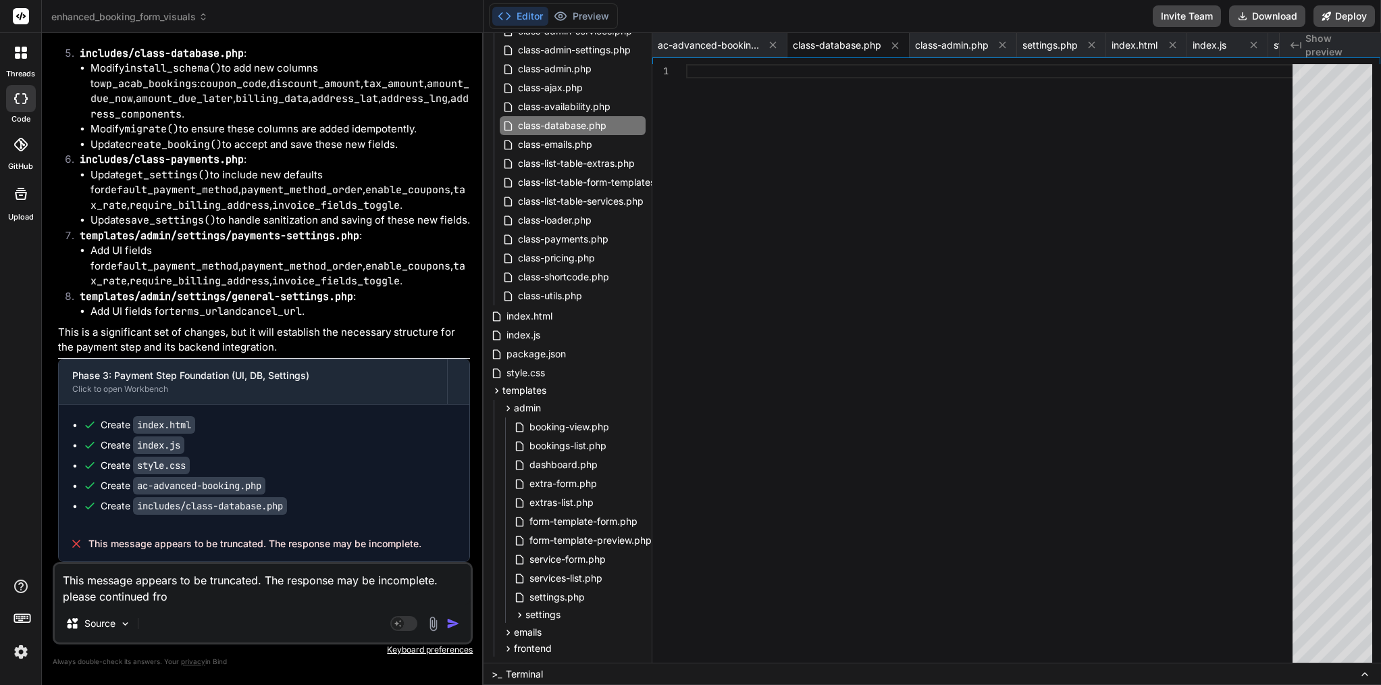
type textarea "This message appears to be truncated. The response may be incomplete. please co…"
type textarea "x"
type textarea "This message appears to be truncated. The response may be incomplete. please co…"
type textarea "x"
click at [232, 515] on code "includes/class-database.php" at bounding box center [210, 506] width 154 height 18
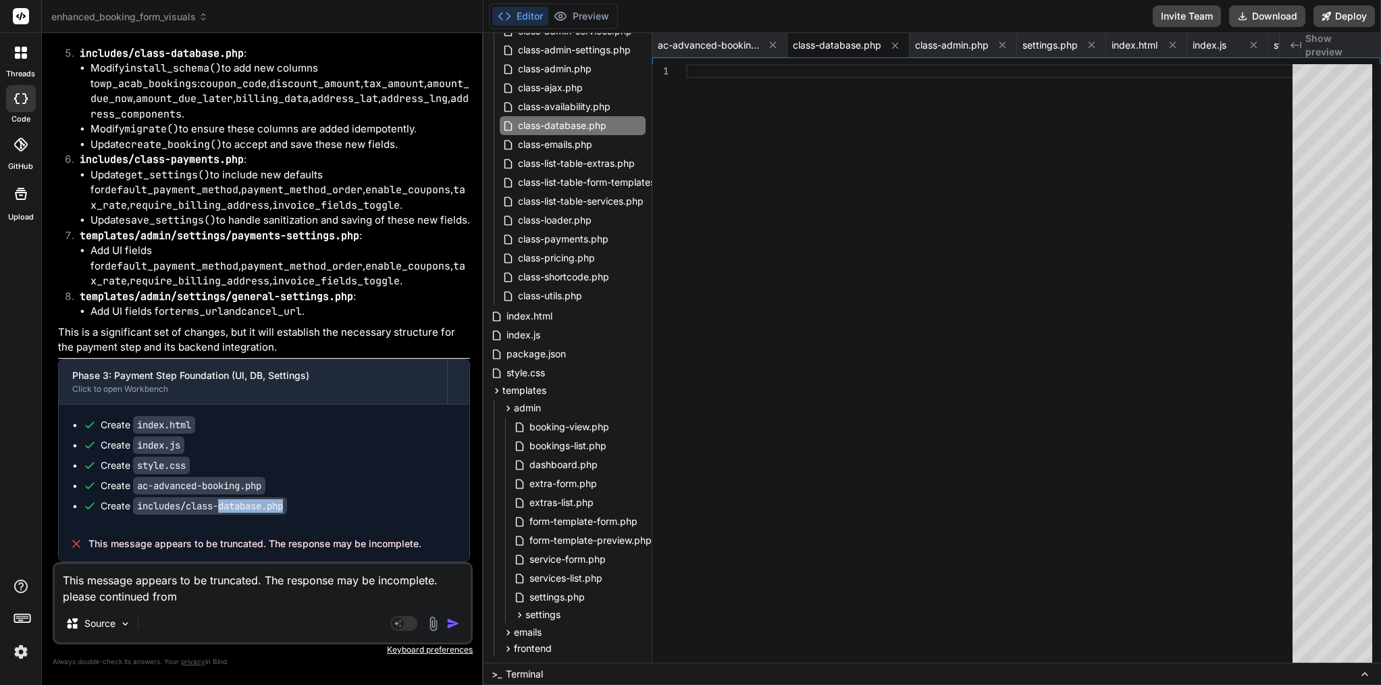
click at [232, 515] on code "includes/class-database.php" at bounding box center [210, 506] width 154 height 18
copy div "Create includes/class-database.php"
click at [258, 594] on textarea "This message appears to be truncated. The response may be incomplete. please co…" at bounding box center [263, 584] width 416 height 41
paste textarea "Create includes/class-database.php"
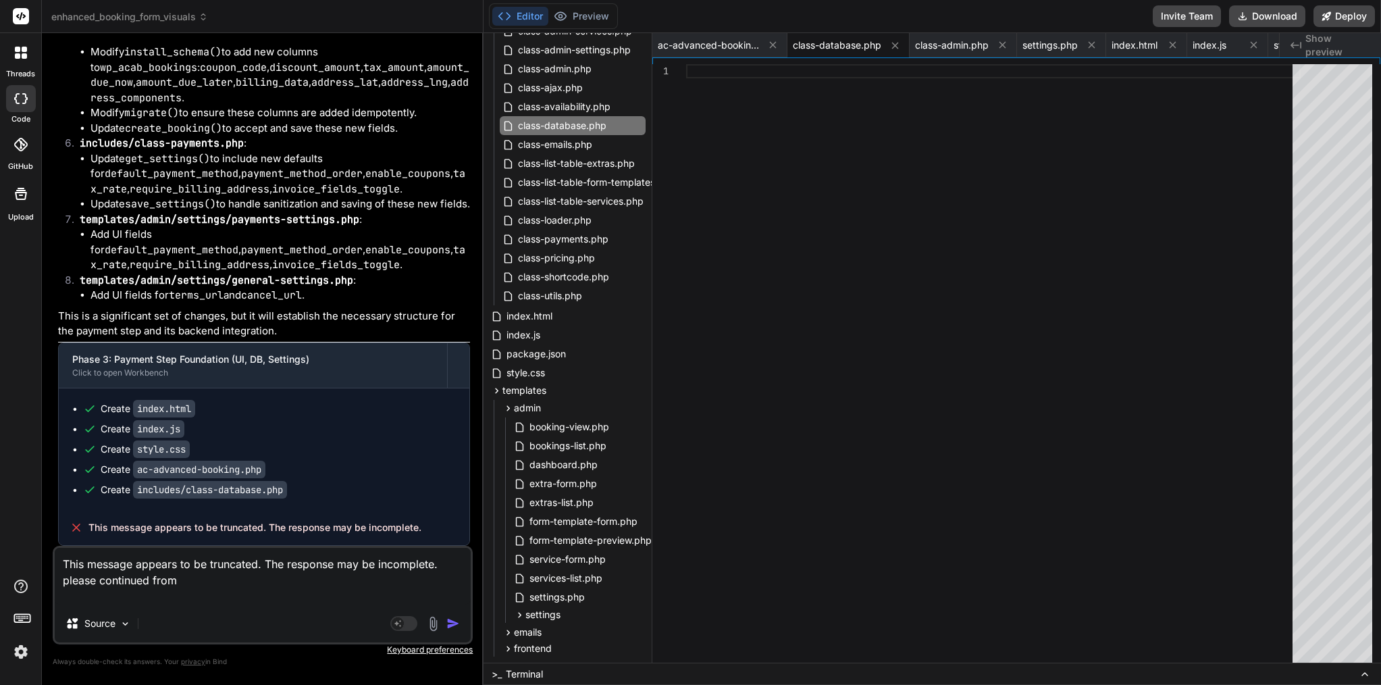
type textarea "This message appears to be truncated. The response may be incomplete. please co…"
type textarea "x"
click at [215, 575] on textarea "This message appears to be truncated. The response may be incomplete. please co…" at bounding box center [263, 576] width 416 height 57
type textarea "This message appears to be truncated. The response may be incomplete. please co…"
type textarea "x"
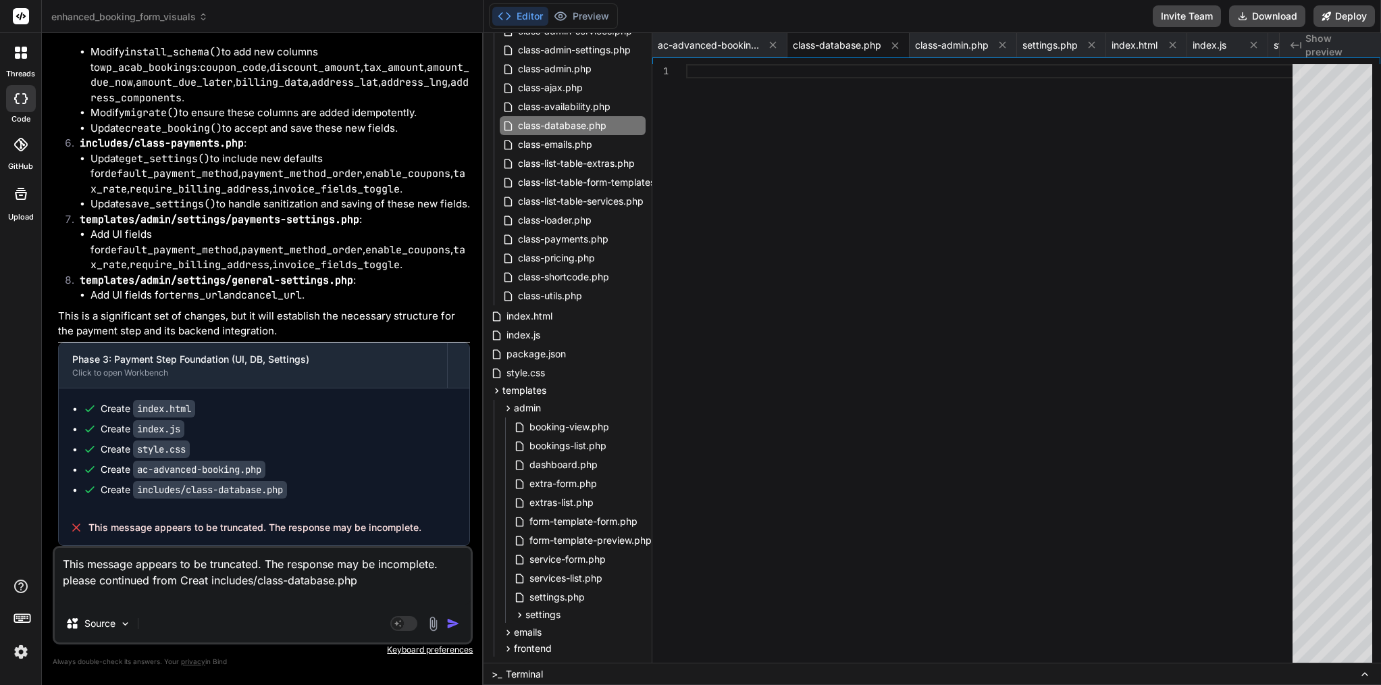
type textarea "This message appears to be truncated. The response may be incomplete. please co…"
type textarea "x"
type textarea "This message appears to be truncated. The response may be incomplete. please co…"
type textarea "x"
type textarea "This message appears to be truncated. The response may be incomplete. please co…"
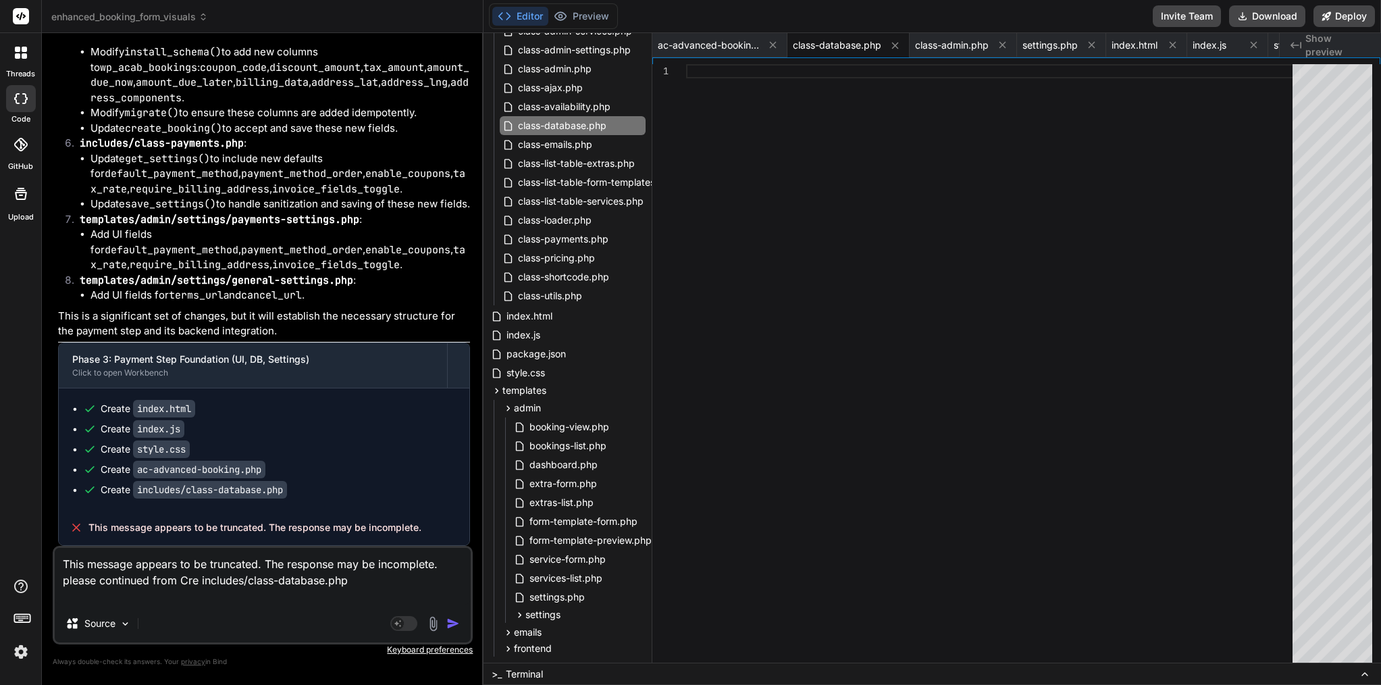
type textarea "x"
type textarea "This message appears to be truncated. The response may be incomplete. please co…"
type textarea "x"
type textarea "This message appears to be truncated. The response may be incomplete. please co…"
type textarea "x"
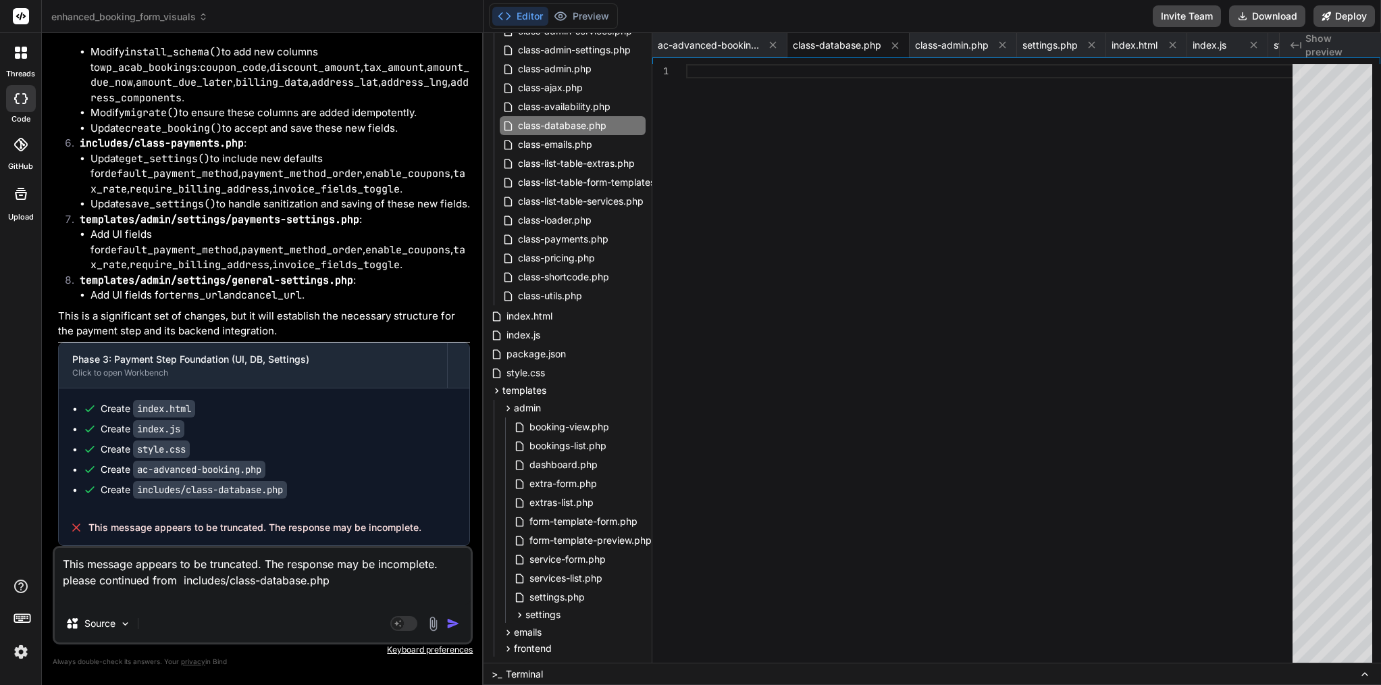
type textarea "This message appears to be truncated. The response may be incomplete. please co…"
type textarea "x"
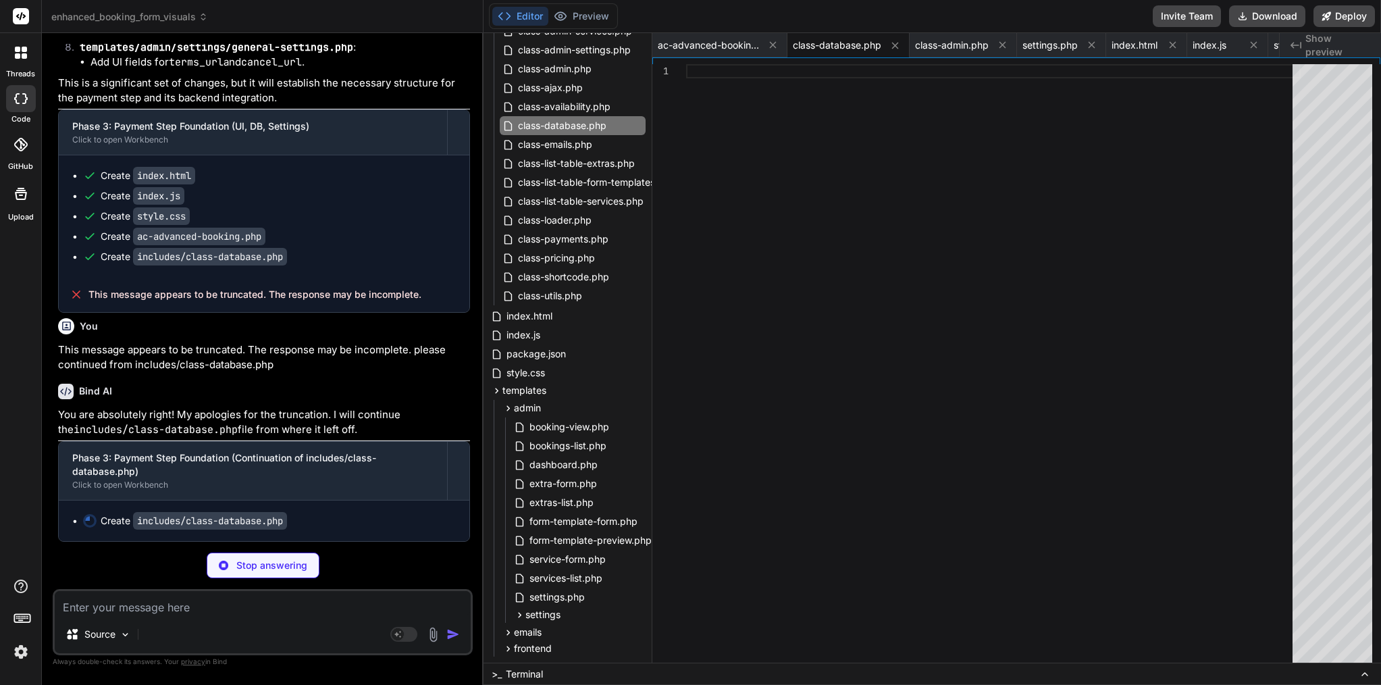
scroll to position [0, 0]
type textarea "x"
type textarea "} }"
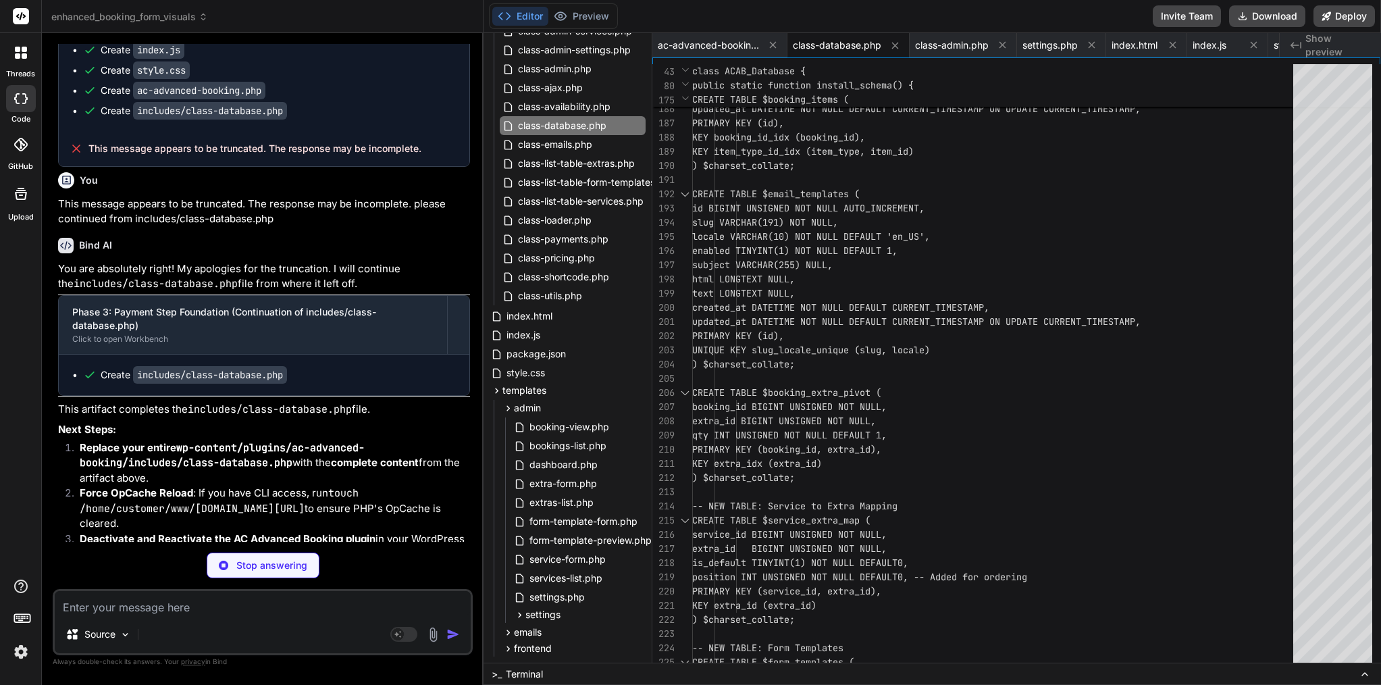
type textarea "x"
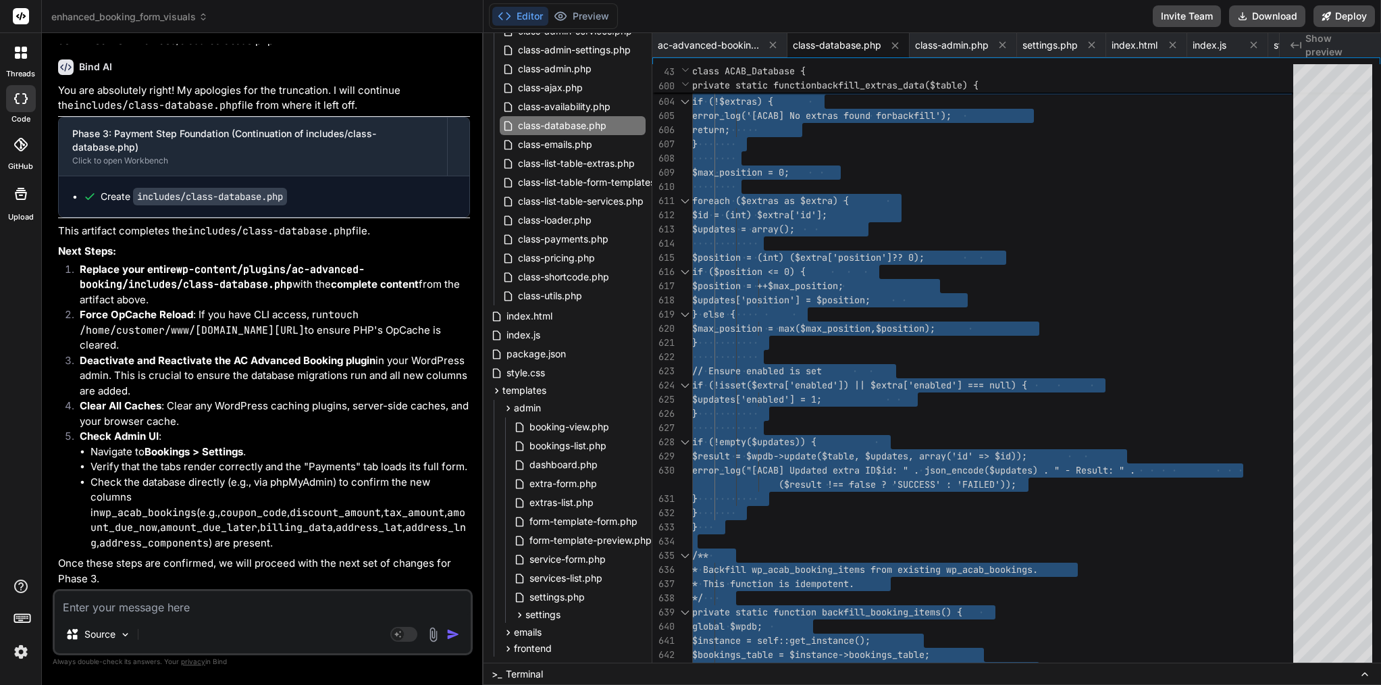
scroll to position [28, 0]
click at [827, 380] on span "if (!isset($extra['enabled']) || $extr" at bounding box center [794, 385] width 205 height 12
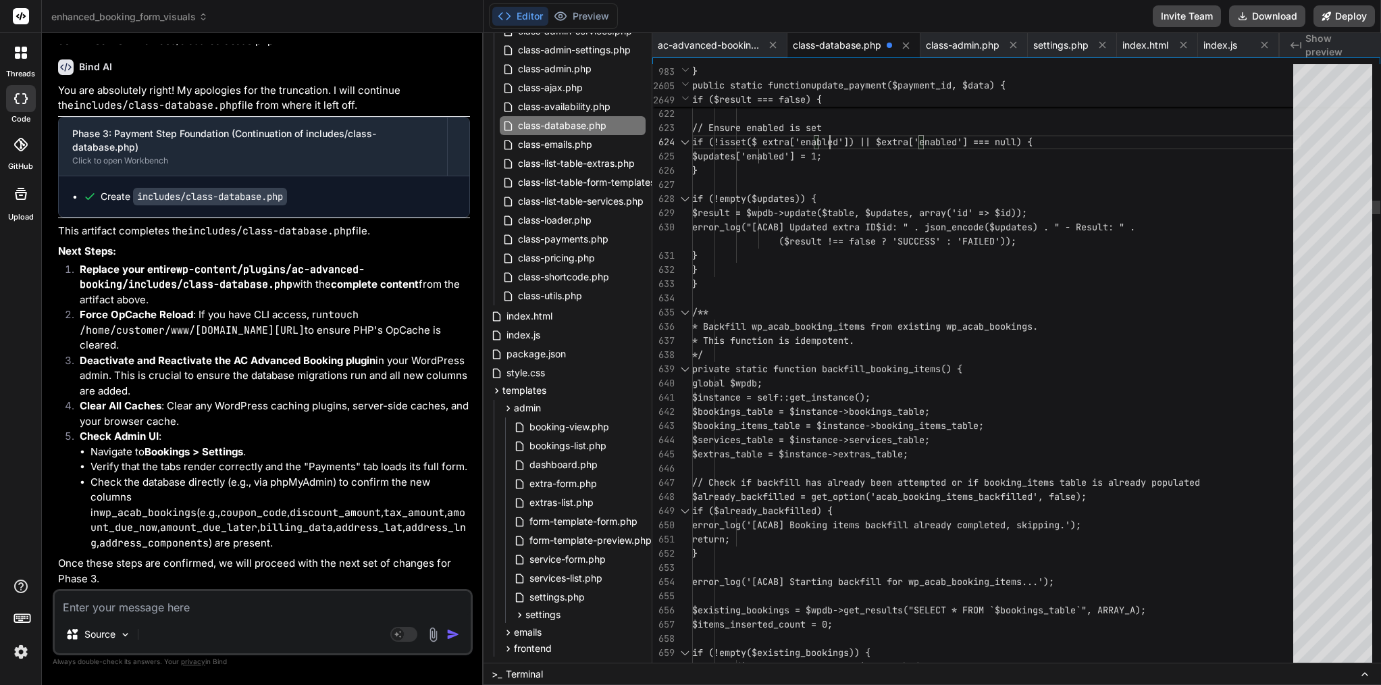
scroll to position [0, 0]
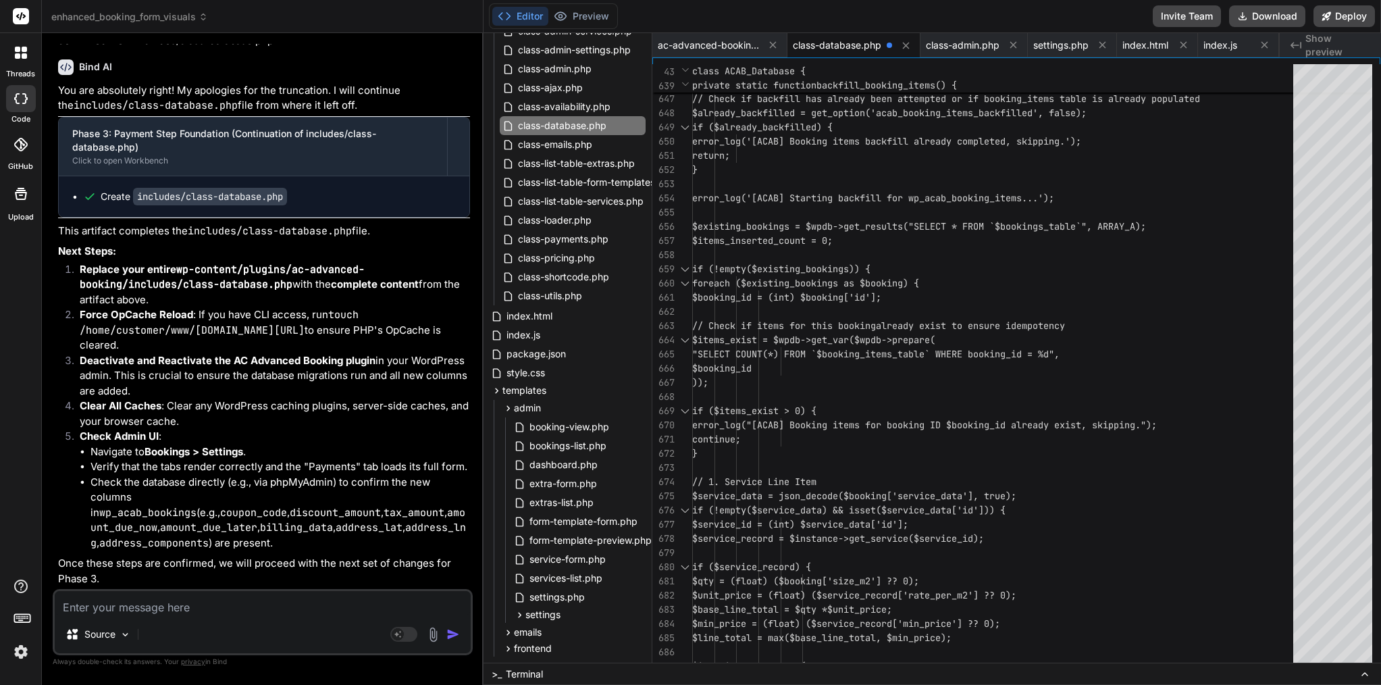
click at [278, 238] on code "includes/class-database.php" at bounding box center [270, 231] width 164 height 14
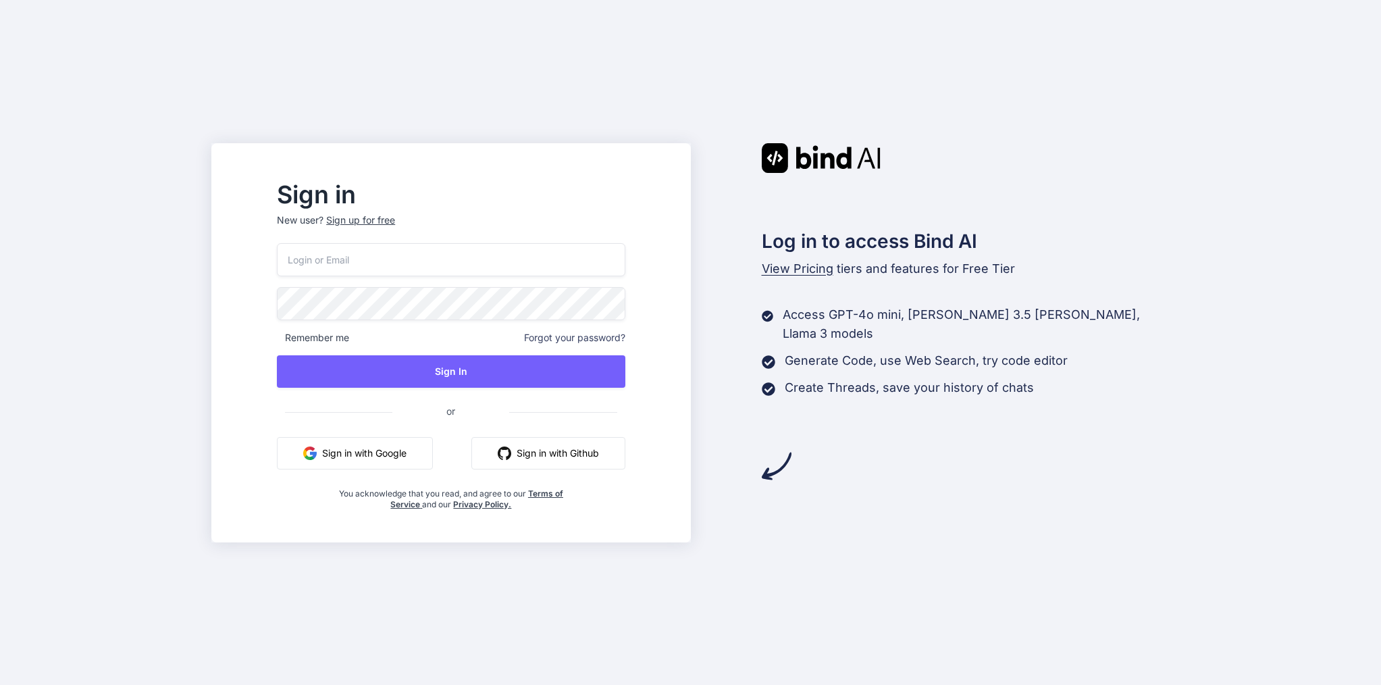
type input "[EMAIL_ADDRESS][DOMAIN_NAME]"
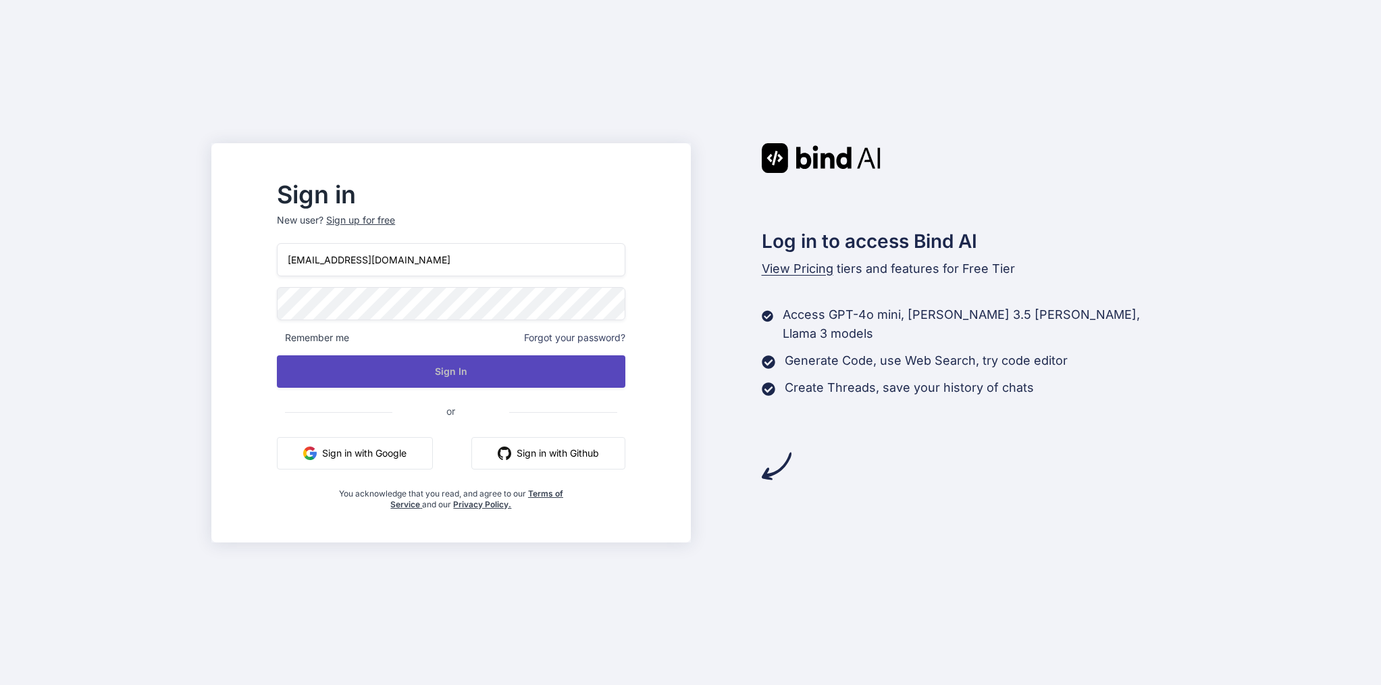
click at [447, 366] on button "Sign In" at bounding box center [451, 371] width 348 height 32
